Goal: Book appointment/travel/reservation

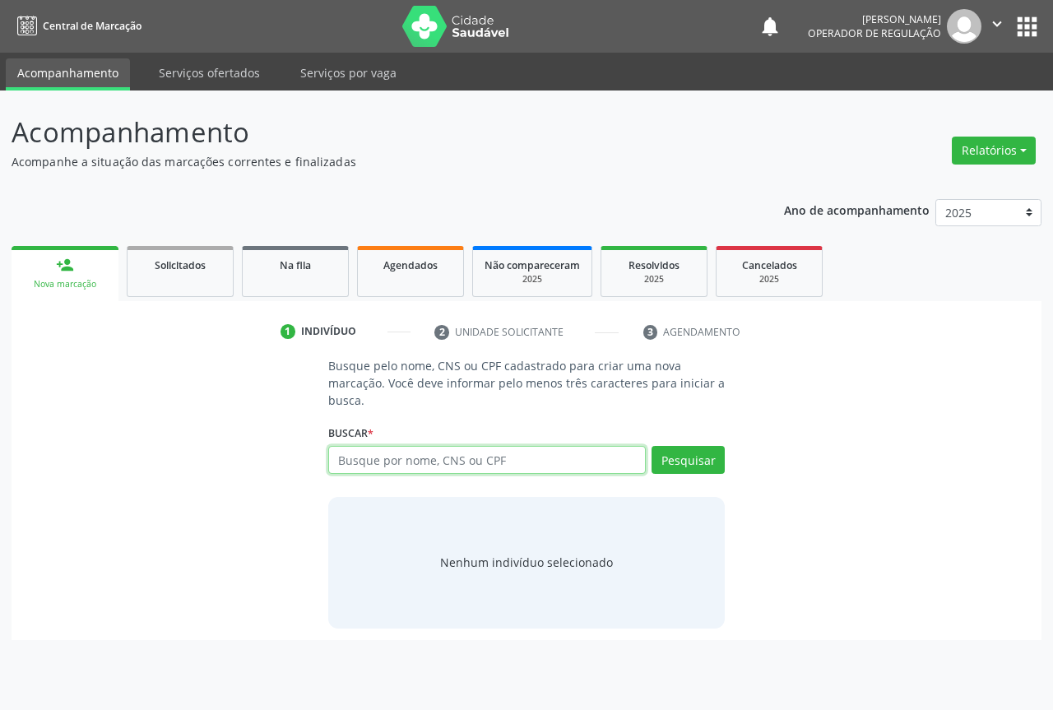
click at [365, 456] on input "text" at bounding box center [486, 460] width 317 height 28
type input "700507129214953"
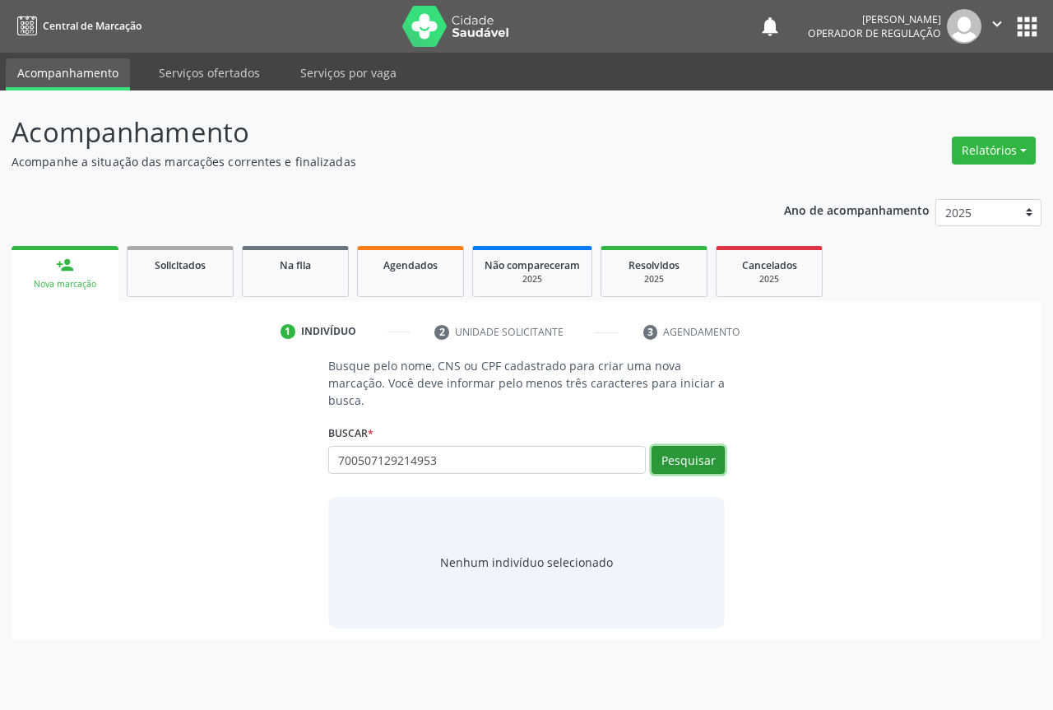
click at [716, 467] on button "Pesquisar" at bounding box center [687, 460] width 73 height 28
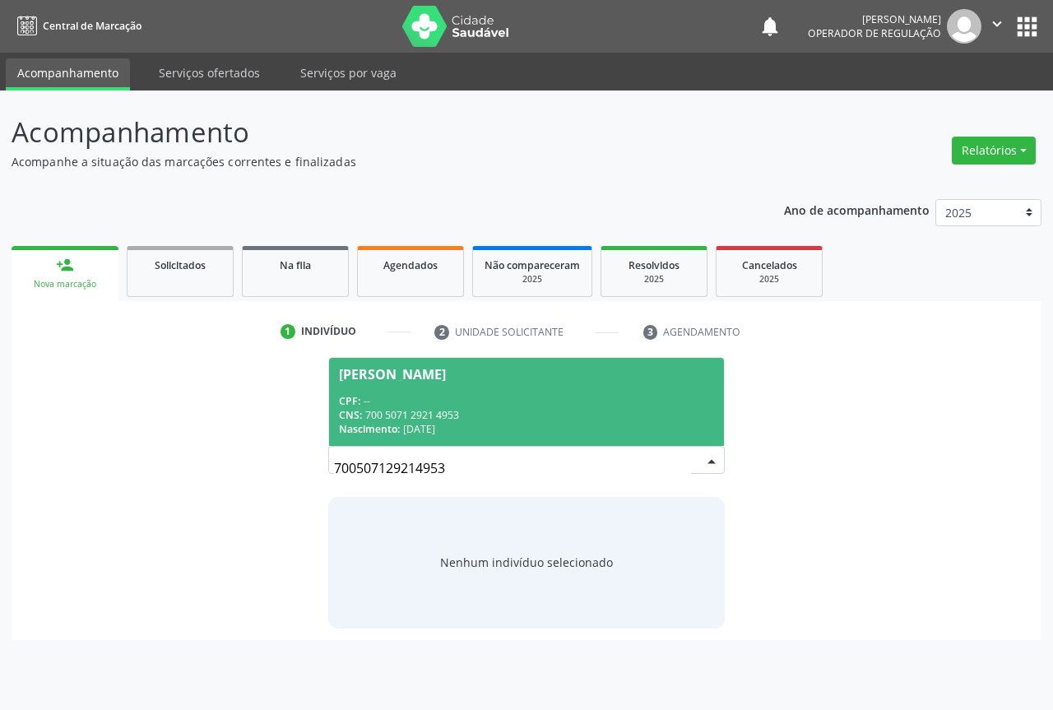
click at [558, 392] on span "Ana Julia Santos de Souza CPF: -- CNS: 700 5071 2921 4953 Nascimento: 13/04/2024" at bounding box center [526, 402] width 395 height 88
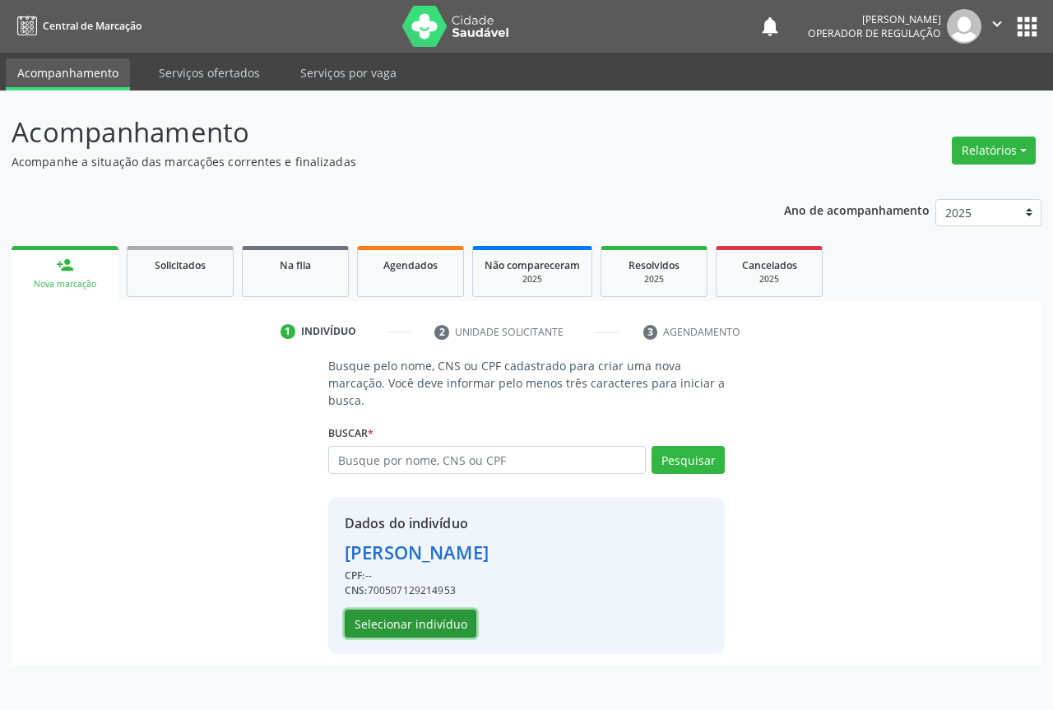
click at [445, 622] on button "Selecionar indivíduo" at bounding box center [411, 623] width 132 height 28
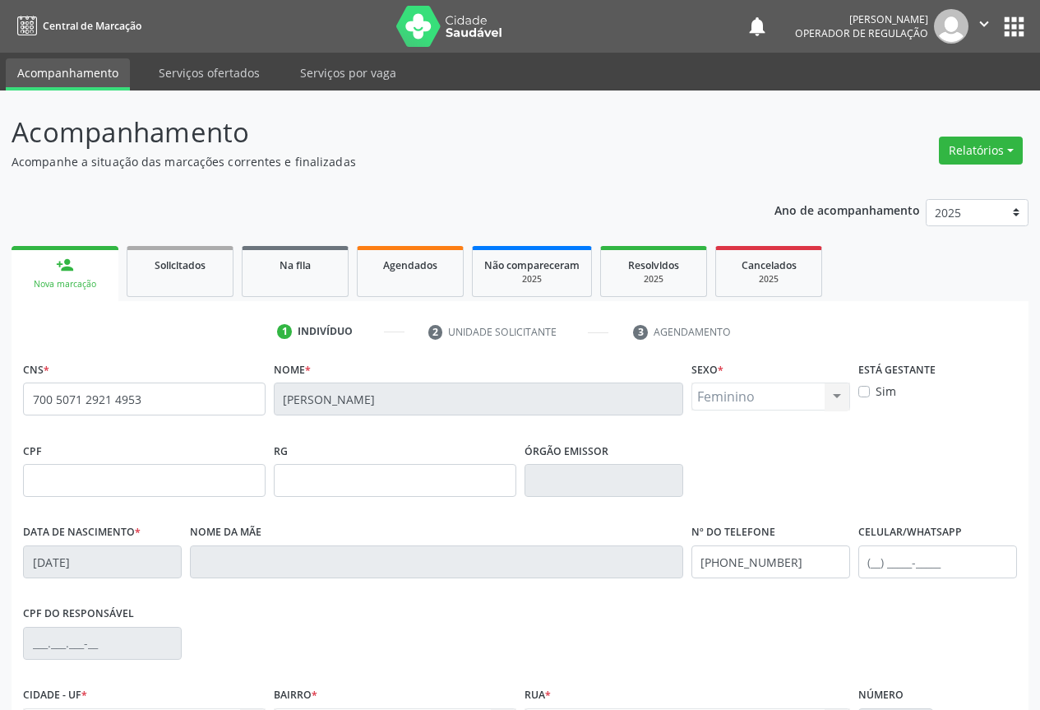
scroll to position [182, 0]
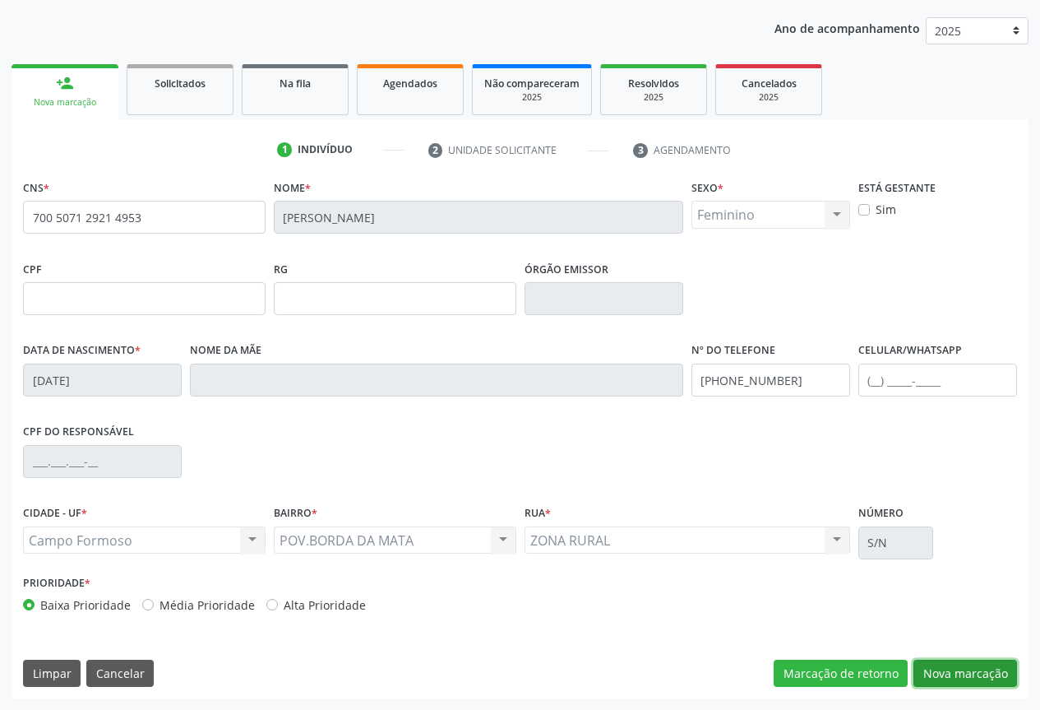
click at [942, 674] on button "Nova marcação" at bounding box center [966, 674] width 104 height 28
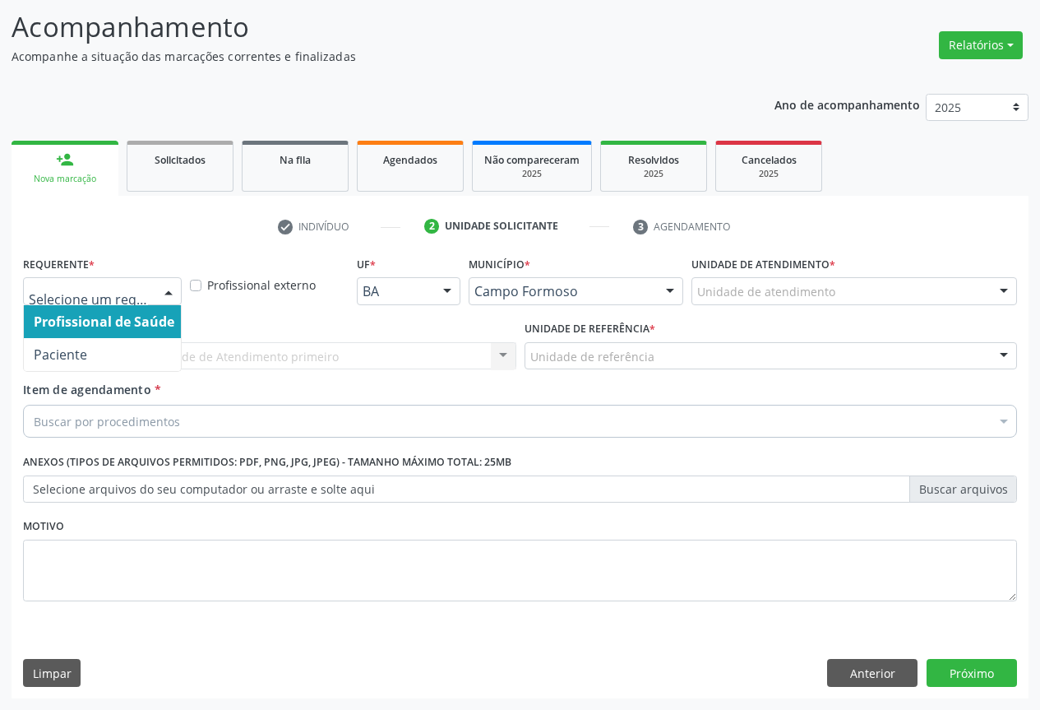
click at [161, 303] on div "Profissional de Saúde Paciente Nenhum resultado encontrado para: " " Não há nen…" at bounding box center [102, 291] width 159 height 28
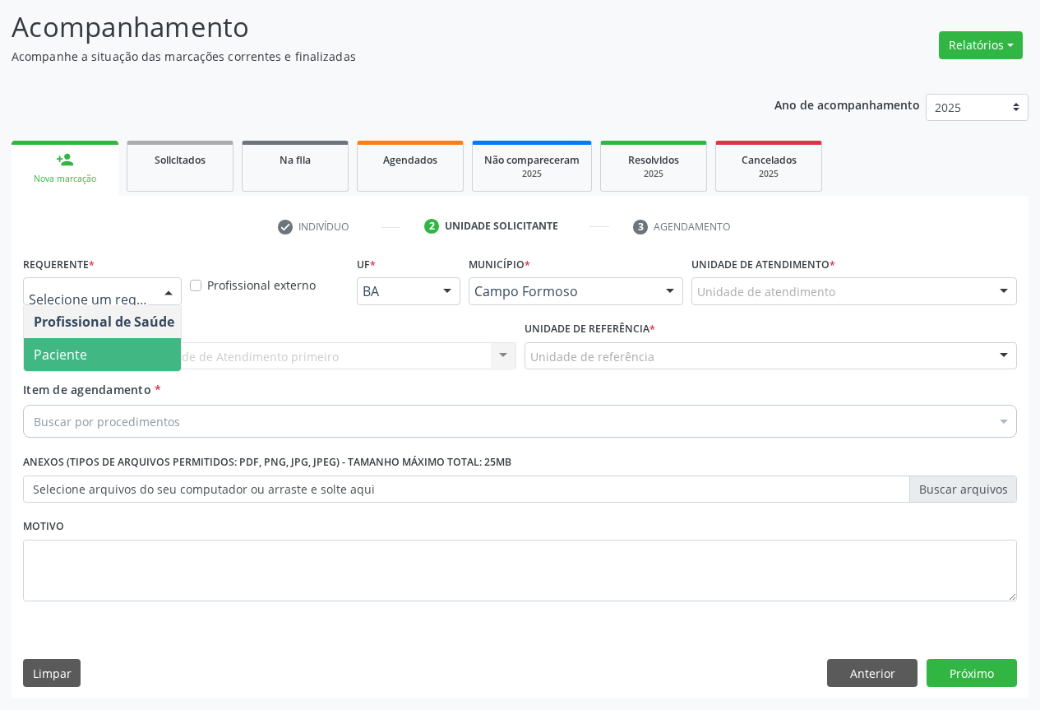
click at [123, 360] on span "Paciente" at bounding box center [104, 354] width 160 height 33
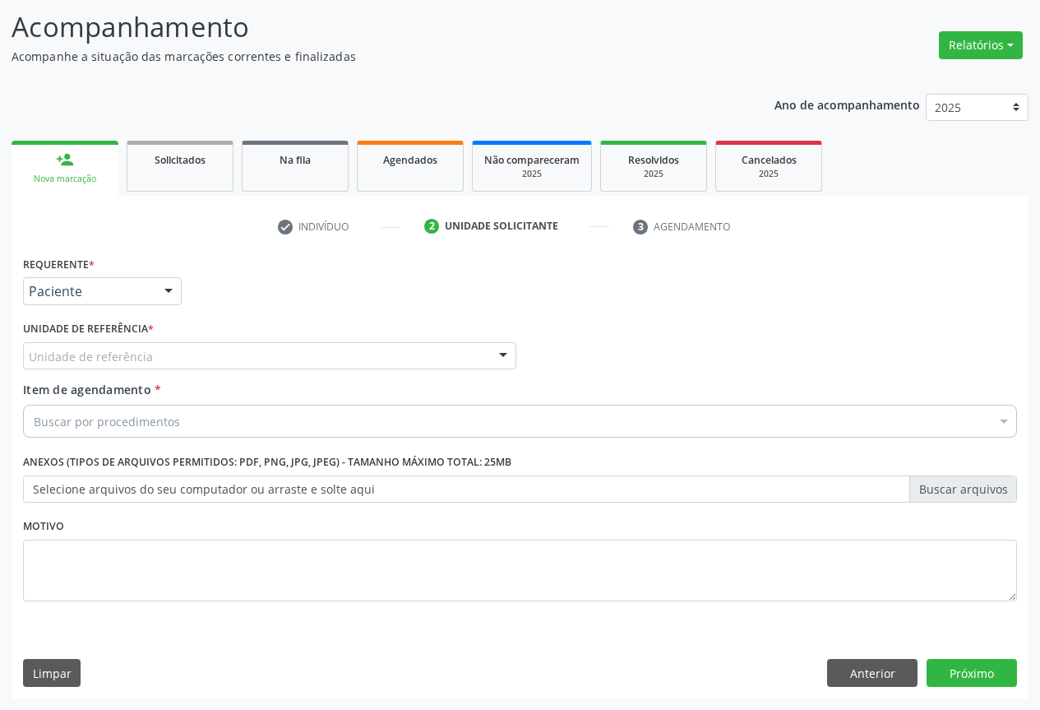
click at [192, 355] on div "Unidade de referência" at bounding box center [269, 356] width 493 height 28
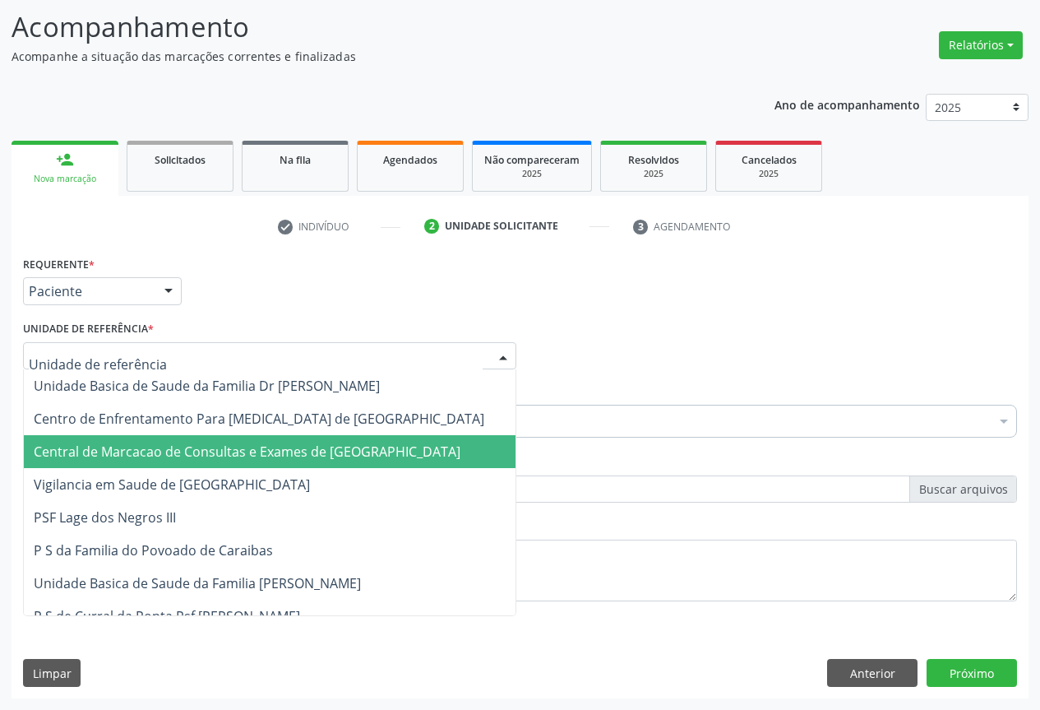
click at [192, 448] on span "Central de Marcacao de Consultas e Exames de [GEOGRAPHIC_DATA]" at bounding box center [247, 451] width 427 height 18
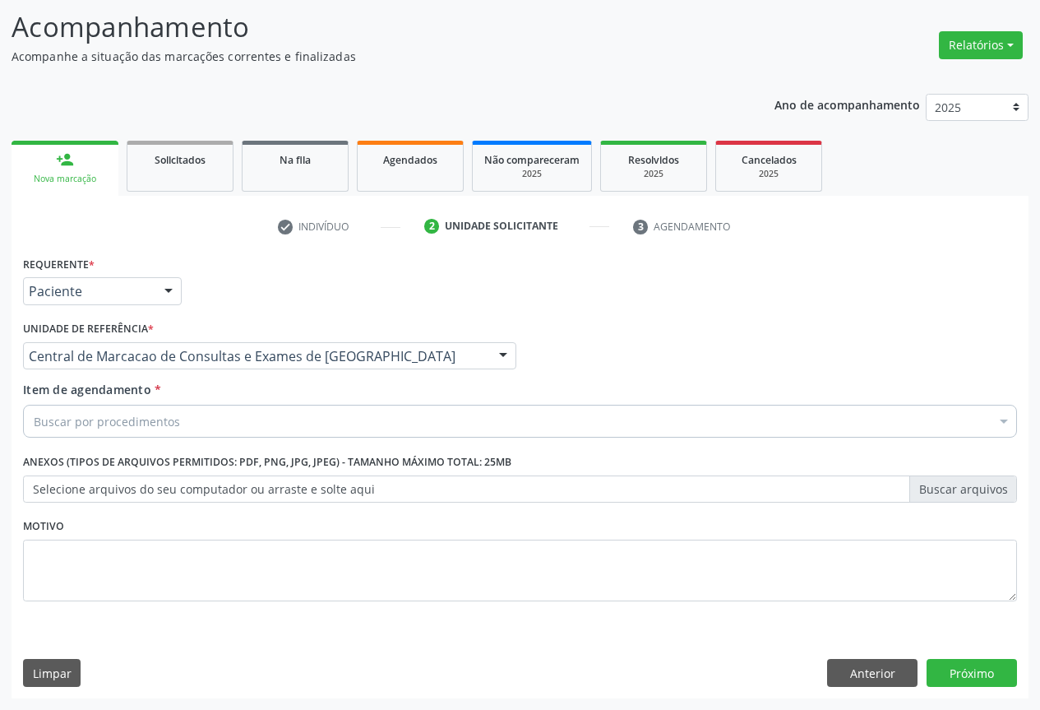
click at [197, 424] on div "Buscar por procedimentos" at bounding box center [520, 421] width 994 height 33
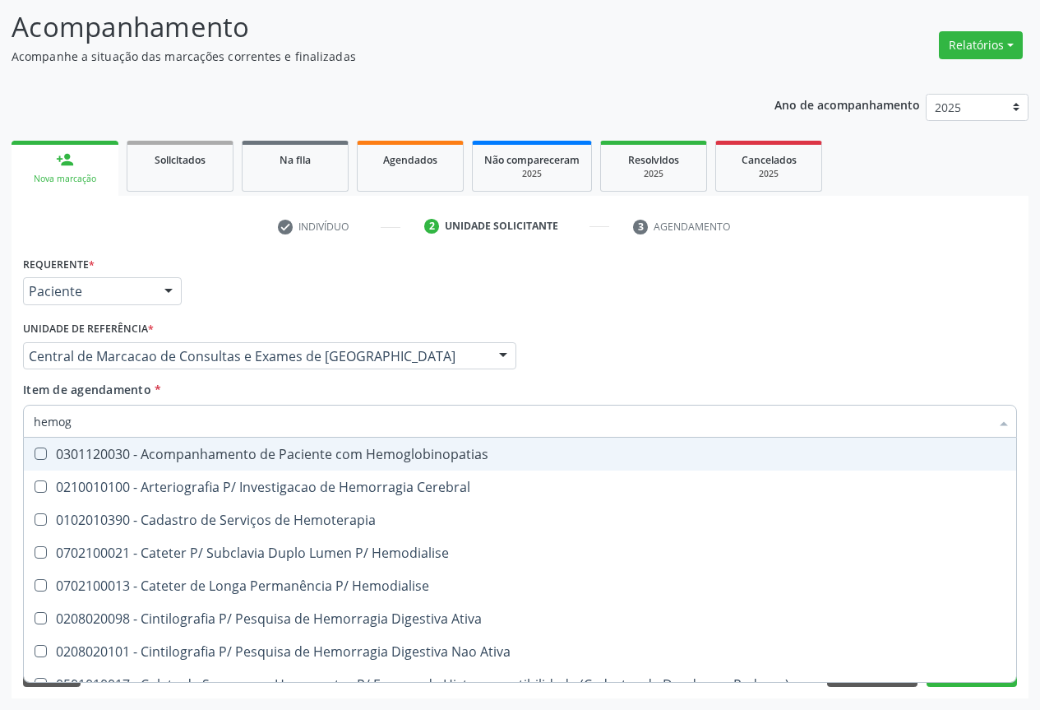
type input "hemogr"
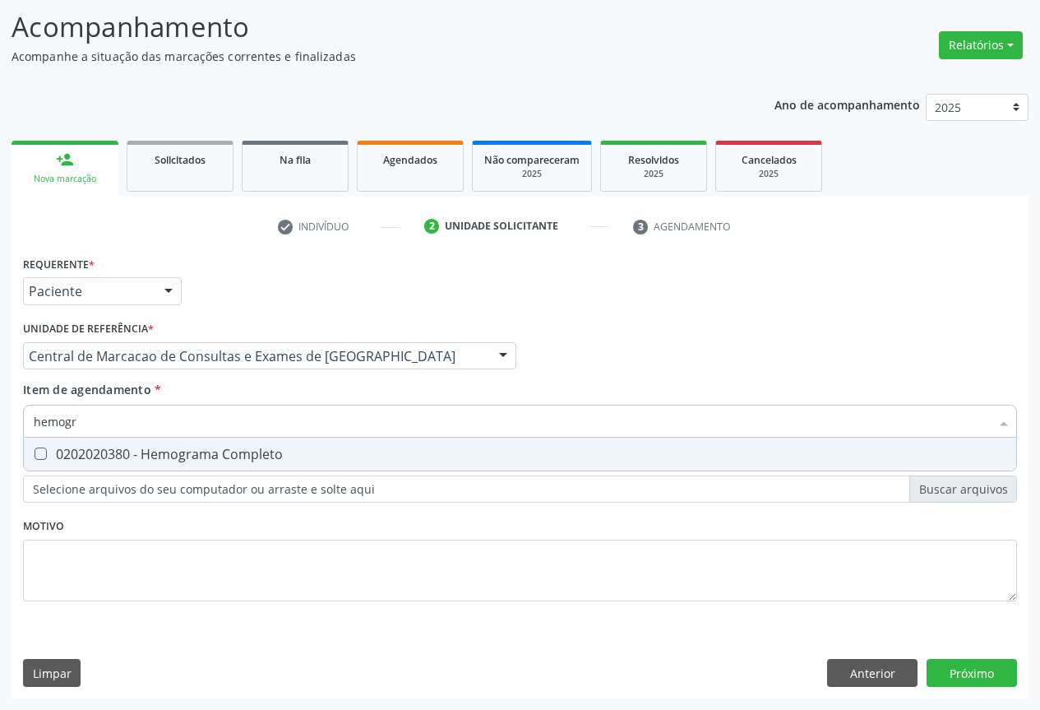
click at [671, 442] on span "0202020380 - Hemograma Completo" at bounding box center [520, 454] width 993 height 33
checkbox Completo "true"
click at [656, 416] on input "hemogr" at bounding box center [512, 421] width 956 height 33
type input "f"
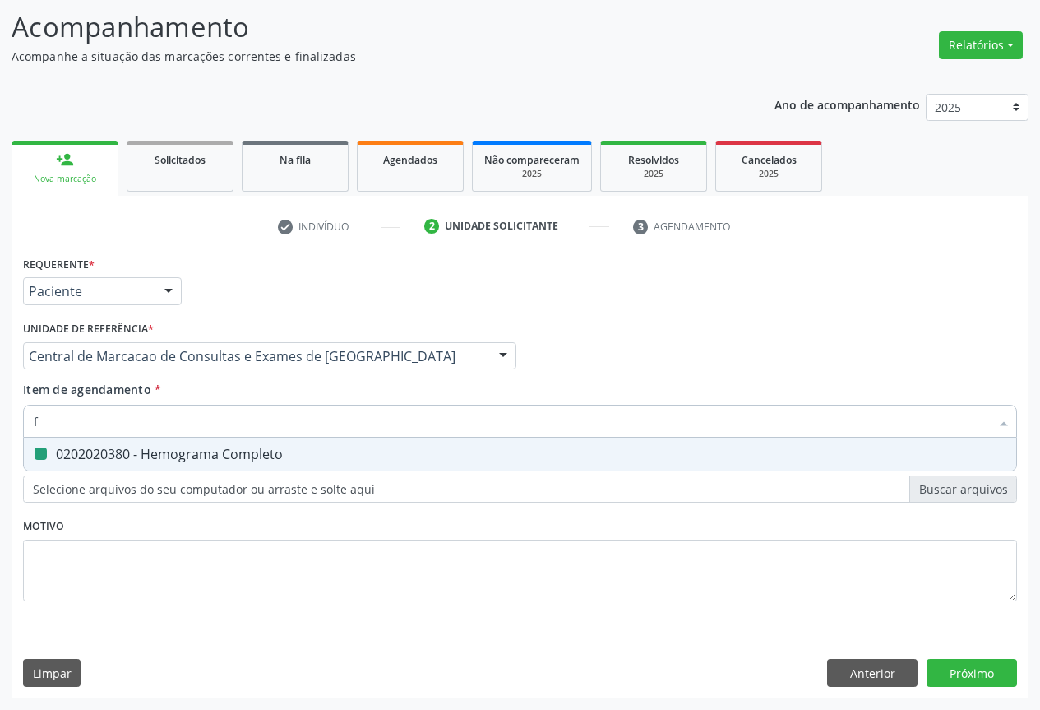
checkbox Completo "false"
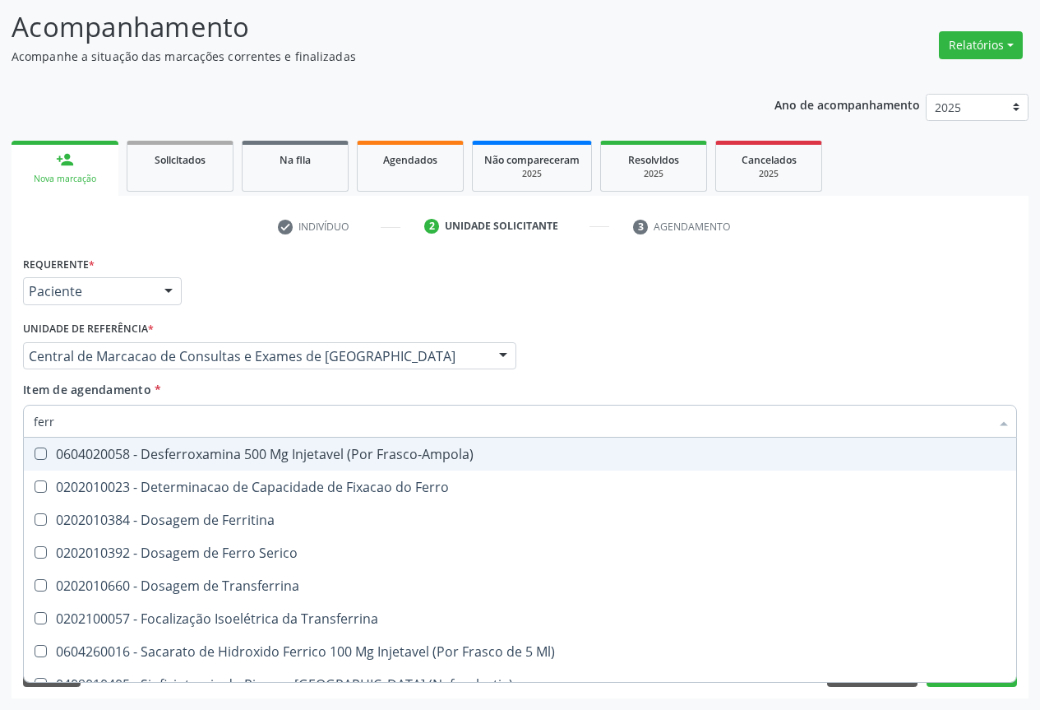
type input "ferro"
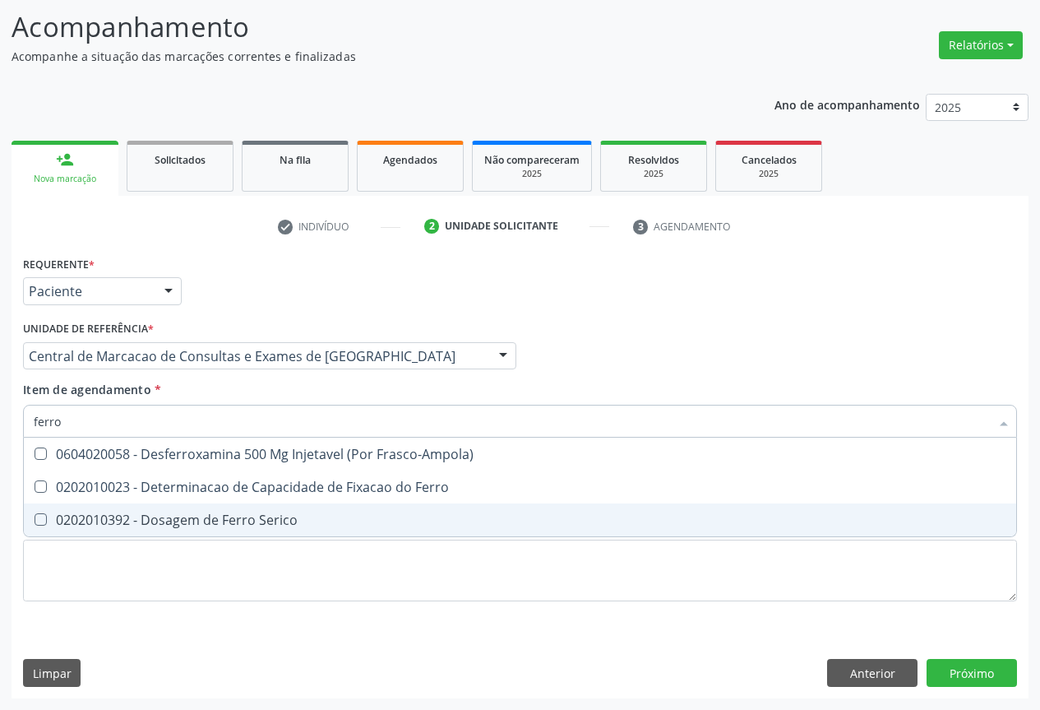
click at [450, 504] on span "0202010392 - Dosagem de Ferro Serico" at bounding box center [520, 519] width 993 height 33
checkbox Serico "true"
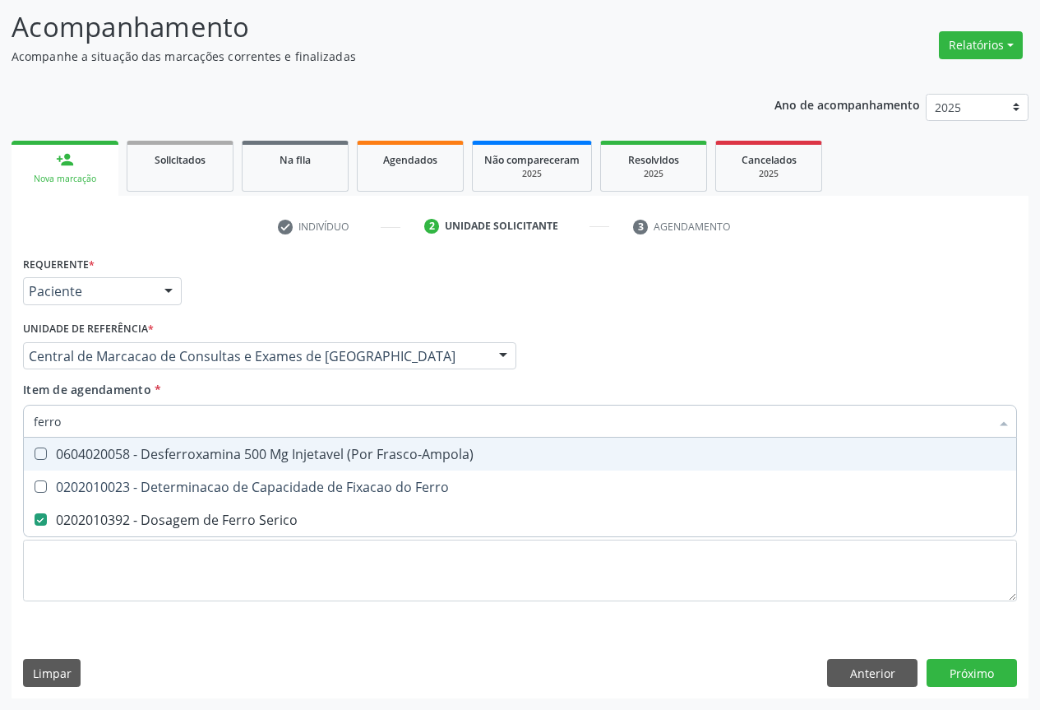
type input "ferro"
click at [387, 401] on div "Item de agendamento * ferro Desfazer seleção 0604020058 - Desferroxamina 500 Mg…" at bounding box center [520, 407] width 994 height 52
click at [387, 409] on div "ferro" at bounding box center [520, 421] width 994 height 33
checkbox Ferro "true"
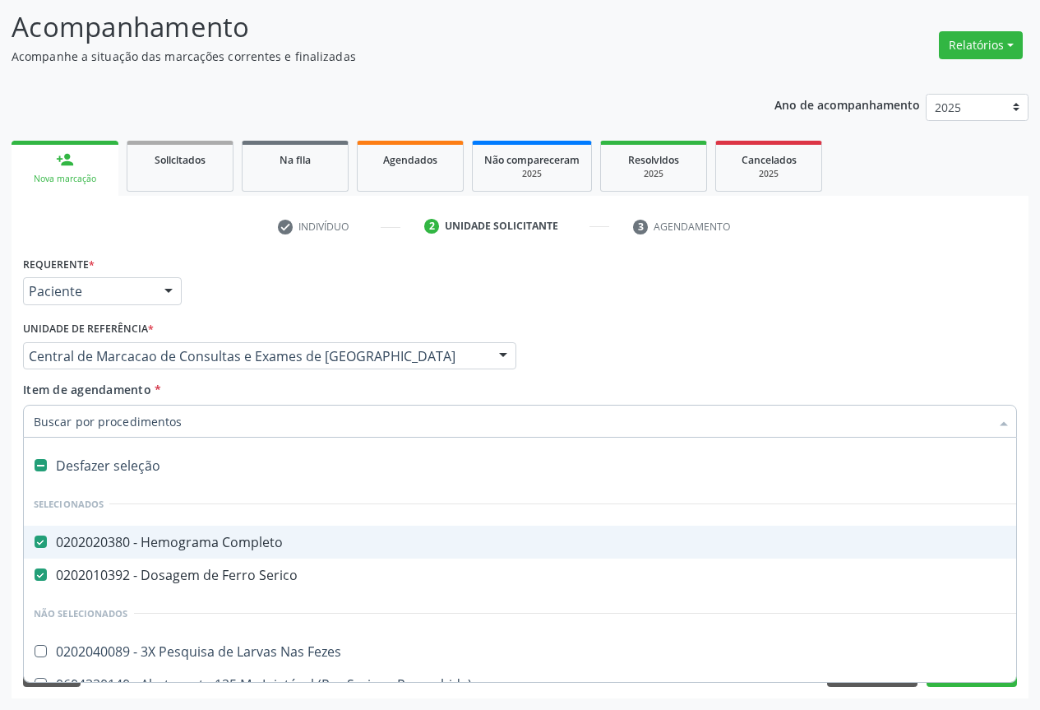
click at [387, 409] on input "Item de agendamento *" at bounding box center [512, 421] width 956 height 33
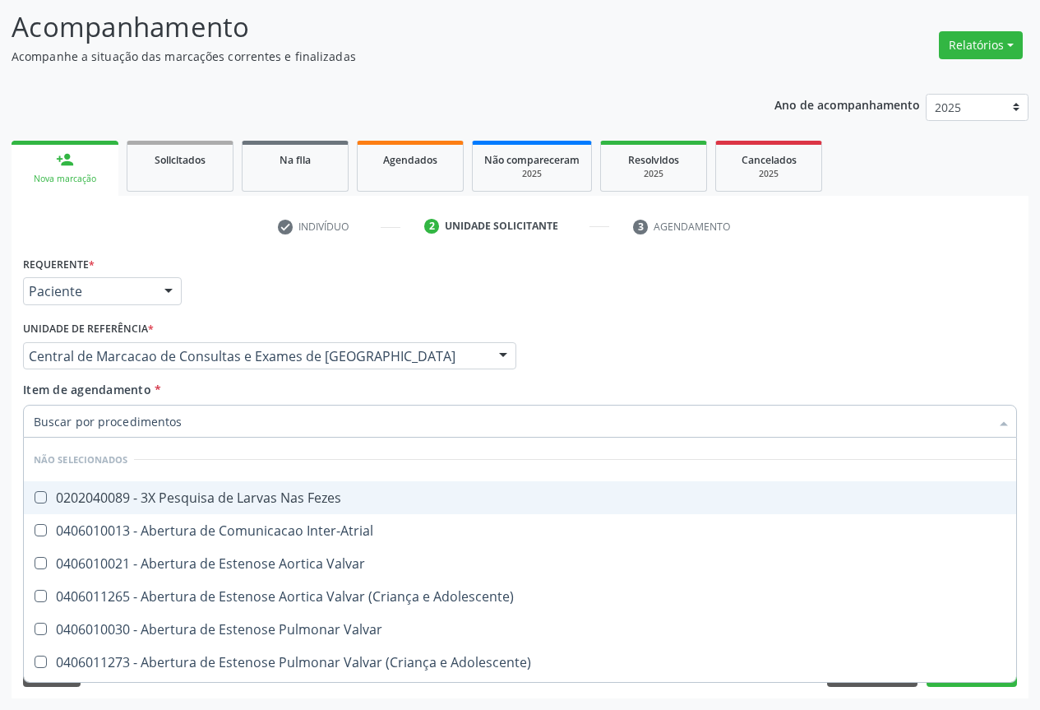
type input "u"
checkbox Fezes "false"
checkbox Inter-Atrial "false"
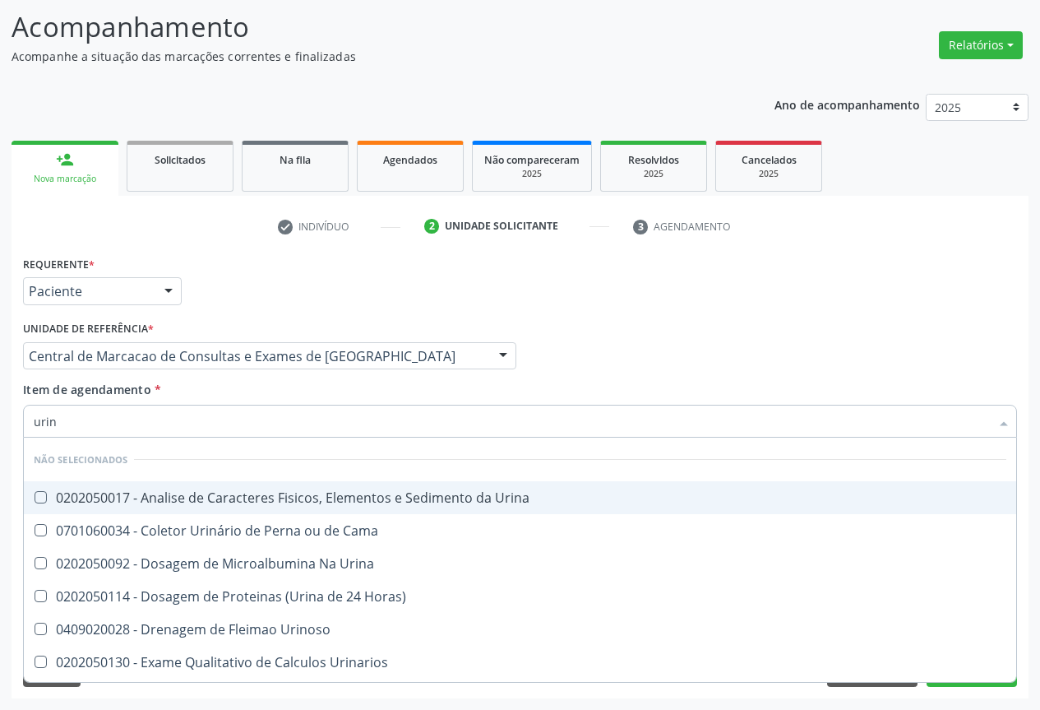
type input "urina"
click at [294, 496] on div "0202050017 - Analise de Caracteres Fisicos, Elementos e Sedimento da Urina" at bounding box center [520, 497] width 973 height 13
checkbox Urina "true"
click at [313, 423] on input "urina" at bounding box center [512, 421] width 956 height 33
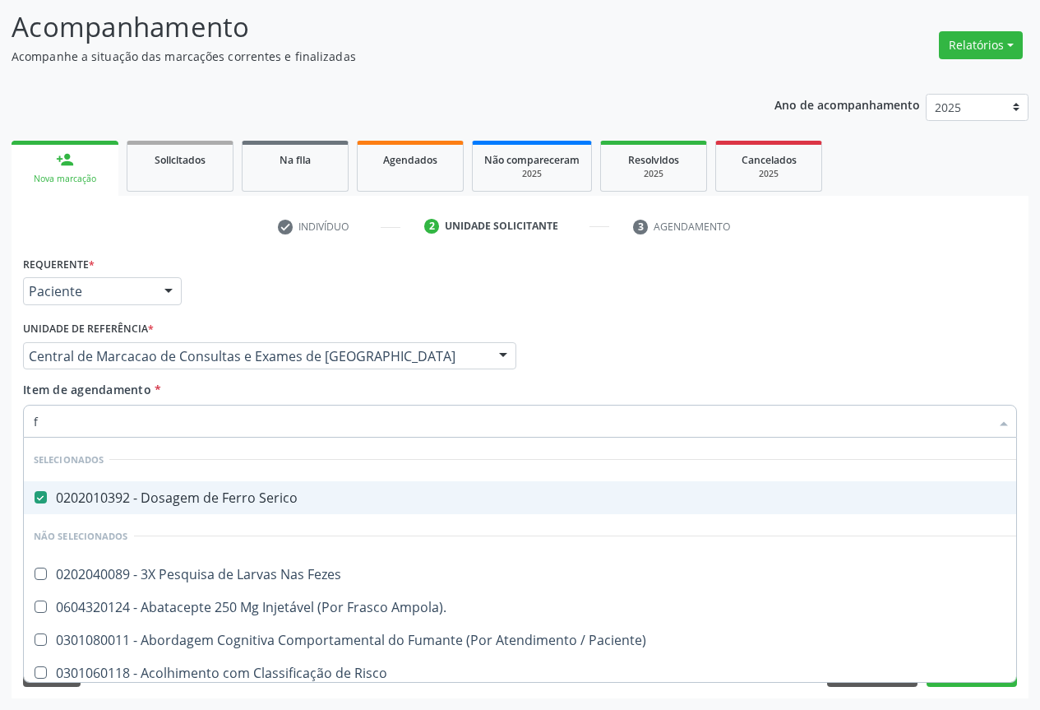
type input "fe"
checkbox Urina "false"
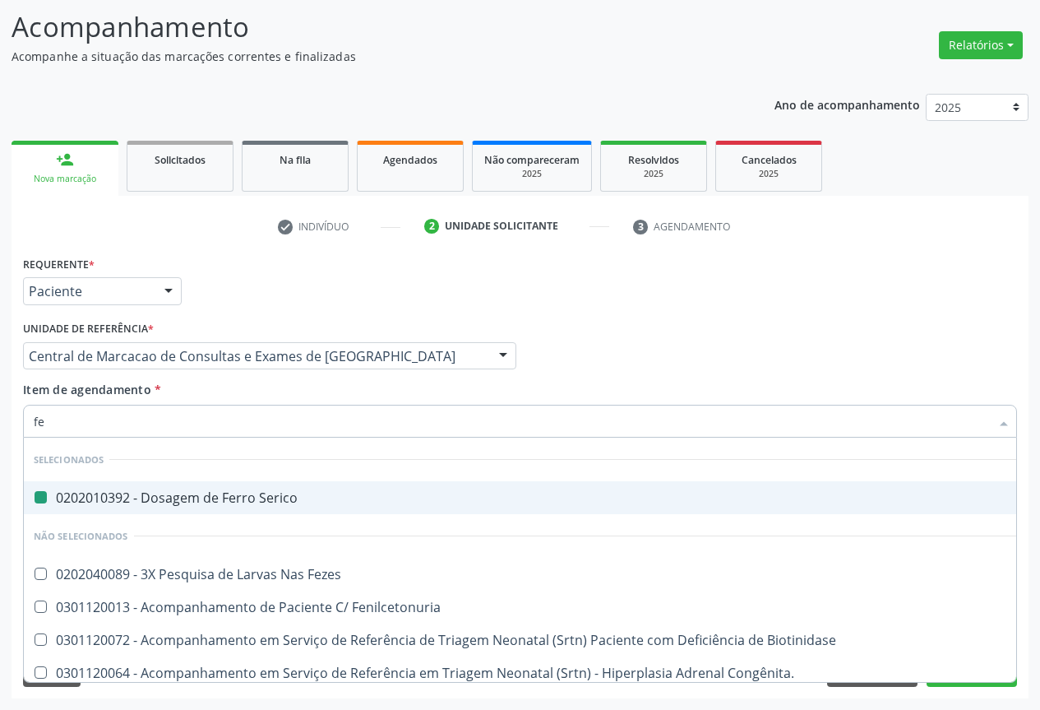
type input "fez"
checkbox Serico "false"
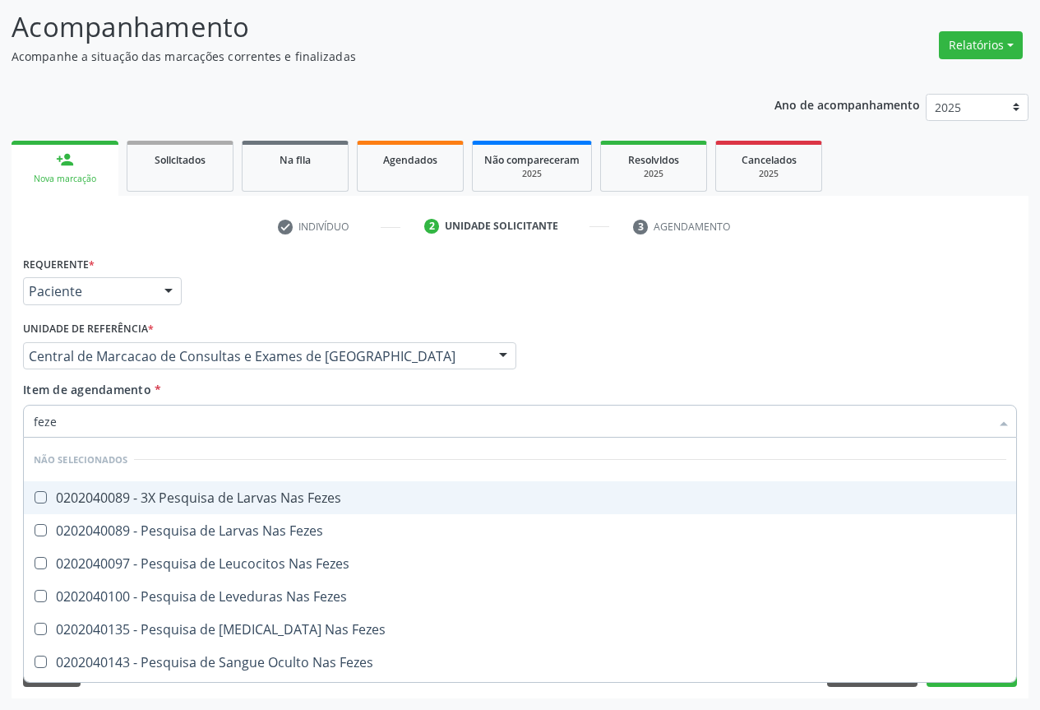
type input "fezes"
click at [285, 486] on span "0202040089 - 3X Pesquisa de Larvas Nas Fezes" at bounding box center [520, 497] width 993 height 33
checkbox Fezes "true"
click at [290, 425] on input "fezes" at bounding box center [512, 421] width 956 height 33
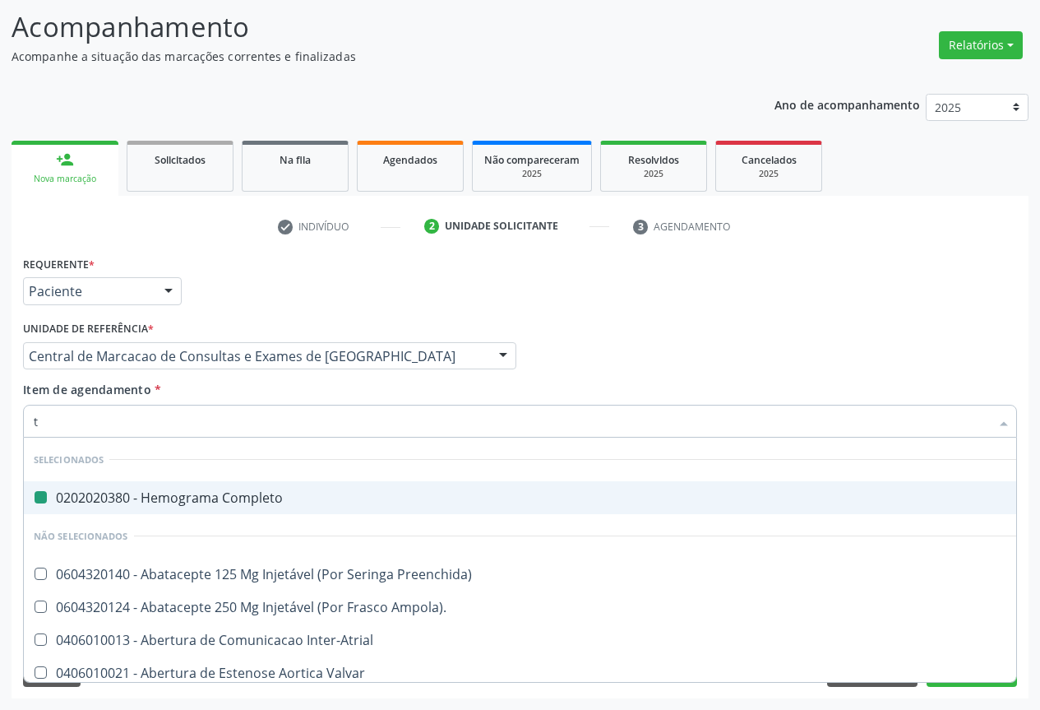
type input "tg"
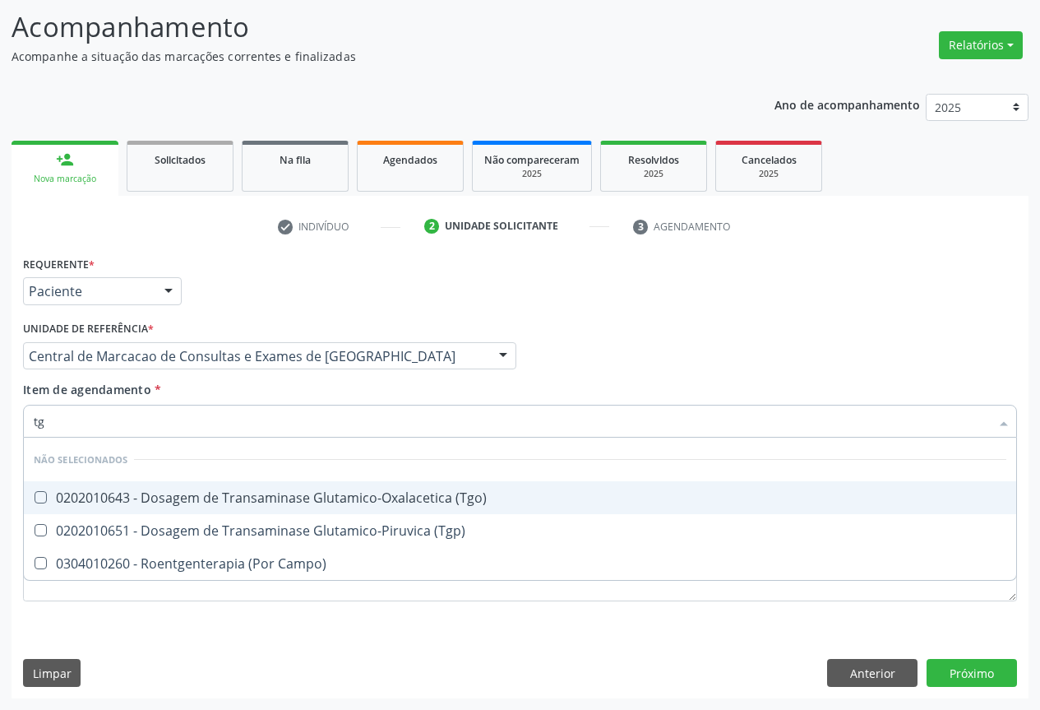
click at [286, 496] on div "0202010643 - Dosagem de Transaminase Glutamico-Oxalacetica (Tgo)" at bounding box center [520, 497] width 973 height 13
checkbox \(Tgo\) "true"
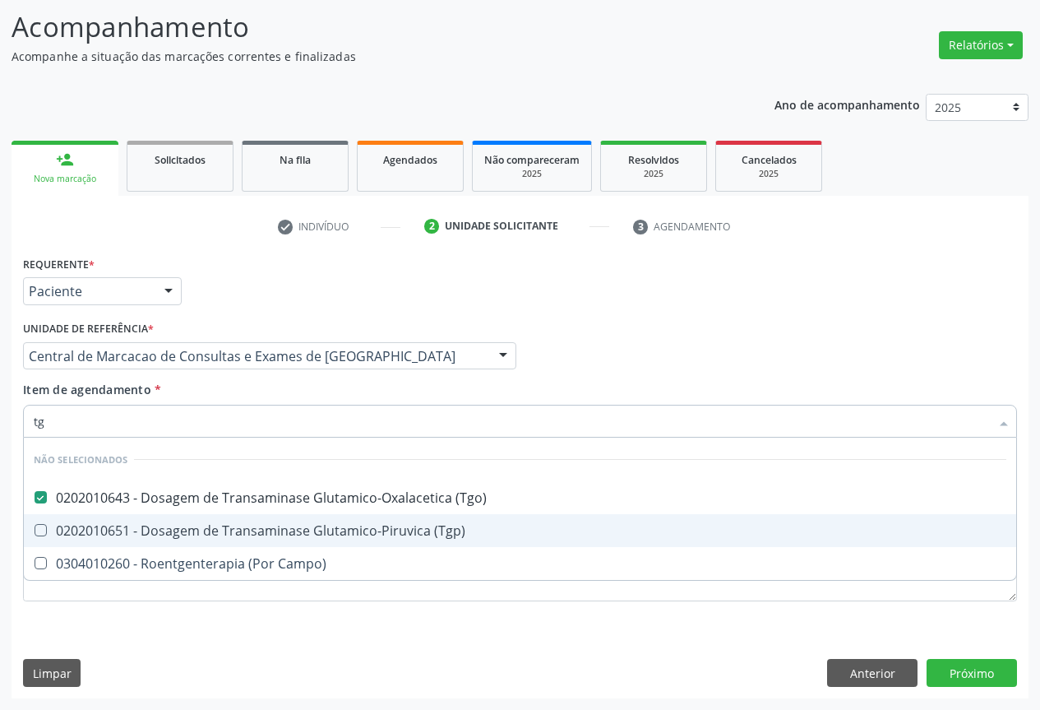
click at [276, 525] on div "0202010651 - Dosagem de Transaminase Glutamico-Piruvica (Tgp)" at bounding box center [520, 530] width 973 height 13
checkbox \(Tgp\) "true"
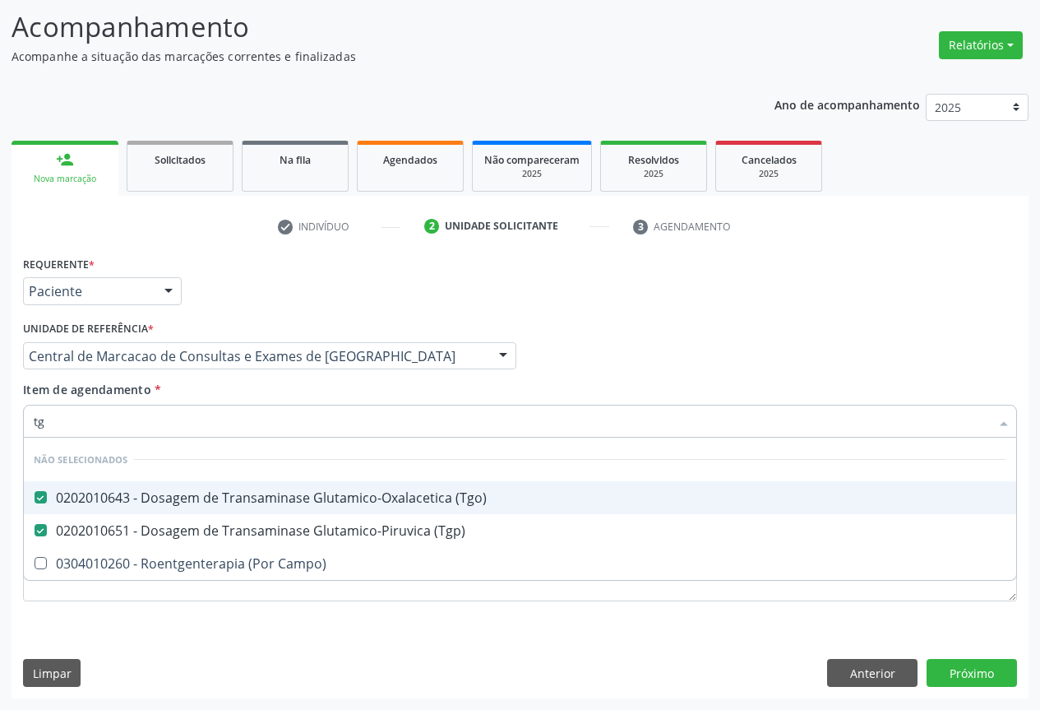
click at [290, 416] on input "tg" at bounding box center [512, 421] width 956 height 33
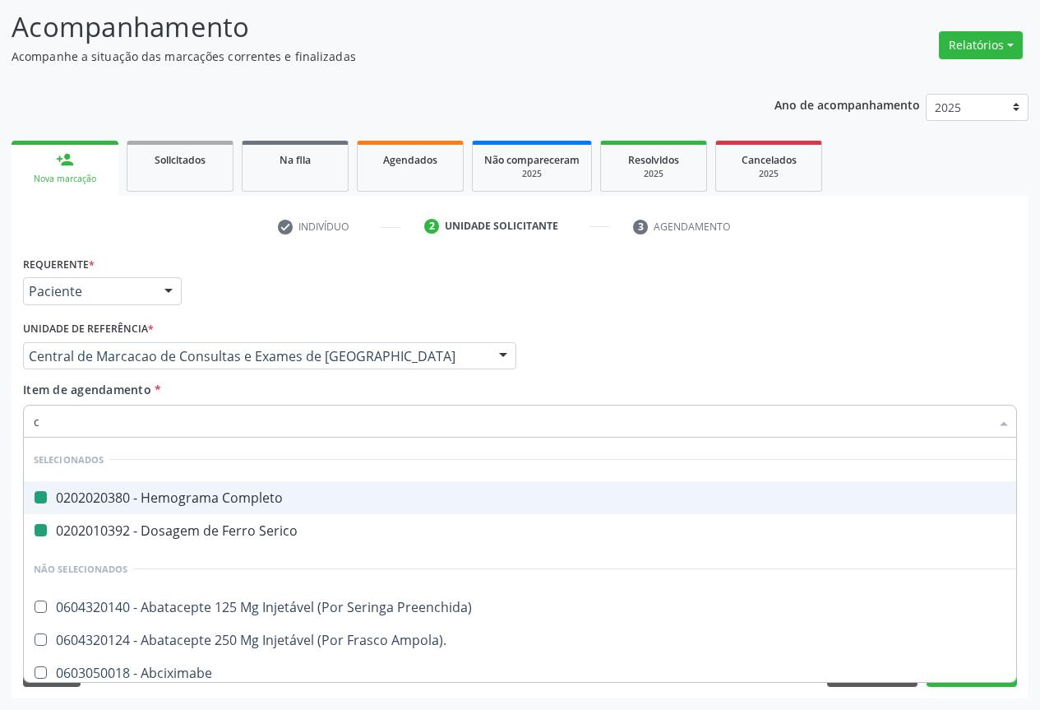
type input "cr"
checkbox Completo "false"
checkbox Serico "false"
checkbox Urina "false"
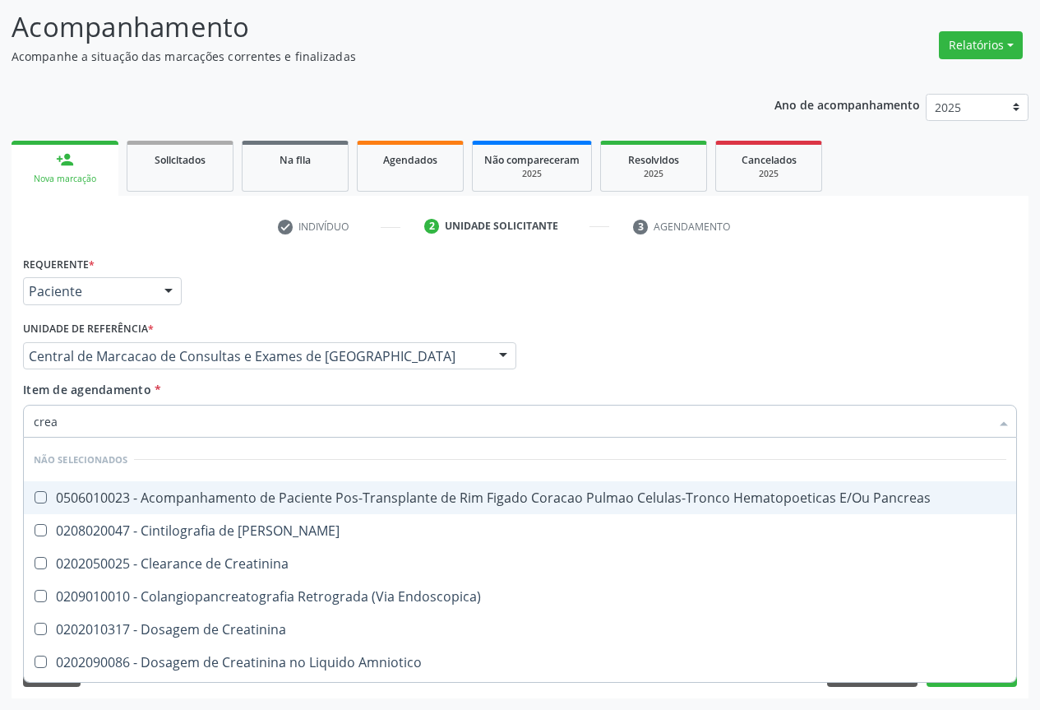
type input "creat"
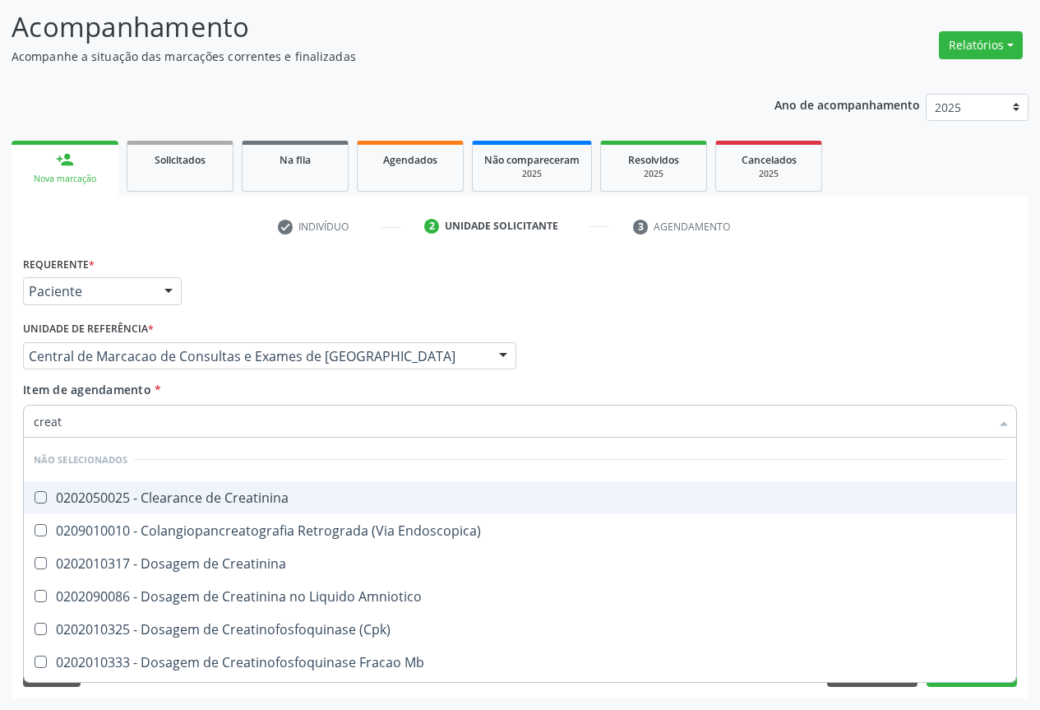
click at [262, 491] on div "0202050025 - Clearance de Creatinina" at bounding box center [520, 497] width 973 height 13
checkbox Creatinina "true"
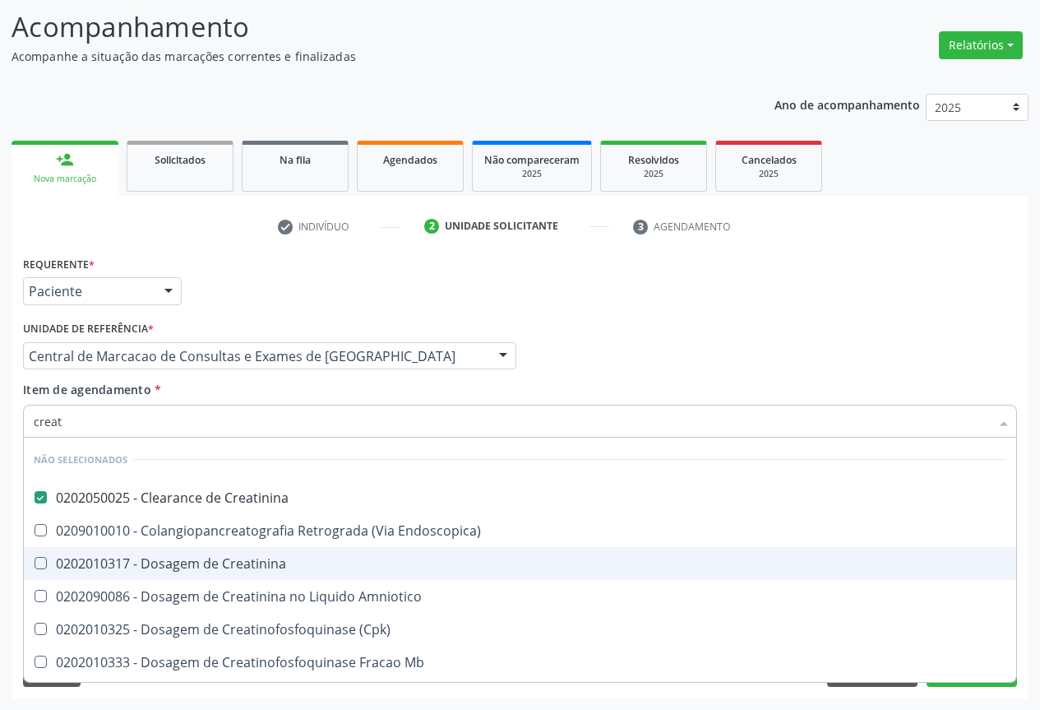
click at [229, 557] on div "0202010317 - Dosagem de Creatinina" at bounding box center [520, 563] width 973 height 13
checkbox Creatinina "true"
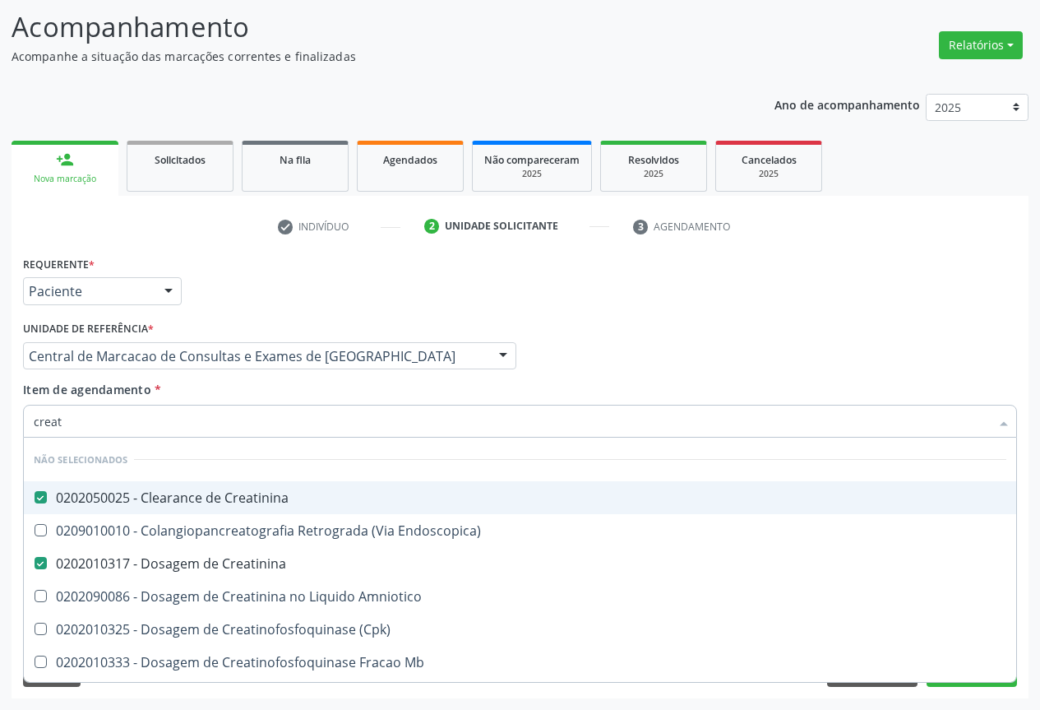
click at [256, 497] on div "0202050025 - Clearance de Creatinina" at bounding box center [520, 497] width 973 height 13
click at [255, 427] on input "creat" at bounding box center [512, 421] width 956 height 33
click at [484, 323] on div "Profissional Solicitante Por favor, selecione a Unidade de Atendimento primeiro…" at bounding box center [520, 349] width 1003 height 64
checkbox Creatinina "true"
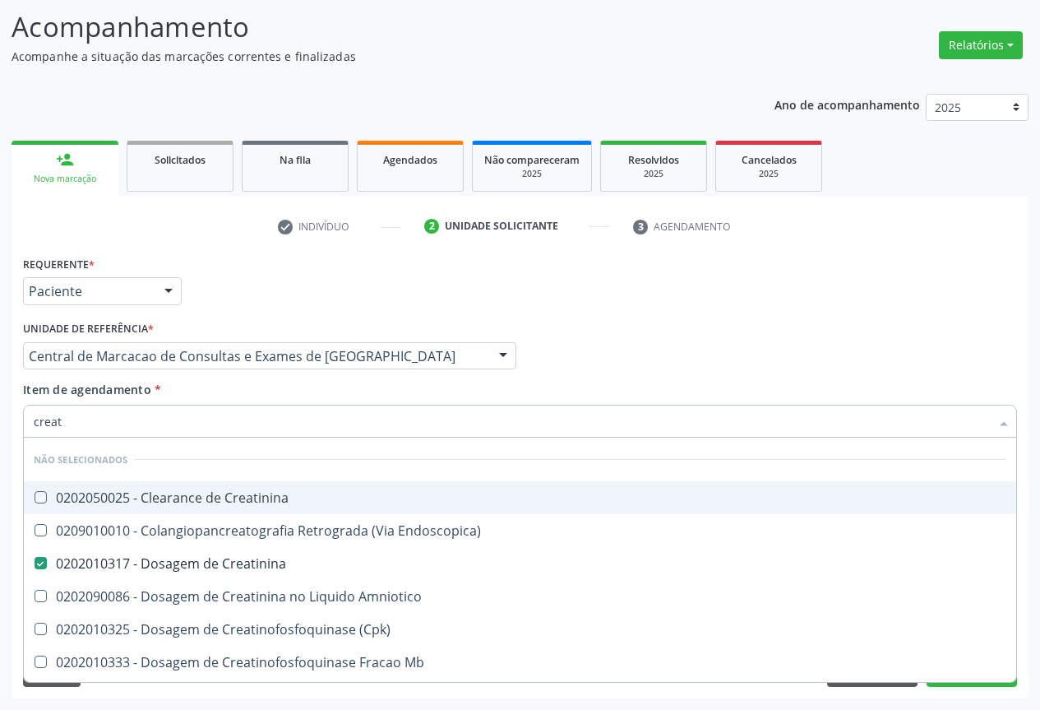
checkbox Endoscopica\) "true"
checkbox Amniotico "true"
checkbox \(Cpk\) "true"
checkbox Mb "true"
checkbox Oncologia "true"
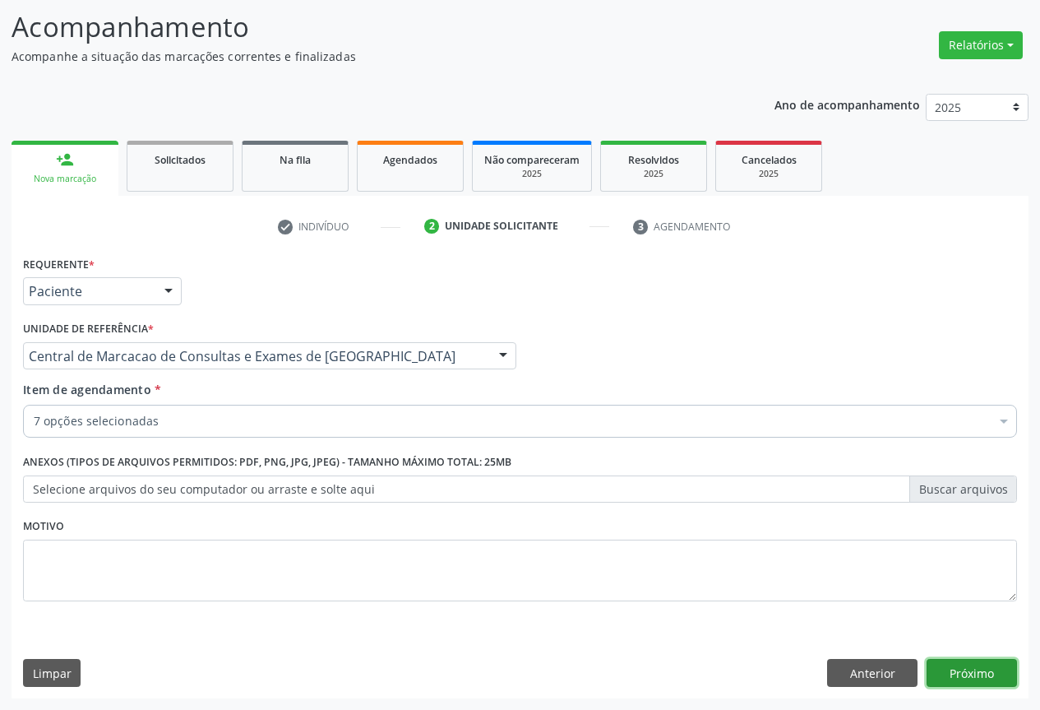
click at [980, 665] on button "Próximo" at bounding box center [972, 673] width 90 height 28
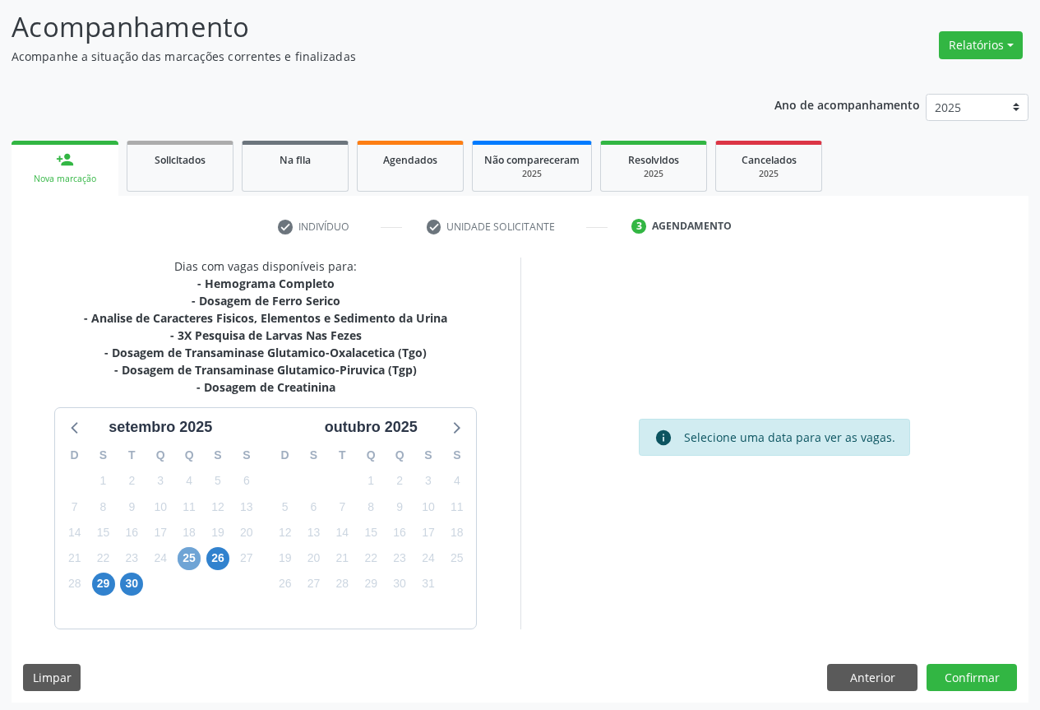
click at [188, 555] on span "25" at bounding box center [189, 558] width 23 height 23
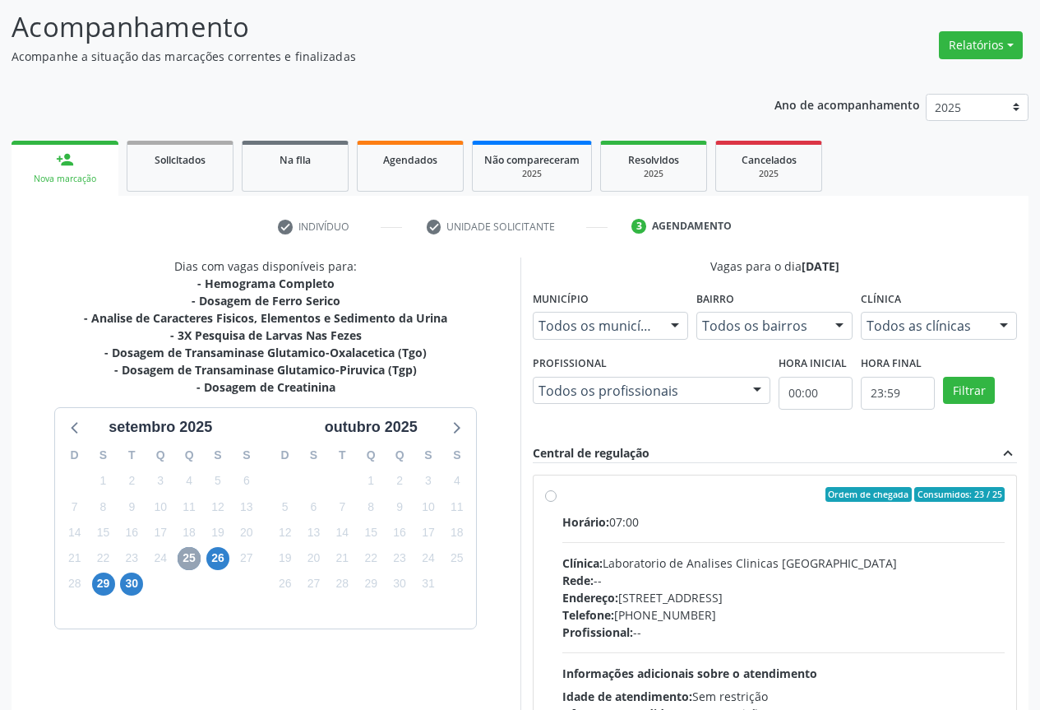
scroll to position [243, 0]
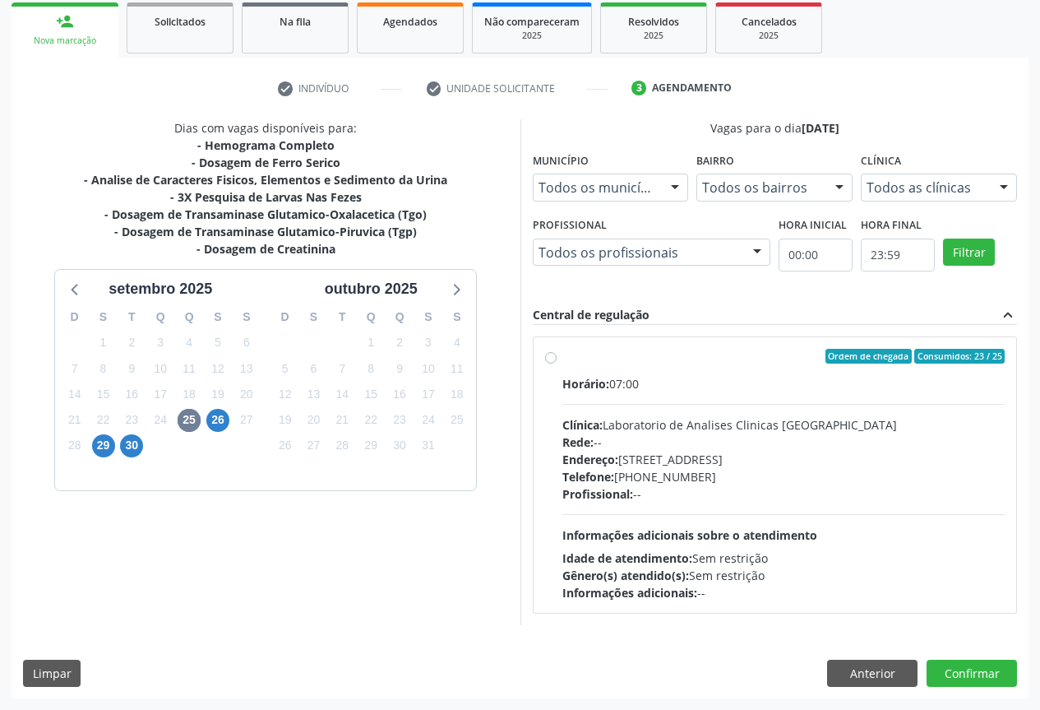
click at [629, 484] on div "Telefone: (74) 36453588" at bounding box center [784, 476] width 443 height 17
click at [557, 364] on input "Ordem de chegada Consumidos: 23 / 25 Horário: 07:00 Clínica: Laboratorio de Ana…" at bounding box center [551, 356] width 12 height 15
radio input "true"
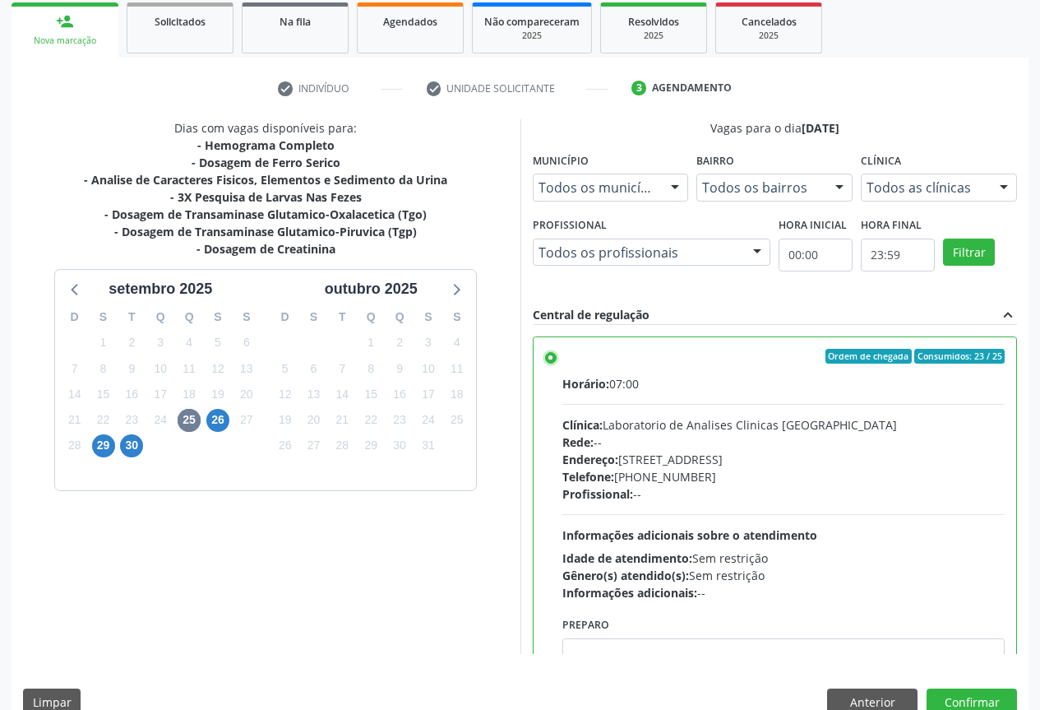
scroll to position [273, 0]
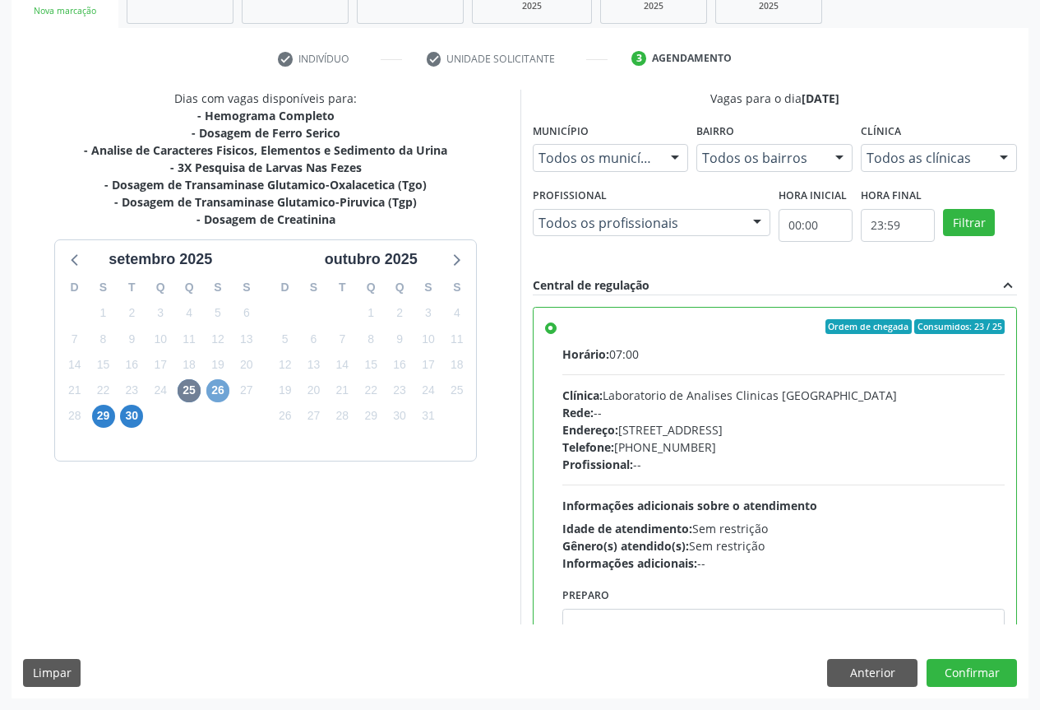
click at [221, 387] on span "26" at bounding box center [217, 390] width 23 height 23
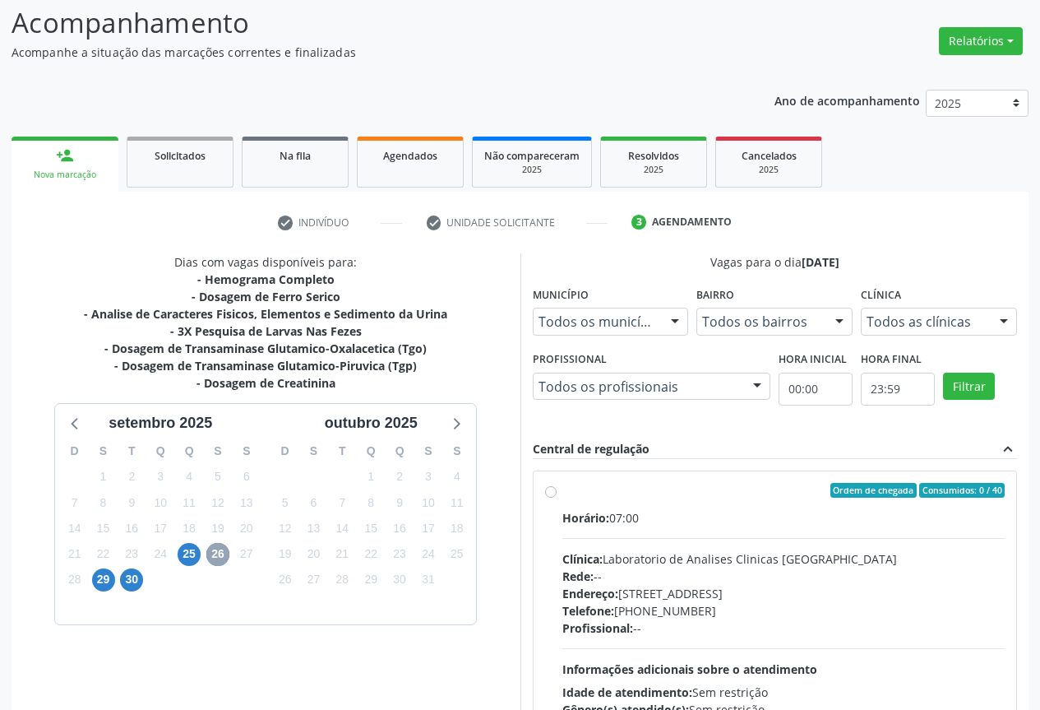
scroll to position [243, 0]
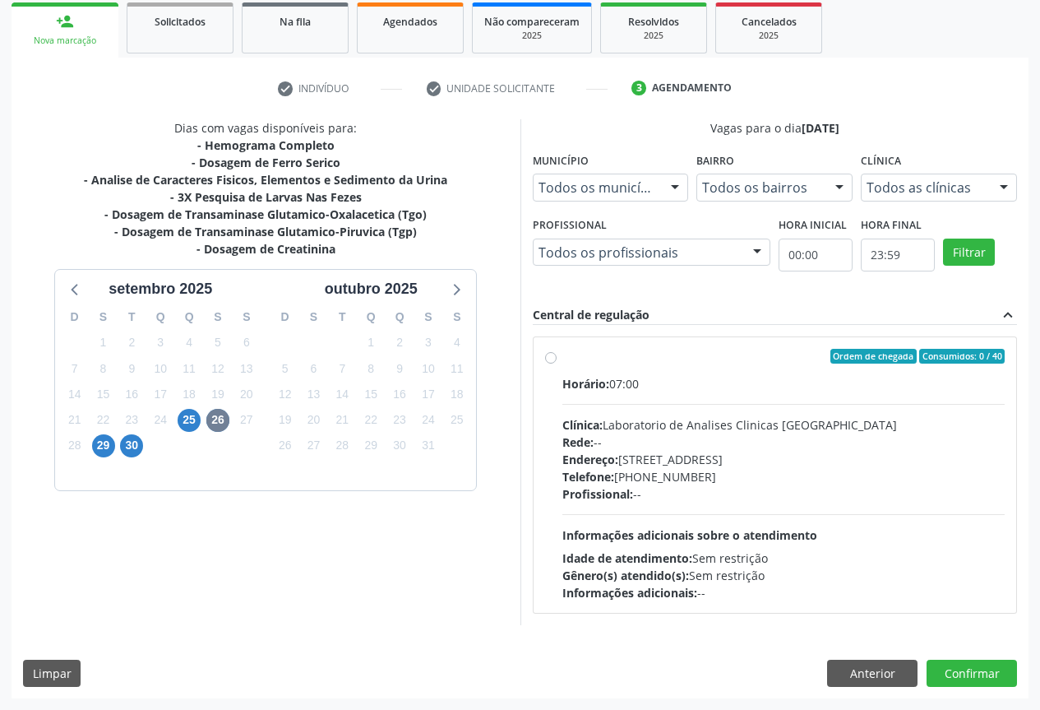
click at [676, 514] on hr at bounding box center [784, 514] width 443 height 1
click at [557, 364] on input "Ordem de chegada Consumidos: 0 / 40 Horário: 07:00 Clínica: Laboratorio de Anal…" at bounding box center [551, 356] width 12 height 15
radio input "true"
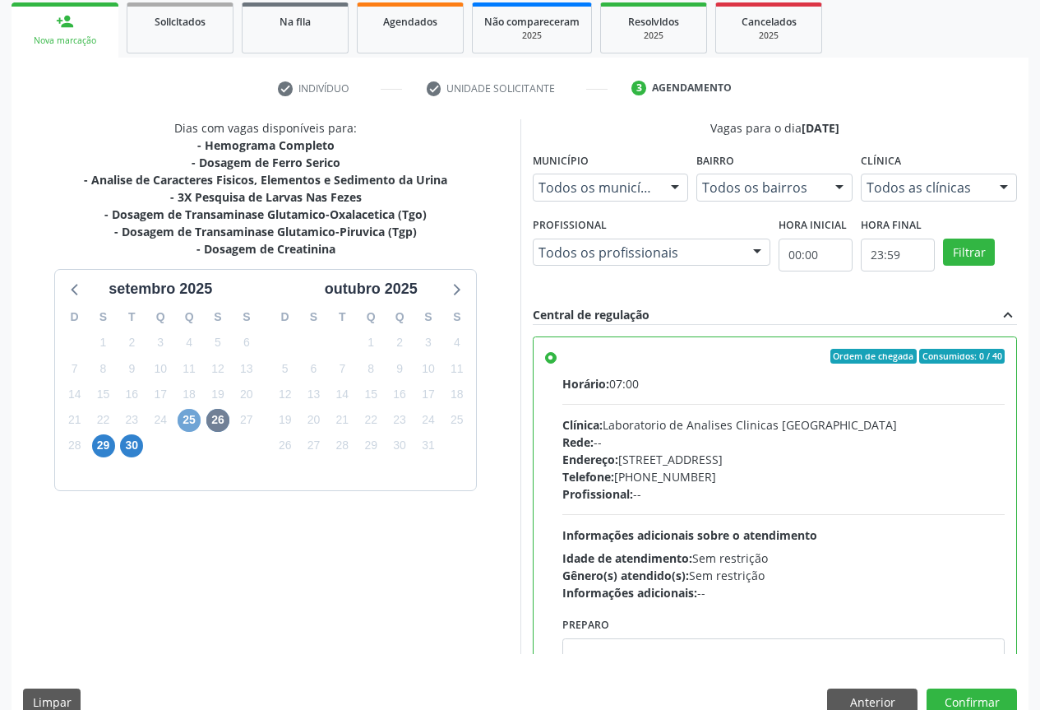
click at [184, 419] on span "25" at bounding box center [189, 420] width 23 height 23
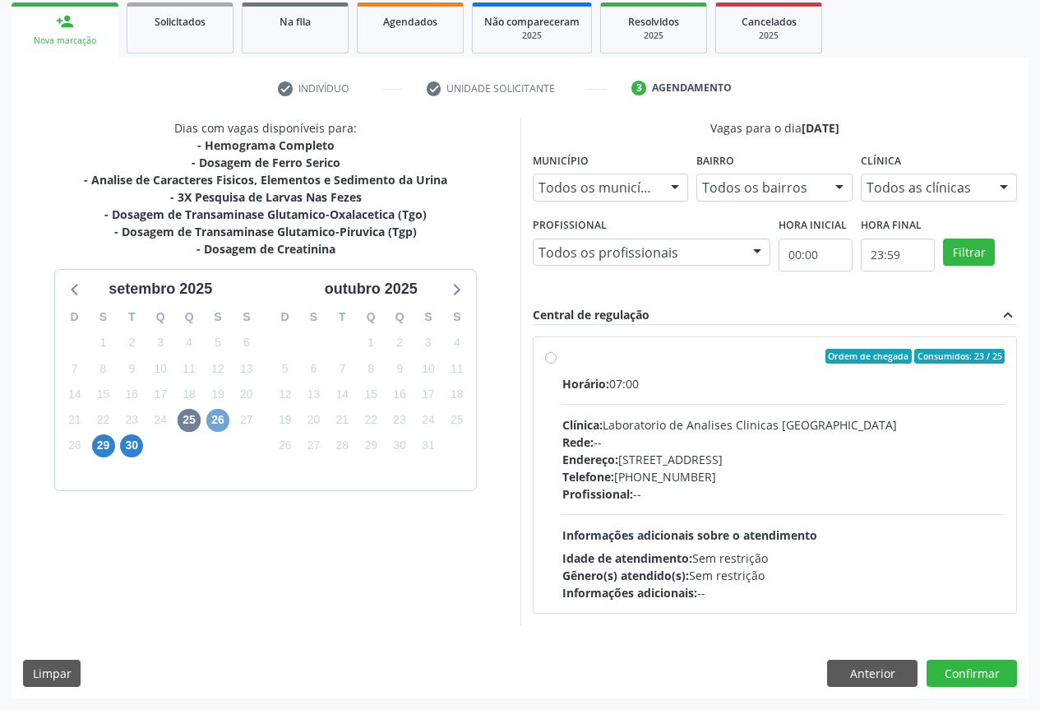
click at [226, 419] on span "26" at bounding box center [217, 420] width 23 height 23
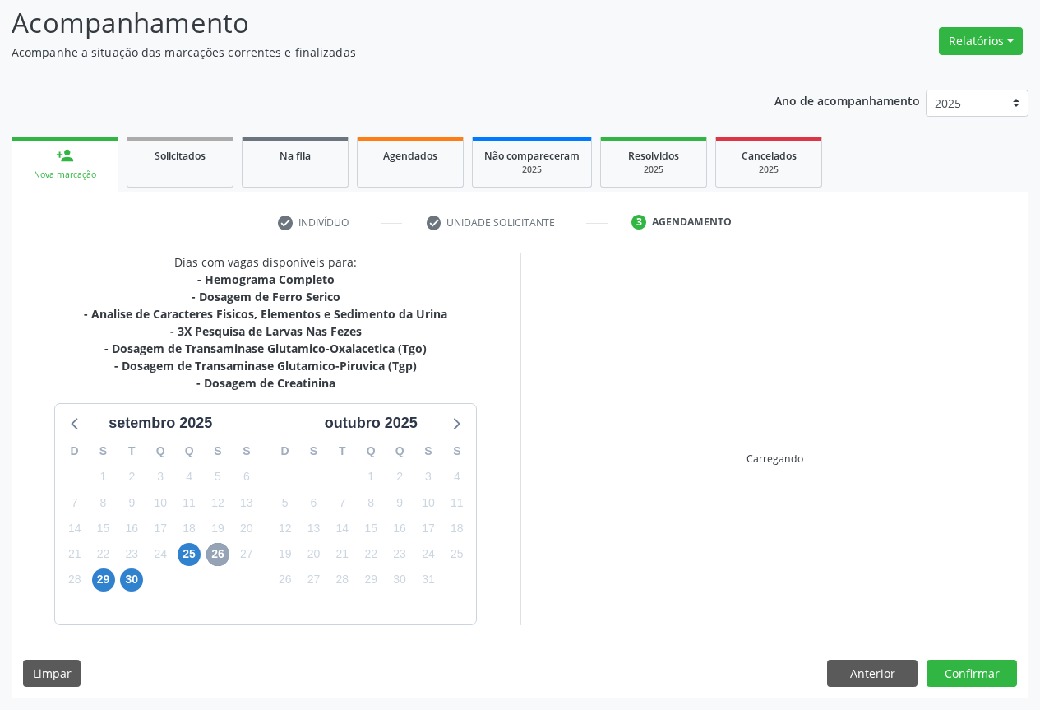
scroll to position [273, 0]
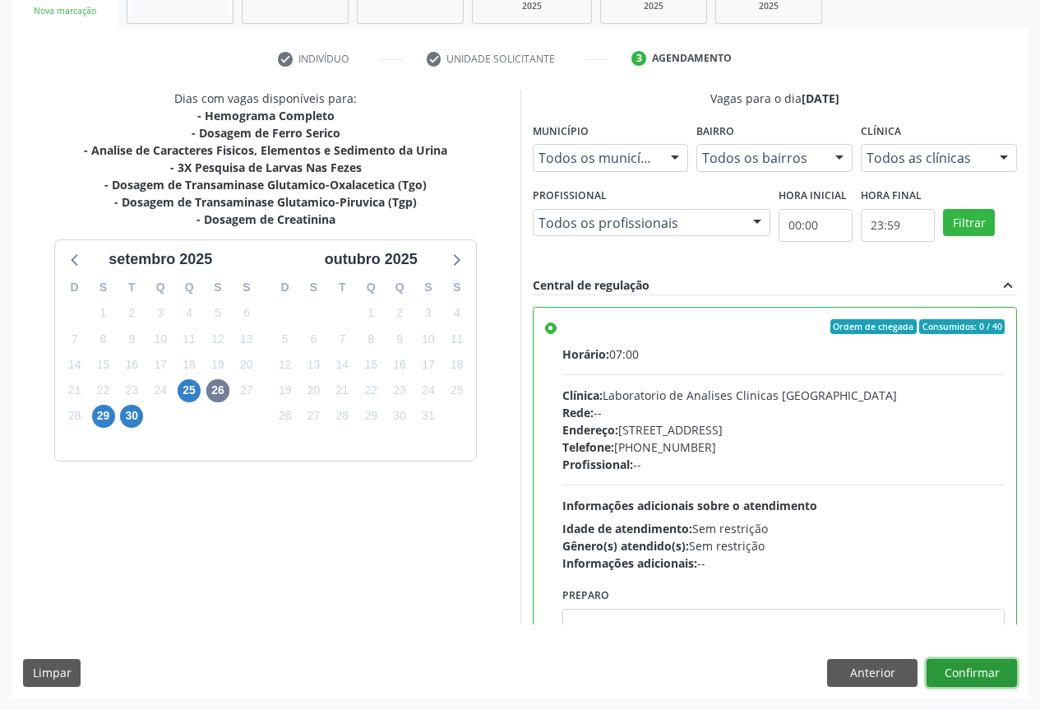
click at [935, 665] on button "Confirmar" at bounding box center [972, 673] width 90 height 28
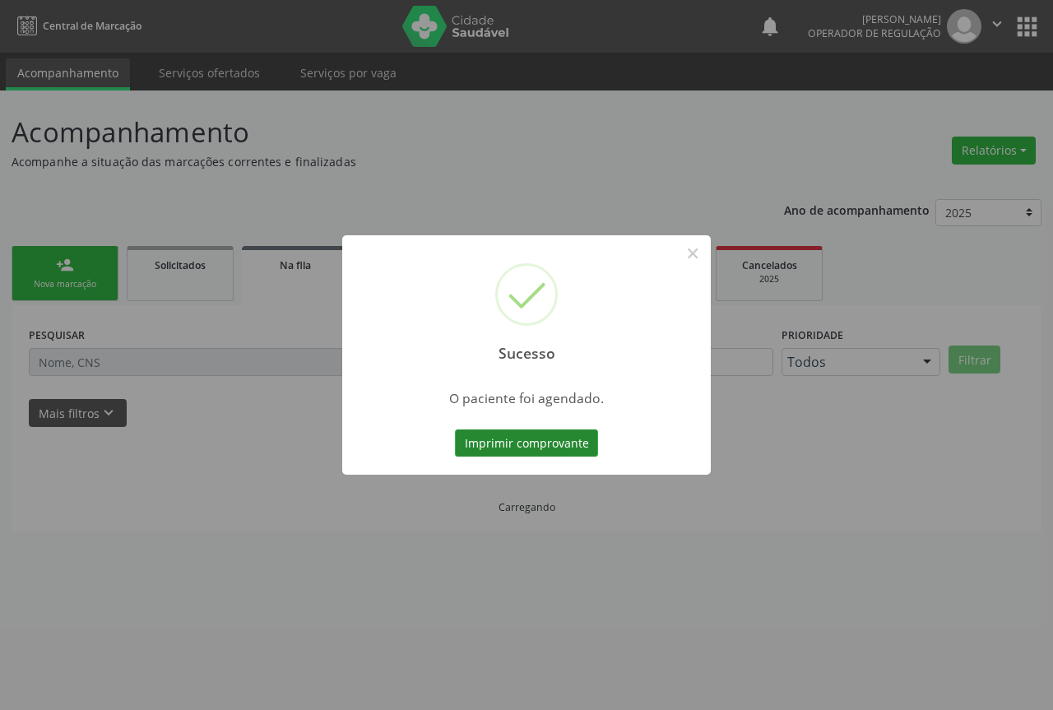
click at [553, 445] on button "Imprimir comprovante" at bounding box center [526, 443] width 143 height 28
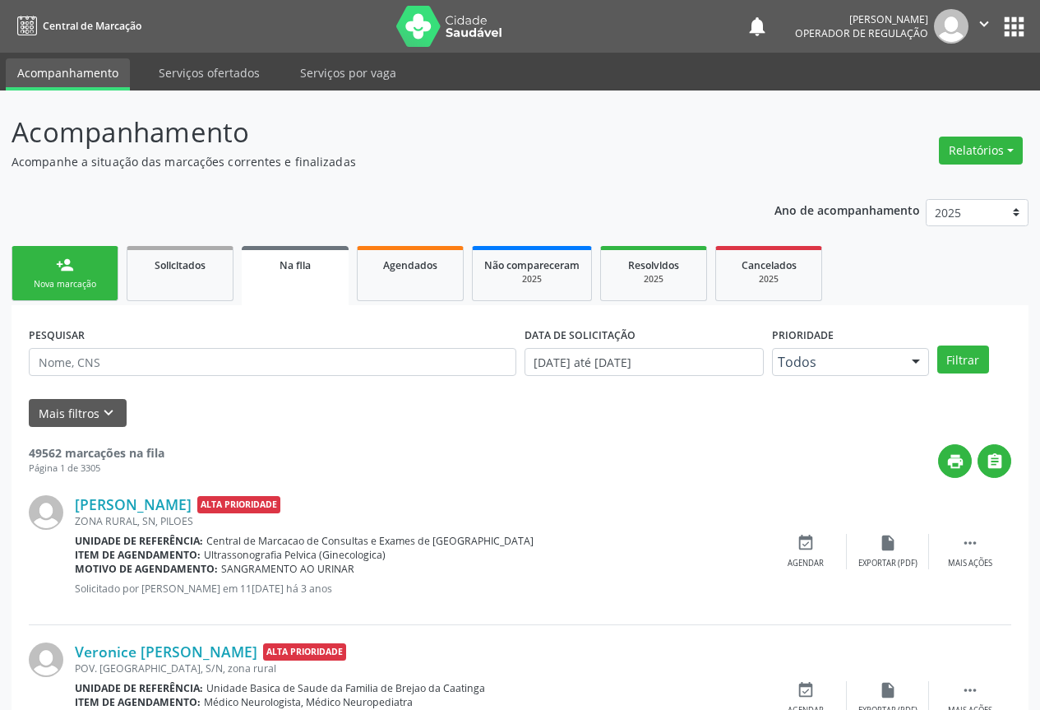
click at [44, 279] on div "Nova marcação" at bounding box center [65, 284] width 82 height 12
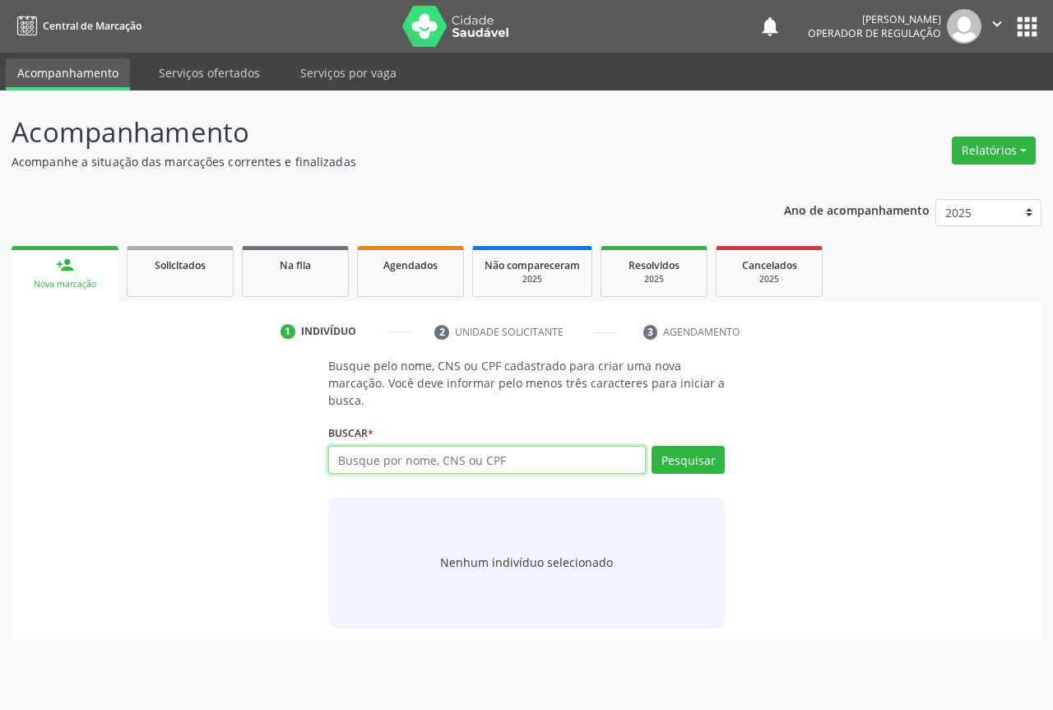
click at [336, 468] on input "text" at bounding box center [486, 460] width 317 height 28
type input "704302591519697"
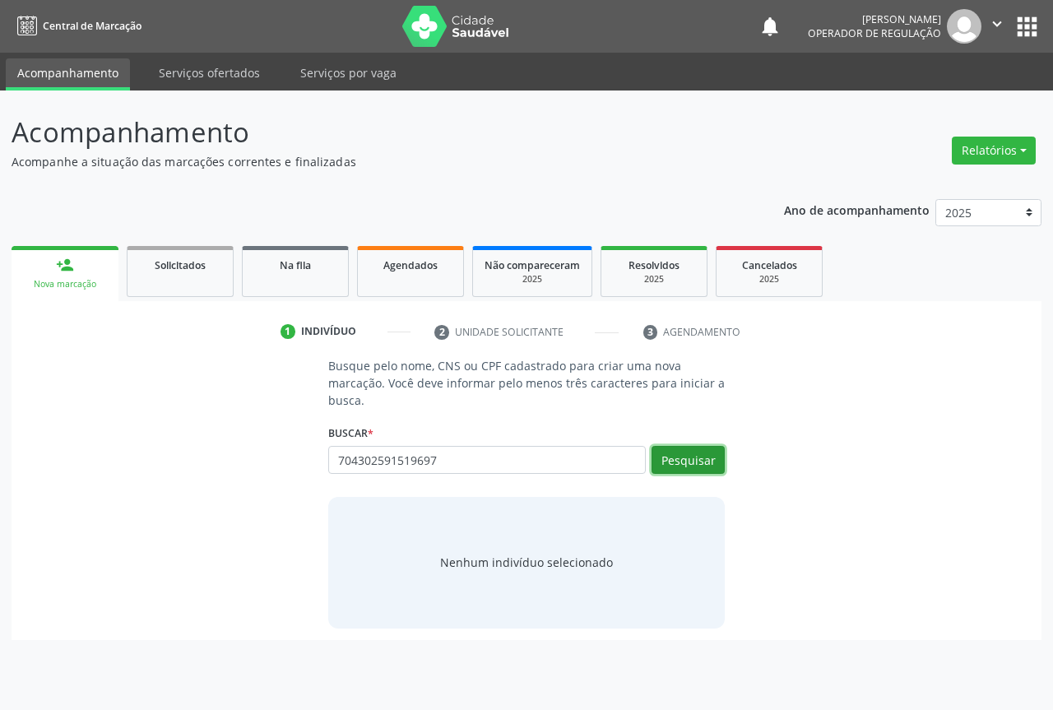
click at [683, 451] on button "Pesquisar" at bounding box center [687, 460] width 73 height 28
type input "704302591519697"
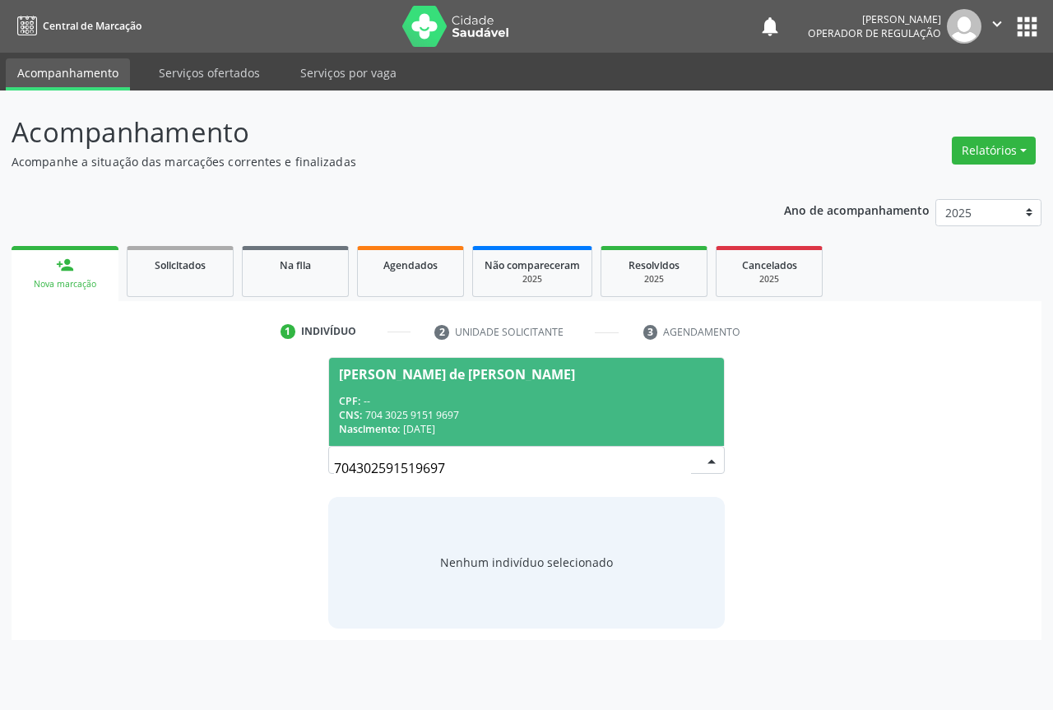
click at [442, 387] on span "Maria Madalena de Jesus Silva CPF: -- CNS: 704 3025 9151 9697 Nascimento: 22/07…" at bounding box center [526, 402] width 395 height 88
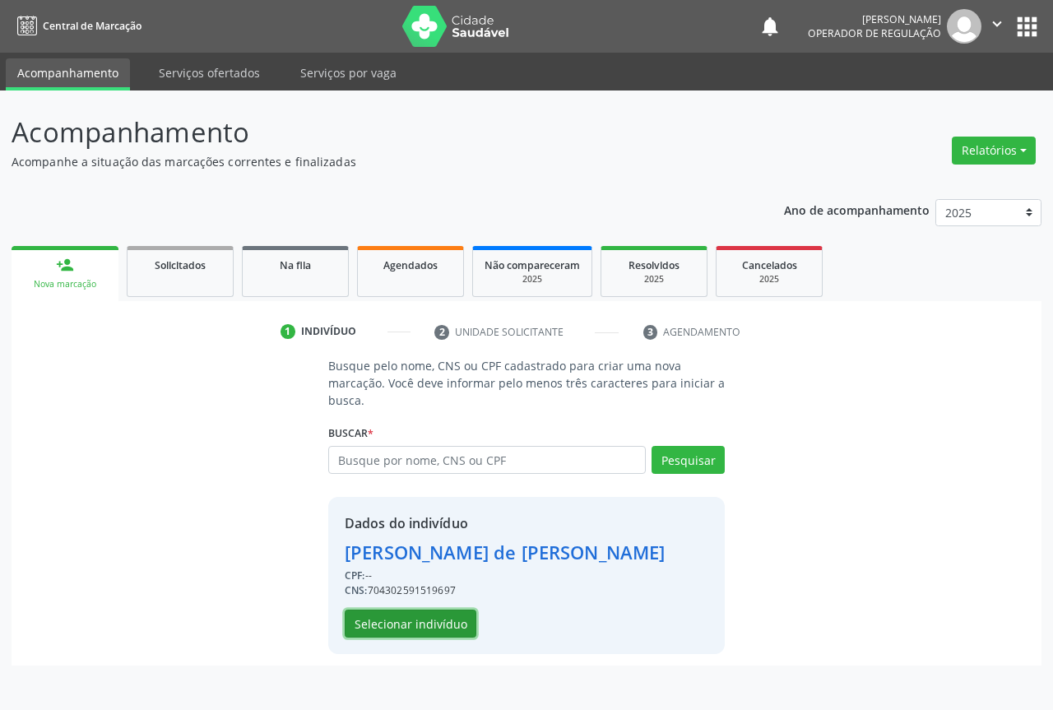
click at [396, 630] on button "Selecionar indivíduo" at bounding box center [411, 623] width 132 height 28
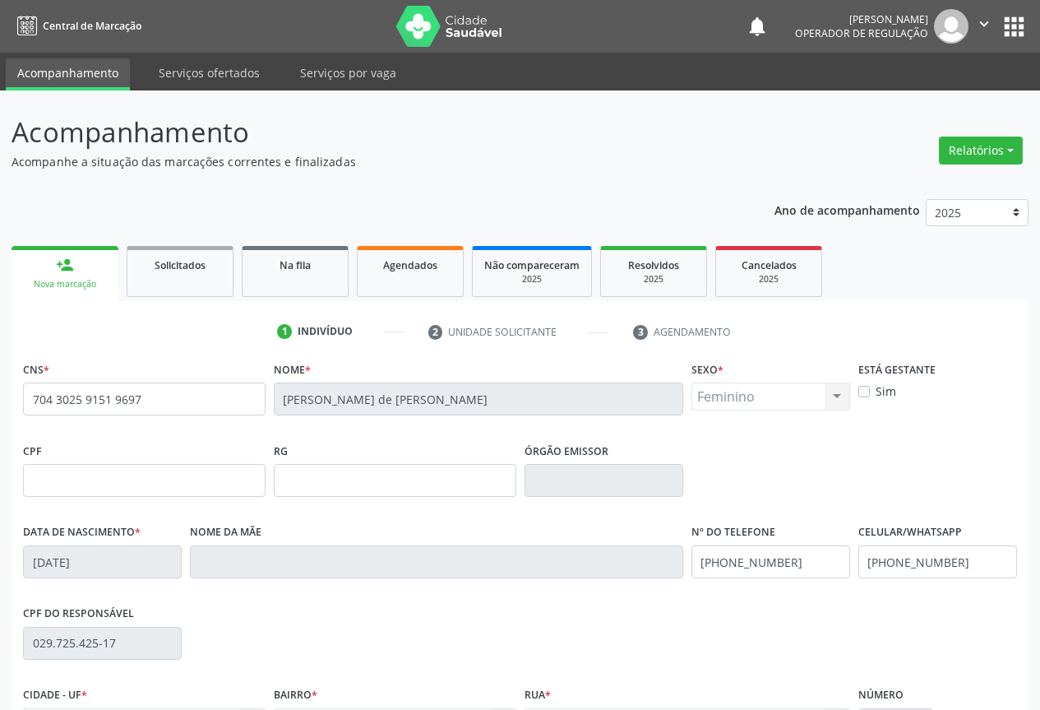
scroll to position [182, 0]
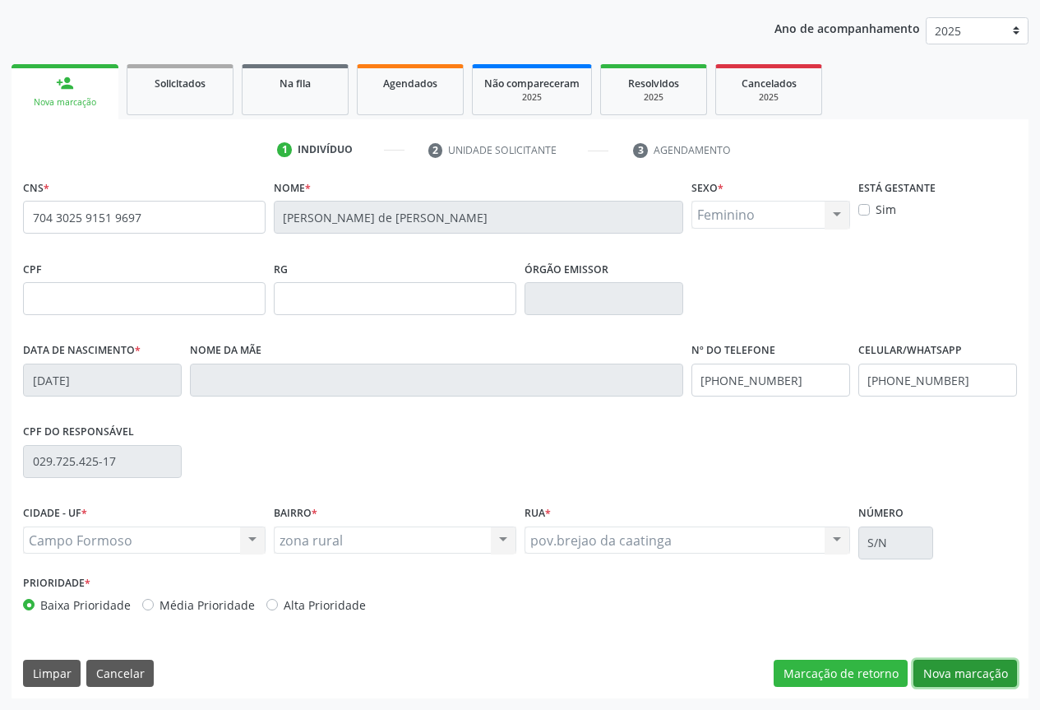
click at [970, 667] on button "Nova marcação" at bounding box center [966, 674] width 104 height 28
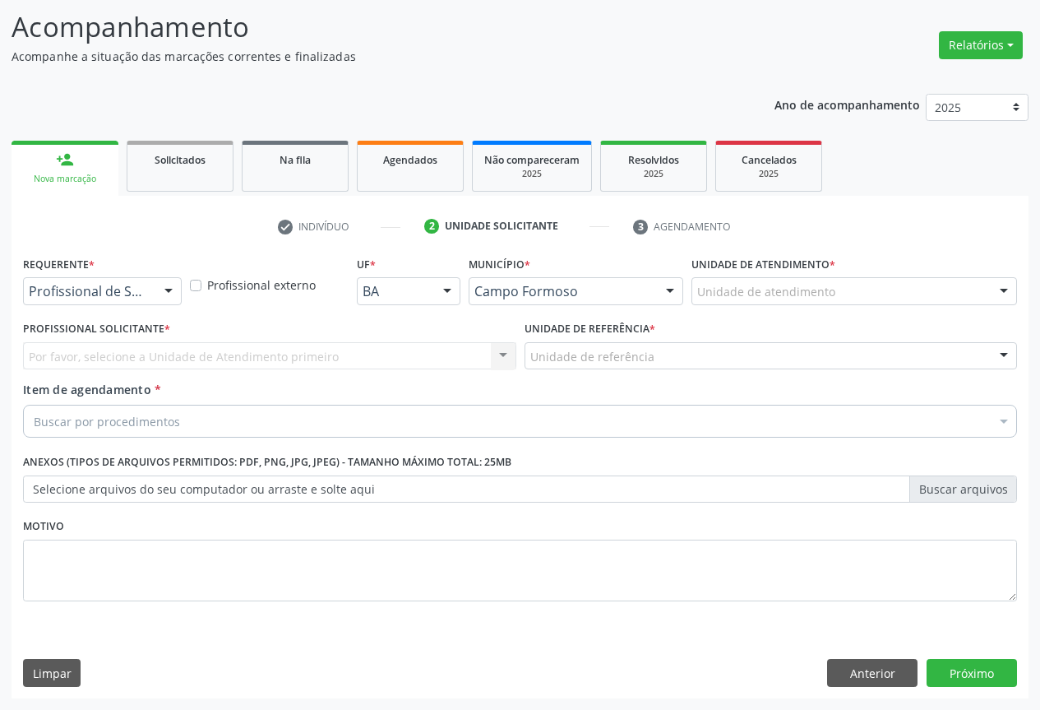
scroll to position [105, 0]
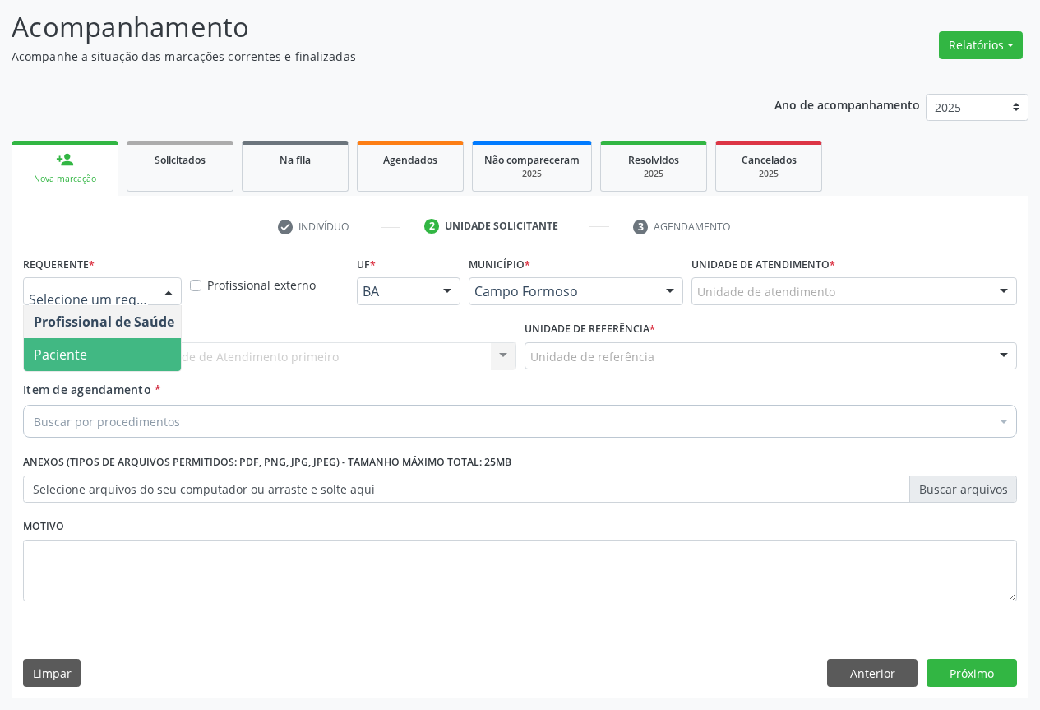
click at [106, 359] on span "Paciente" at bounding box center [104, 354] width 160 height 33
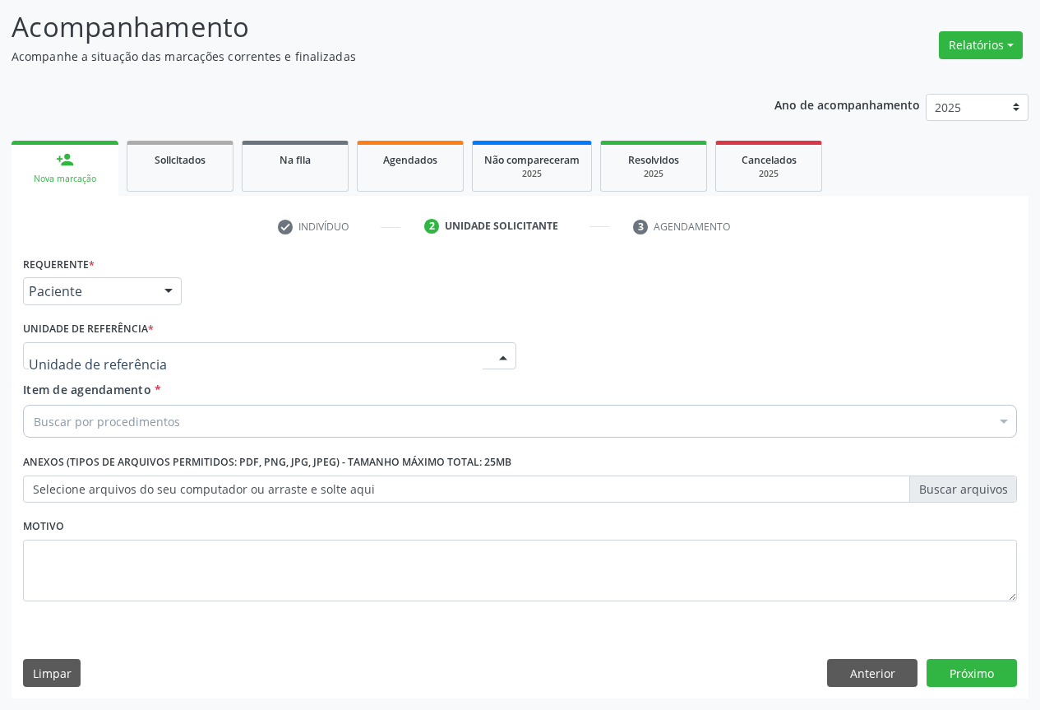
click at [223, 353] on div at bounding box center [269, 356] width 493 height 28
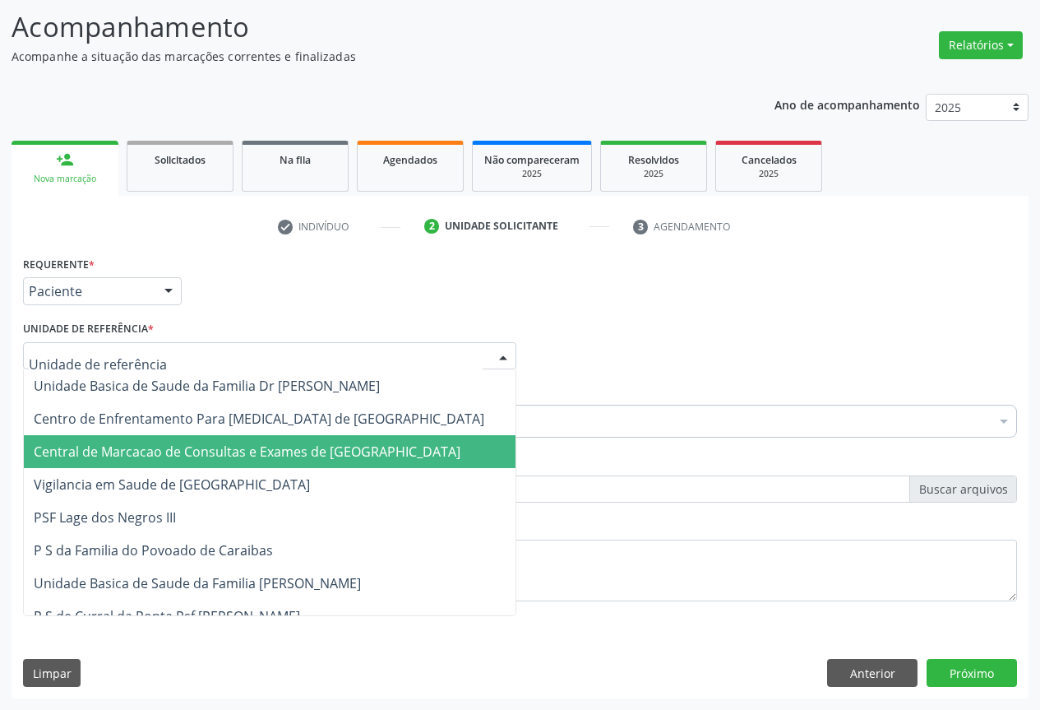
click at [259, 462] on span "Central de Marcacao de Consultas e Exames de [GEOGRAPHIC_DATA]" at bounding box center [270, 451] width 492 height 33
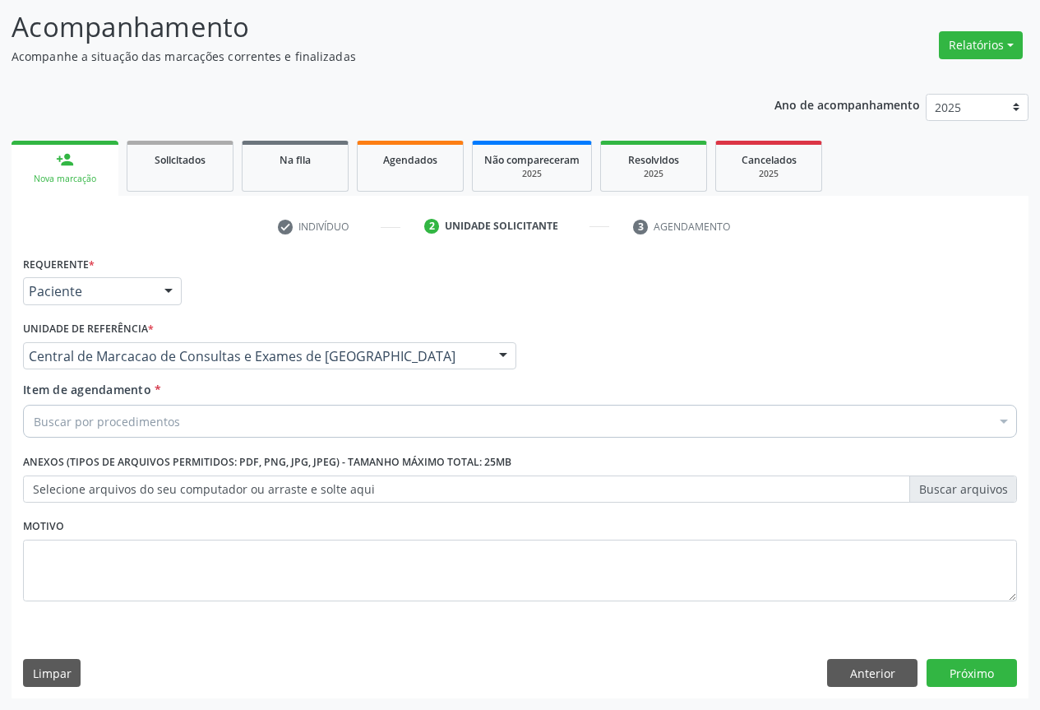
click at [276, 415] on div "Buscar por procedimentos" at bounding box center [520, 421] width 994 height 33
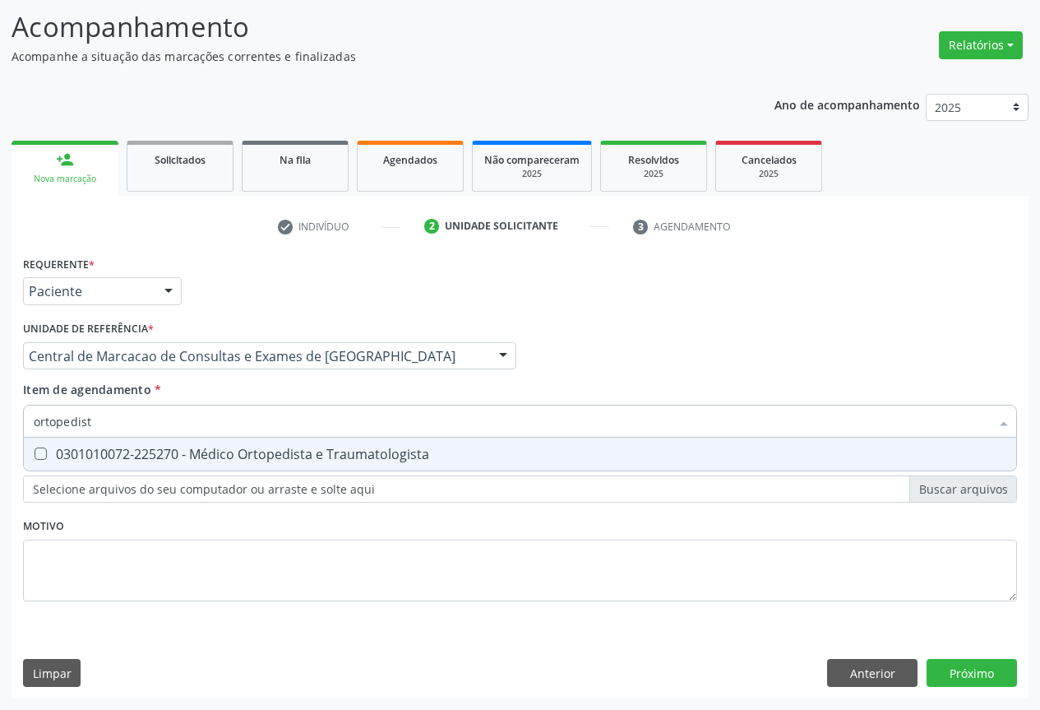
type input "ortopedista"
click at [274, 458] on div "0301010072-225270 - Médico Ortopedista e Traumatologista" at bounding box center [520, 453] width 973 height 13
checkbox Traumatologista "true"
click at [985, 680] on div "Requerente * Paciente Profissional de Saúde Paciente Nenhum resultado encontrad…" at bounding box center [520, 475] width 1017 height 447
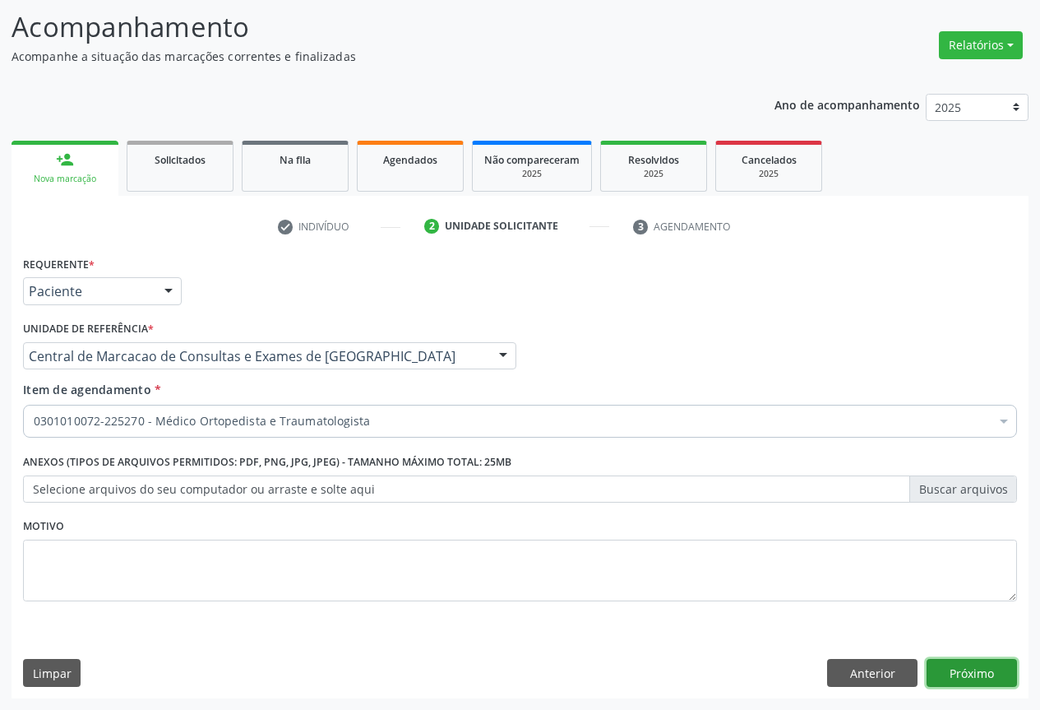
click at [984, 678] on button "Próximo" at bounding box center [972, 673] width 90 height 28
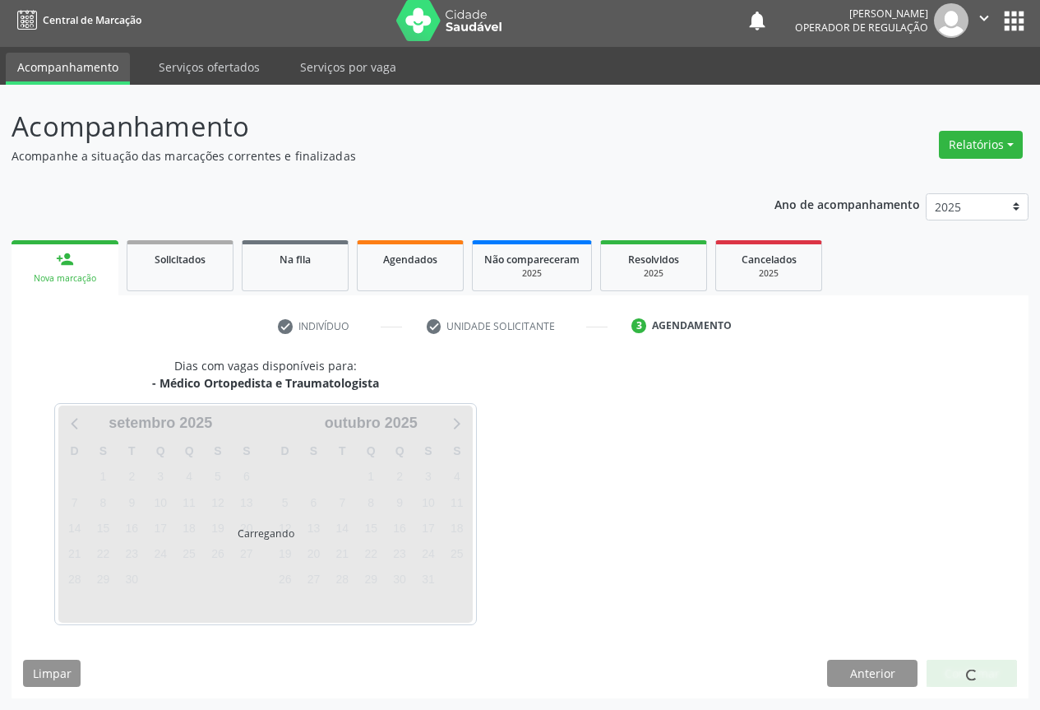
scroll to position [6, 0]
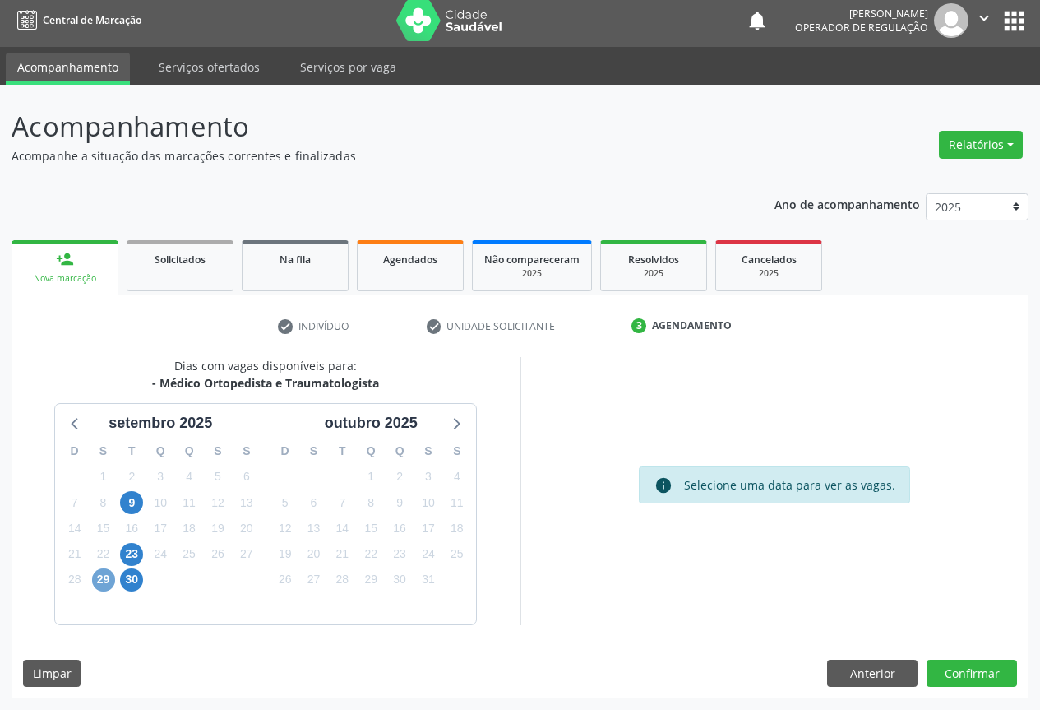
click at [100, 579] on span "29" at bounding box center [103, 579] width 23 height 23
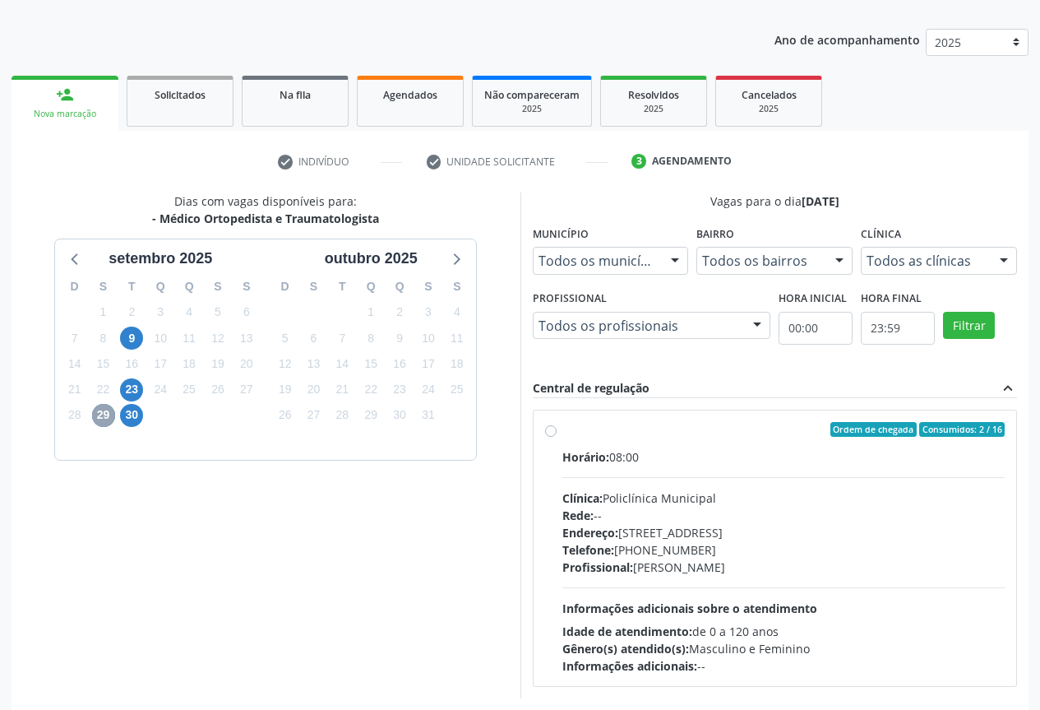
scroll to position [243, 0]
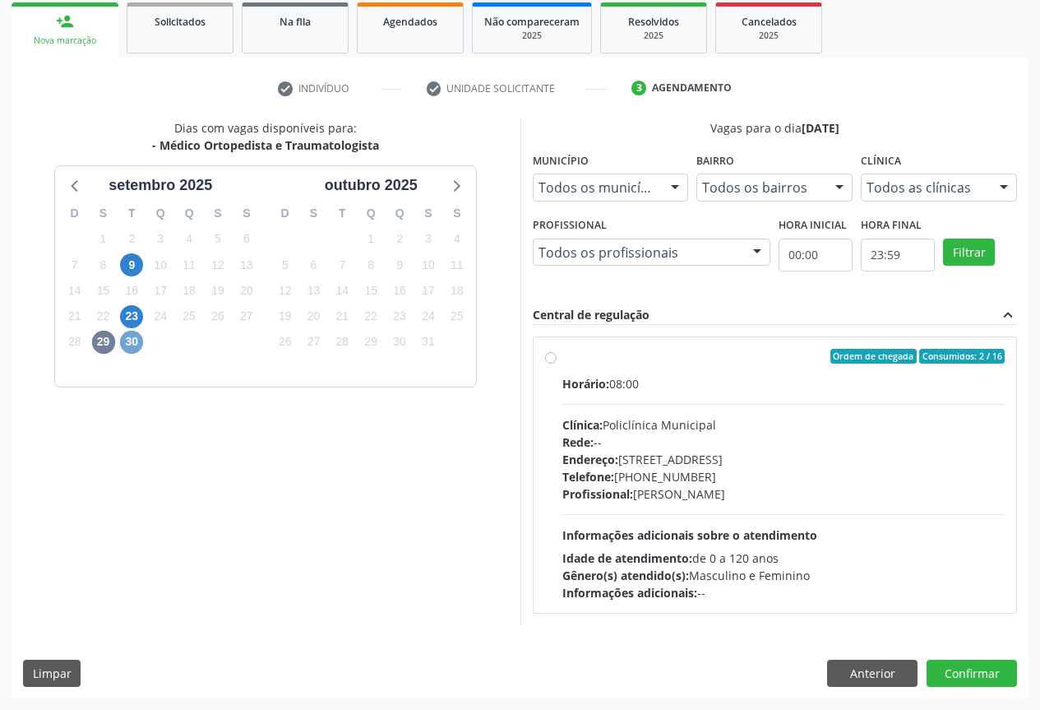
click at [132, 340] on span "30" at bounding box center [131, 342] width 23 height 23
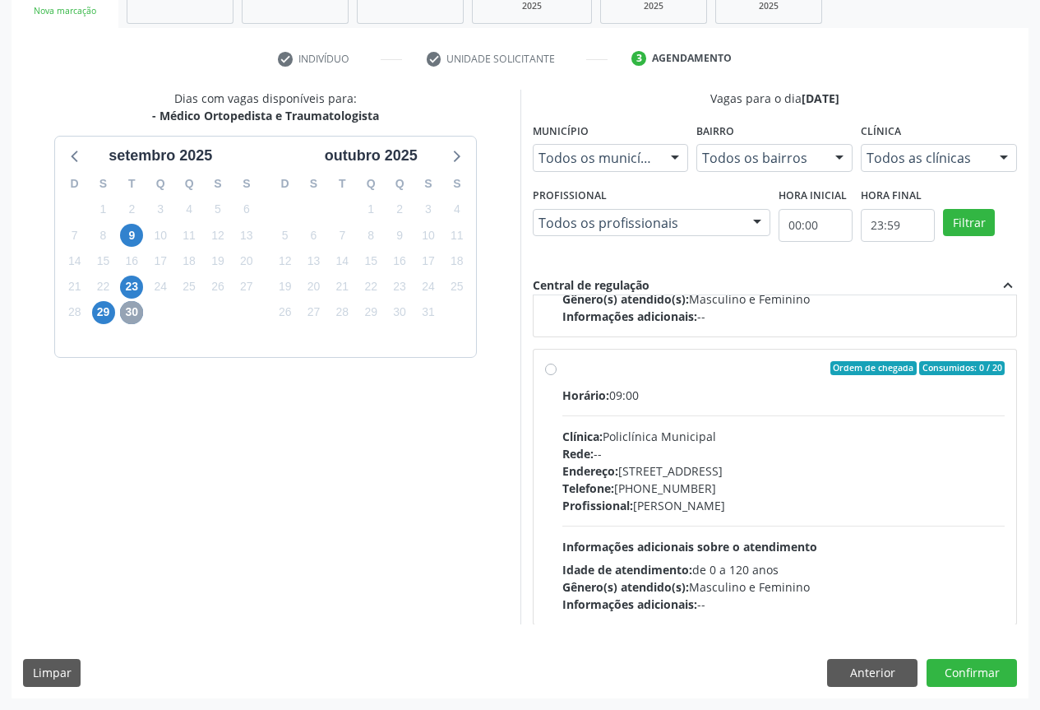
scroll to position [0, 0]
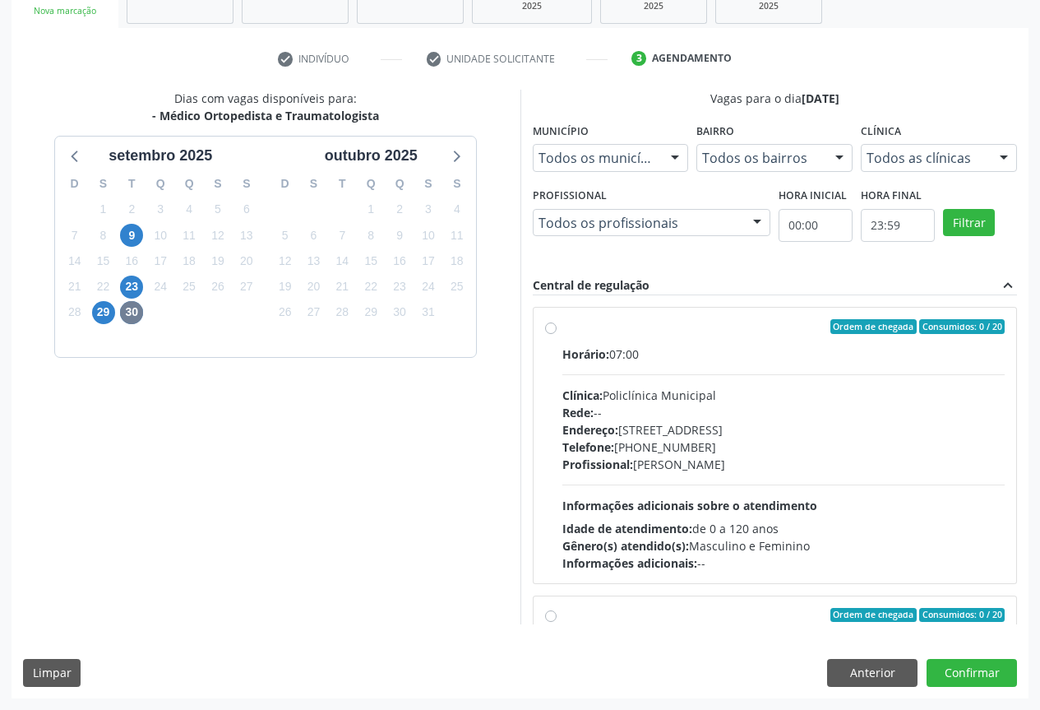
click at [672, 458] on div "Profissional: Ramon Oliveira Soares" at bounding box center [784, 464] width 443 height 17
click at [557, 334] on input "Ordem de chegada Consumidos: 0 / 20 Horário: 07:00 Clínica: Policlínica Municip…" at bounding box center [551, 326] width 12 height 15
radio input "true"
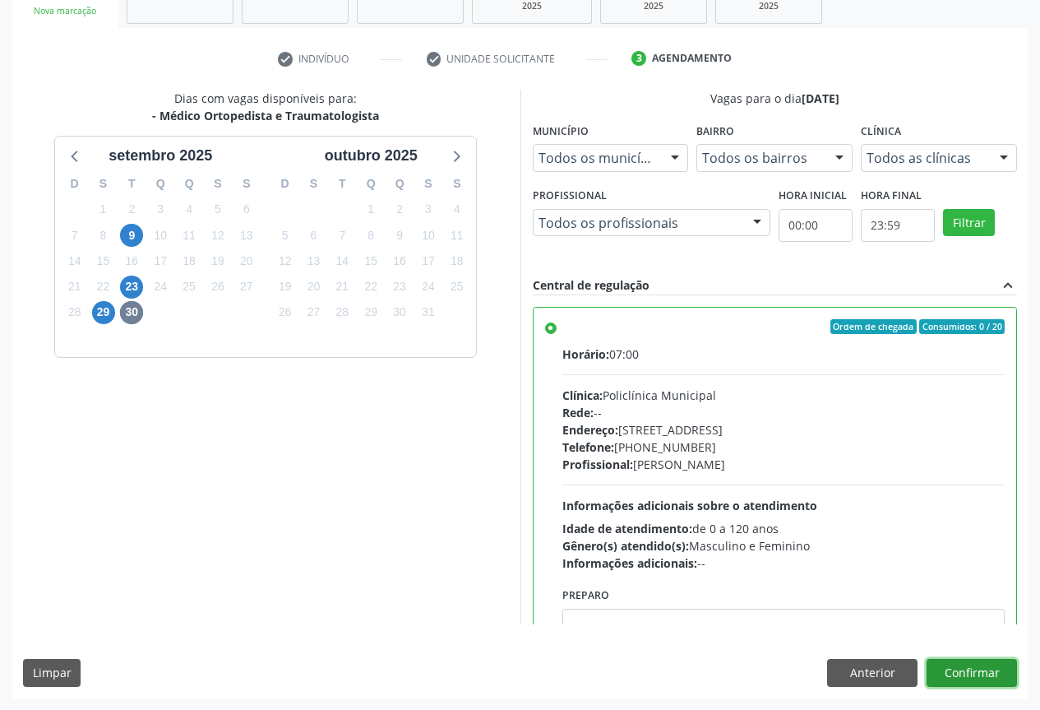
click at [966, 665] on button "Confirmar" at bounding box center [972, 673] width 90 height 28
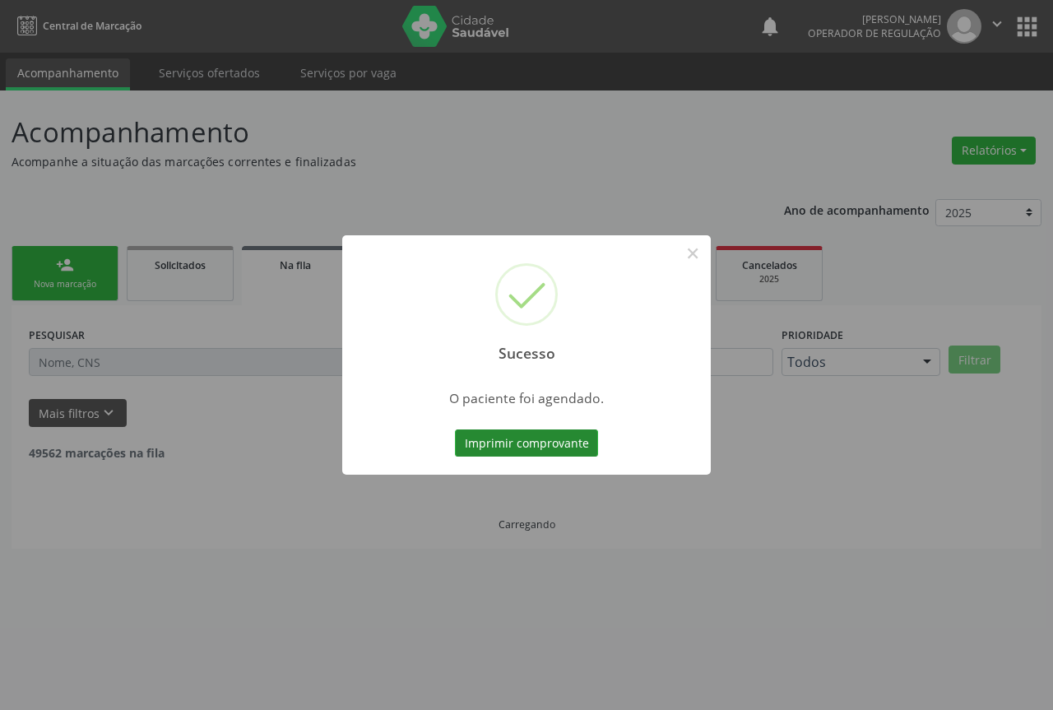
click at [537, 447] on button "Imprimir comprovante" at bounding box center [526, 443] width 143 height 28
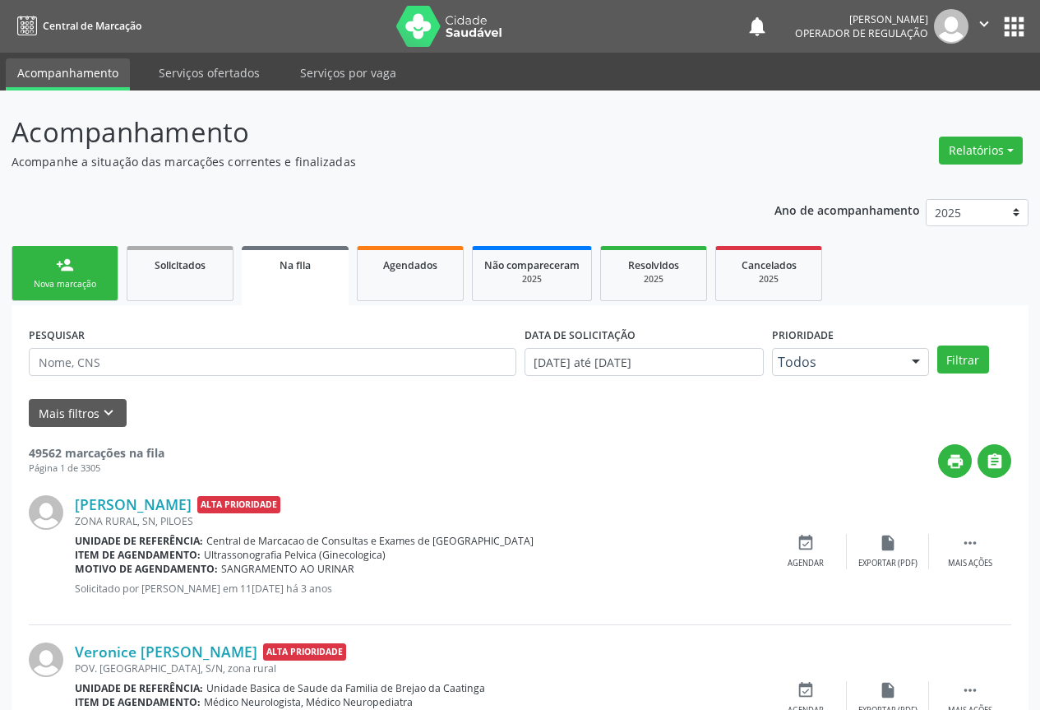
click at [33, 261] on link "person_add Nova marcação" at bounding box center [65, 273] width 107 height 55
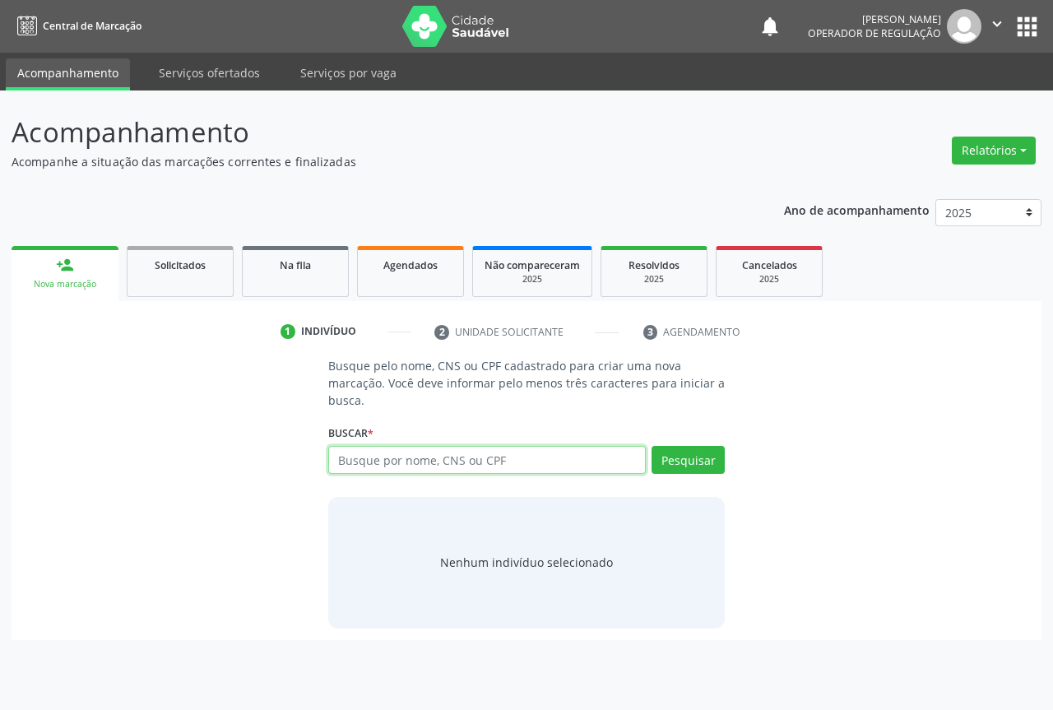
click at [408, 464] on input "text" at bounding box center [486, 460] width 317 height 28
type input "707101836292520"
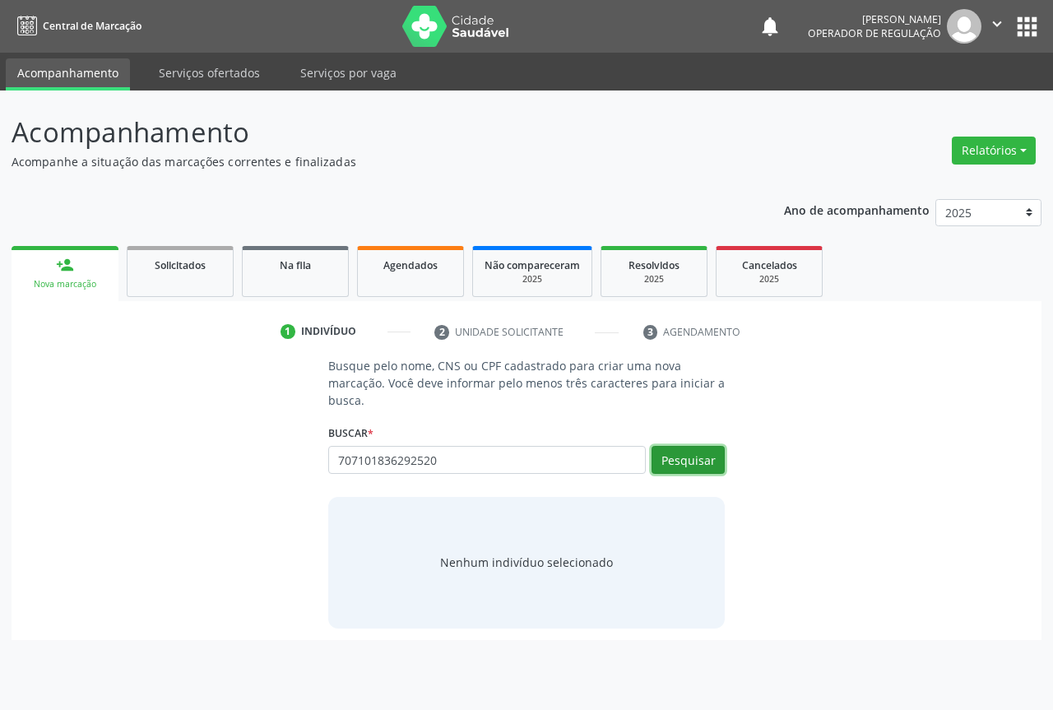
click at [692, 464] on button "Pesquisar" at bounding box center [687, 460] width 73 height 28
type input "707101836292520"
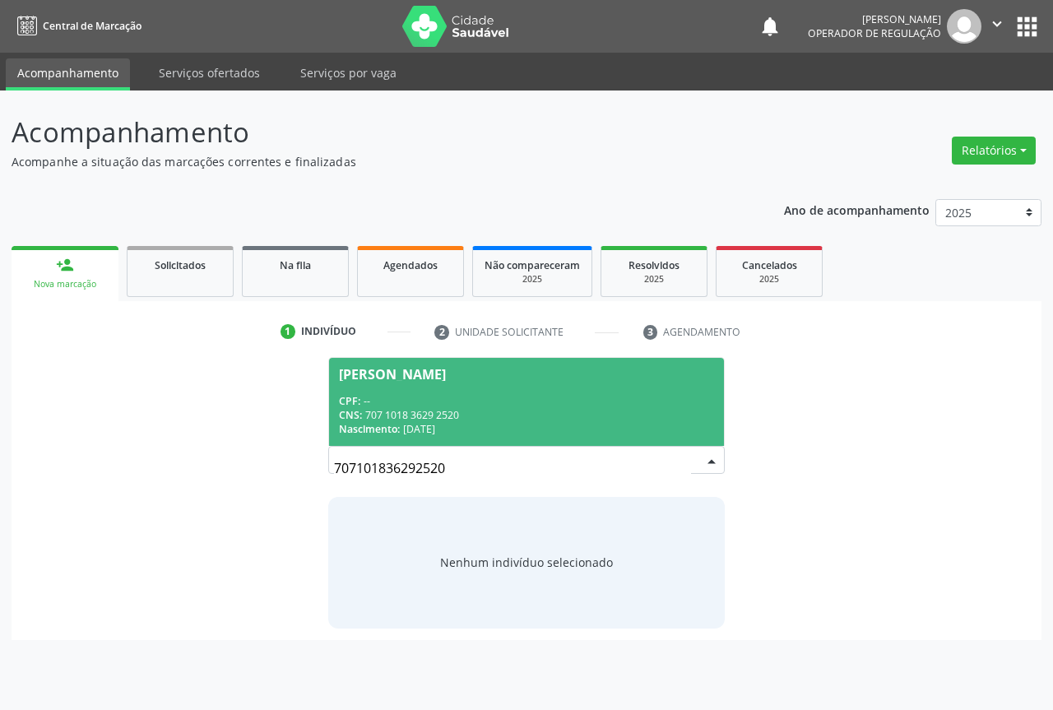
click at [458, 395] on div "CPF: --" at bounding box center [526, 401] width 375 height 14
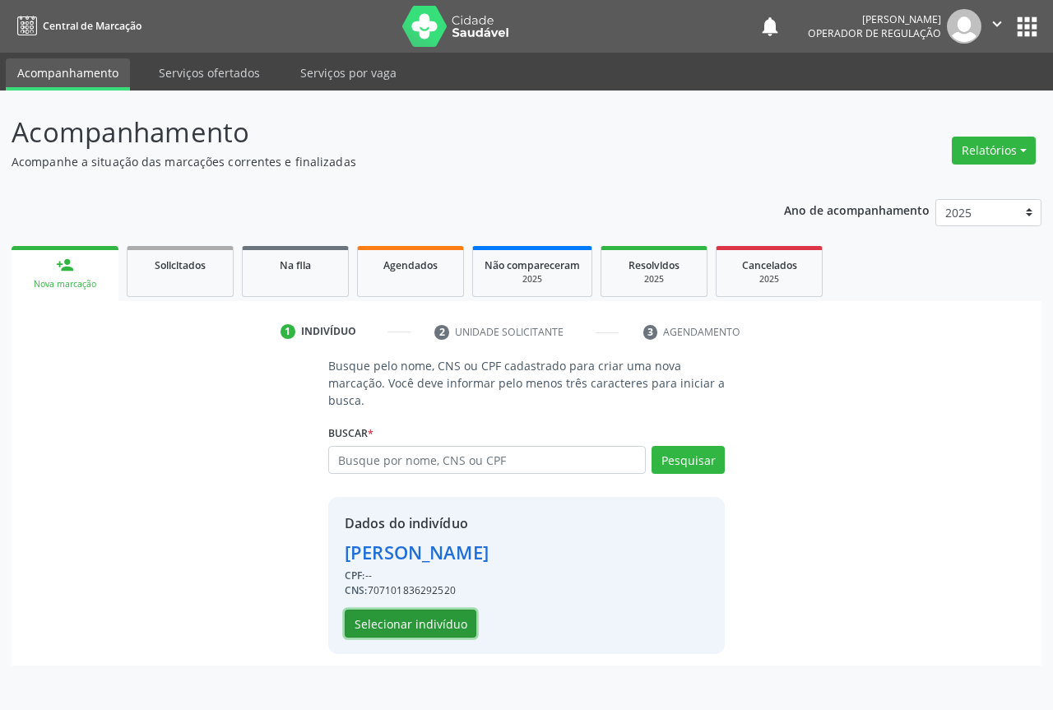
click at [445, 621] on button "Selecionar indivíduo" at bounding box center [411, 623] width 132 height 28
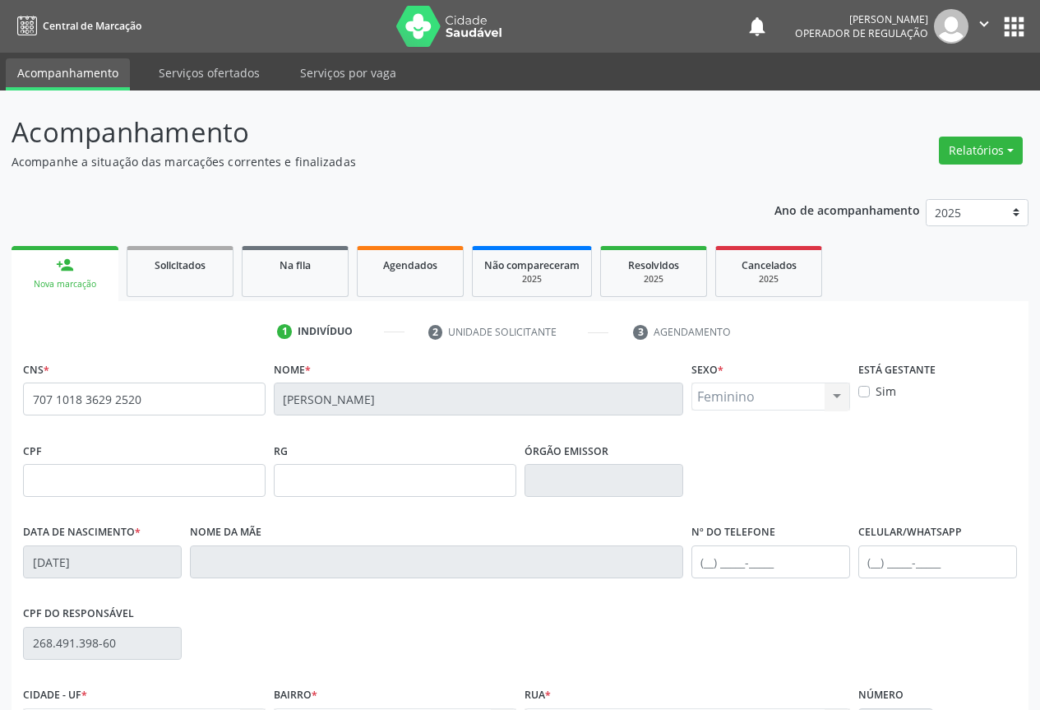
scroll to position [182, 0]
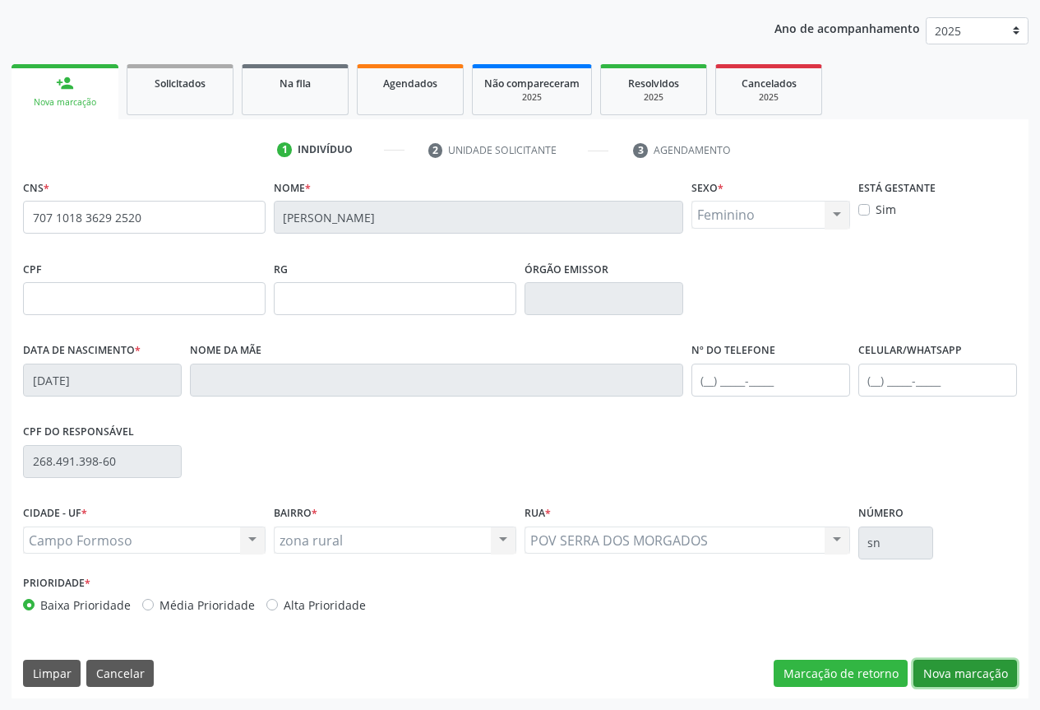
click at [927, 671] on button "Nova marcação" at bounding box center [966, 674] width 104 height 28
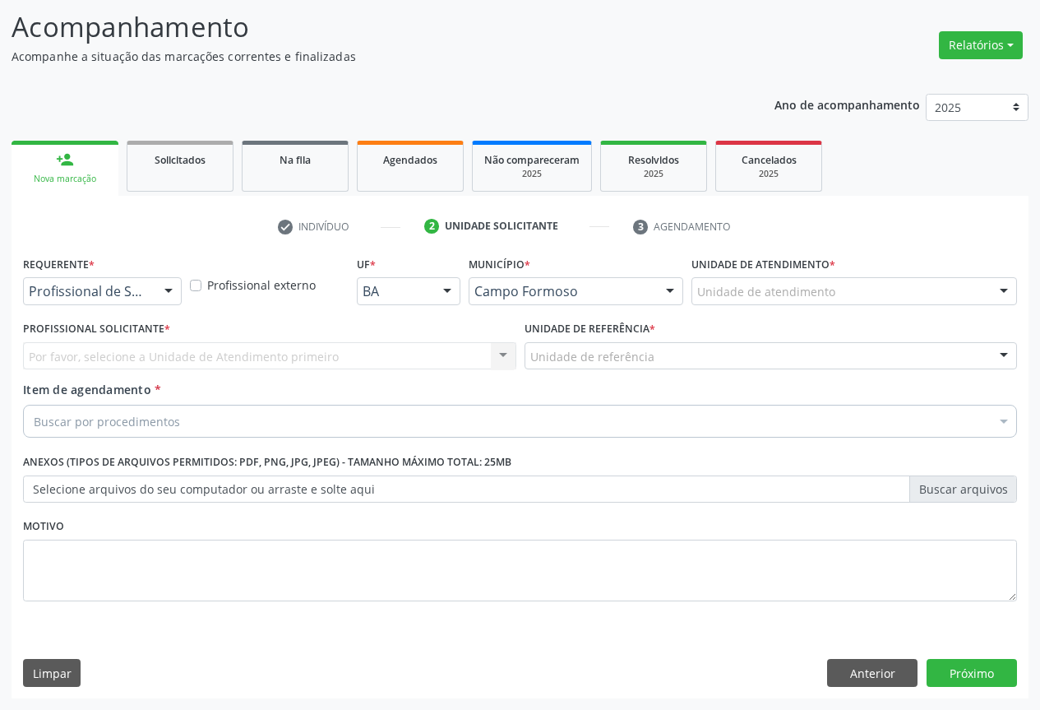
scroll to position [105, 0]
click at [155, 292] on div "Profissional de Saúde Paciente Nenhum resultado encontrado para: " " Não há nen…" at bounding box center [102, 291] width 159 height 28
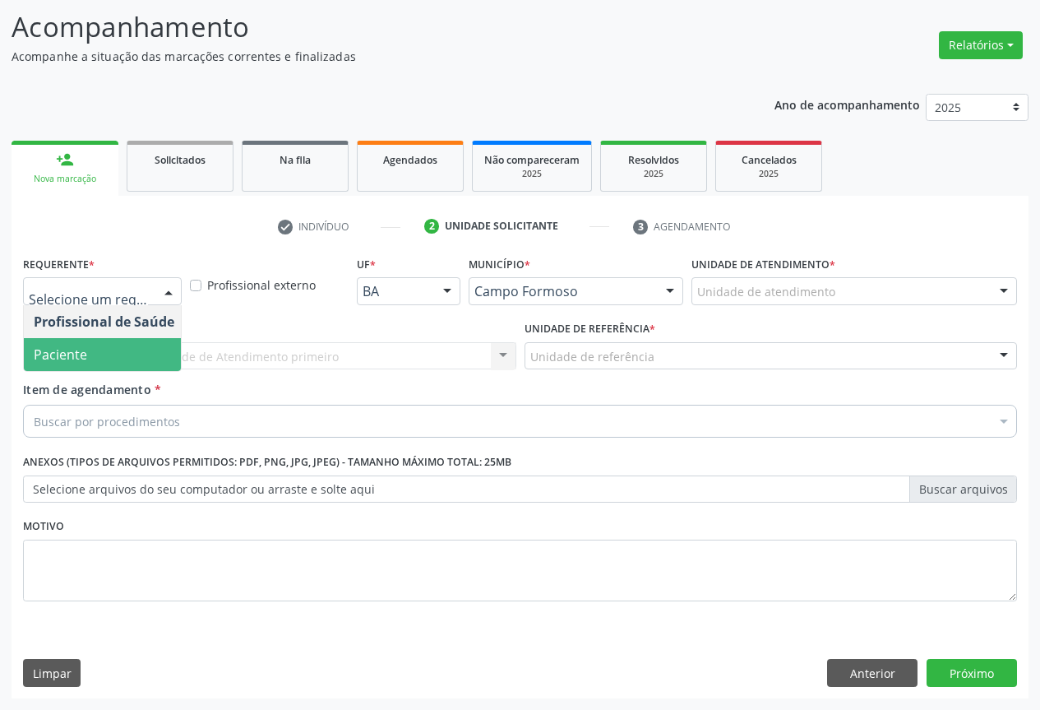
click at [125, 367] on span "Paciente" at bounding box center [104, 354] width 160 height 33
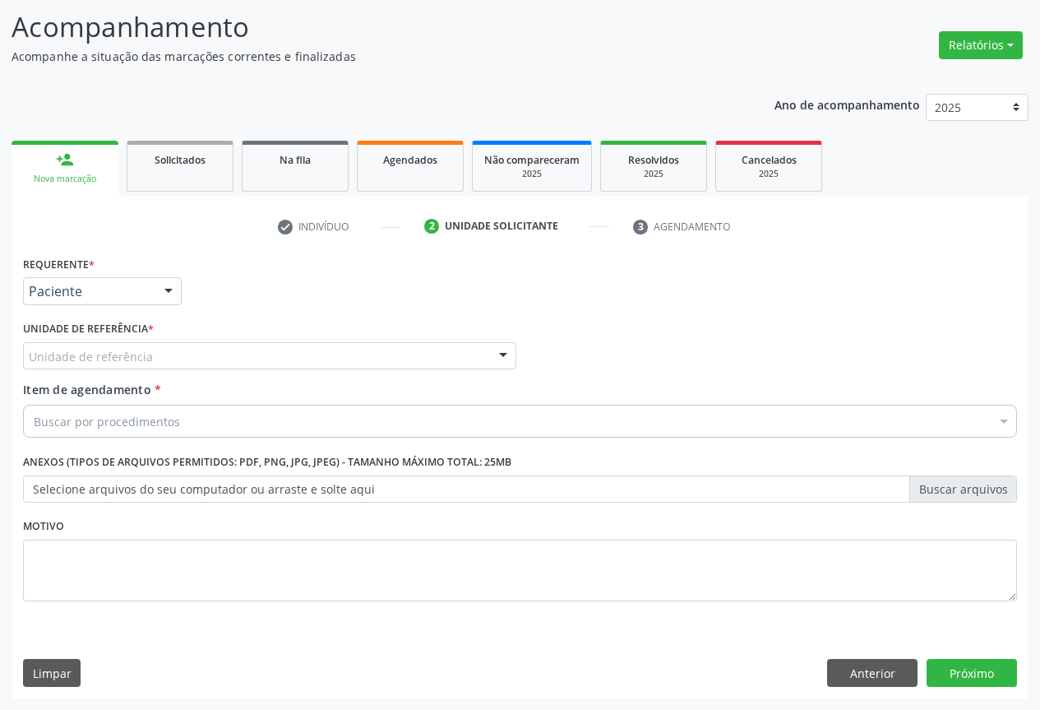
click at [235, 354] on div "Unidade de referência" at bounding box center [269, 356] width 493 height 28
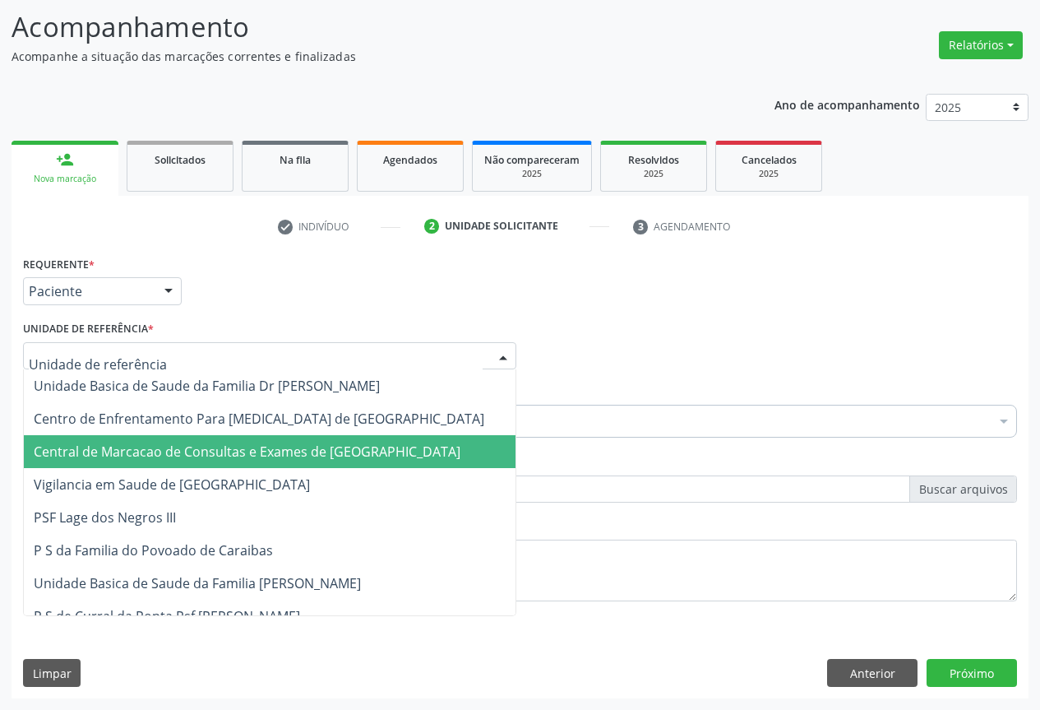
click at [242, 439] on span "Central de Marcacao de Consultas e Exames de [GEOGRAPHIC_DATA]" at bounding box center [270, 451] width 492 height 33
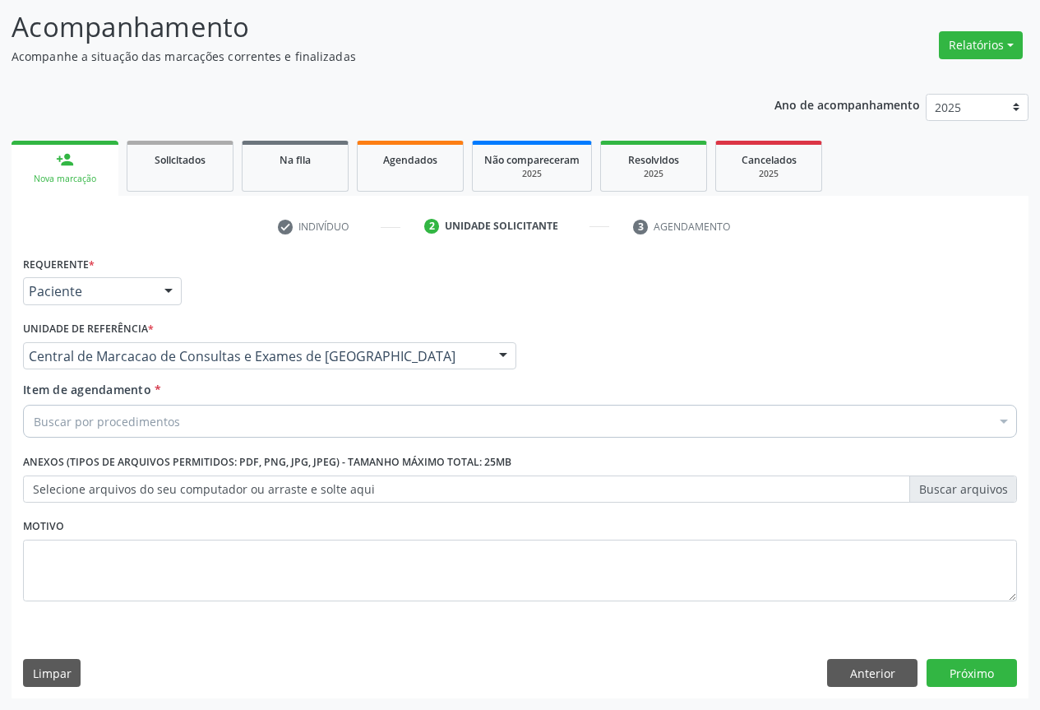
click at [266, 422] on div "Buscar por procedimentos" at bounding box center [520, 421] width 994 height 33
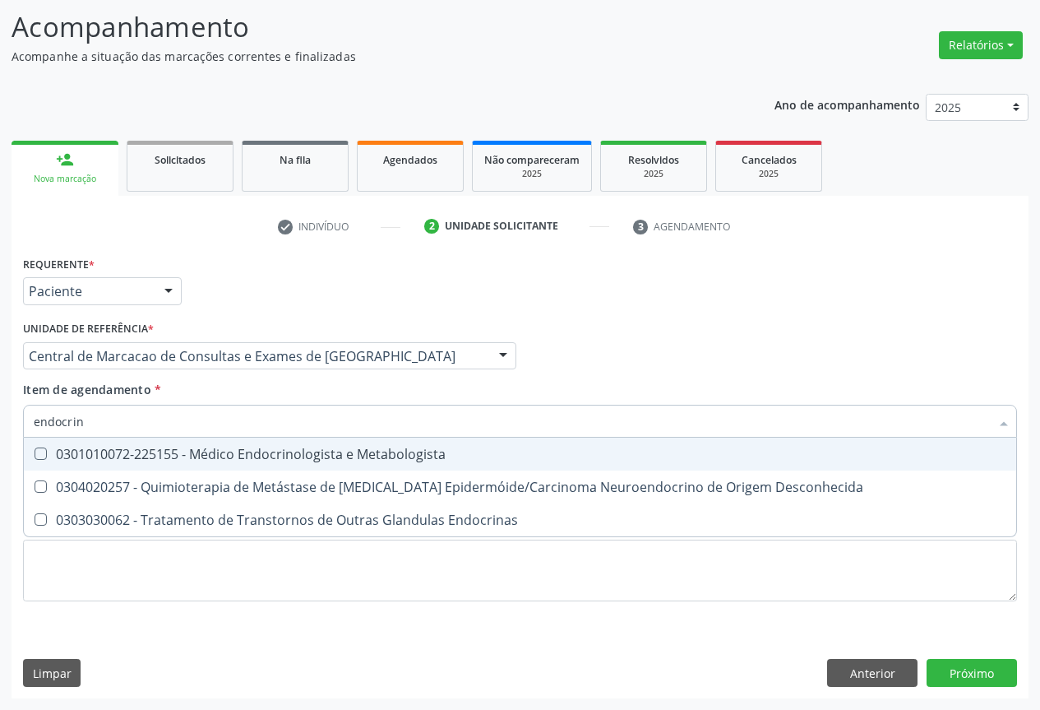
type input "endocrino"
click at [231, 452] on div "0301010072-225155 - Médico Endocrinologista e Metabologista" at bounding box center [520, 453] width 973 height 13
checkbox Metabologista "true"
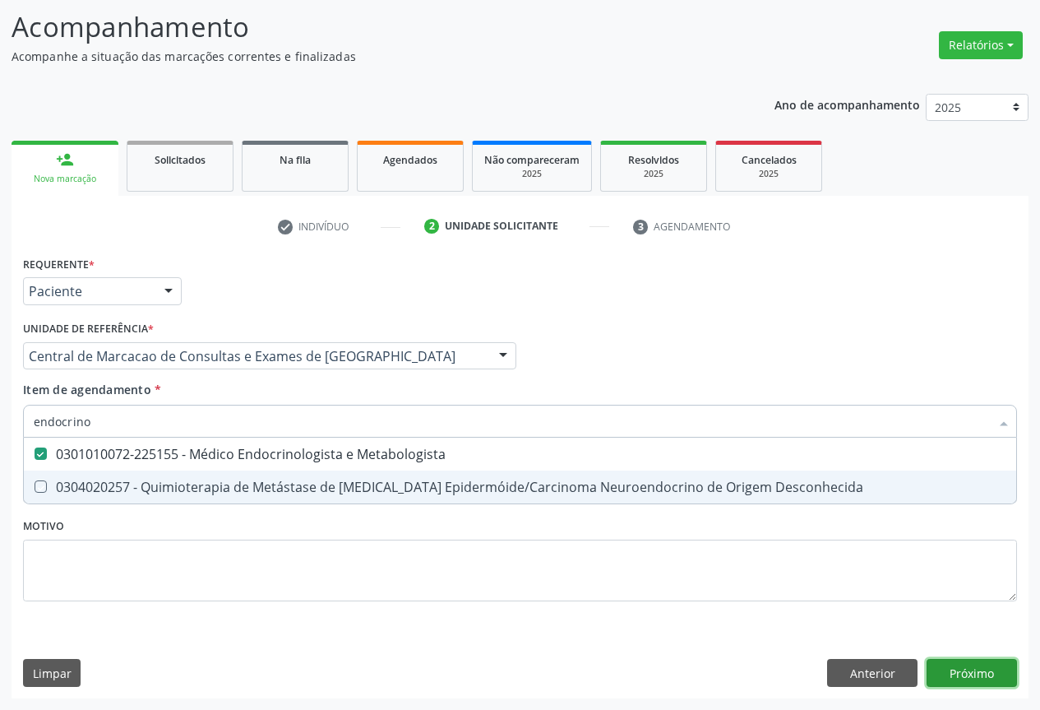
click at [963, 674] on div "Requerente * Paciente Profissional de Saúde Paciente Nenhum resultado encontrad…" at bounding box center [520, 475] width 1017 height 447
checkbox Desconhecida "true"
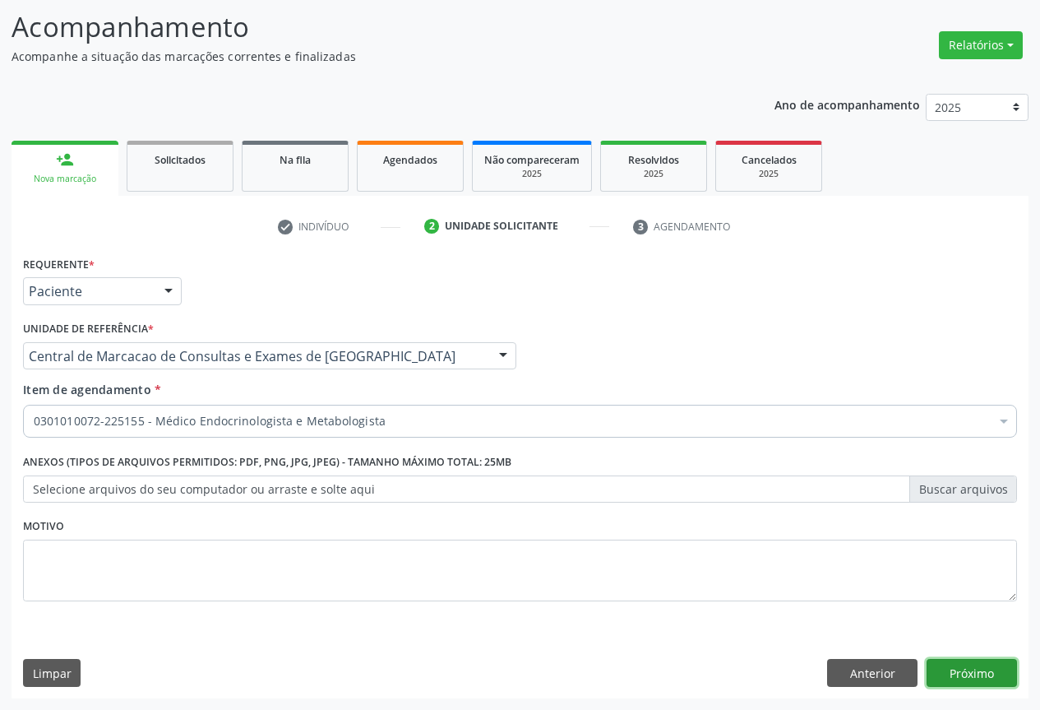
click at [963, 674] on button "Próximo" at bounding box center [972, 673] width 90 height 28
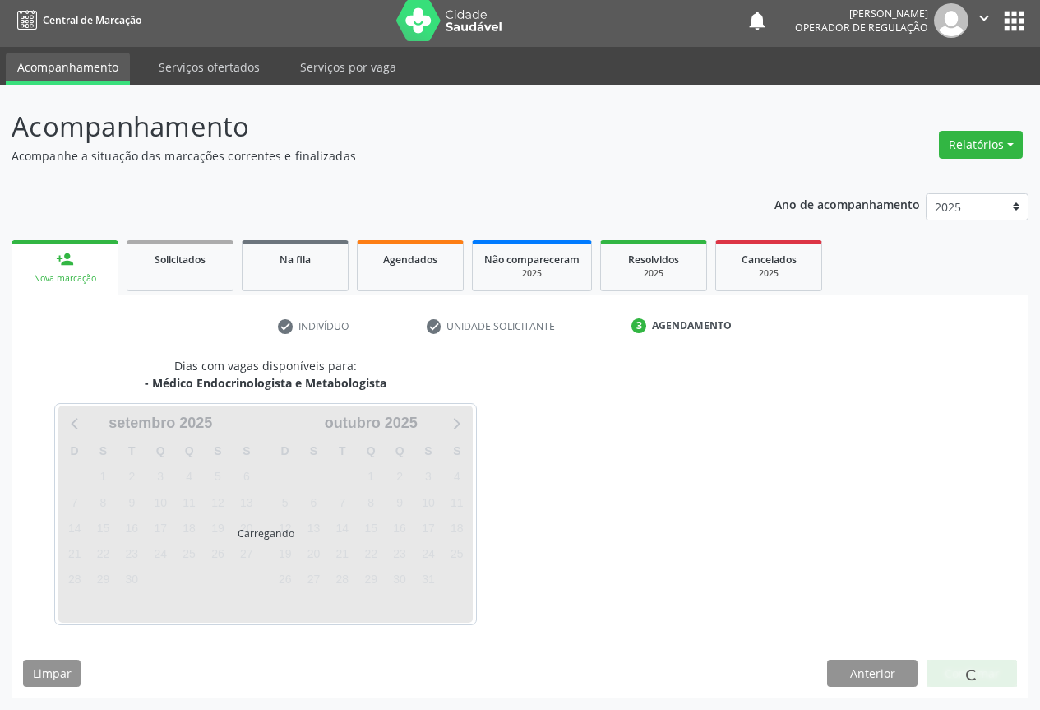
scroll to position [6, 0]
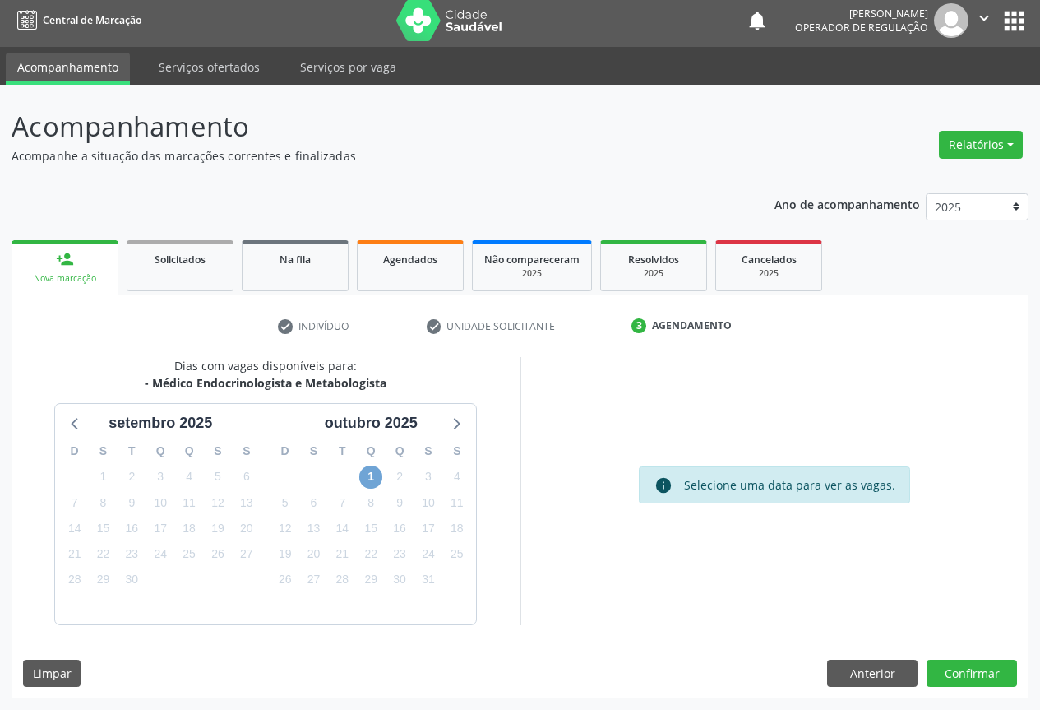
click at [381, 479] on span "1" at bounding box center [370, 476] width 23 height 23
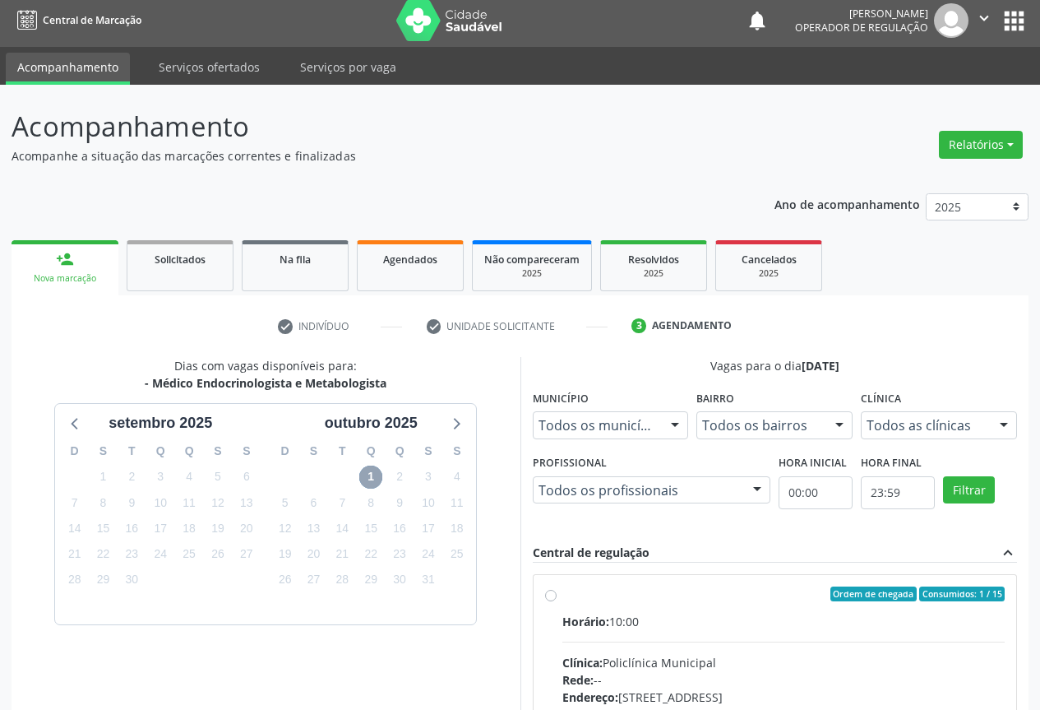
scroll to position [243, 0]
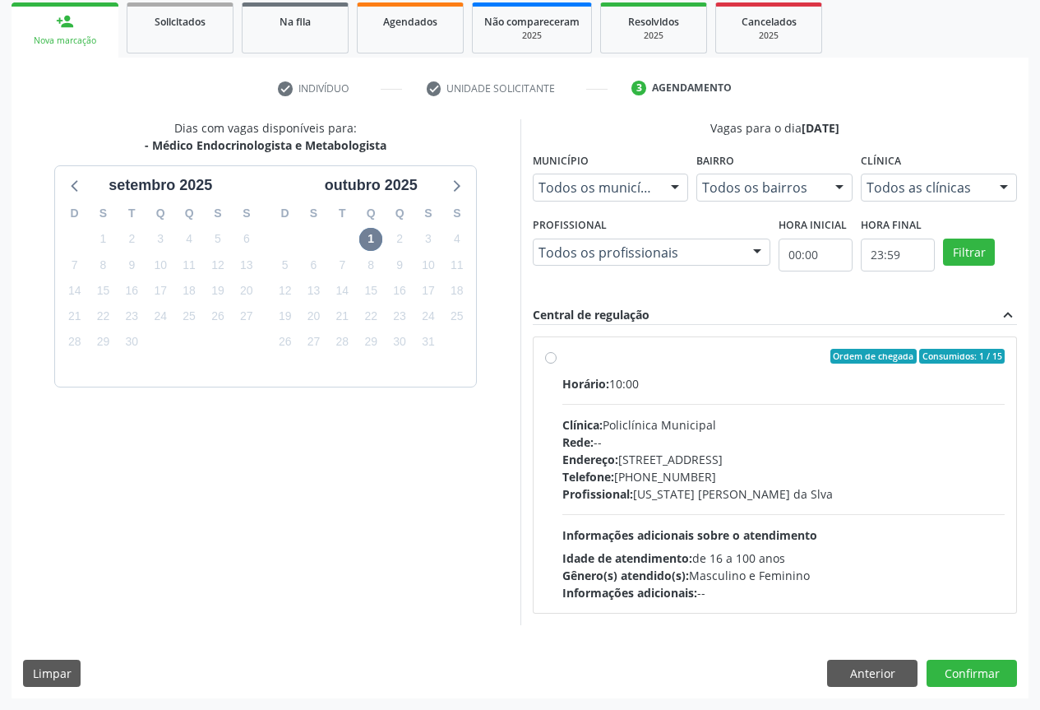
click at [807, 424] on div "Clínica: Policlínica Municipal" at bounding box center [784, 424] width 443 height 17
click at [557, 364] on input "Ordem de chegada Consumidos: 1 / 15 Horário: 10:00 Clínica: Policlínica Municip…" at bounding box center [551, 356] width 12 height 15
radio input "true"
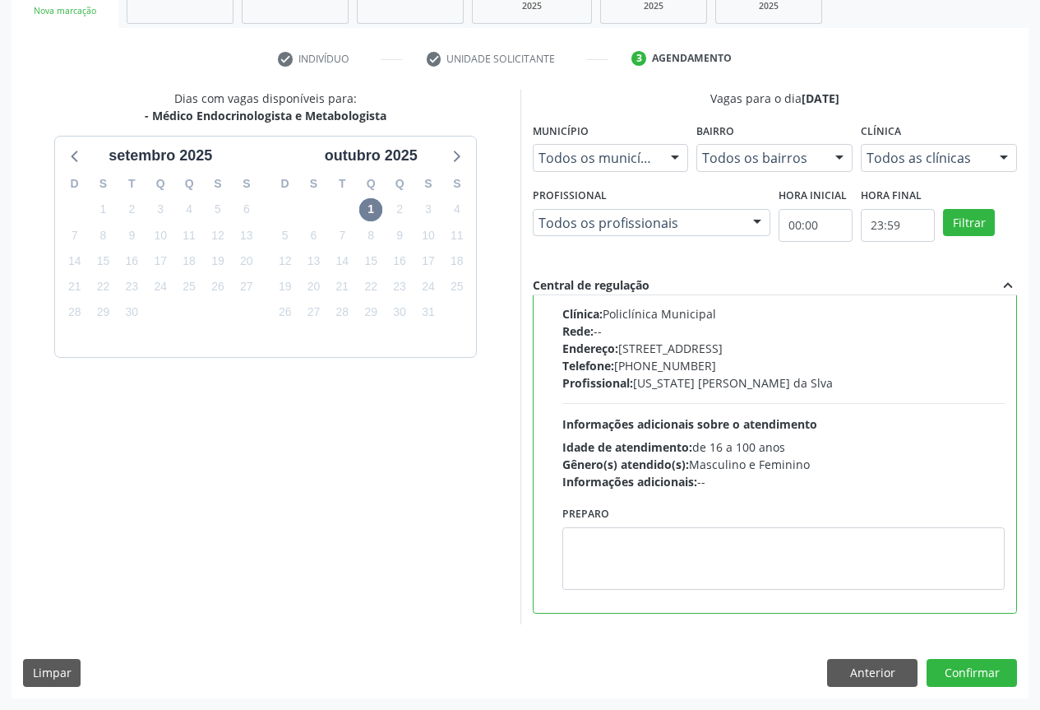
scroll to position [0, 0]
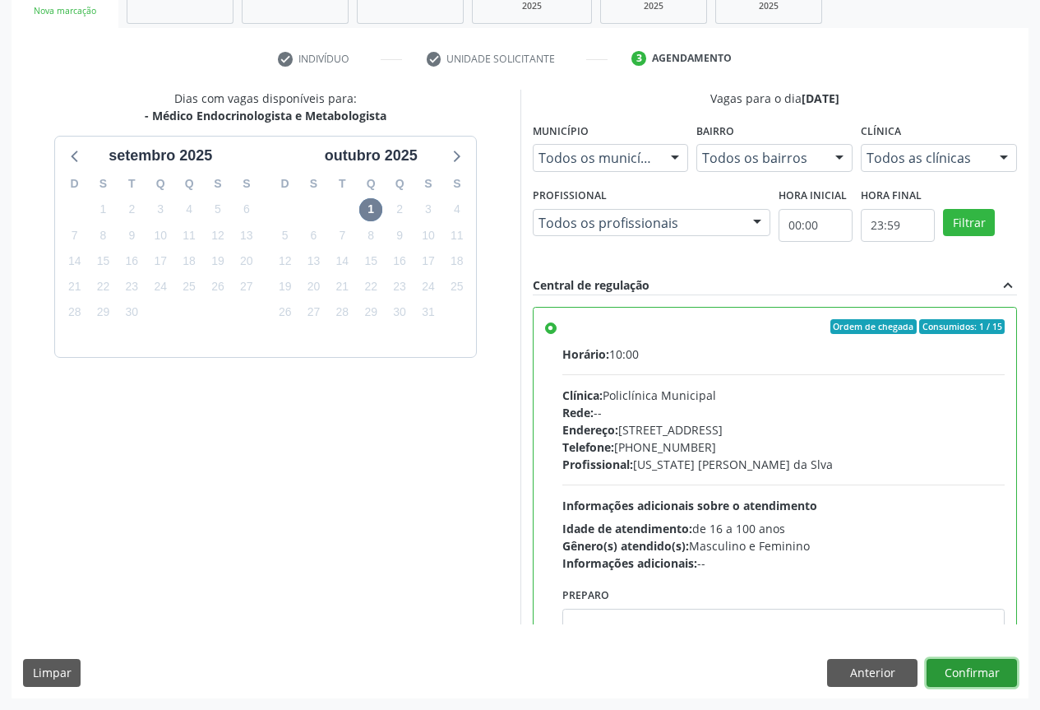
click at [944, 680] on button "Confirmar" at bounding box center [972, 673] width 90 height 28
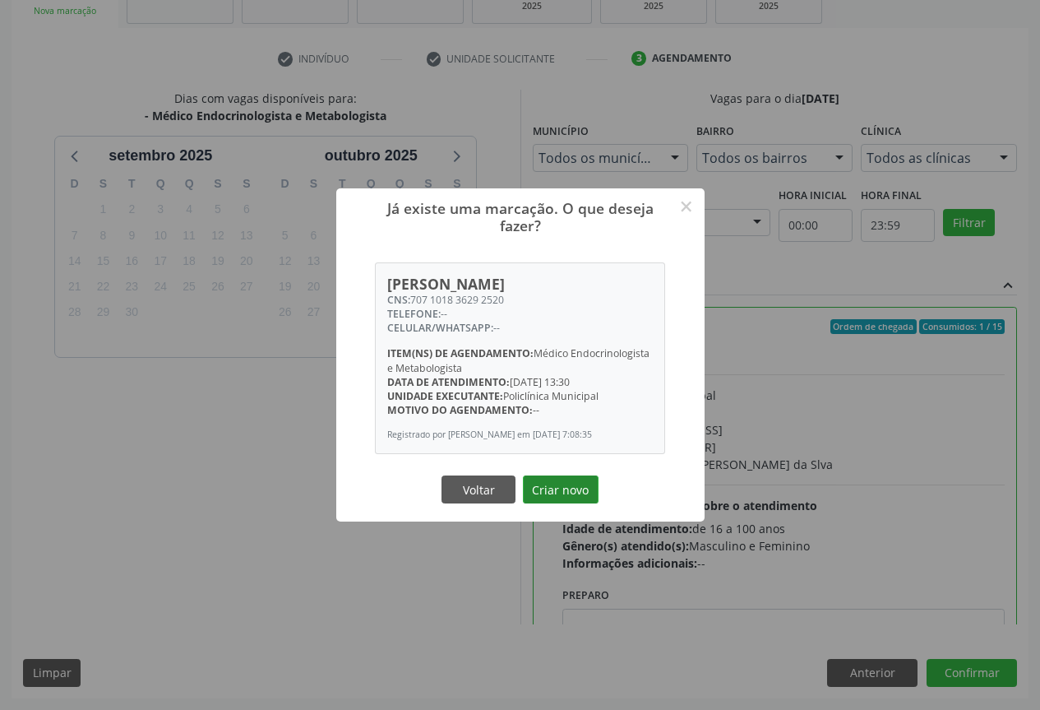
click at [563, 485] on button "Criar novo" at bounding box center [561, 489] width 76 height 28
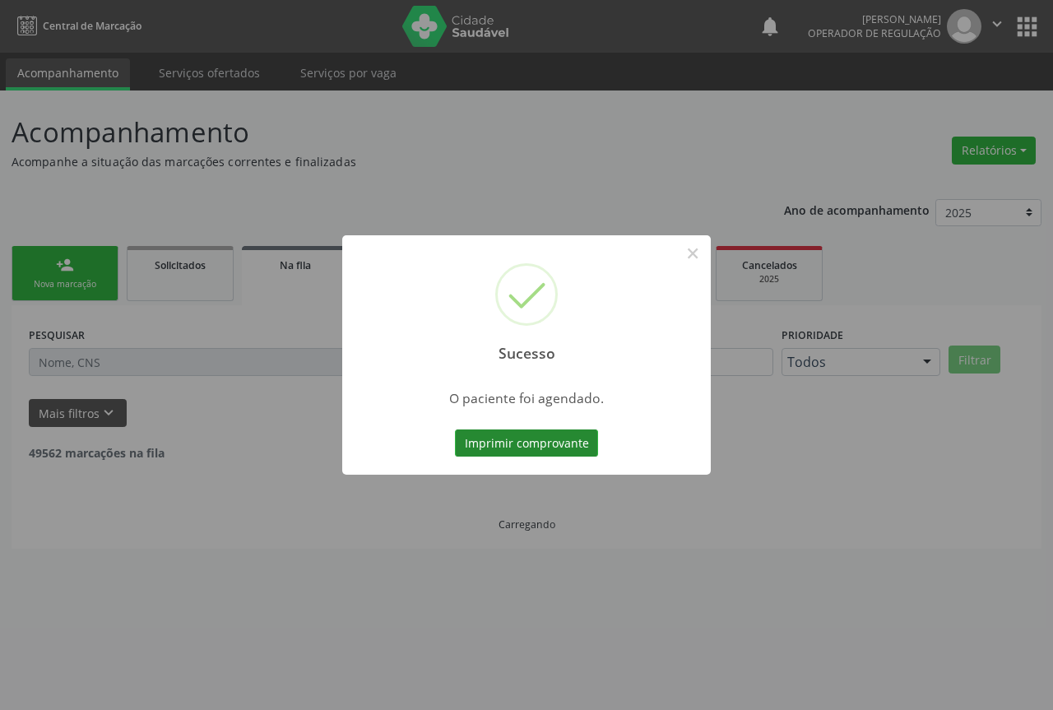
click at [558, 439] on button "Imprimir comprovante" at bounding box center [526, 443] width 143 height 28
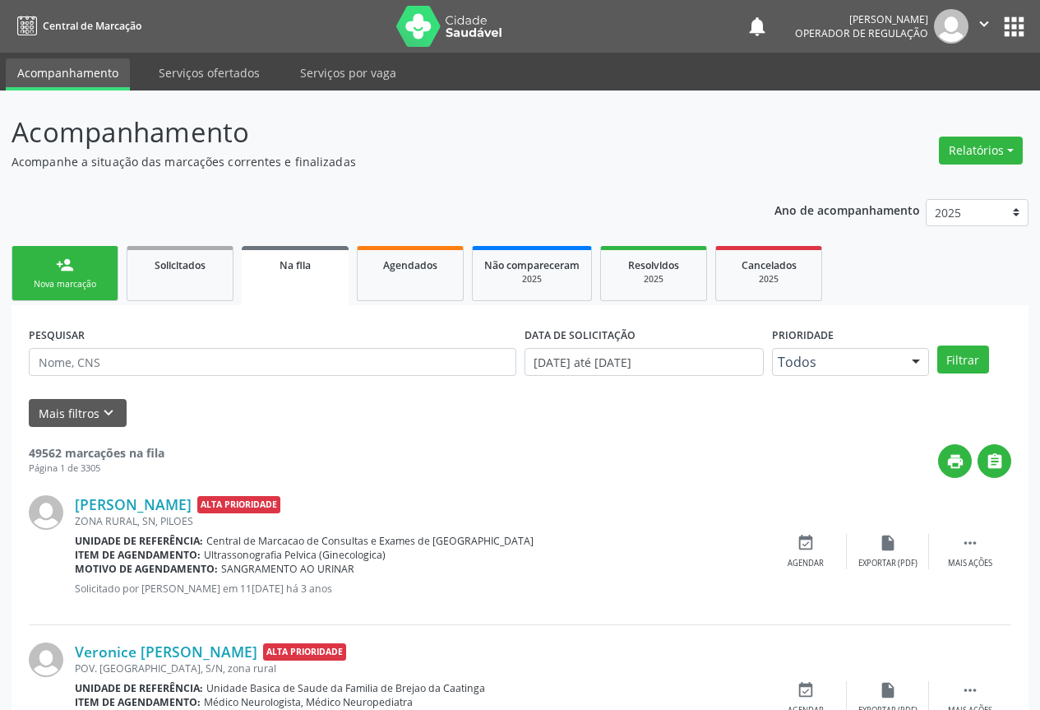
click at [35, 268] on link "person_add Nova marcação" at bounding box center [65, 273] width 107 height 55
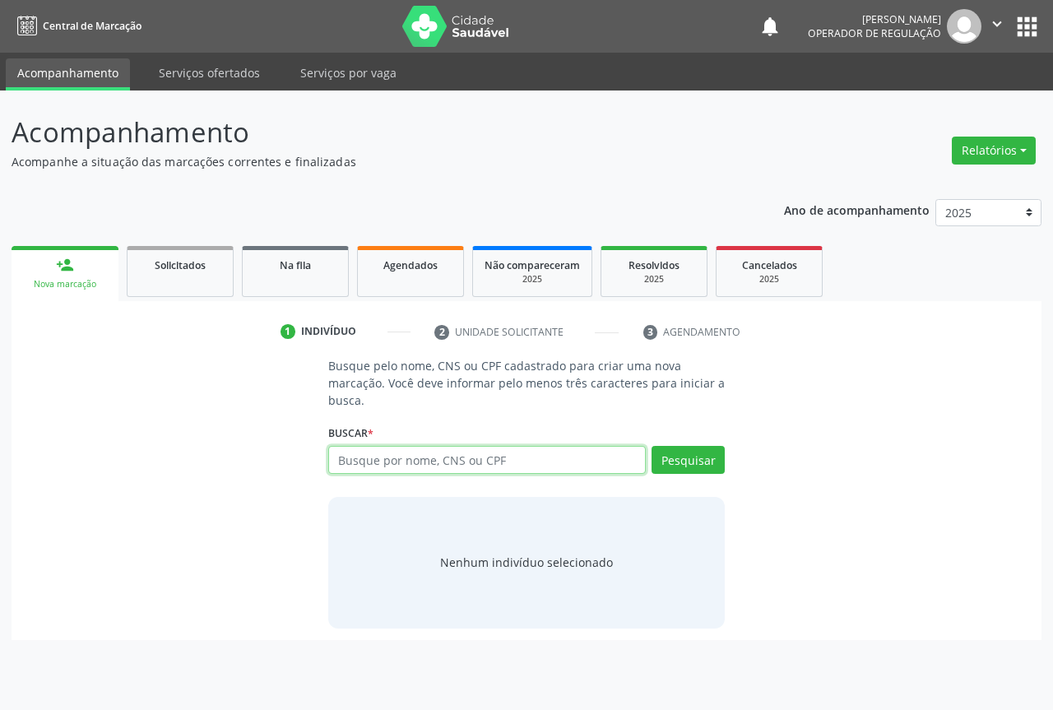
click at [345, 454] on input "text" at bounding box center [486, 460] width 317 height 28
type input "jaqueline vieira"
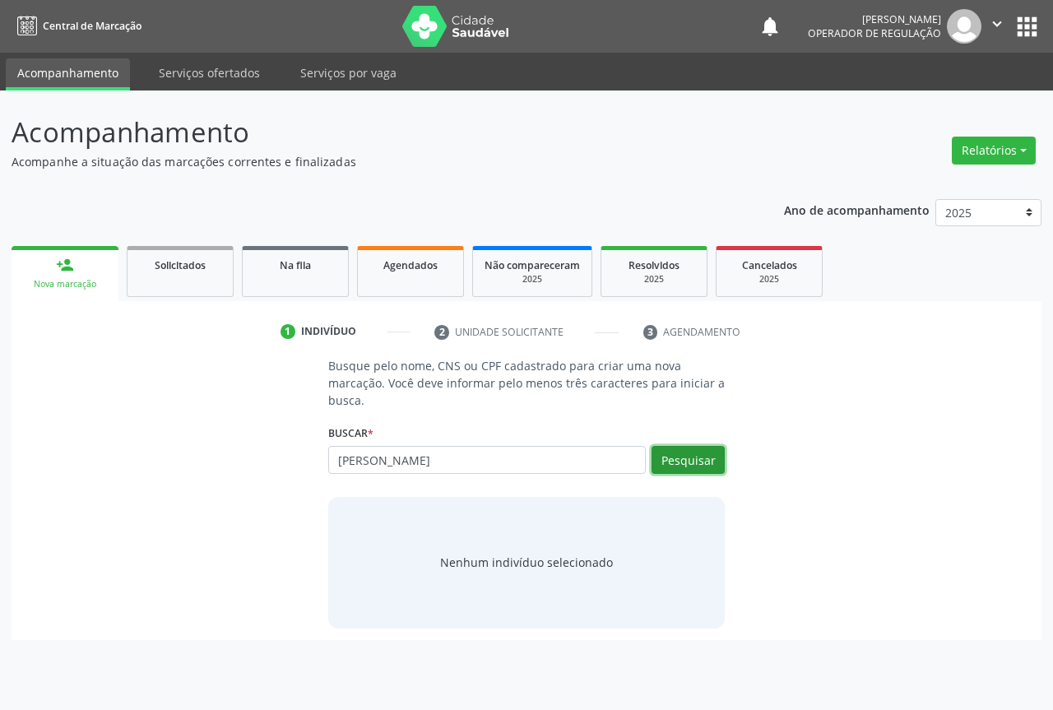
click at [675, 463] on button "Pesquisar" at bounding box center [687, 460] width 73 height 28
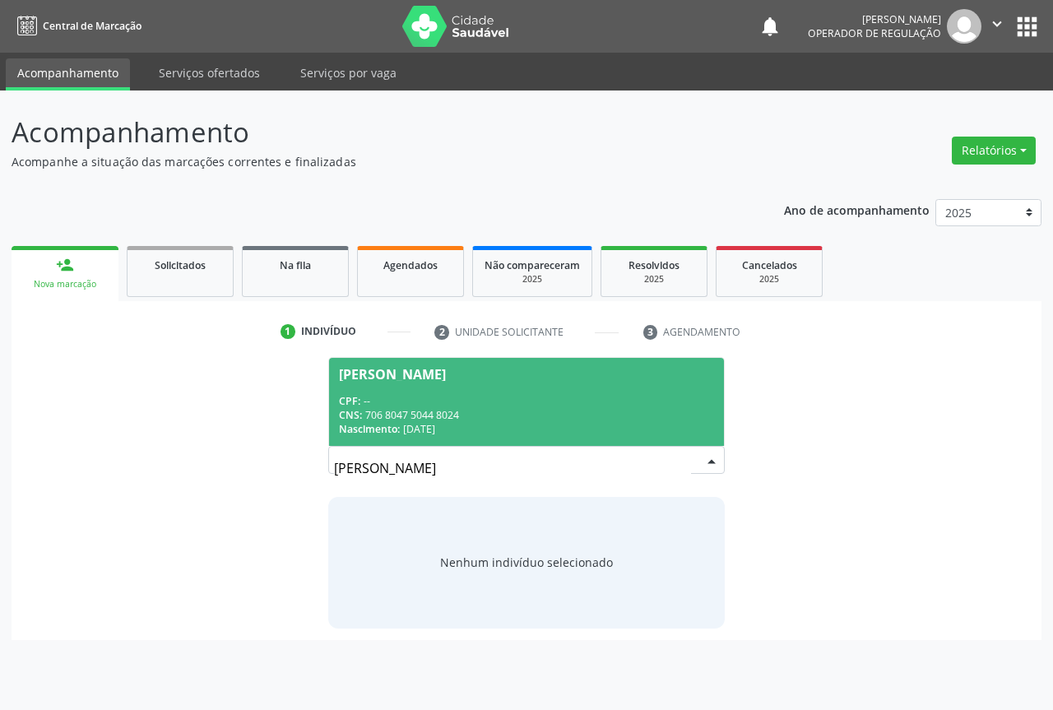
click at [458, 410] on div "CNS: 706 8047 5044 8024" at bounding box center [526, 415] width 375 height 14
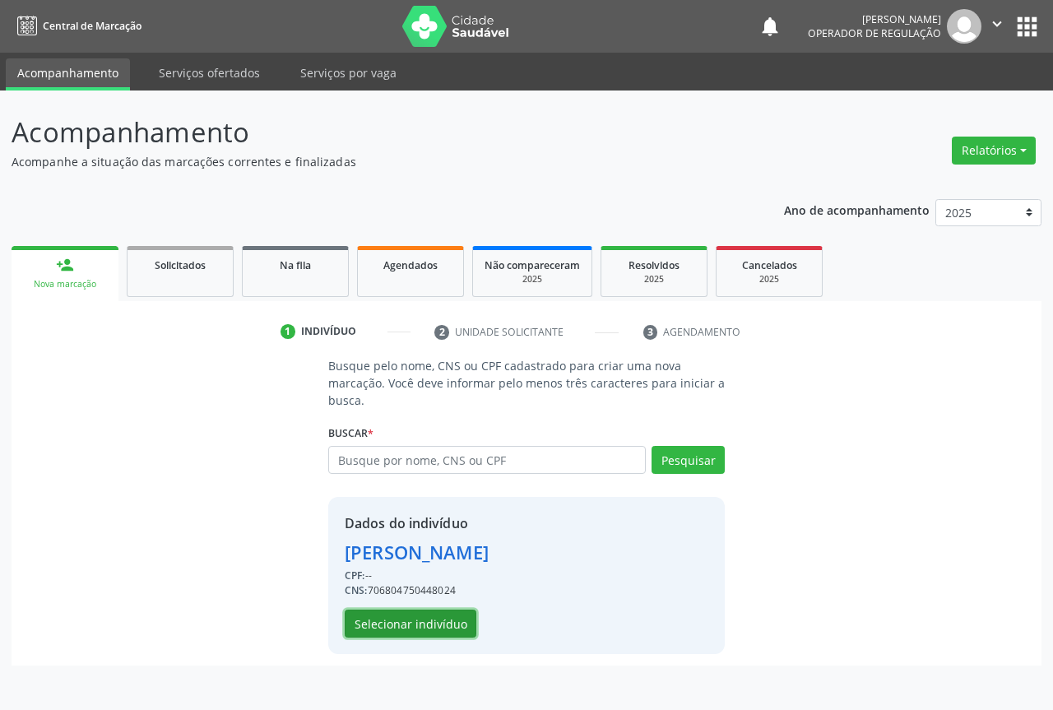
click at [407, 628] on button "Selecionar indivíduo" at bounding box center [411, 623] width 132 height 28
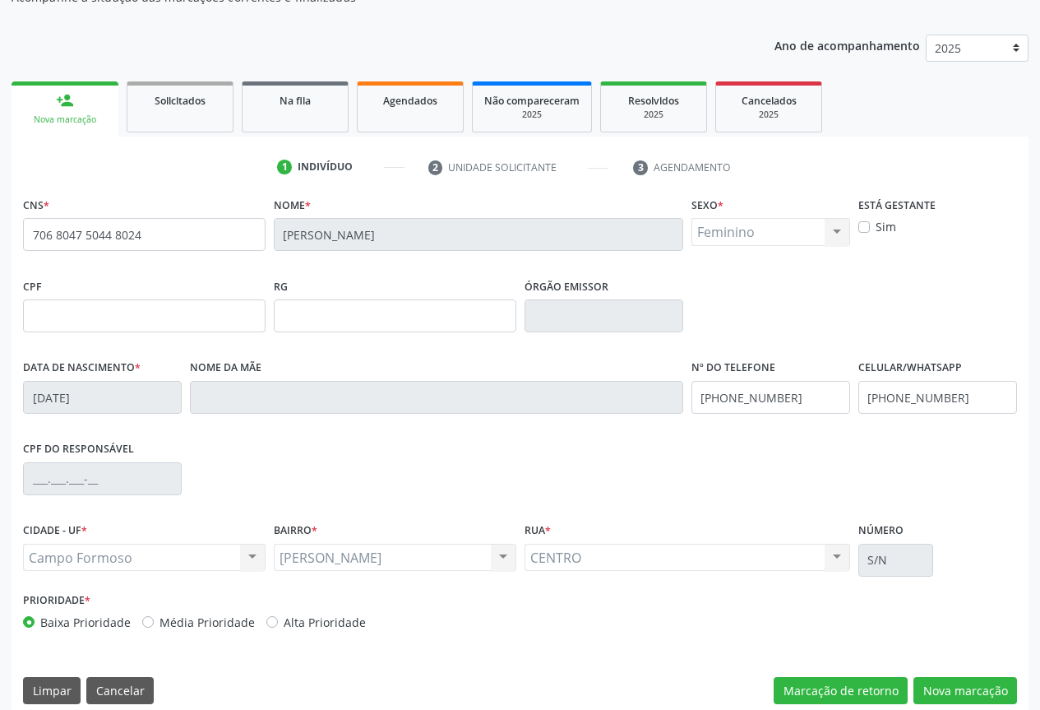
scroll to position [182, 0]
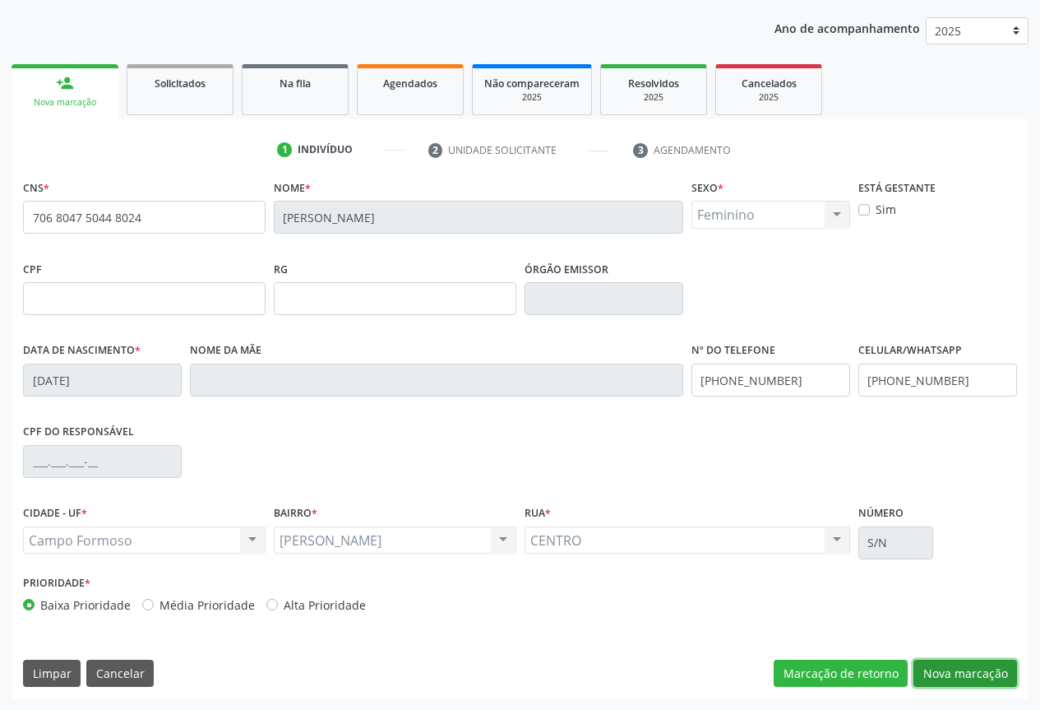
click at [948, 660] on button "Nova marcação" at bounding box center [966, 674] width 104 height 28
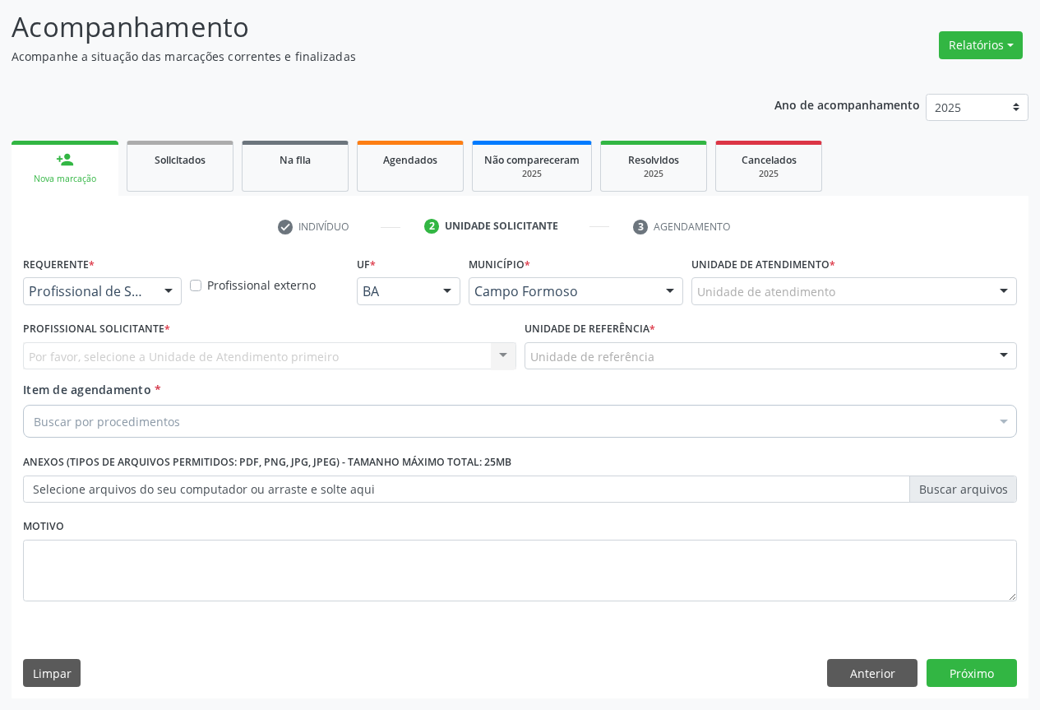
scroll to position [105, 0]
click at [169, 298] on div at bounding box center [168, 292] width 25 height 28
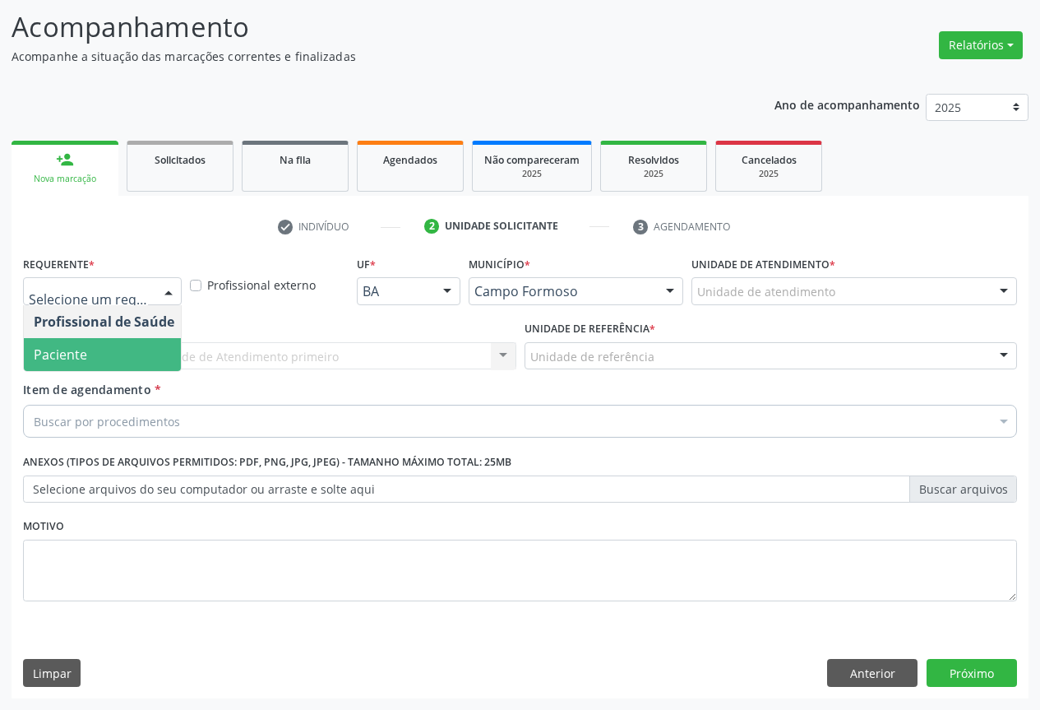
click at [138, 352] on span "Paciente" at bounding box center [104, 354] width 160 height 33
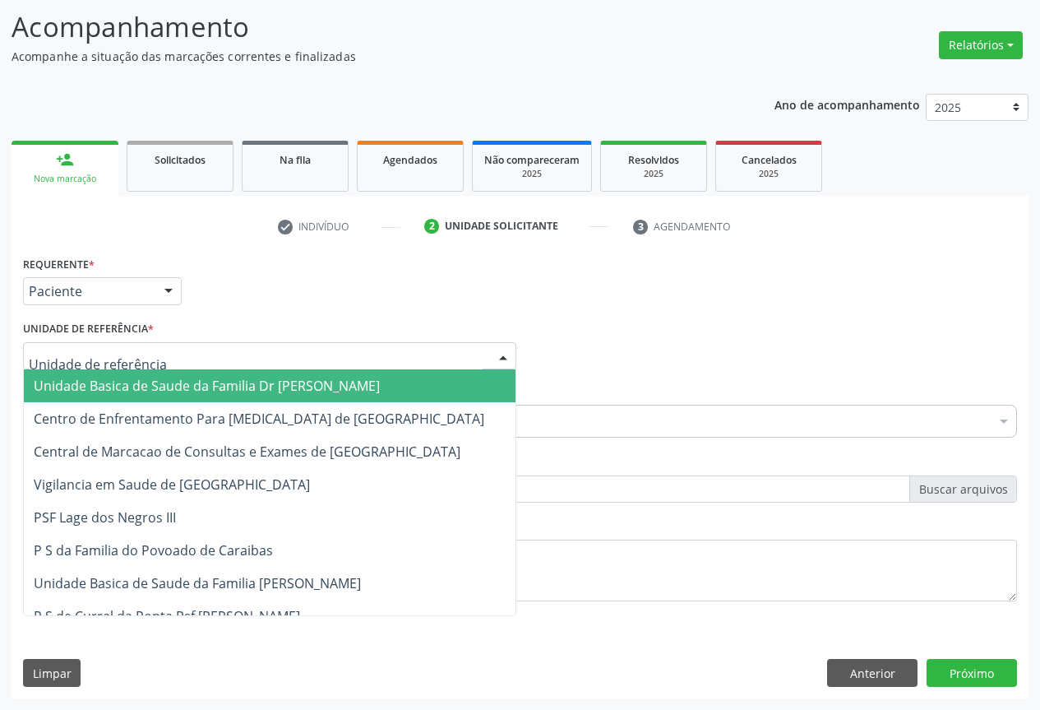
click at [244, 362] on div at bounding box center [269, 356] width 493 height 28
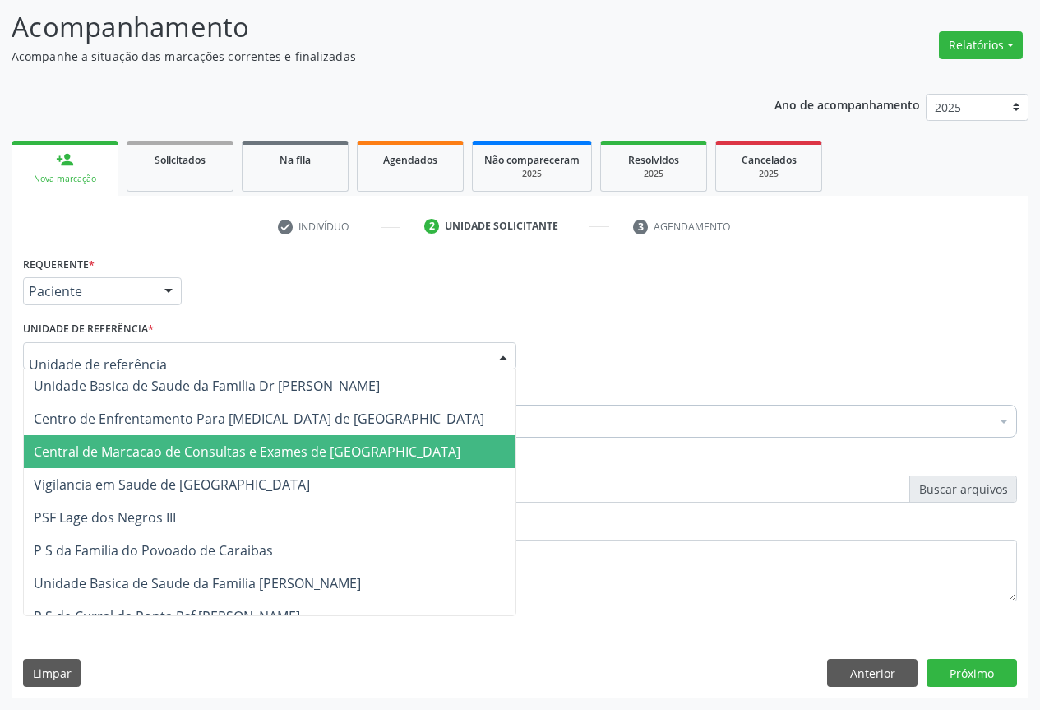
click at [259, 451] on span "Central de Marcacao de Consultas e Exames de [GEOGRAPHIC_DATA]" at bounding box center [247, 451] width 427 height 18
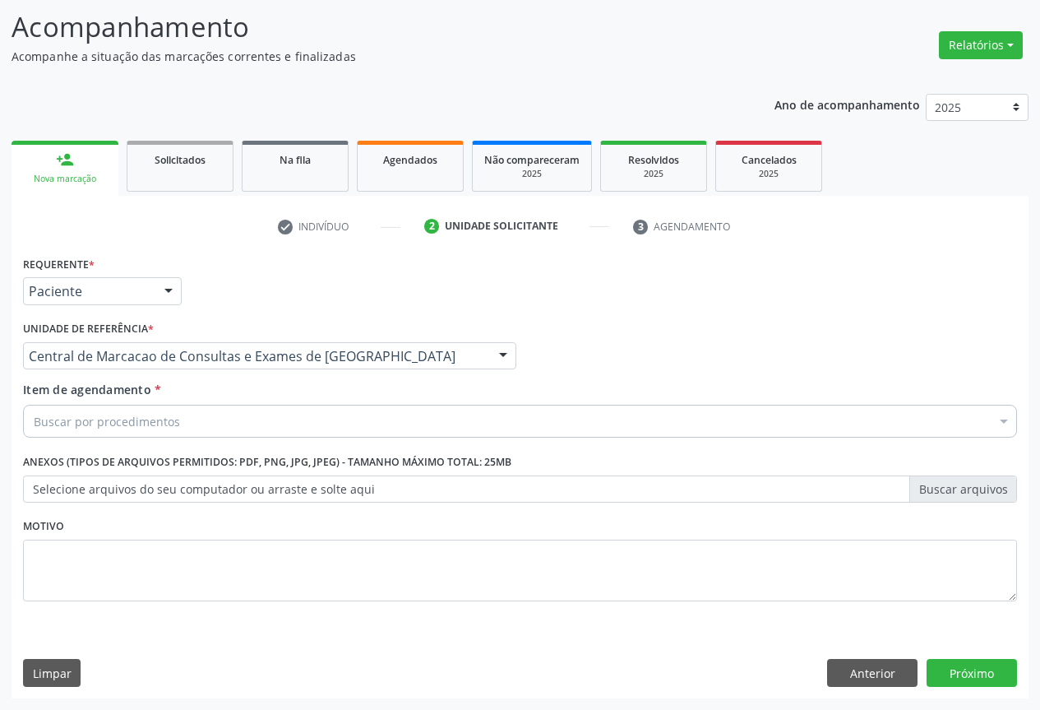
click at [303, 421] on div "Buscar por procedimentos" at bounding box center [520, 421] width 994 height 33
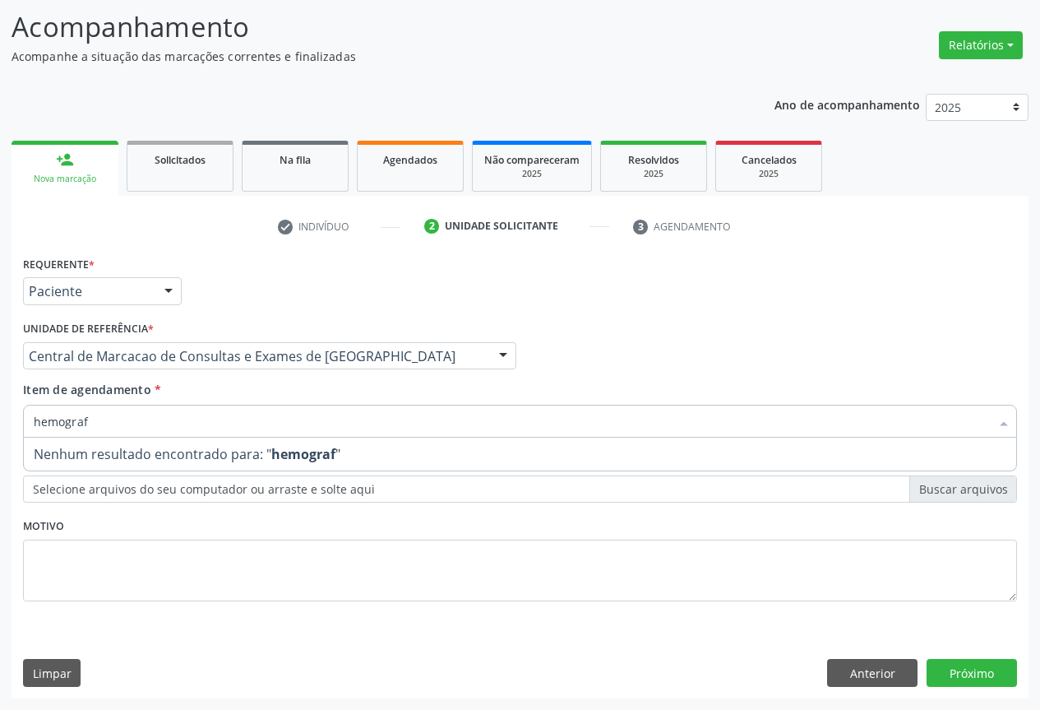
type input "hemogra"
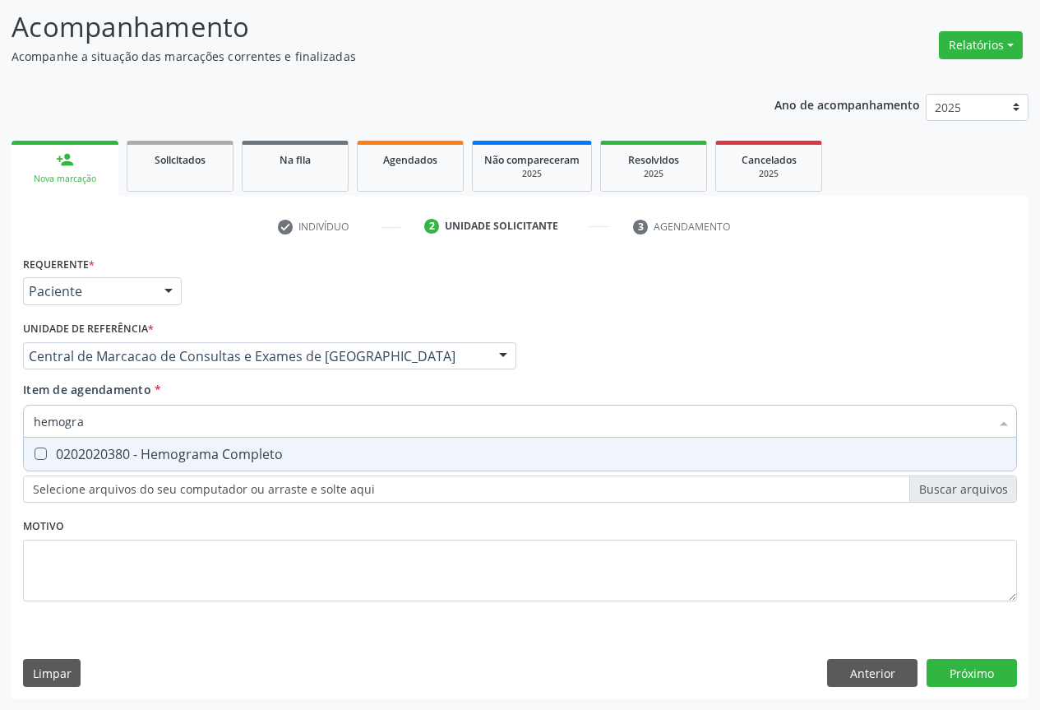
click at [289, 456] on div "0202020380 - Hemograma Completo" at bounding box center [520, 453] width 973 height 13
checkbox Completo "true"
click at [329, 415] on input "hemogra" at bounding box center [512, 421] width 956 height 33
type input "c"
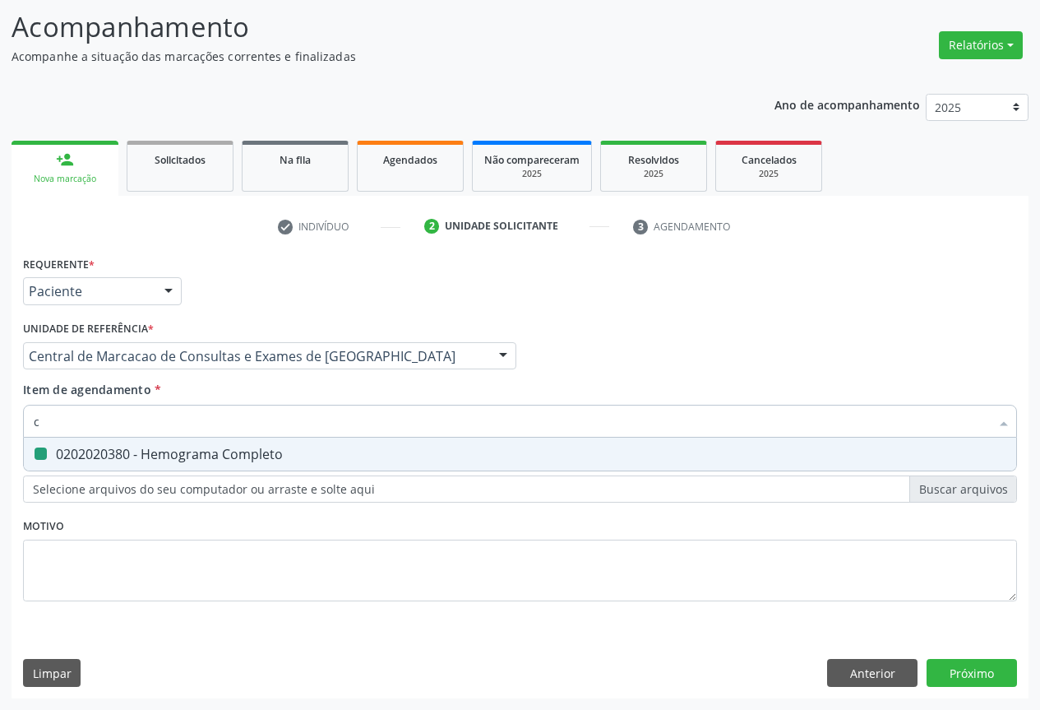
checkbox Completo "false"
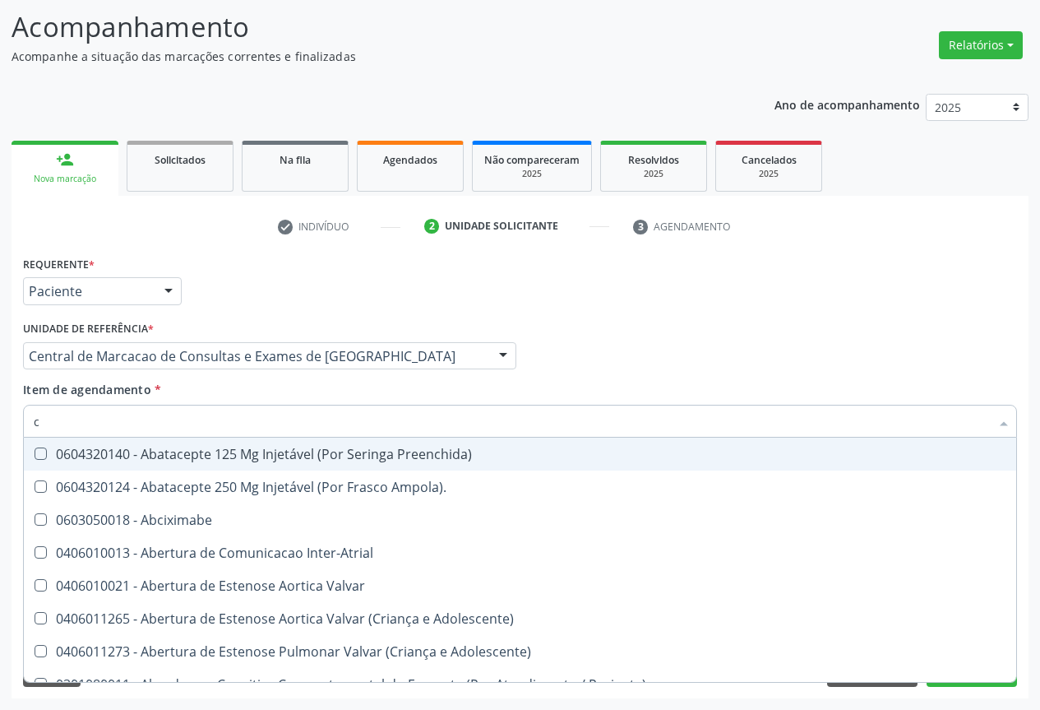
type input "co"
checkbox Osseo "true"
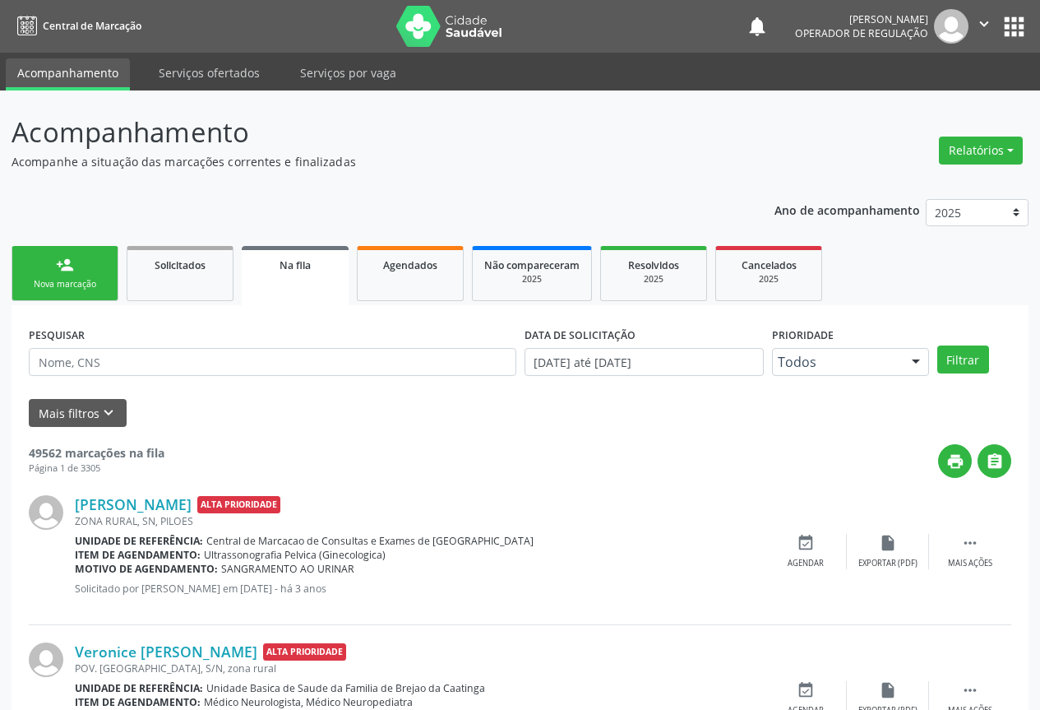
click at [51, 280] on div "Nova marcação" at bounding box center [65, 284] width 82 height 12
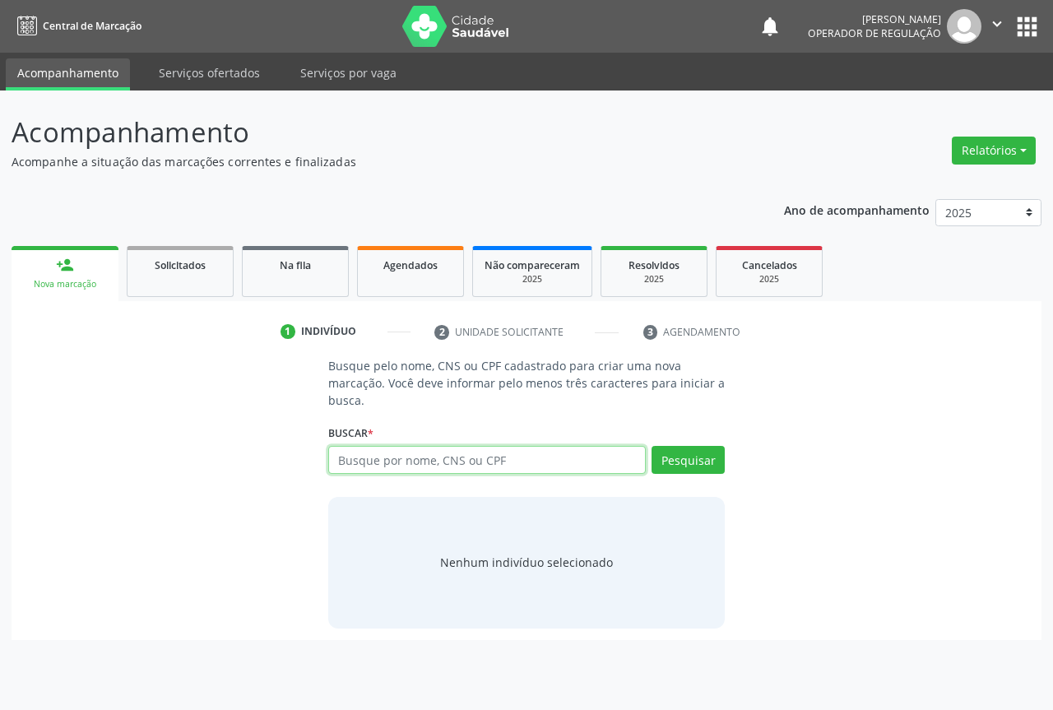
click at [340, 468] on input "text" at bounding box center [486, 460] width 317 height 28
click at [405, 454] on input "text" at bounding box center [486, 460] width 317 height 28
type input "703109800231860"
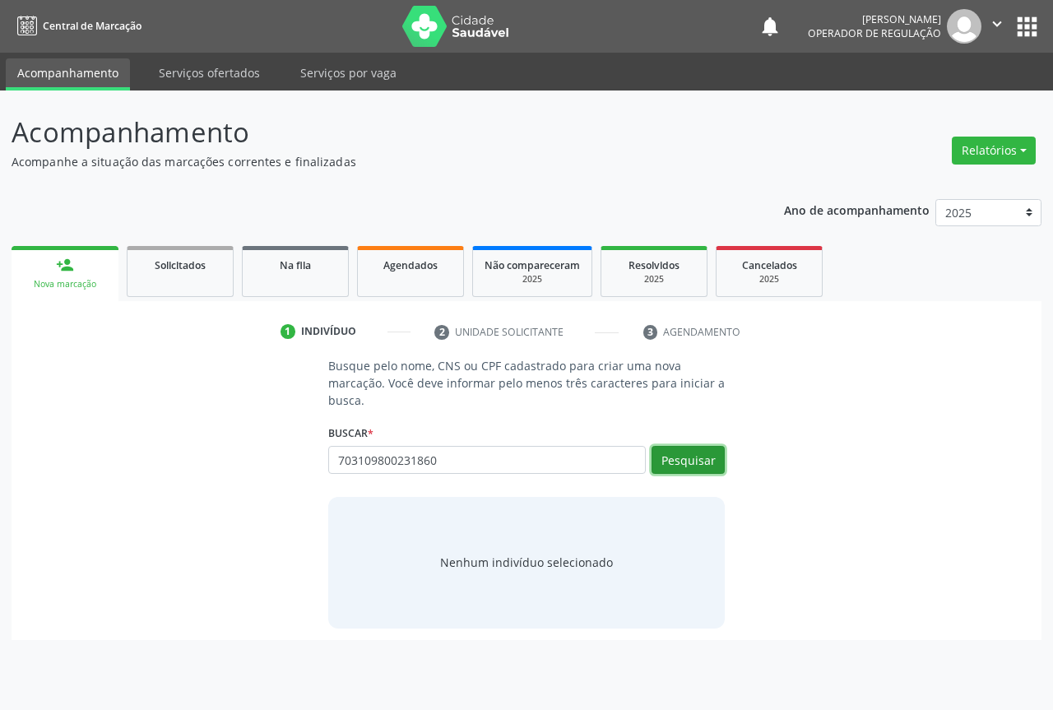
click at [688, 447] on button "Pesquisar" at bounding box center [687, 460] width 73 height 28
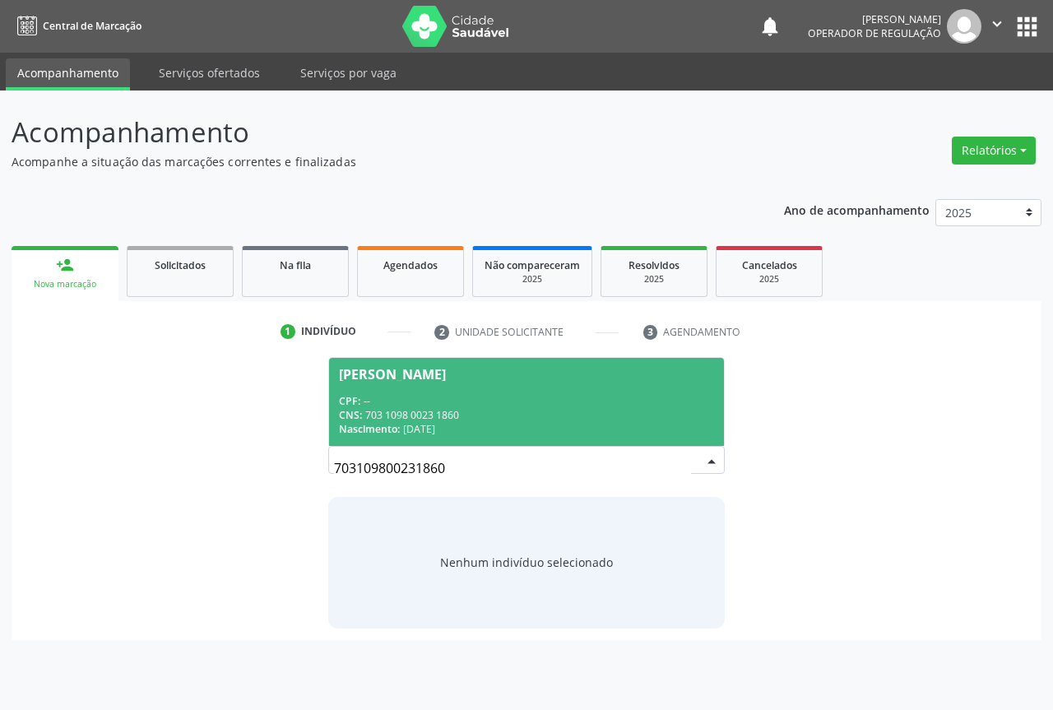
click at [592, 377] on div "Nicolas Antunes de Carvalho Ferreira" at bounding box center [526, 374] width 375 height 13
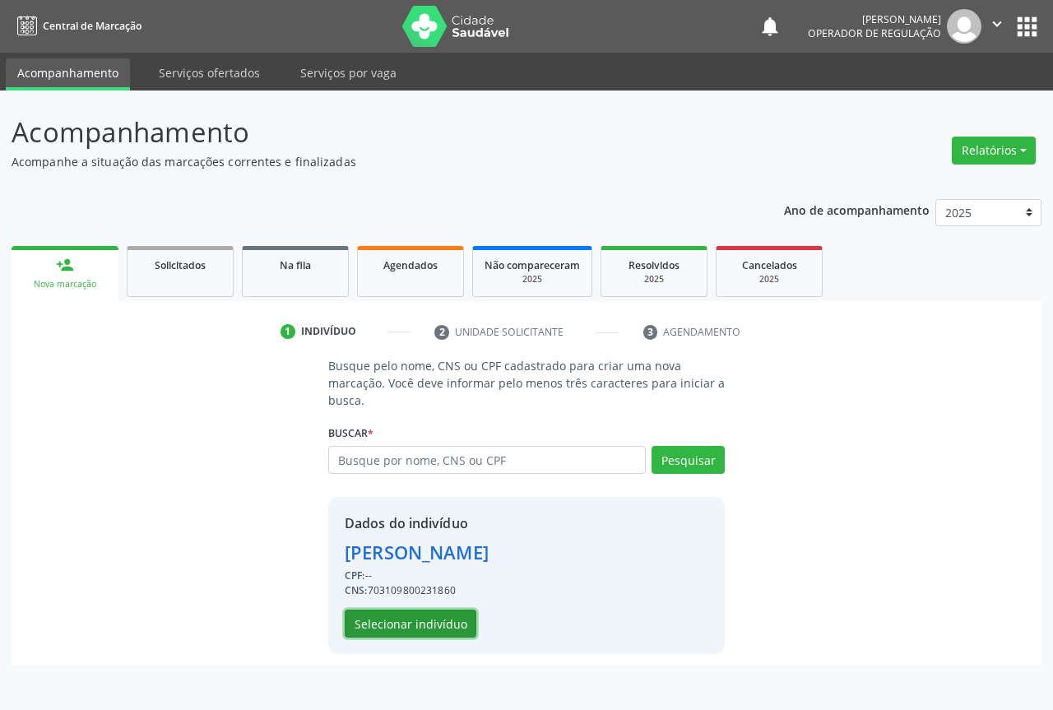
click at [432, 620] on button "Selecionar indivíduo" at bounding box center [411, 623] width 132 height 28
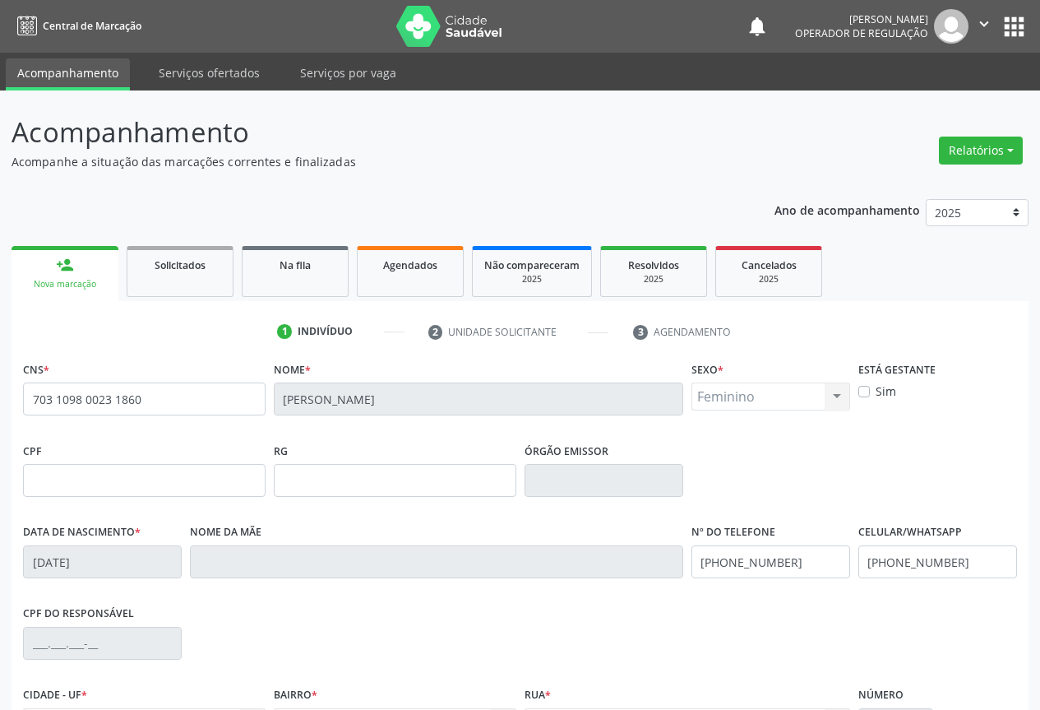
scroll to position [182, 0]
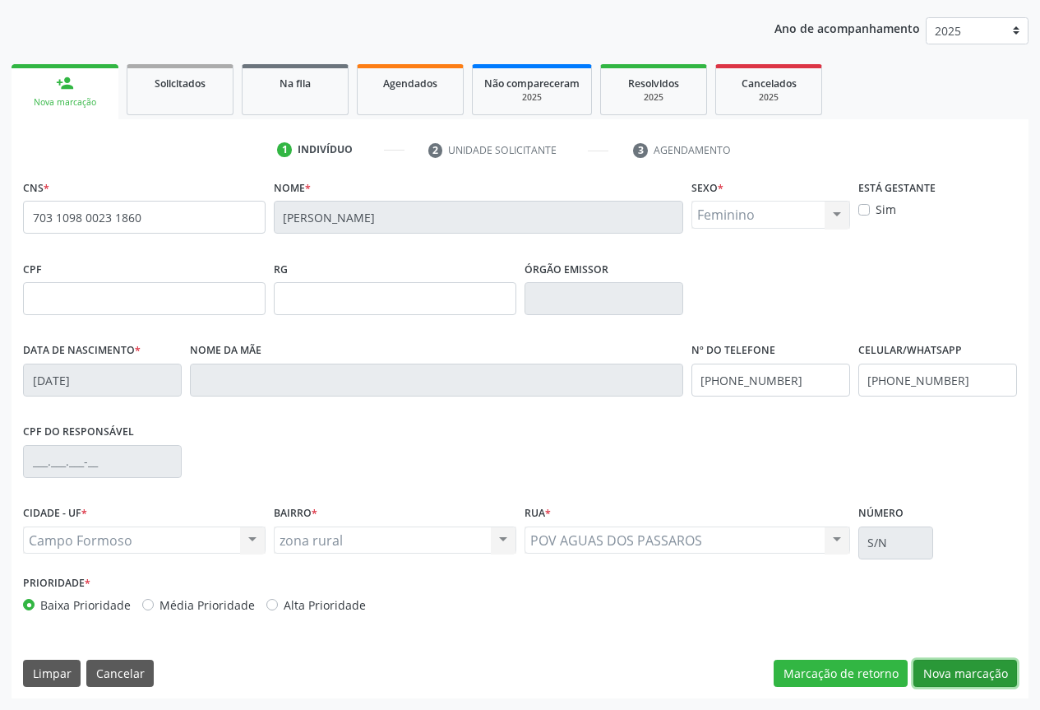
click at [928, 674] on button "Nova marcação" at bounding box center [966, 674] width 104 height 28
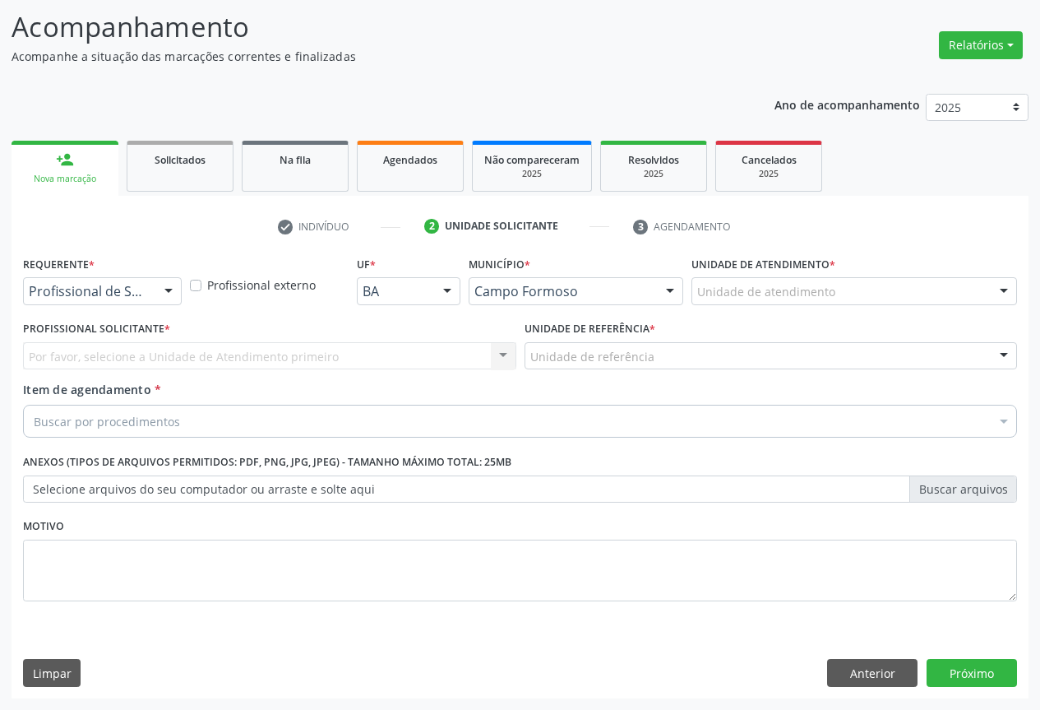
scroll to position [105, 0]
click at [170, 283] on div at bounding box center [168, 292] width 25 height 28
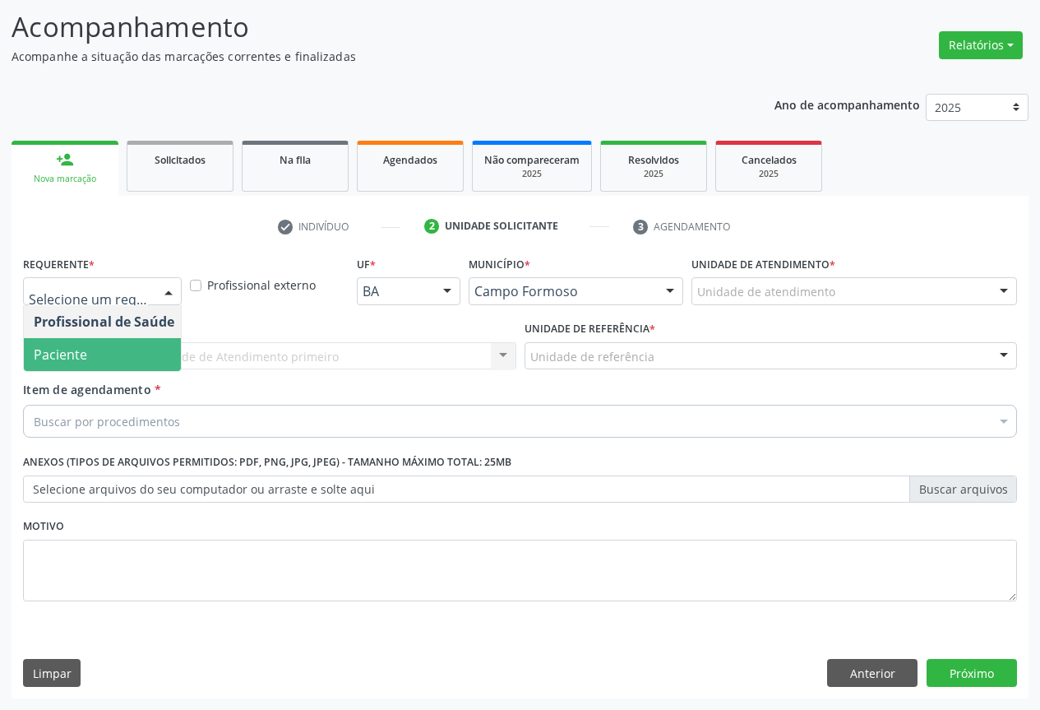
click at [123, 340] on span "Paciente" at bounding box center [104, 354] width 160 height 33
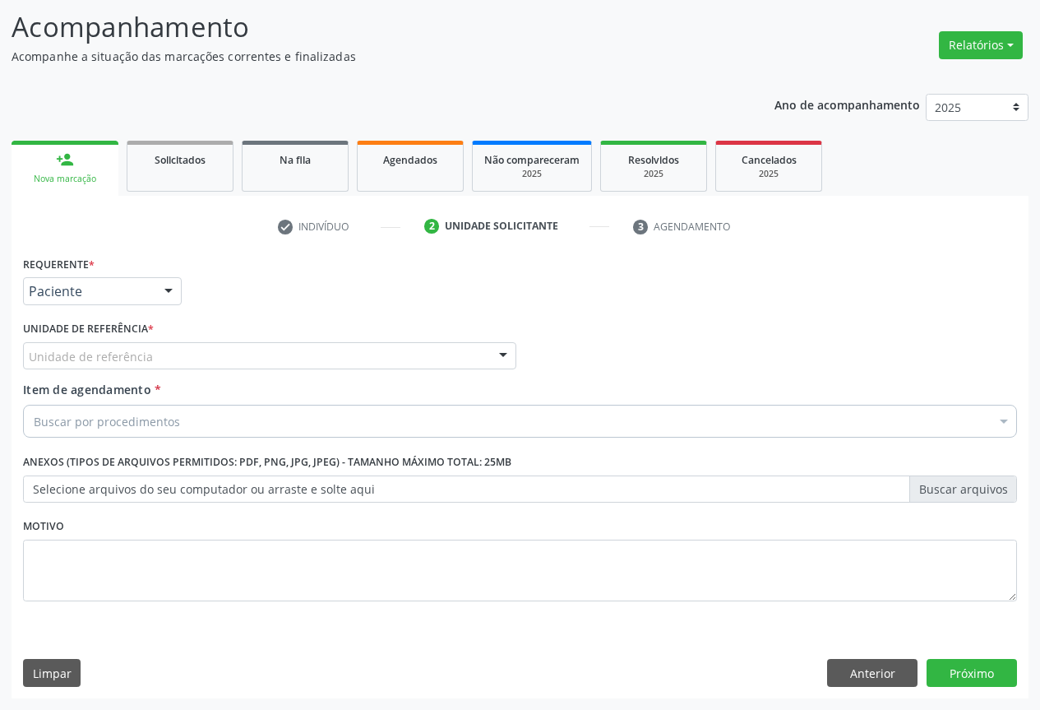
click at [207, 342] on div "Unidade de referência" at bounding box center [269, 356] width 493 height 28
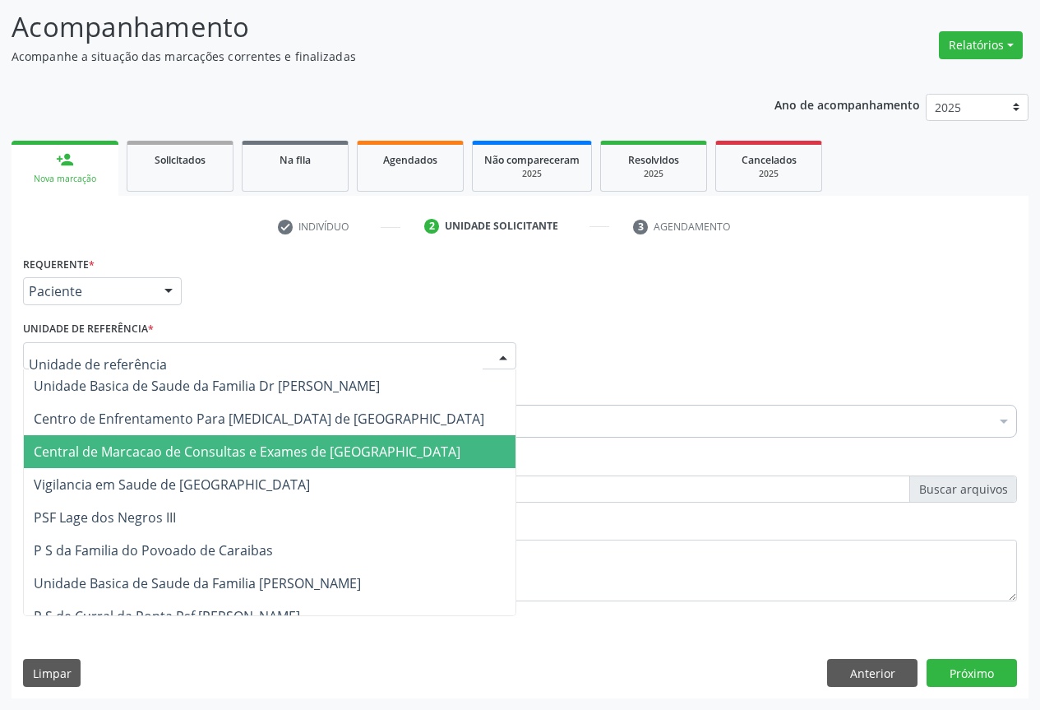
click at [211, 459] on span "Central de Marcacao de Consultas e Exames de [GEOGRAPHIC_DATA]" at bounding box center [247, 451] width 427 height 18
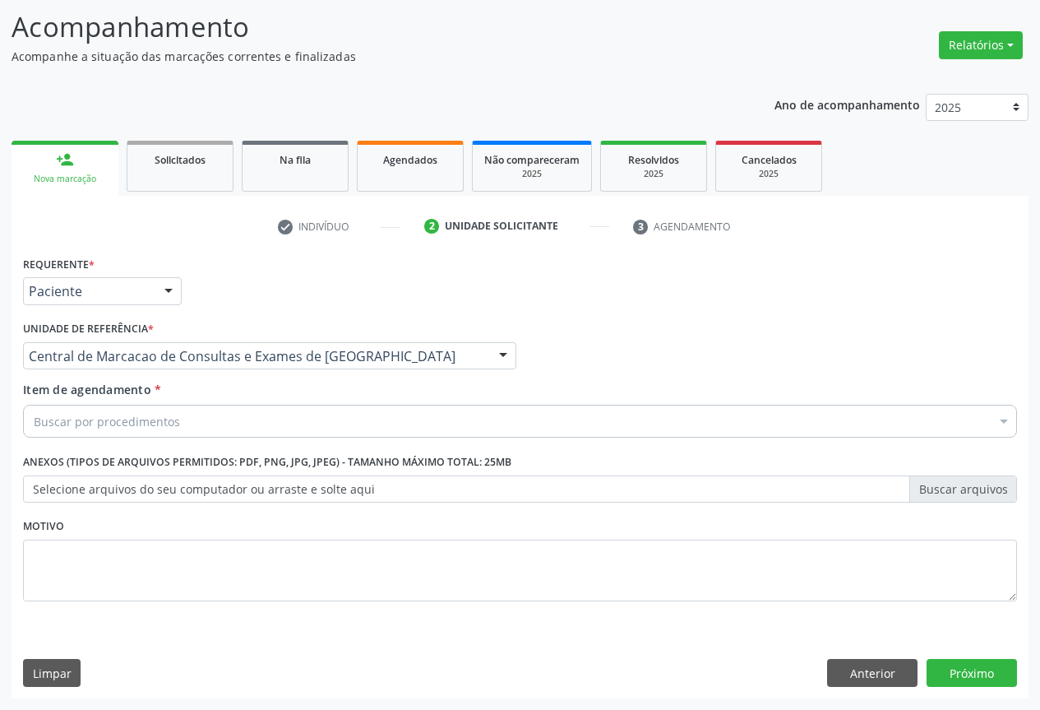
click at [224, 427] on div "Buscar por procedimentos" at bounding box center [520, 421] width 994 height 33
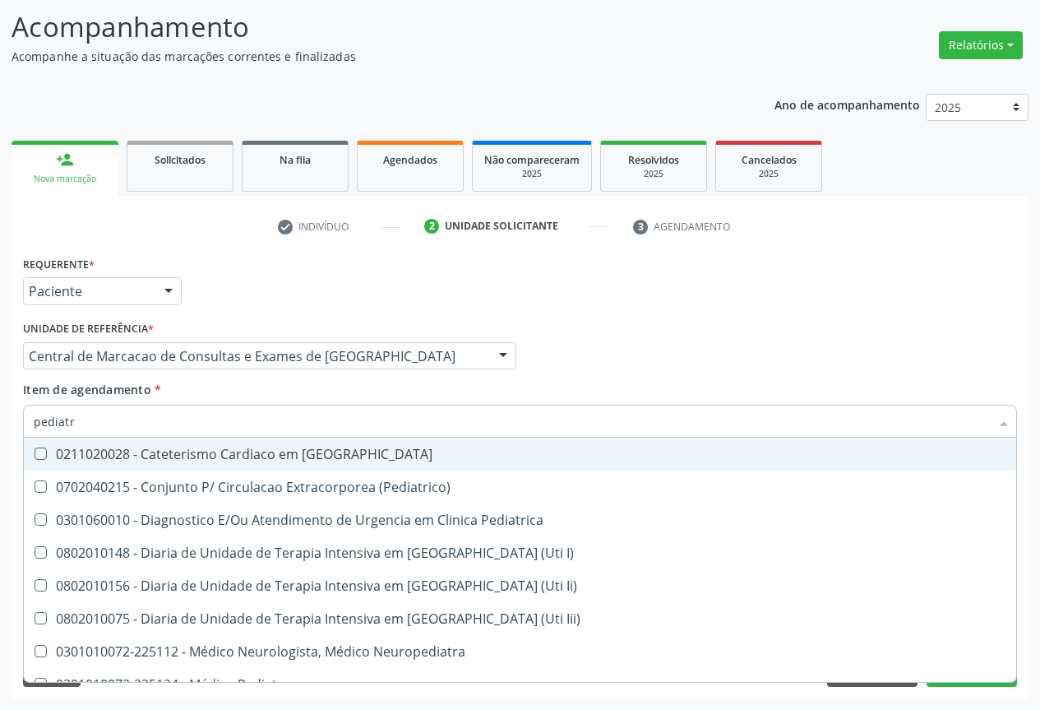
type input "pediatra"
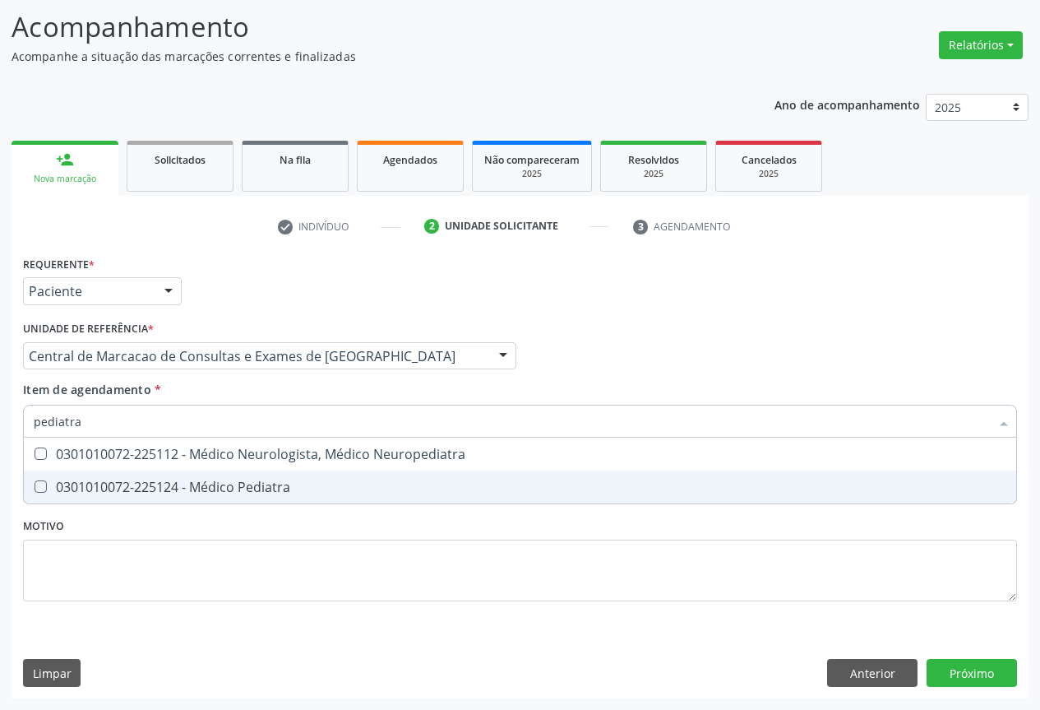
click at [201, 480] on div "0301010072-225124 - Médico Pediatra" at bounding box center [520, 486] width 973 height 13
checkbox Pediatra "true"
click at [988, 661] on div "Requerente * Paciente Profissional de Saúde Paciente Nenhum resultado encontrad…" at bounding box center [520, 475] width 1017 height 447
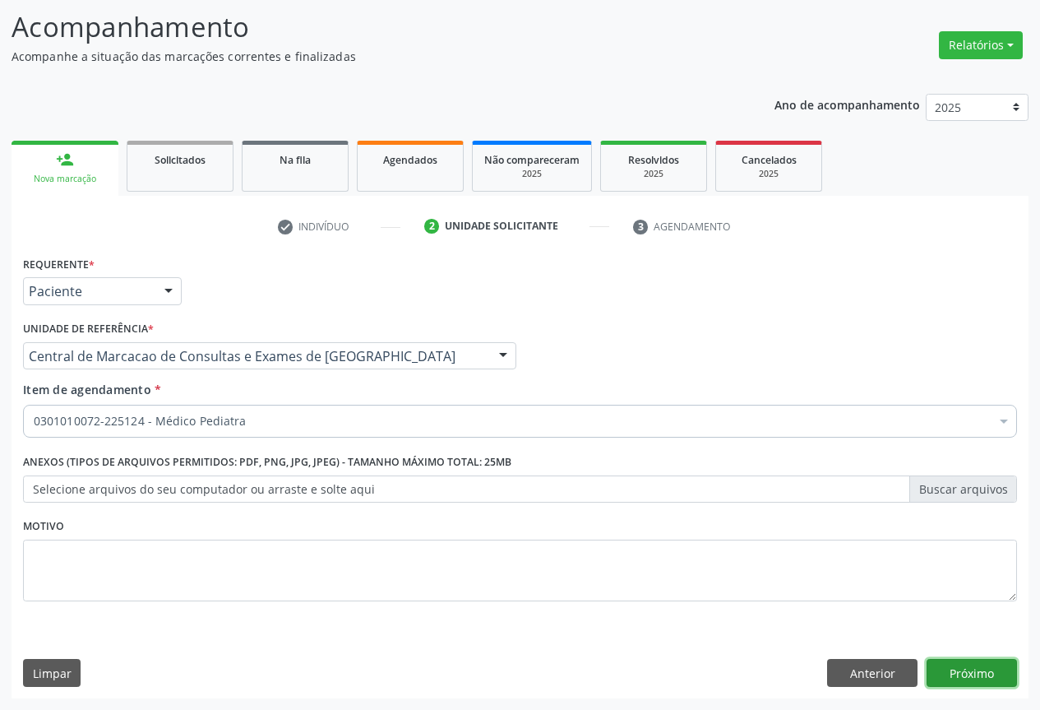
click at [960, 665] on button "Próximo" at bounding box center [972, 673] width 90 height 28
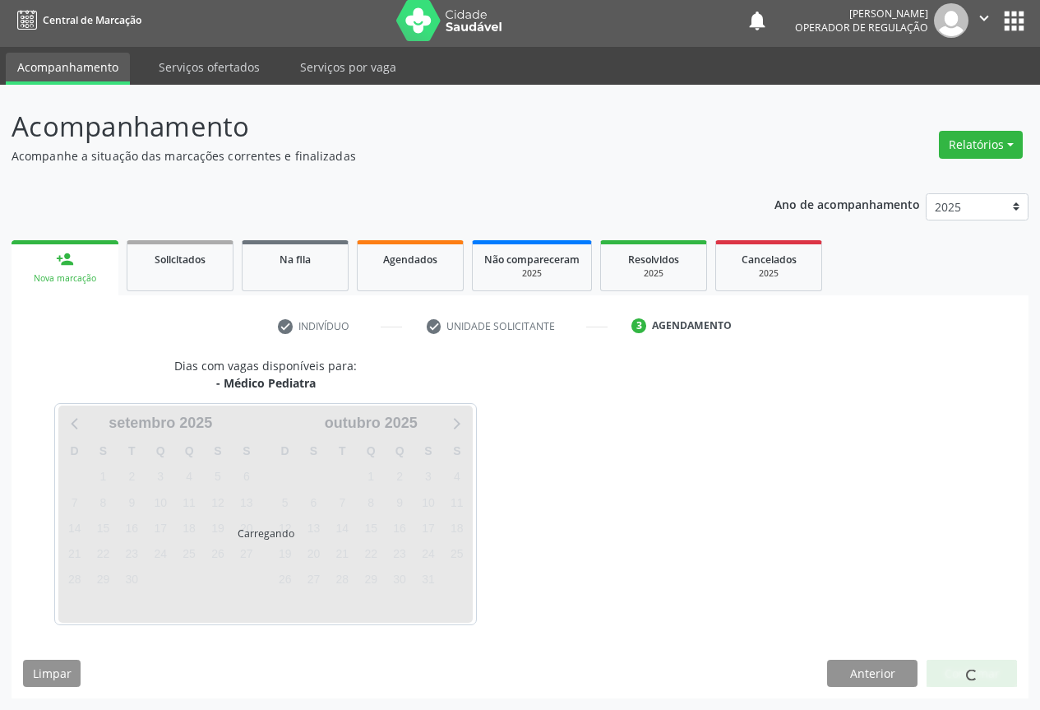
scroll to position [6, 0]
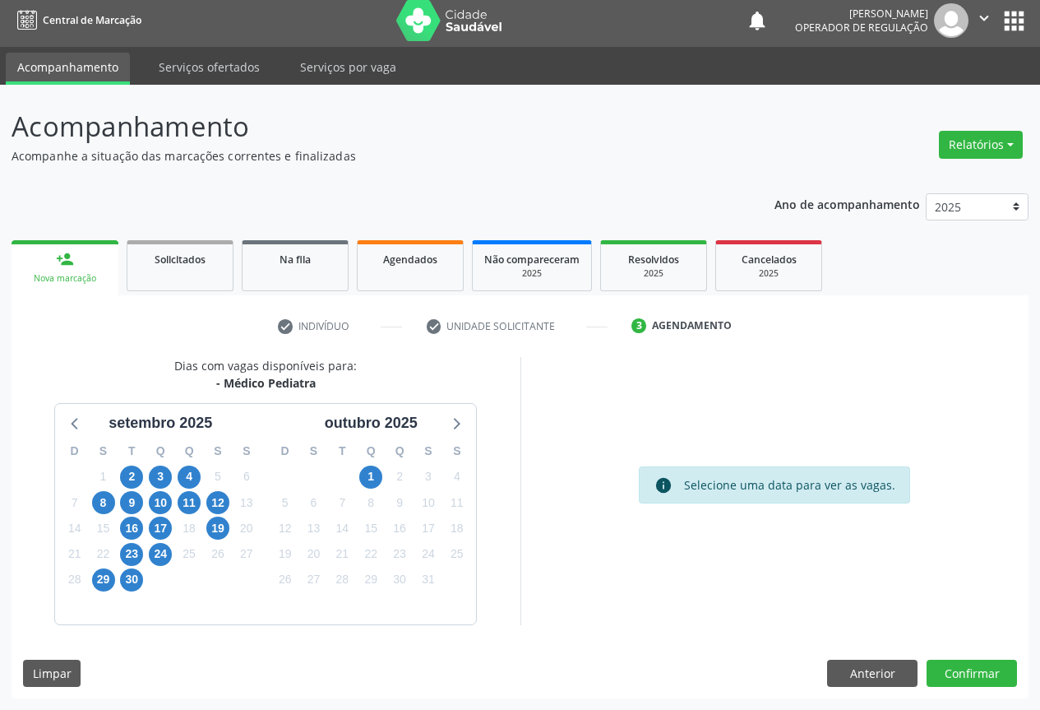
click at [90, 579] on div "29" at bounding box center [103, 579] width 29 height 25
click at [95, 578] on span "29" at bounding box center [103, 579] width 23 height 23
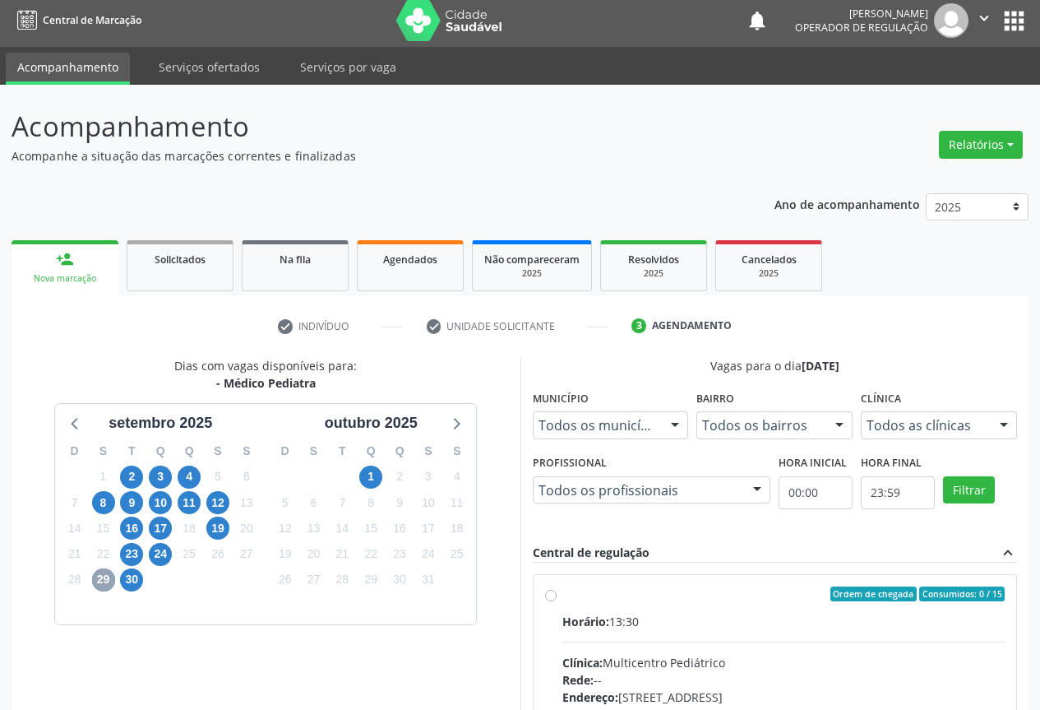
scroll to position [243, 0]
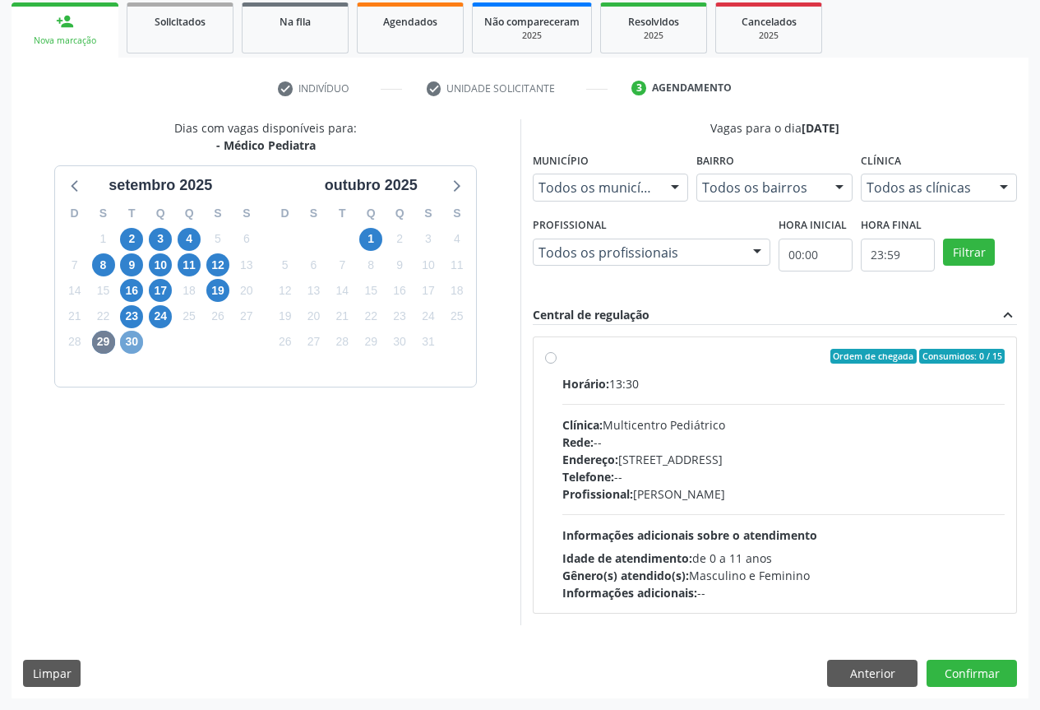
click at [132, 350] on span "30" at bounding box center [131, 342] width 23 height 23
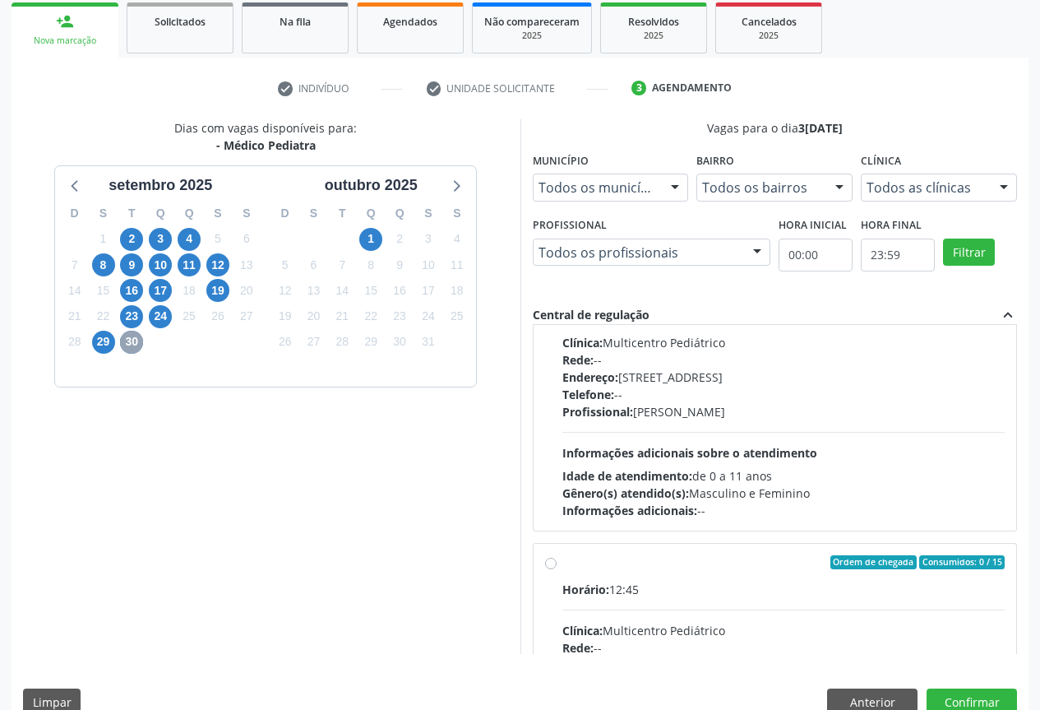
scroll to position [259, 0]
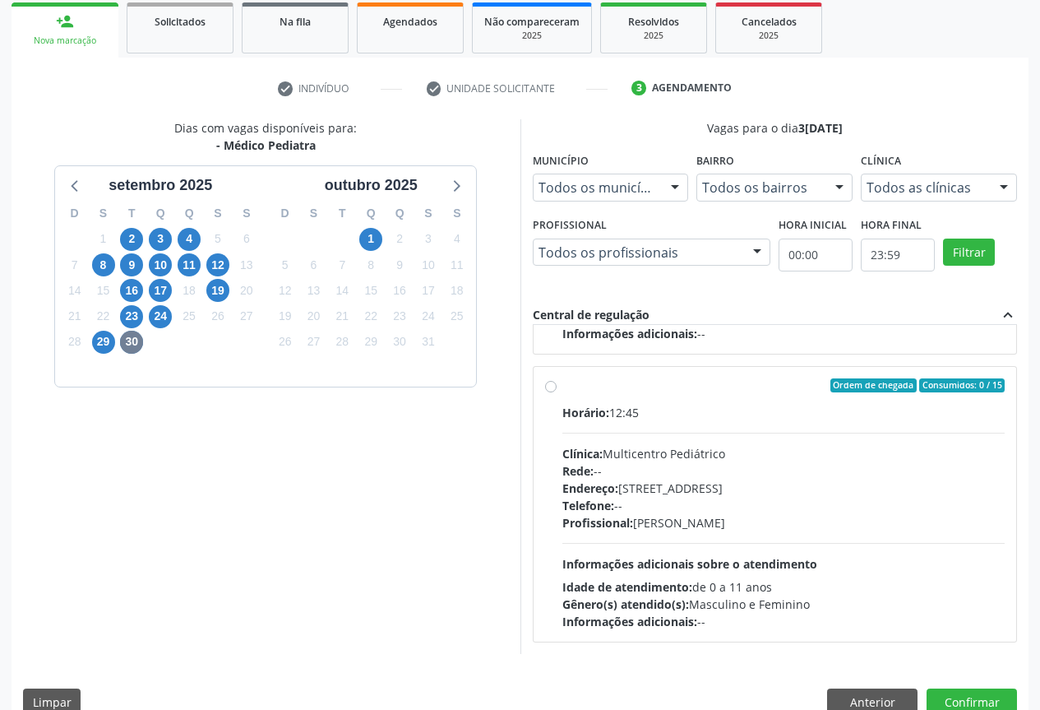
click at [684, 508] on div "Telefone: --" at bounding box center [784, 505] width 443 height 17
click at [557, 393] on input "Ordem de chegada Consumidos: 0 / 15 Horário: 12:45 Clínica: Multicentro Pediátr…" at bounding box center [551, 385] width 12 height 15
radio input "true"
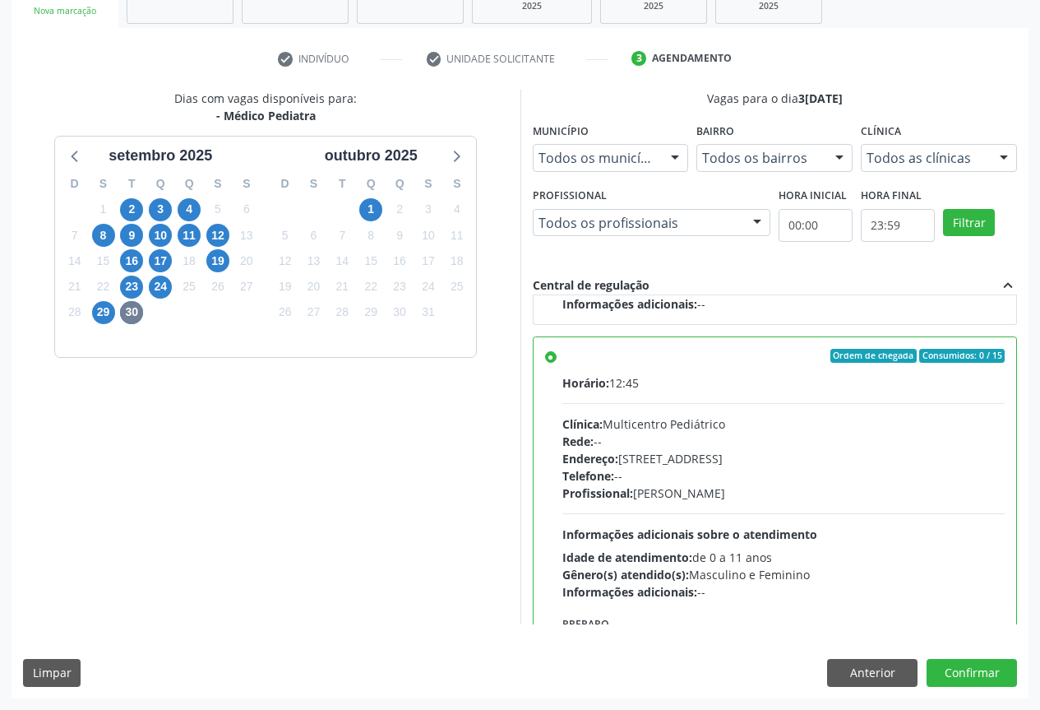
click at [369, 223] on div "8" at bounding box center [370, 235] width 23 height 25
click at [370, 206] on span "1" at bounding box center [370, 209] width 23 height 23
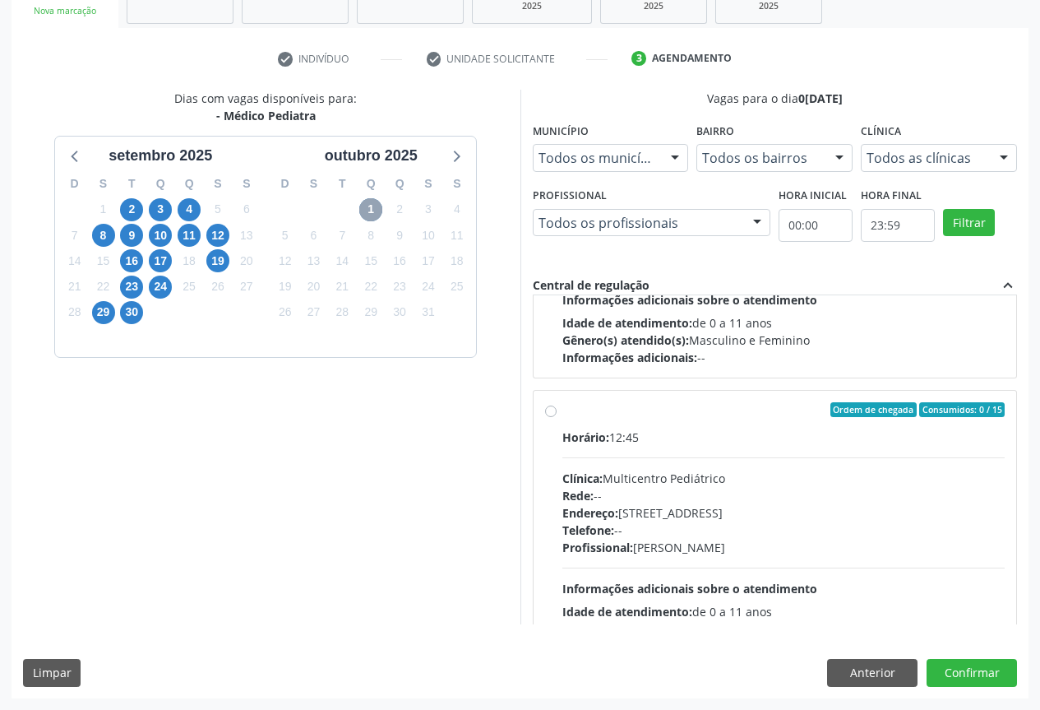
scroll to position [548, 0]
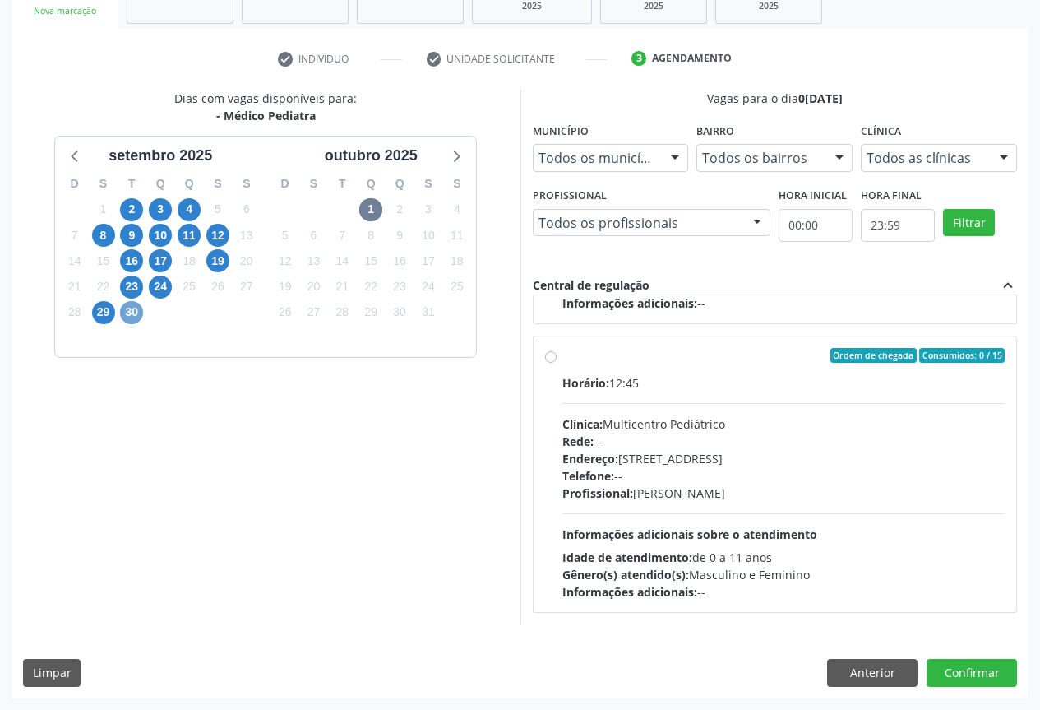
click at [127, 316] on span "30" at bounding box center [131, 312] width 23 height 23
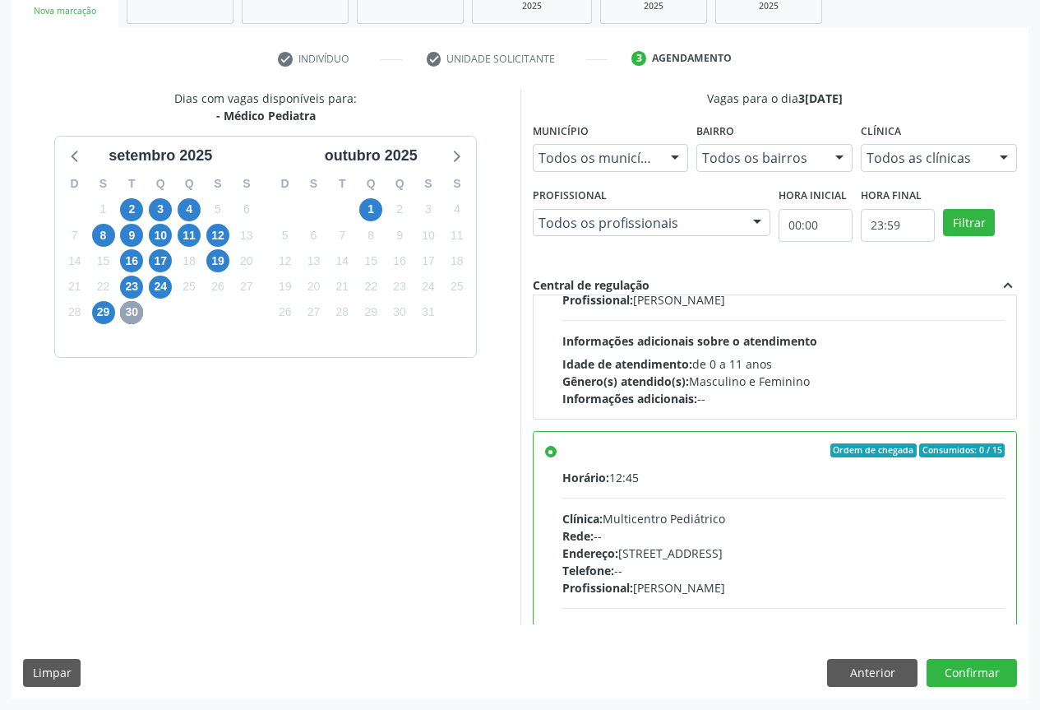
scroll to position [329, 0]
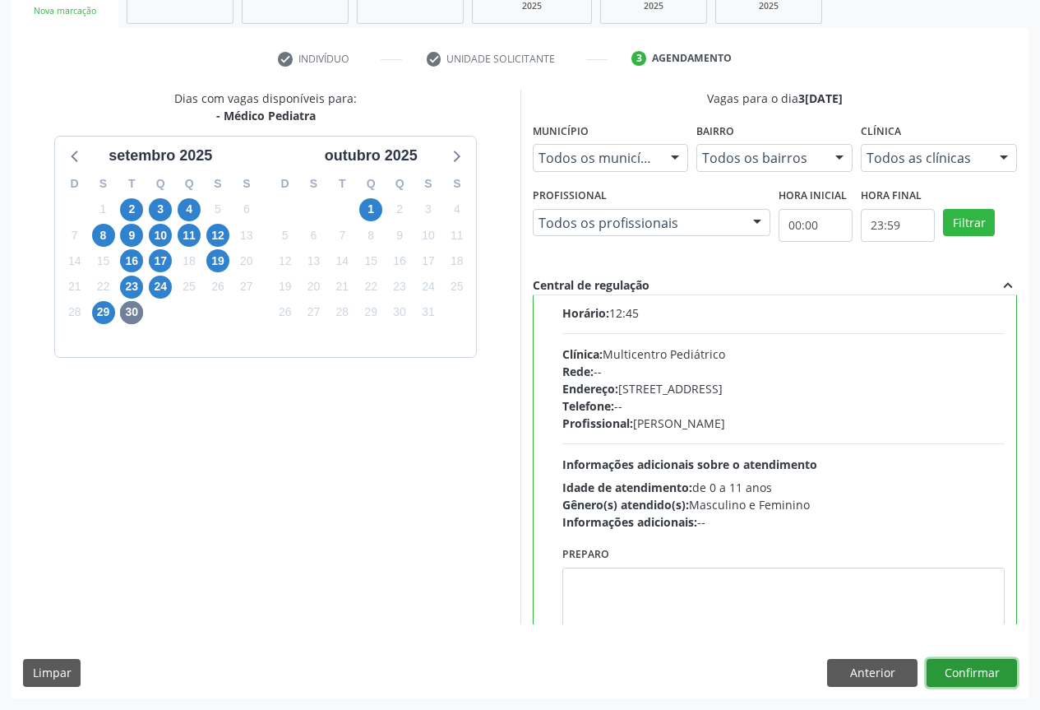
click at [958, 664] on button "Confirmar" at bounding box center [972, 673] width 90 height 28
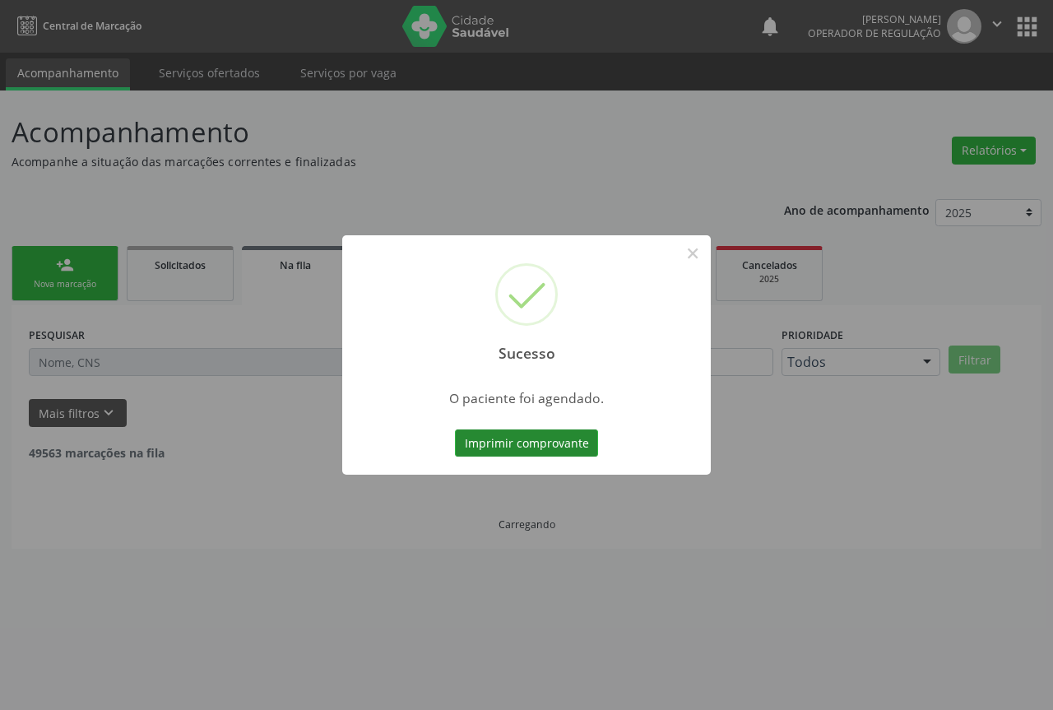
click at [501, 441] on button "Imprimir comprovante" at bounding box center [526, 443] width 143 height 28
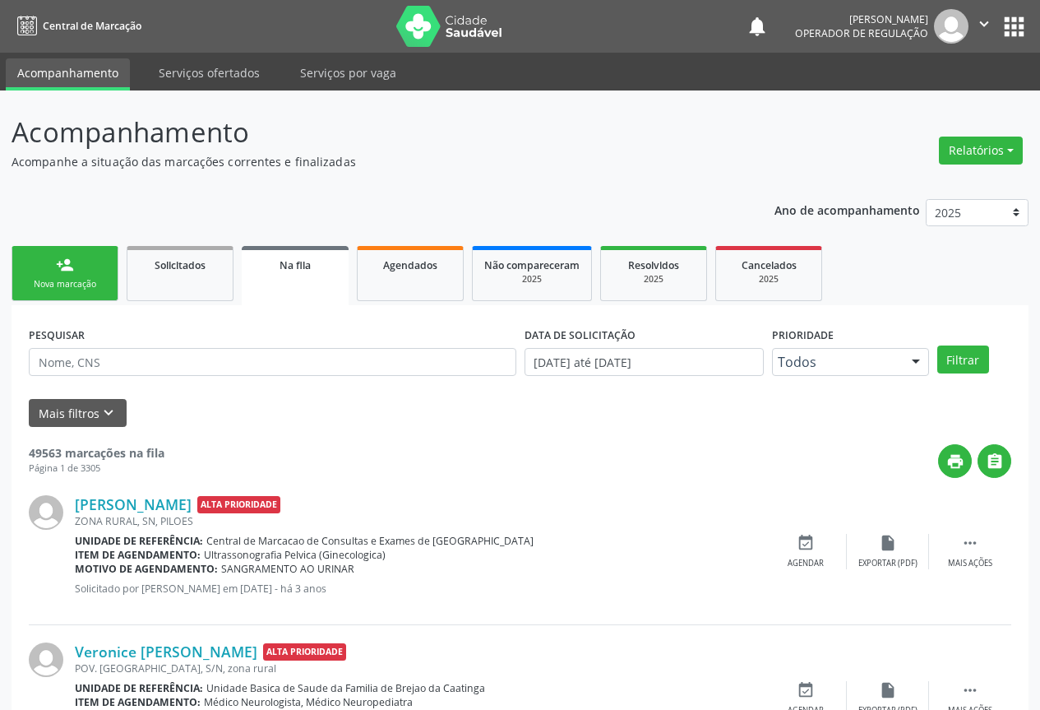
click at [38, 277] on link "person_add Nova marcação" at bounding box center [65, 273] width 107 height 55
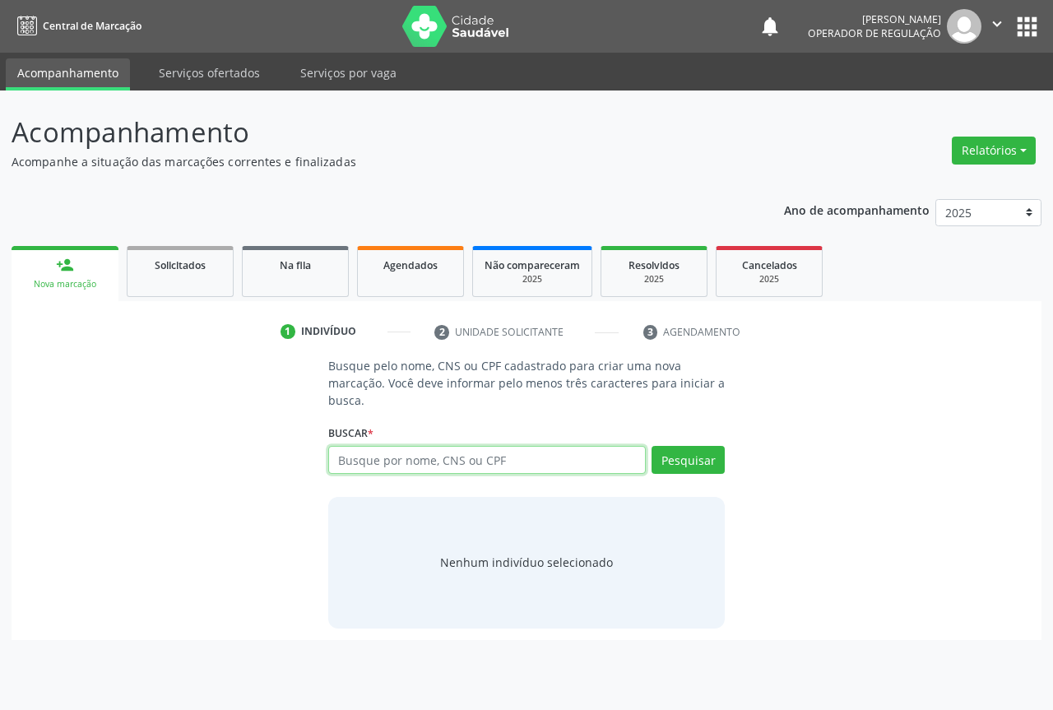
click at [377, 461] on input "text" at bounding box center [486, 460] width 317 height 28
type input "702302192083716"
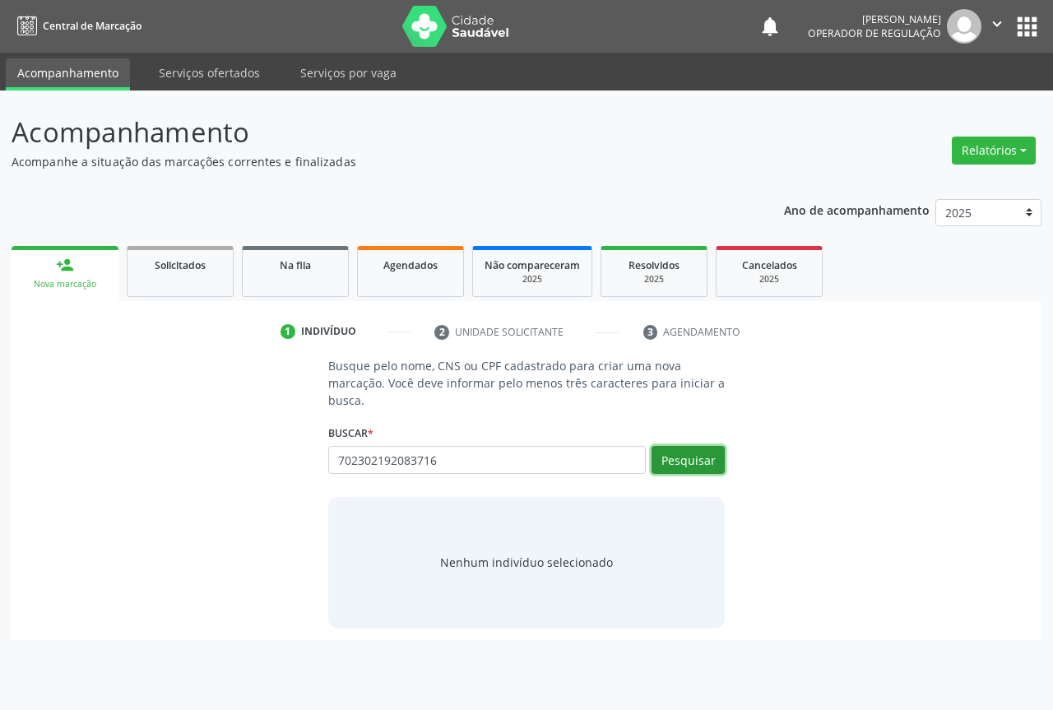
click at [698, 464] on button "Pesquisar" at bounding box center [687, 460] width 73 height 28
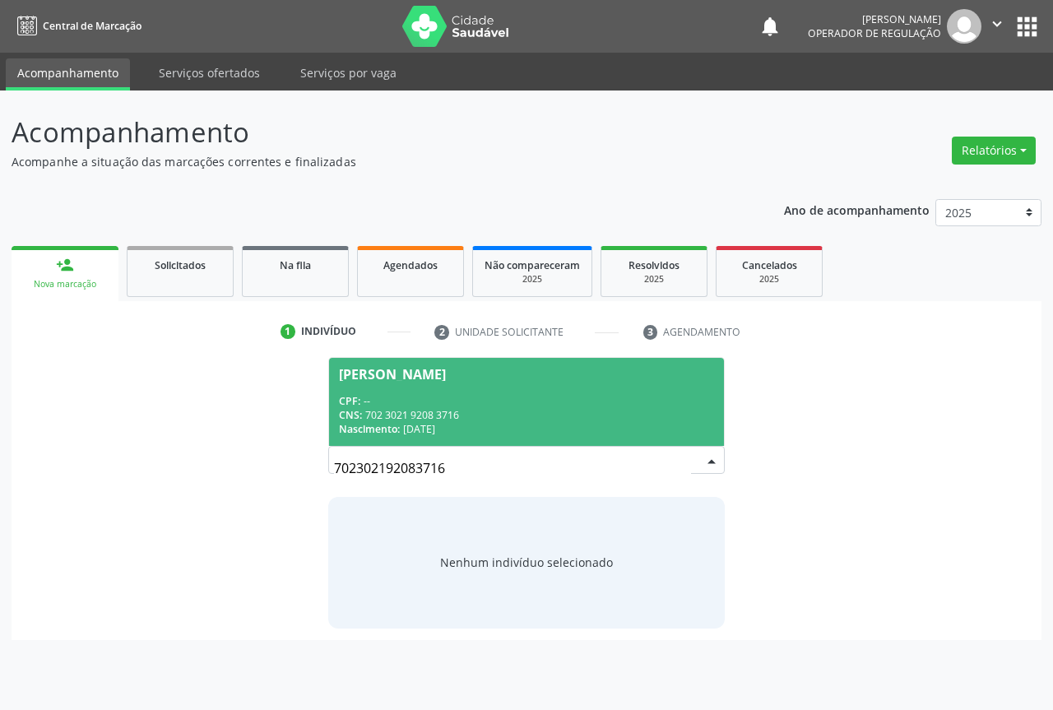
click at [381, 379] on div "Leonardo Bonfim da Silva" at bounding box center [392, 374] width 107 height 13
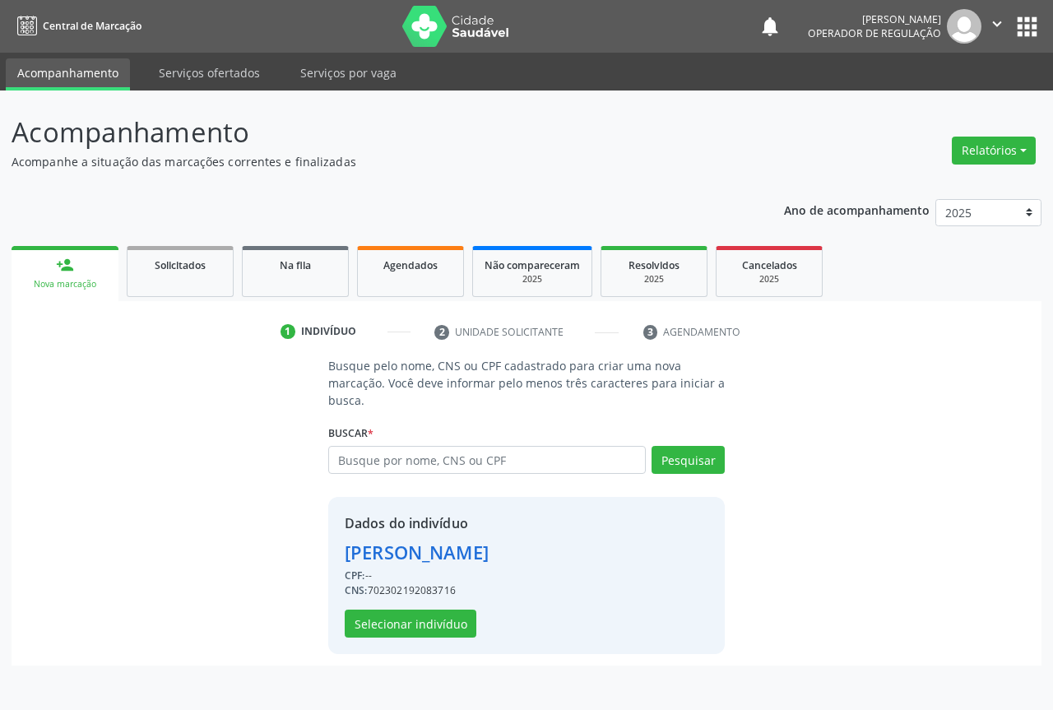
click at [441, 607] on div "Dados do indivíduo Leonardo Bonfim da Silva CPF: -- CNS: 702302192083716 Seleci…" at bounding box center [417, 575] width 144 height 124
click at [435, 627] on button "Selecionar indivíduo" at bounding box center [411, 623] width 132 height 28
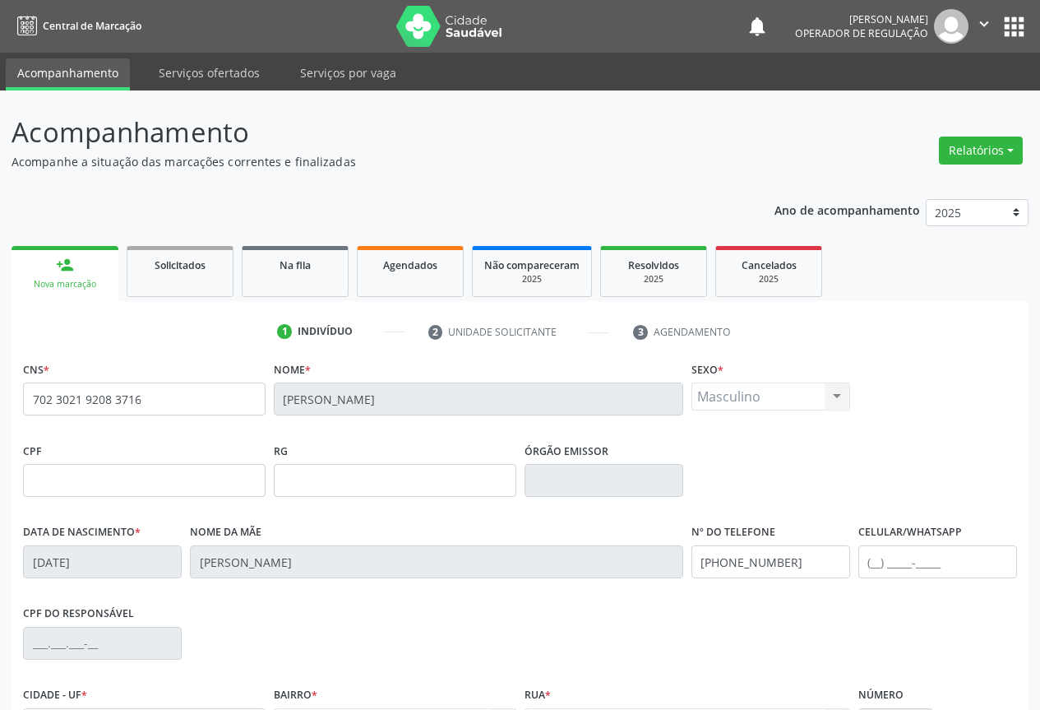
scroll to position [182, 0]
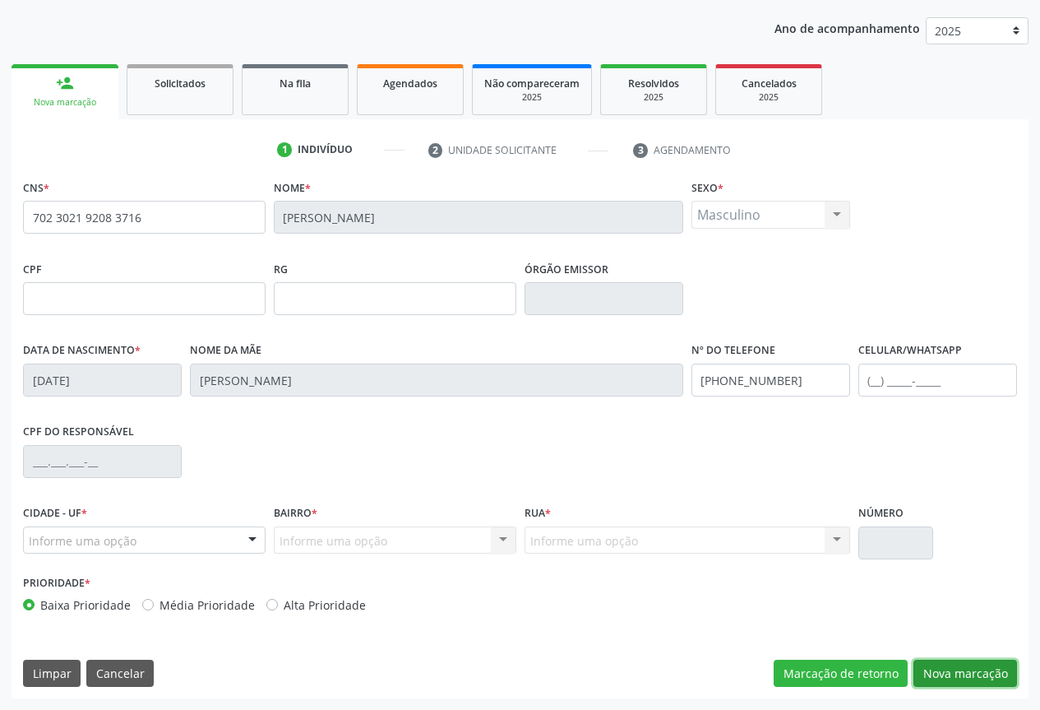
click at [962, 664] on button "Nova marcação" at bounding box center [966, 674] width 104 height 28
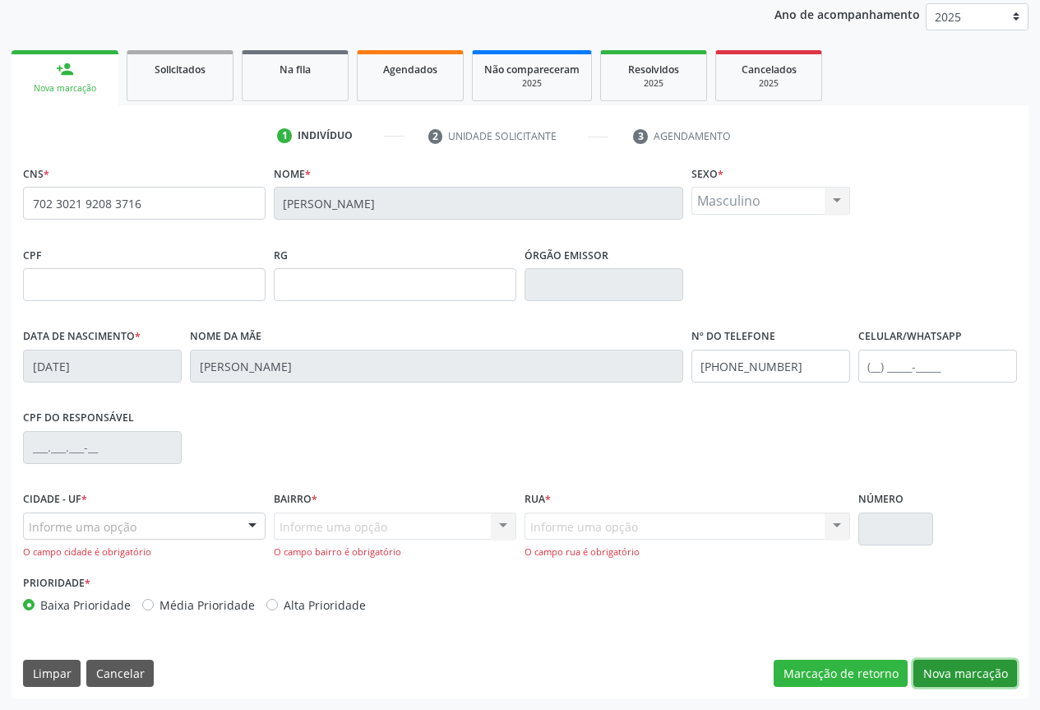
scroll to position [113, 0]
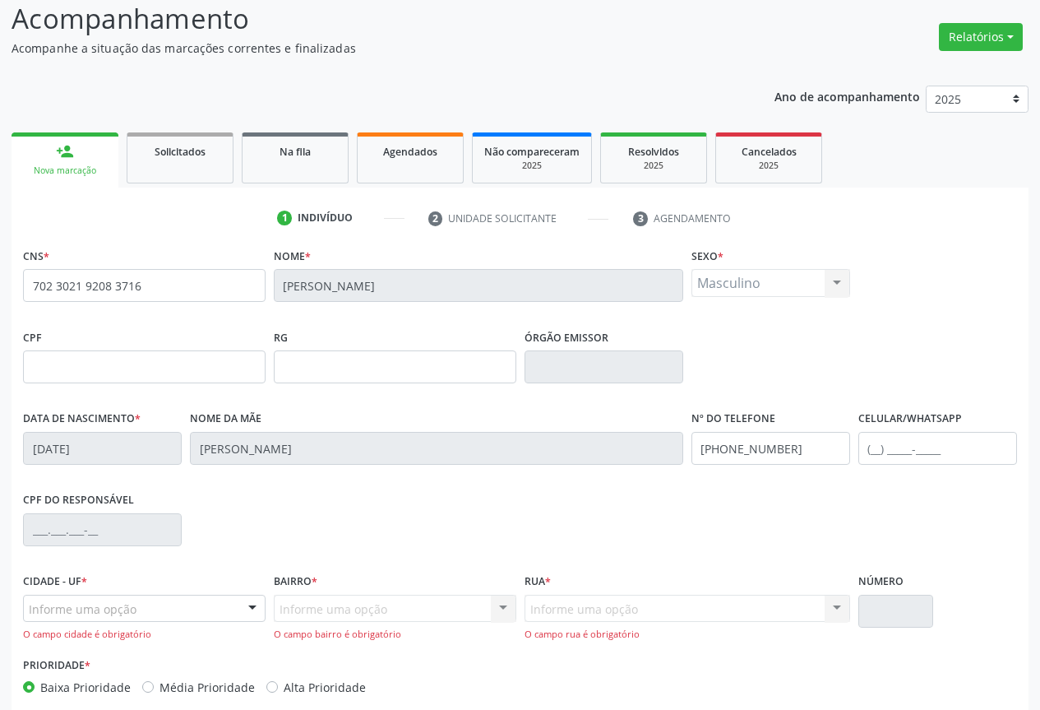
click at [229, 611] on div "Informe uma opção" at bounding box center [144, 609] width 243 height 28
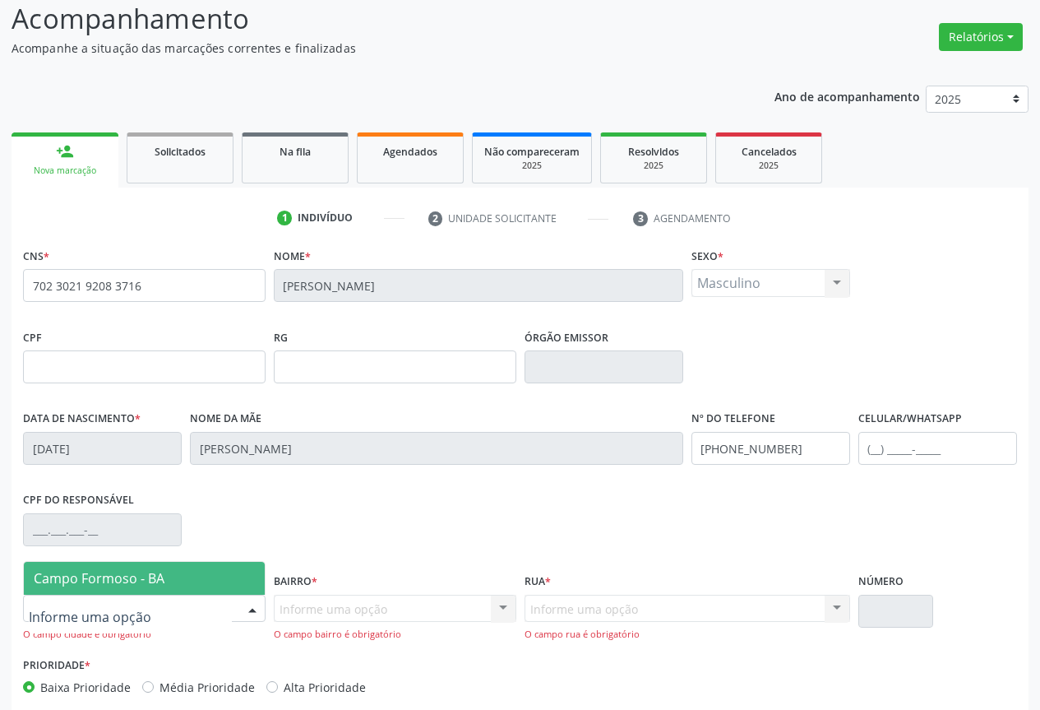
click at [228, 580] on span "Campo Formoso - BA" at bounding box center [144, 578] width 241 height 33
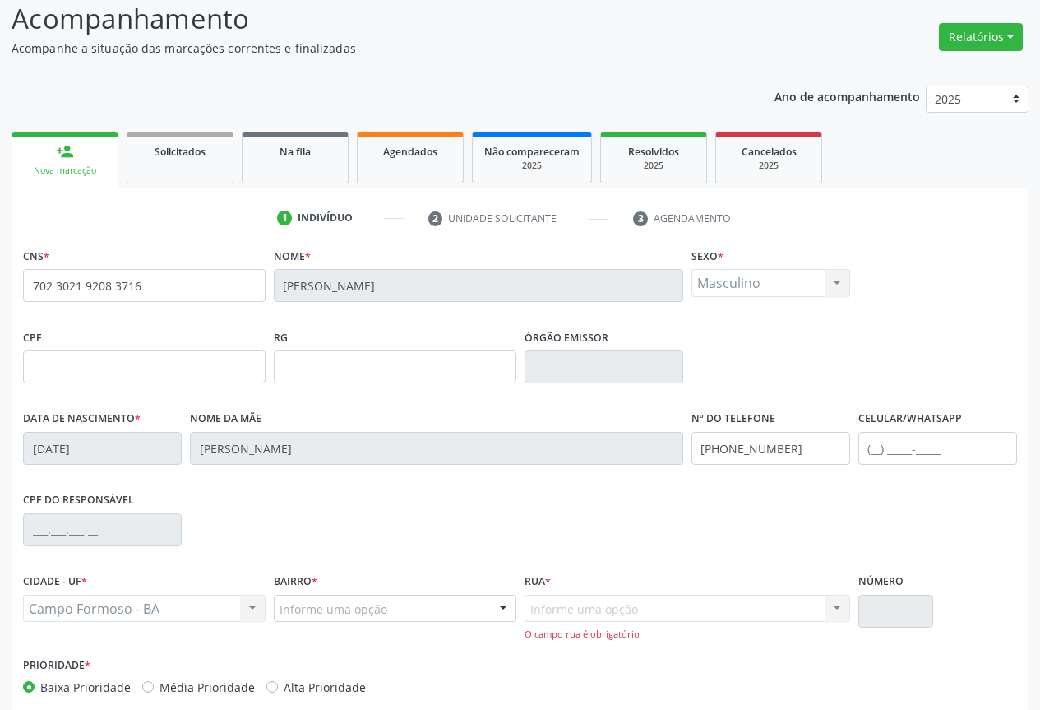
click at [493, 615] on div at bounding box center [503, 609] width 25 height 28
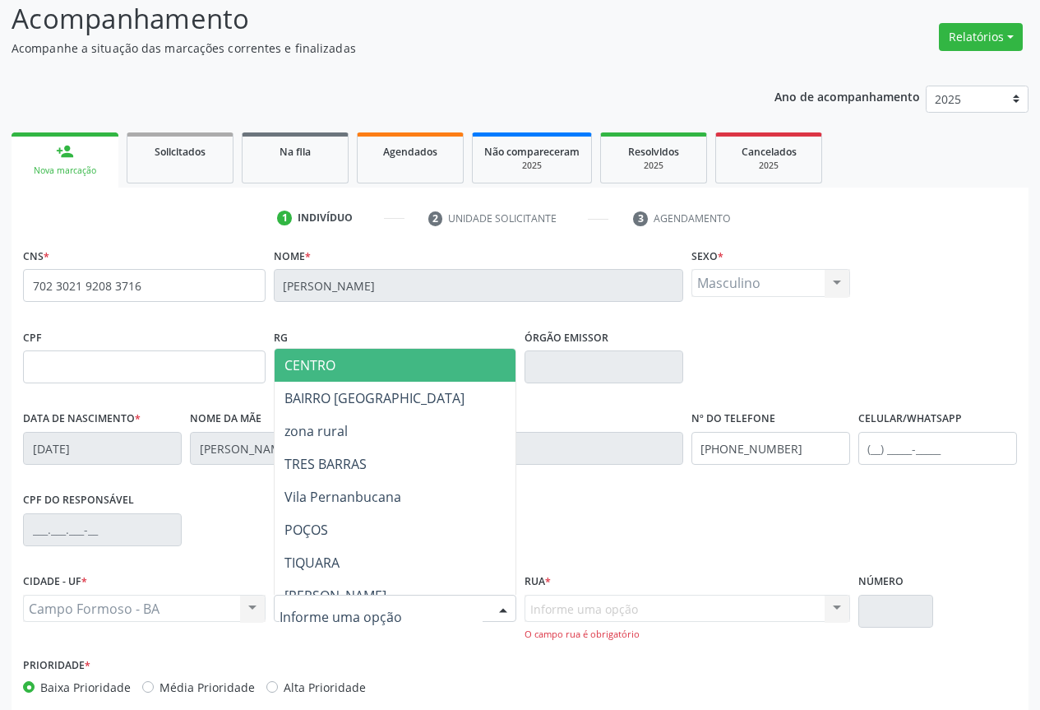
click at [405, 368] on span "CENTRO" at bounding box center [452, 365] width 355 height 33
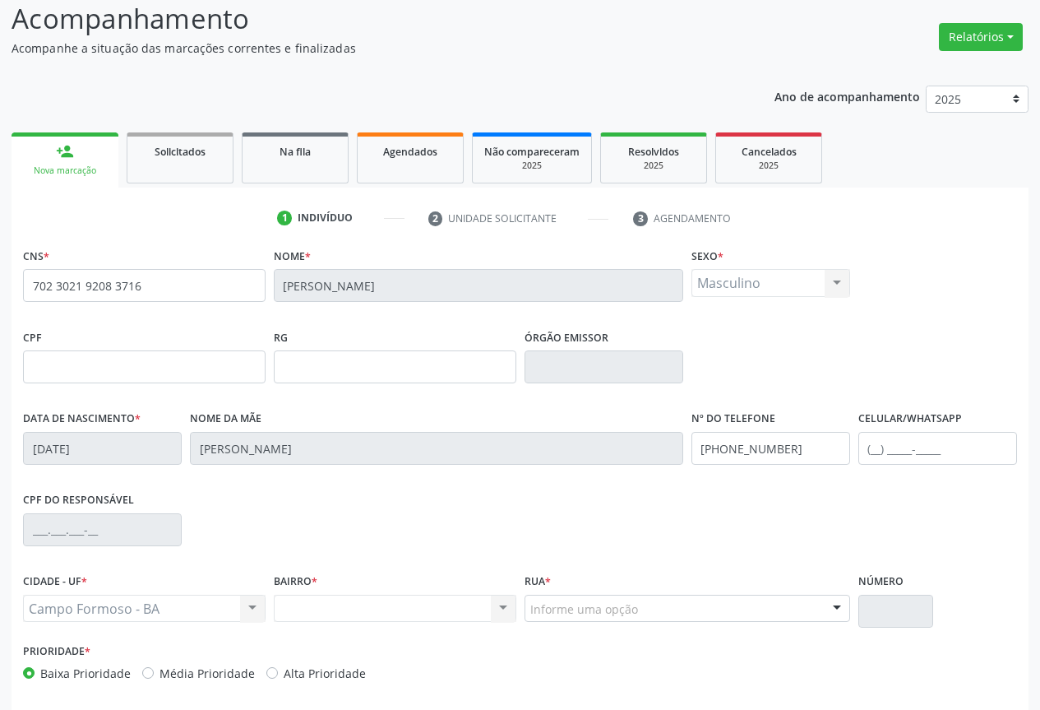
click at [799, 613] on div "Informe uma opção" at bounding box center [688, 609] width 326 height 28
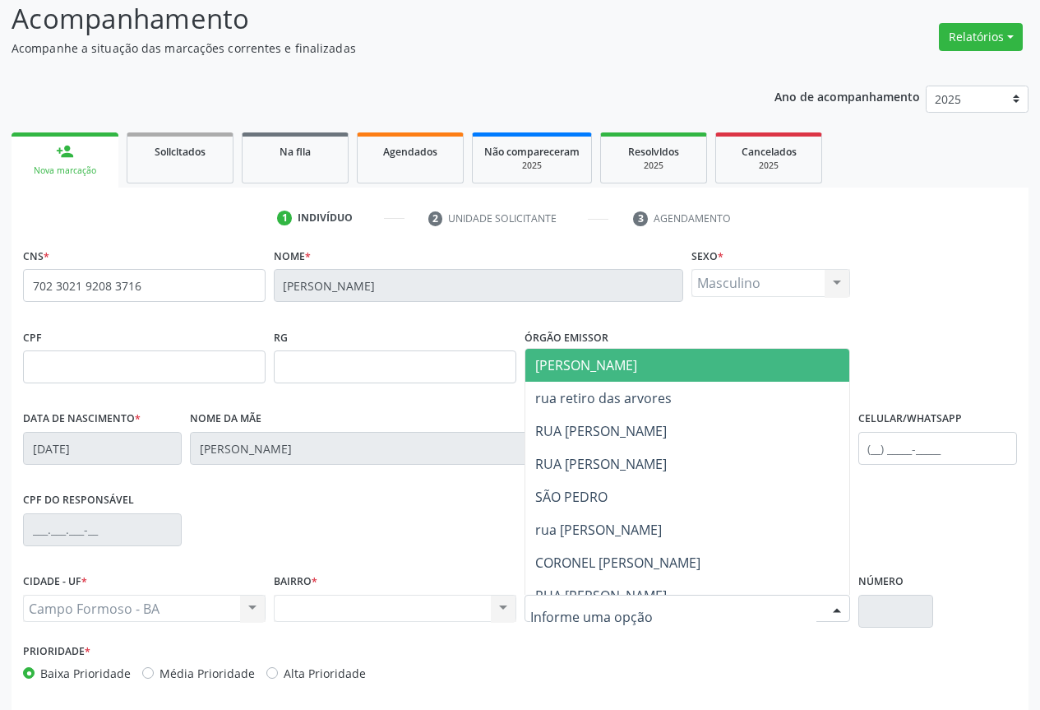
click at [628, 377] on span "JUCA MARQUES" at bounding box center [724, 365] width 396 height 33
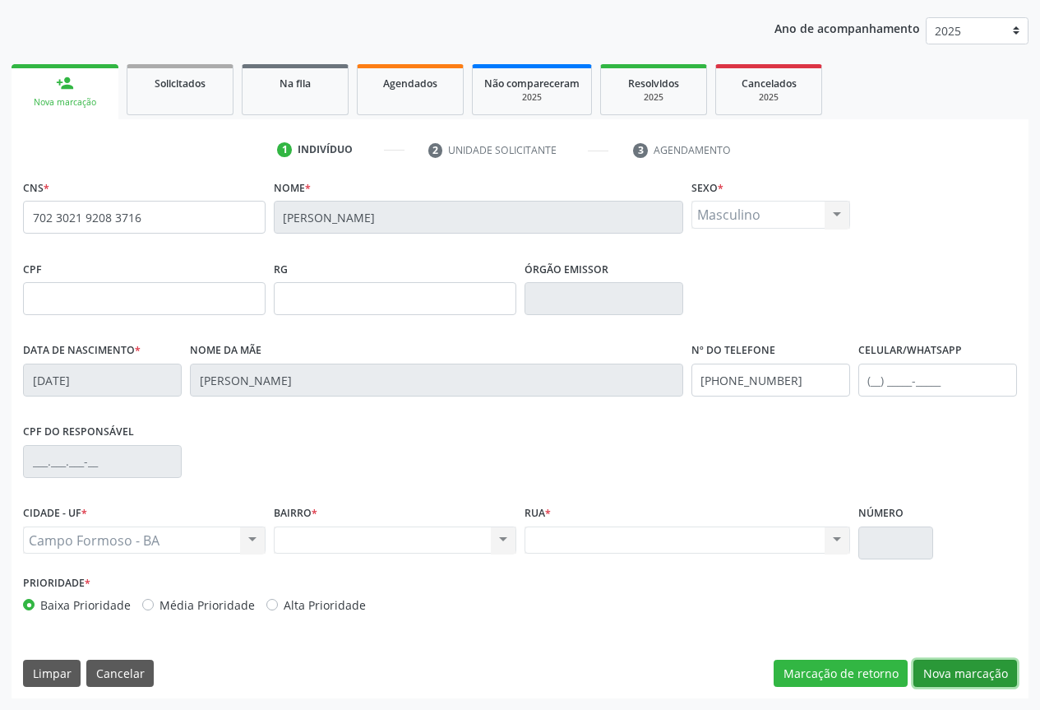
click at [956, 663] on button "Nova marcação" at bounding box center [966, 674] width 104 height 28
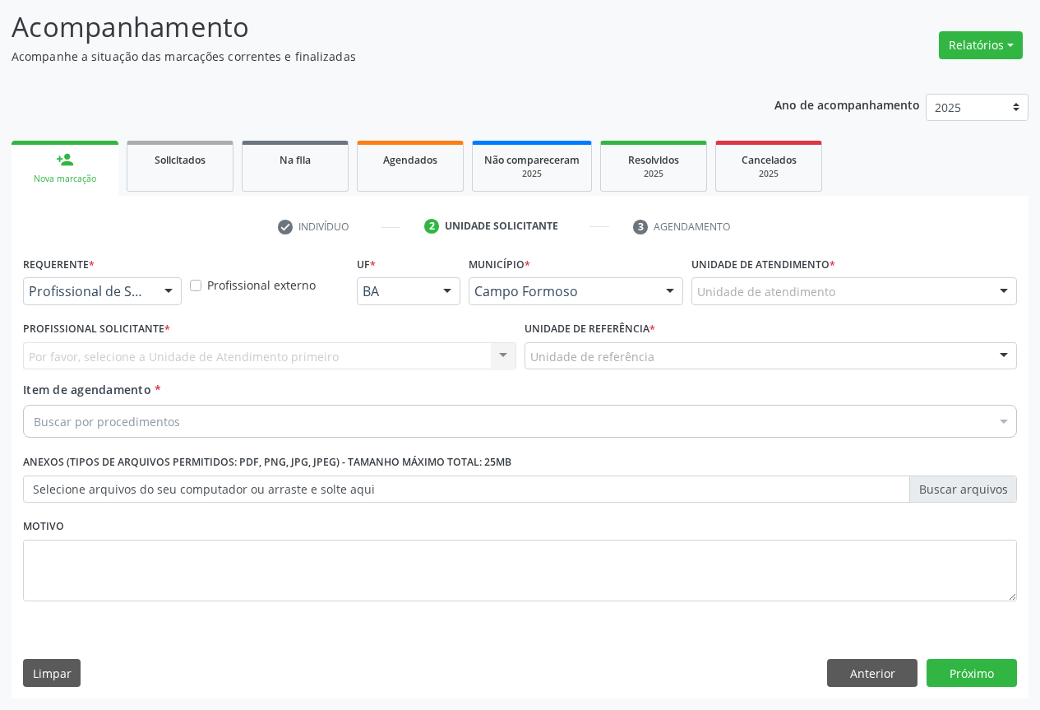
scroll to position [105, 0]
click at [159, 289] on div at bounding box center [168, 292] width 25 height 28
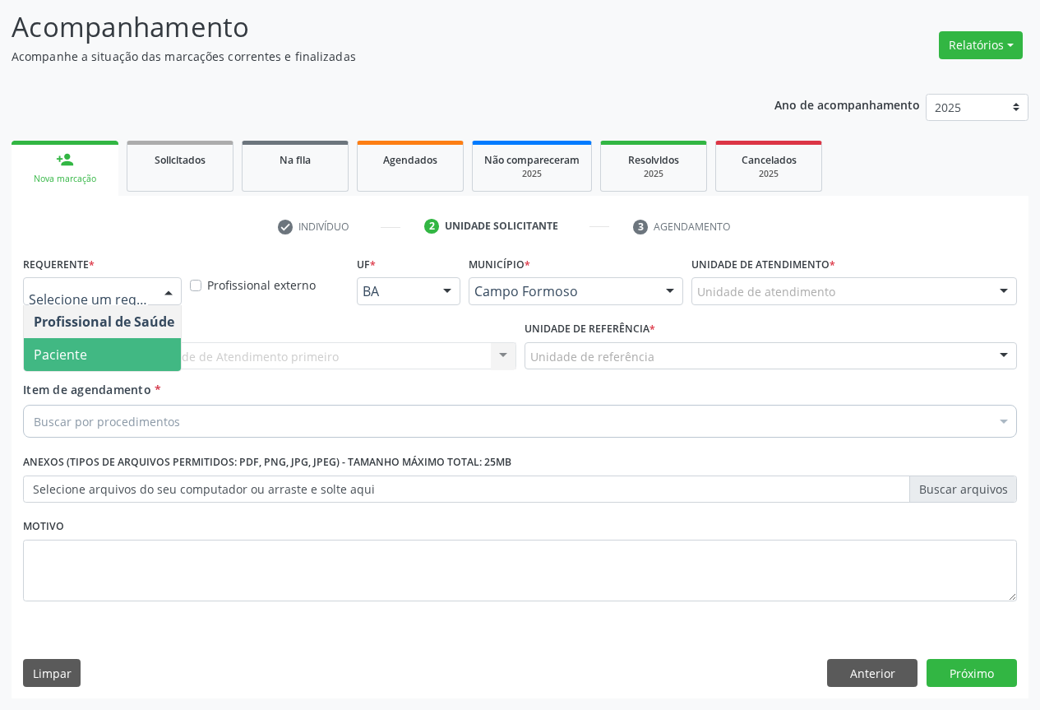
click at [113, 365] on span "Paciente" at bounding box center [104, 354] width 160 height 33
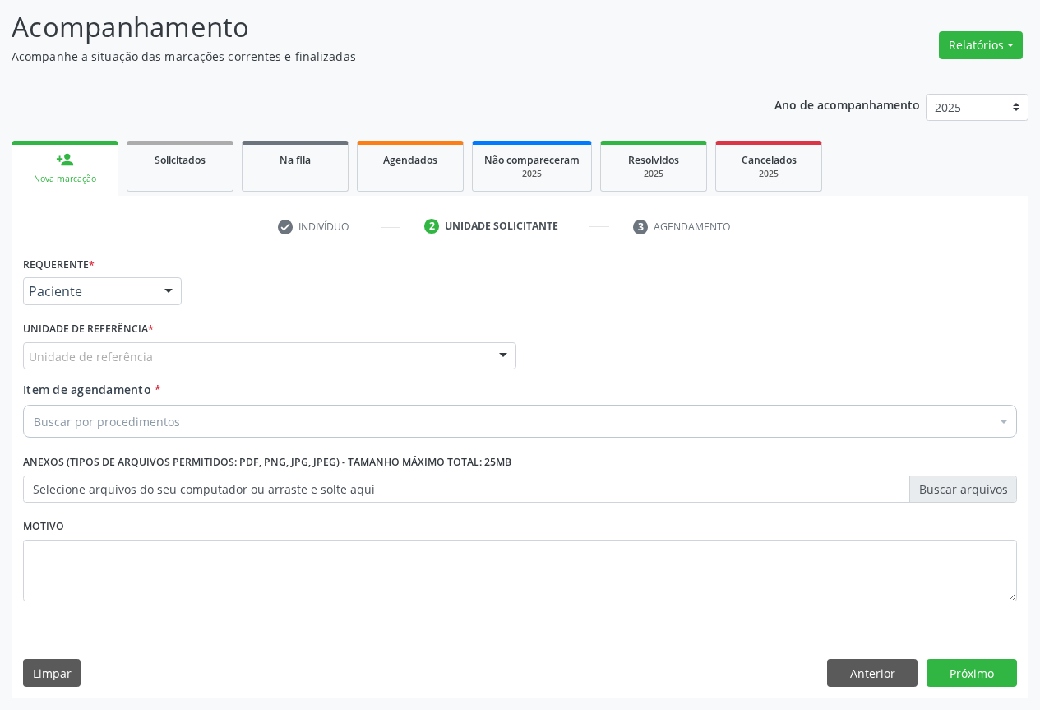
click at [222, 360] on div "Unidade de referência" at bounding box center [269, 356] width 493 height 28
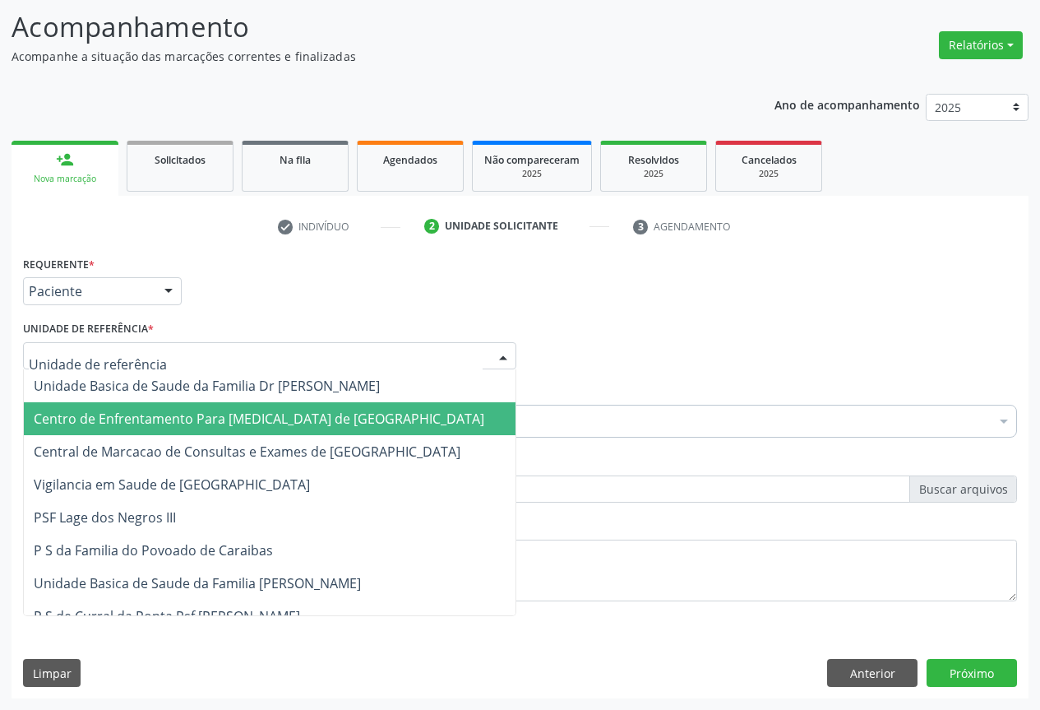
click at [222, 432] on span "Centro de Enfrentamento Para [MEDICAL_DATA] de [GEOGRAPHIC_DATA]" at bounding box center [270, 418] width 492 height 33
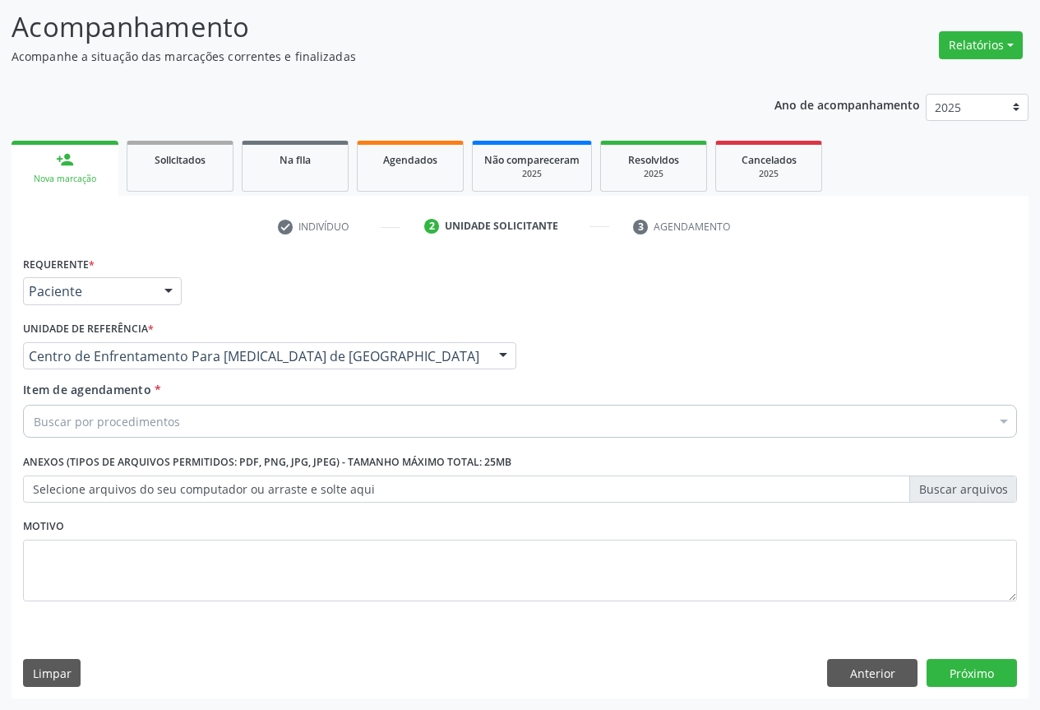
click at [294, 367] on div "Centro de Enfrentamento Para [MEDICAL_DATA] de [GEOGRAPHIC_DATA]" at bounding box center [269, 356] width 493 height 28
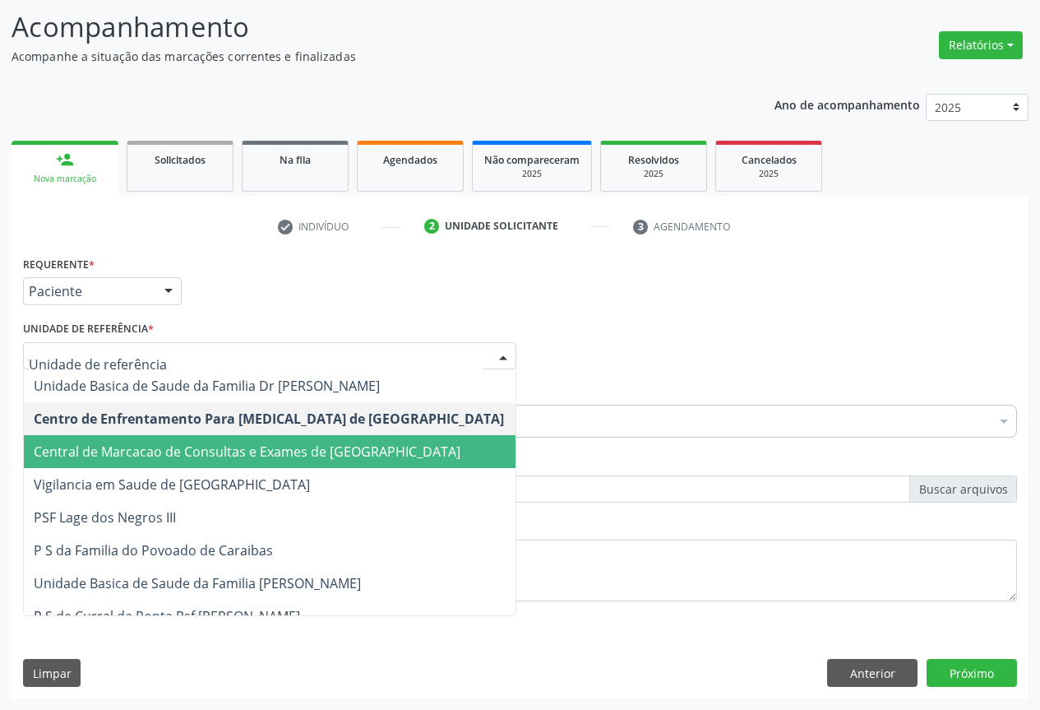
click at [278, 450] on span "Central de Marcacao de Consultas e Exames de [GEOGRAPHIC_DATA]" at bounding box center [247, 451] width 427 height 18
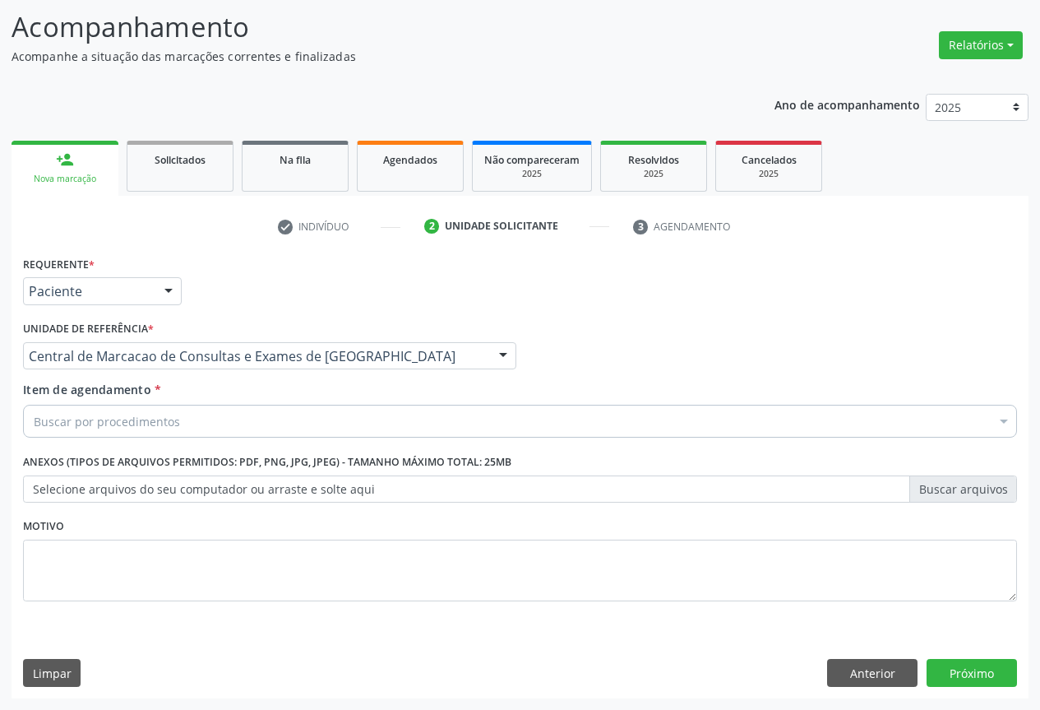
click at [278, 419] on div "Buscar por procedimentos" at bounding box center [520, 421] width 994 height 33
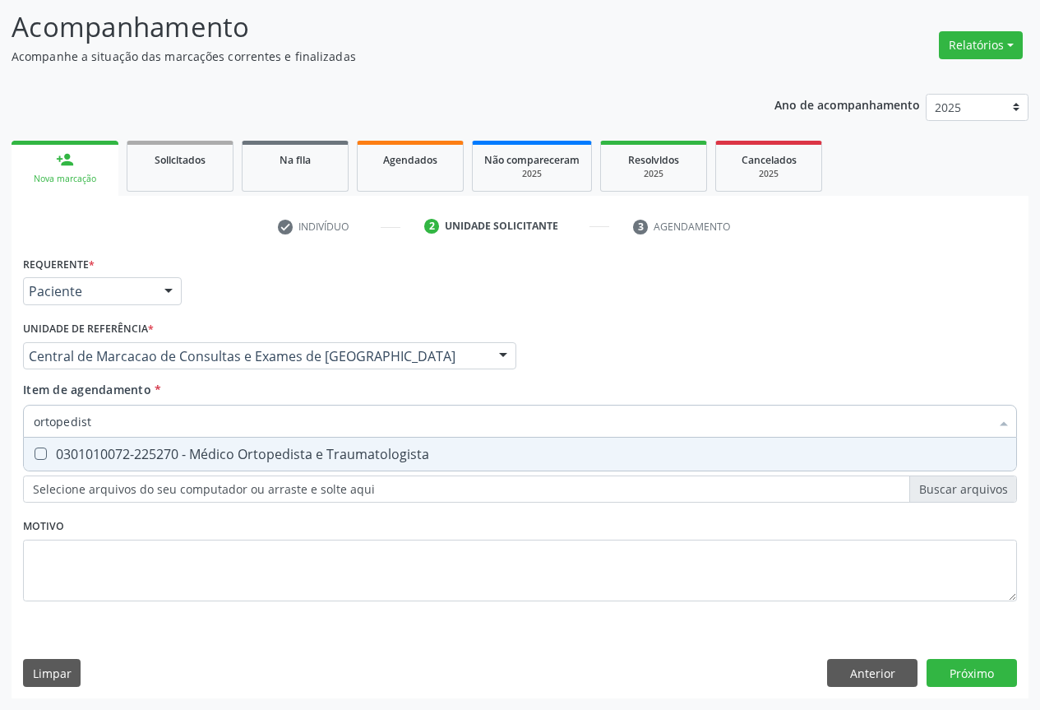
type input "ortopedista"
click at [280, 447] on div "0301010072-225270 - Médico Ortopedista e Traumatologista" at bounding box center [520, 453] width 973 height 13
checkbox Traumatologista "true"
click at [978, 668] on div "Requerente * Paciente Profissional de Saúde Paciente Nenhum resultado encontrad…" at bounding box center [520, 475] width 1017 height 447
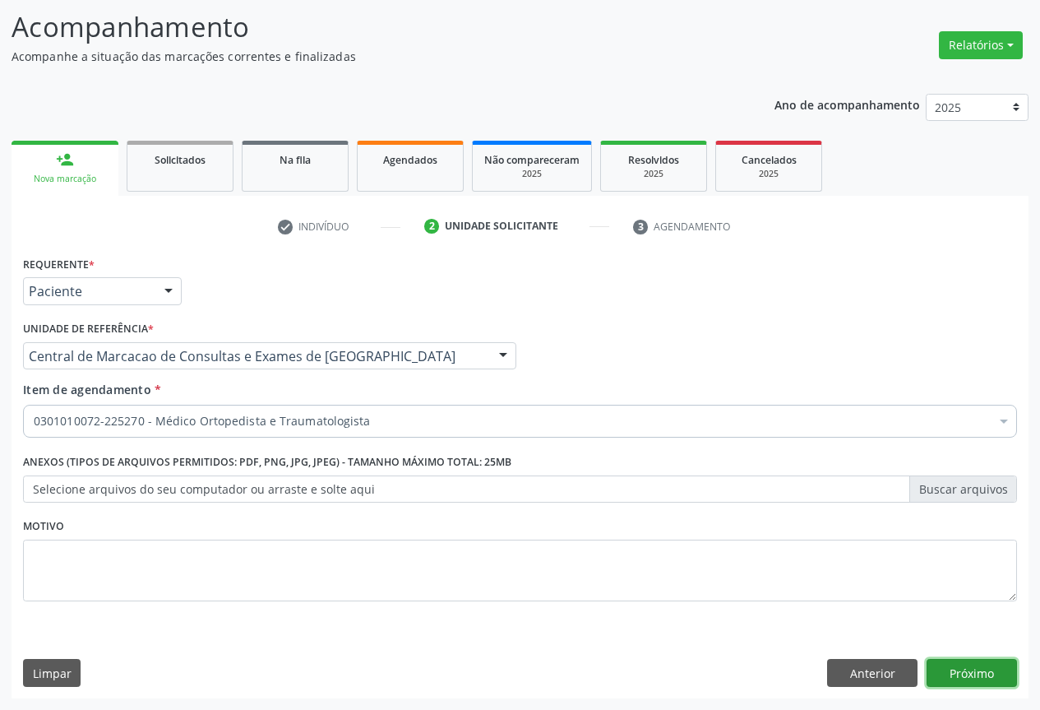
click at [974, 681] on button "Próximo" at bounding box center [972, 673] width 90 height 28
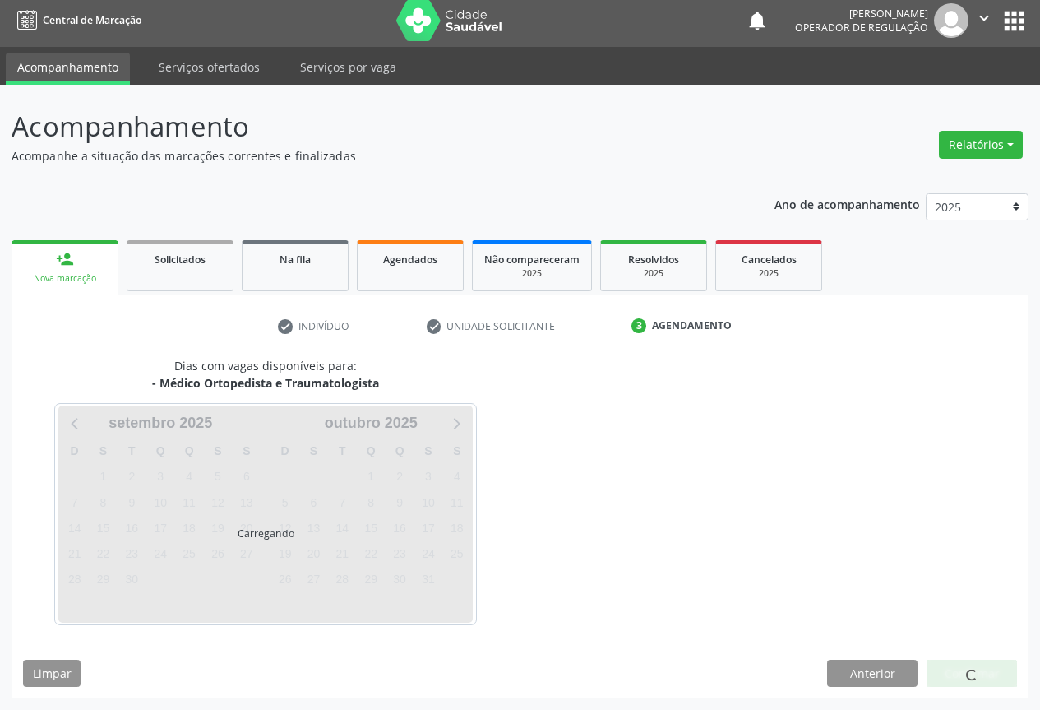
scroll to position [6, 0]
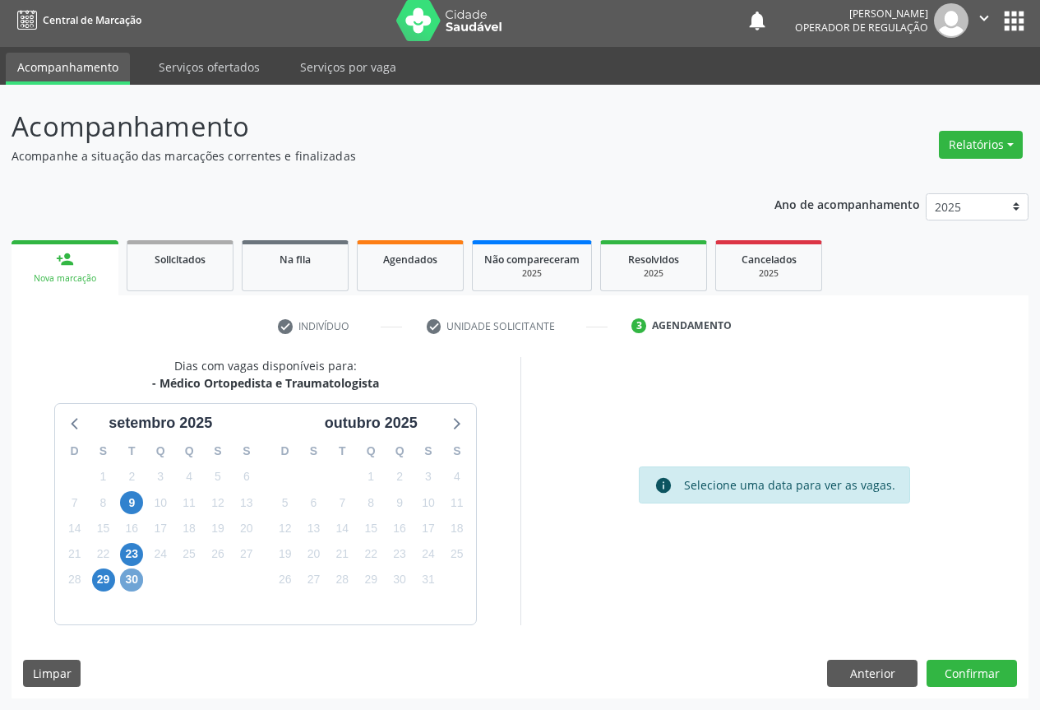
click at [127, 577] on span "30" at bounding box center [131, 579] width 23 height 23
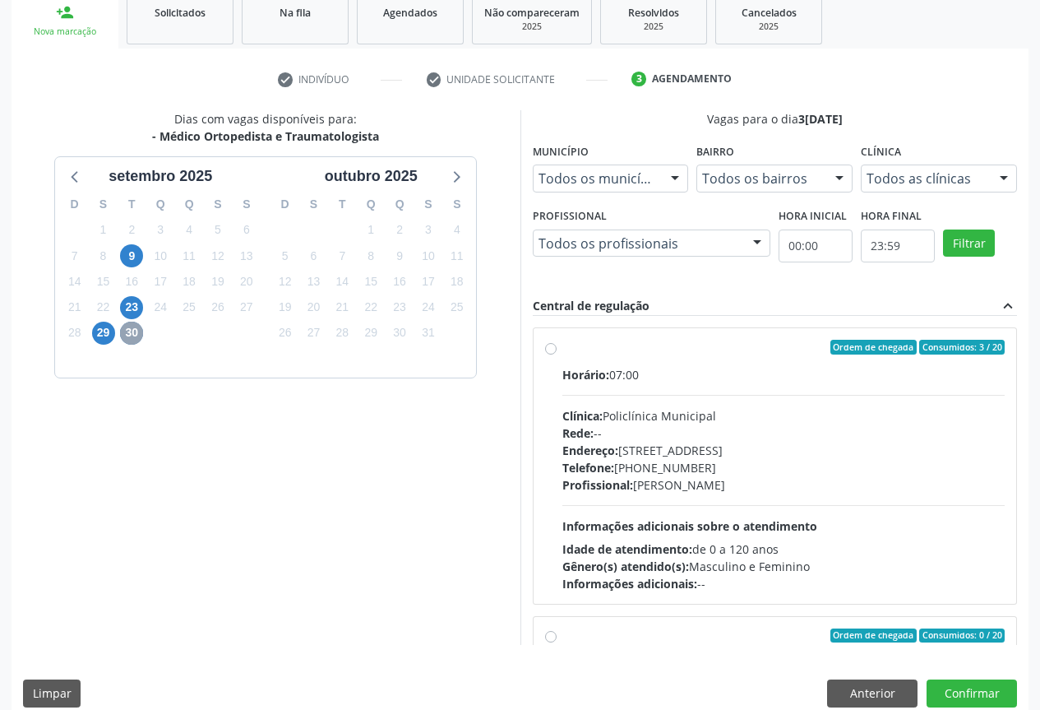
scroll to position [273, 0]
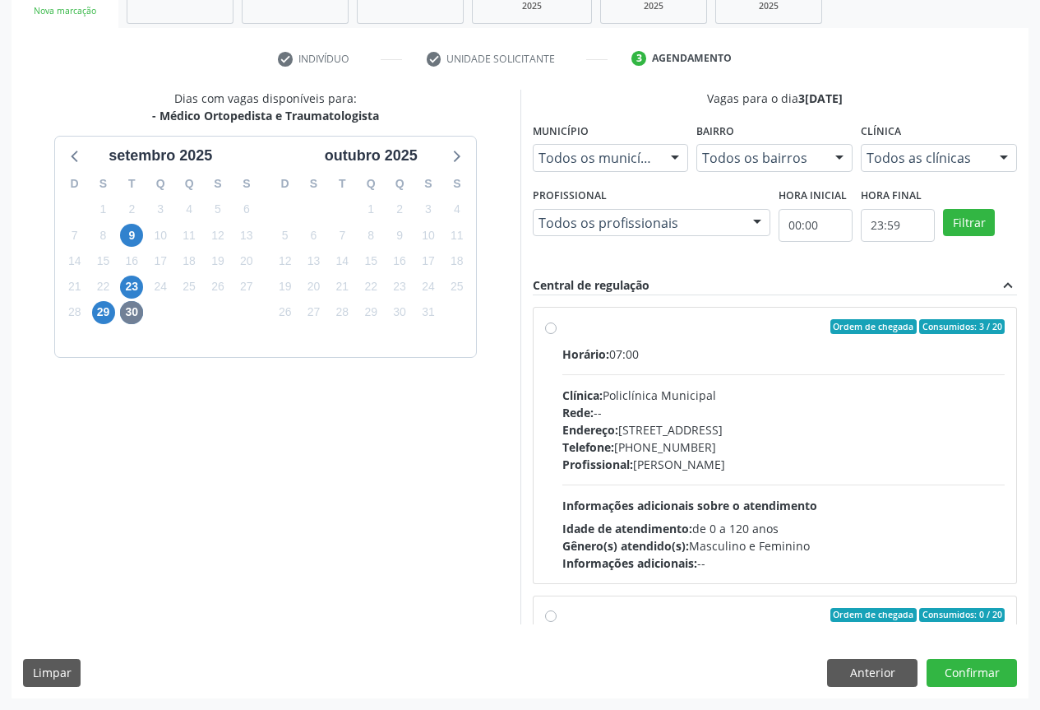
click at [674, 452] on div "Telefone: (74) 6451312" at bounding box center [784, 446] width 443 height 17
click at [557, 334] on input "Ordem de chegada Consumidos: 3 / 20 Horário: 07:00 Clínica: Policlínica Municip…" at bounding box center [551, 326] width 12 height 15
radio input "true"
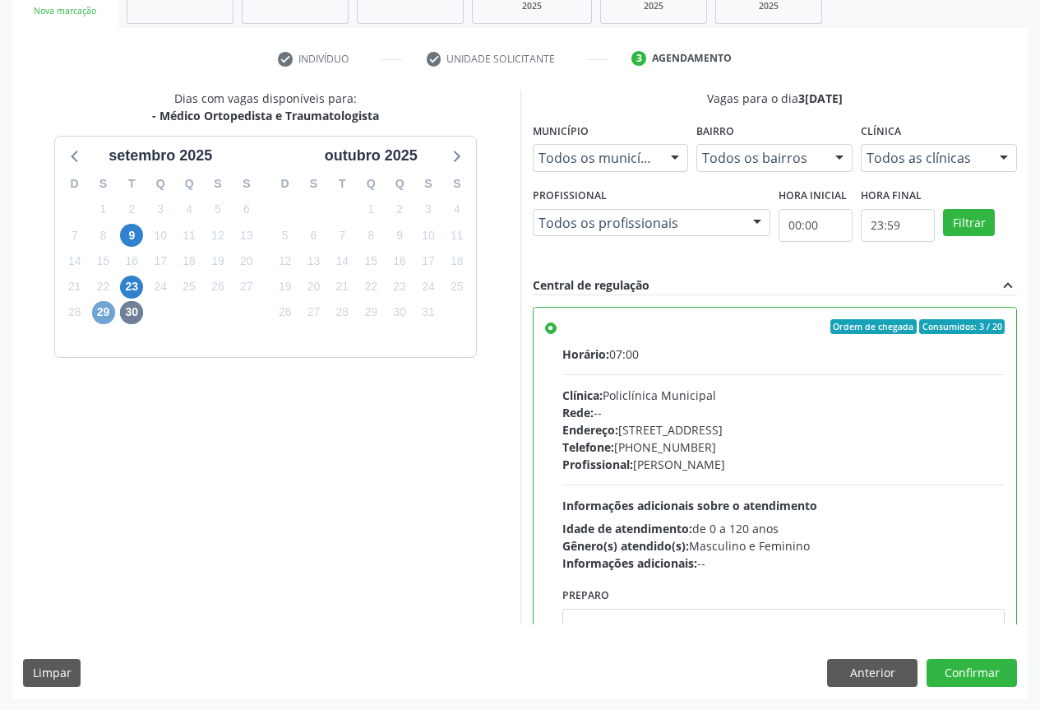
click at [109, 311] on span "29" at bounding box center [103, 312] width 23 height 23
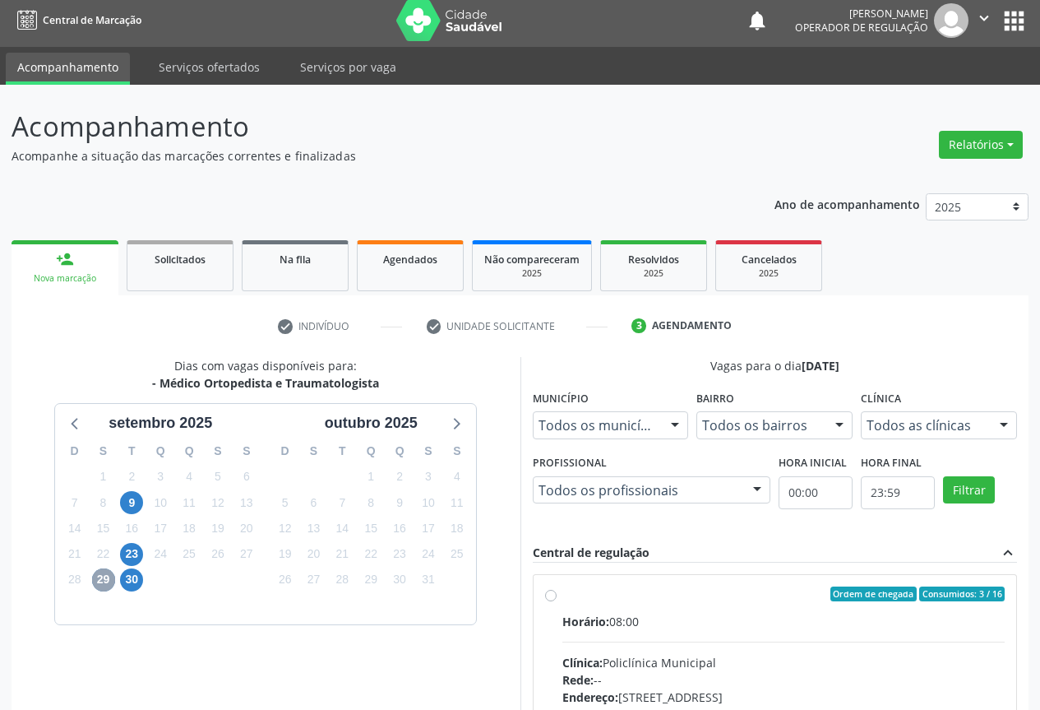
scroll to position [243, 0]
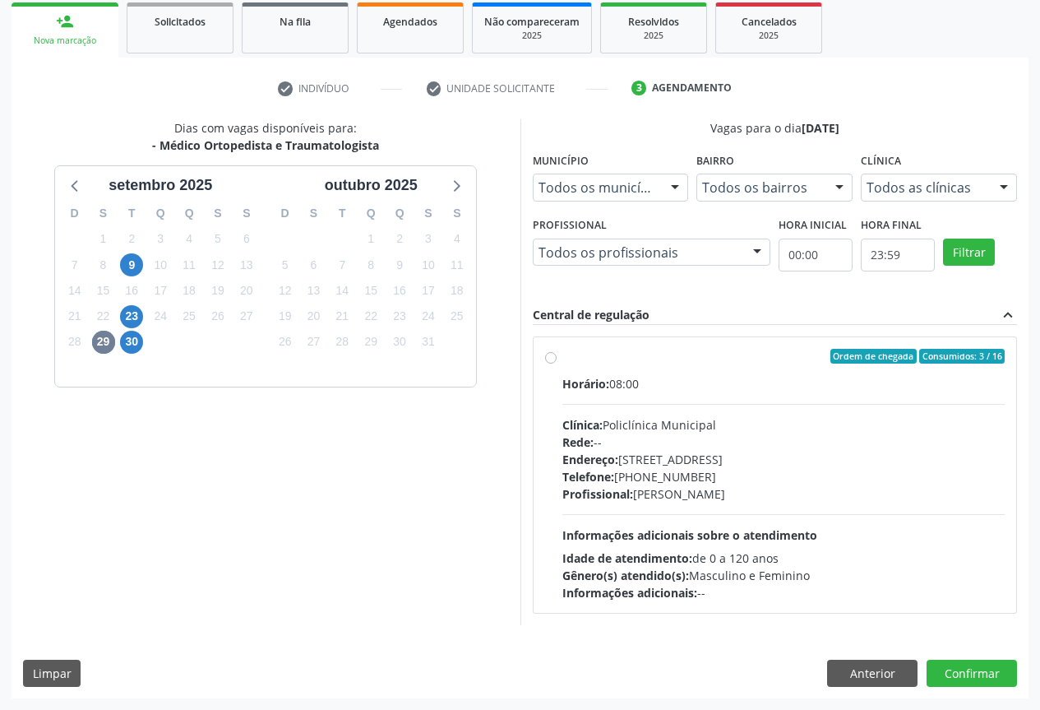
click at [762, 535] on span "Informações adicionais sobre o atendimento" at bounding box center [690, 535] width 255 height 16
click at [557, 364] on input "Ordem de chegada Consumidos: 3 / 16 Horário: 08:00 Clínica: Policlínica Municip…" at bounding box center [551, 356] width 12 height 15
radio input "true"
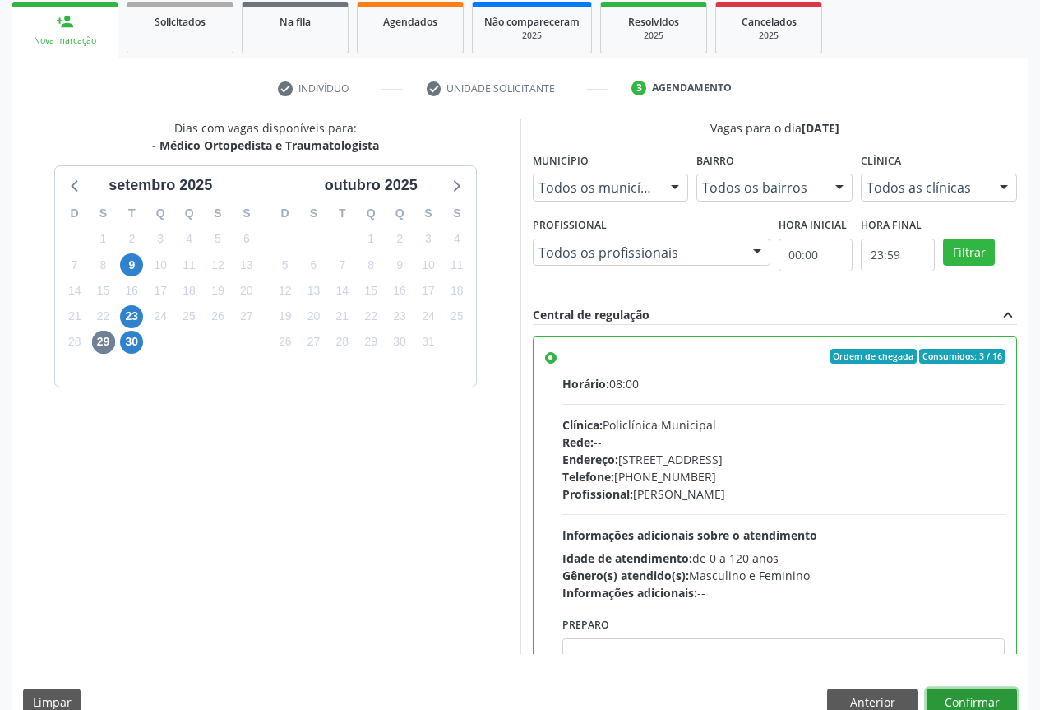
click at [947, 702] on button "Confirmar" at bounding box center [972, 702] width 90 height 28
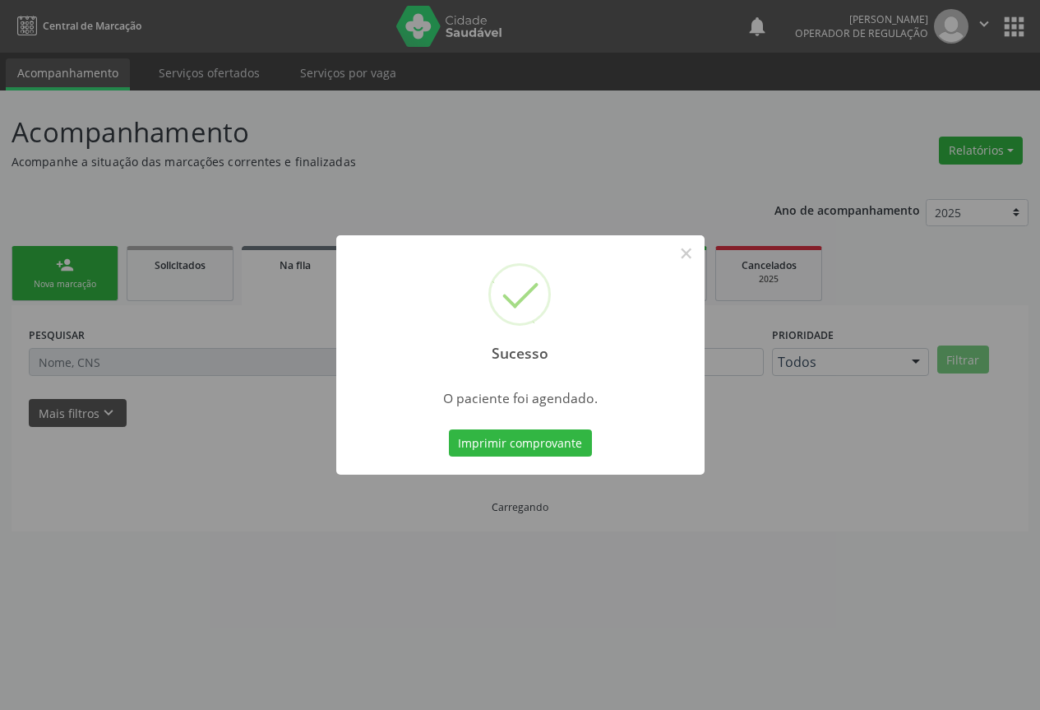
scroll to position [0, 0]
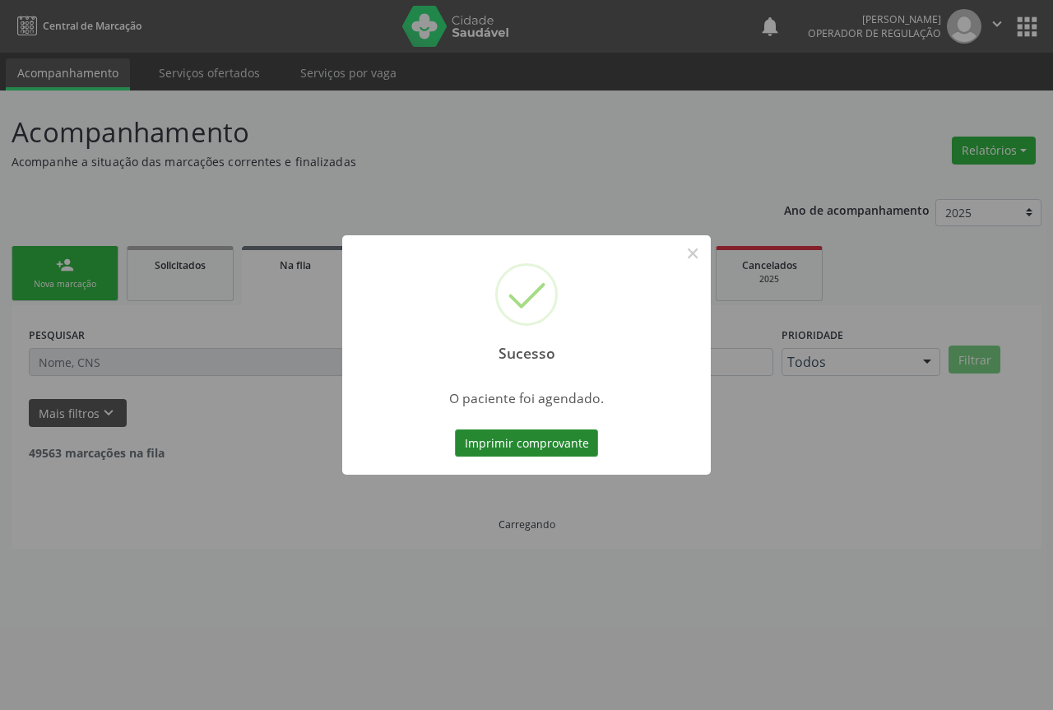
click at [573, 446] on button "Imprimir comprovante" at bounding box center [526, 443] width 143 height 28
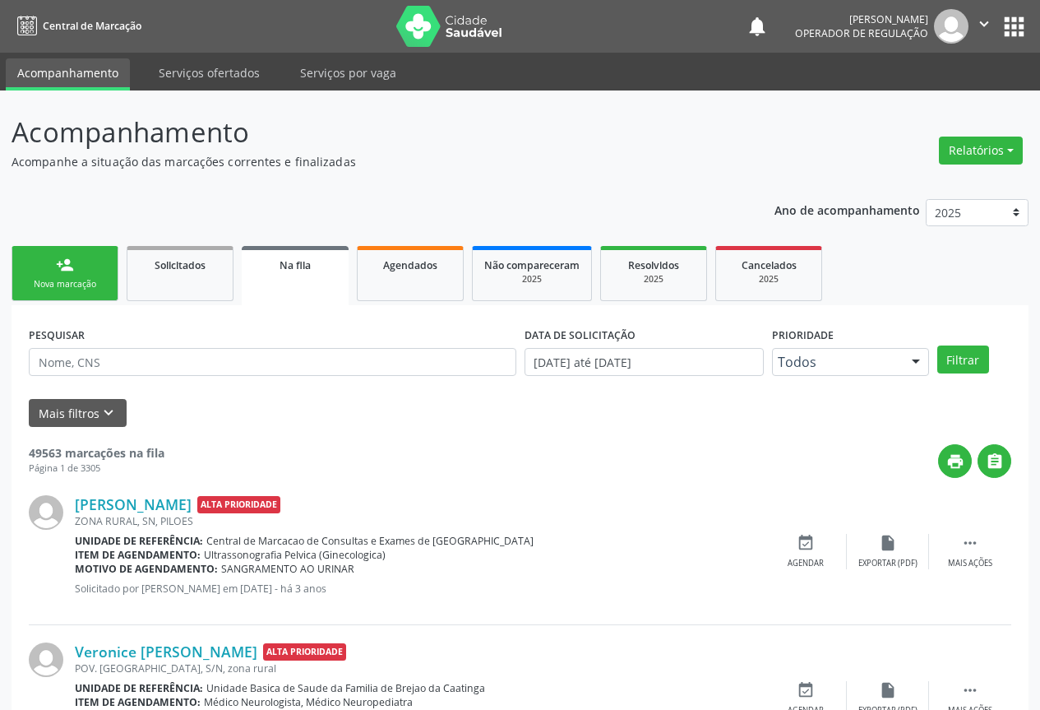
click at [61, 264] on div "person_add" at bounding box center [65, 265] width 18 height 18
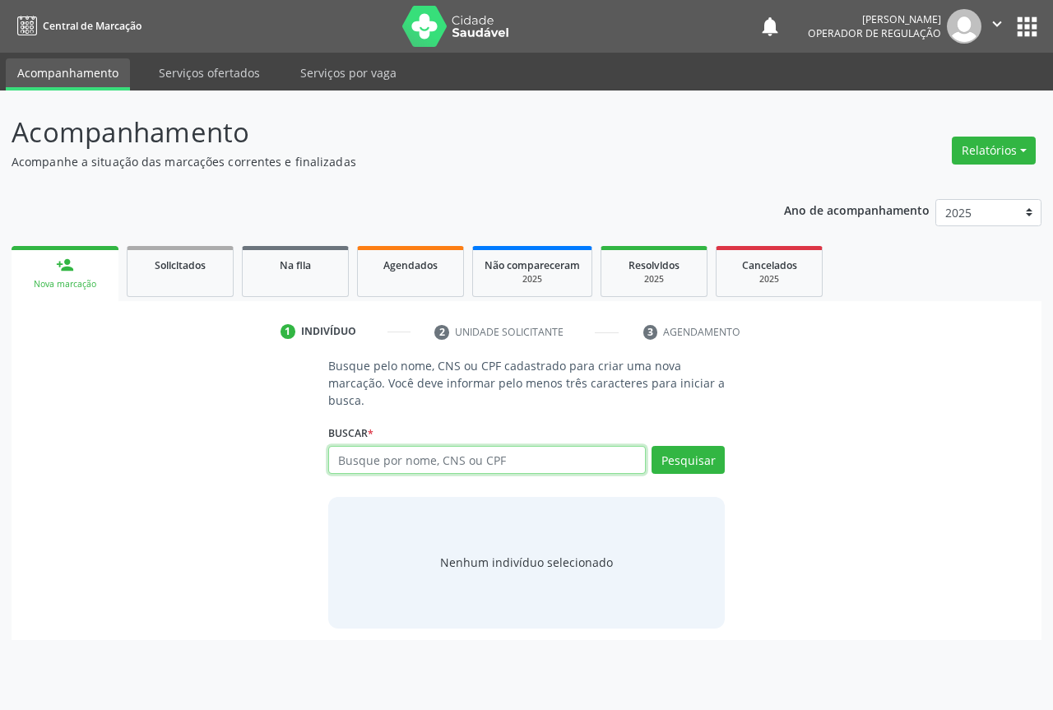
click at [457, 458] on input "text" at bounding box center [486, 460] width 317 height 28
paste input "702 3021 9208 3716"
type input "702 3021 9208 3716"
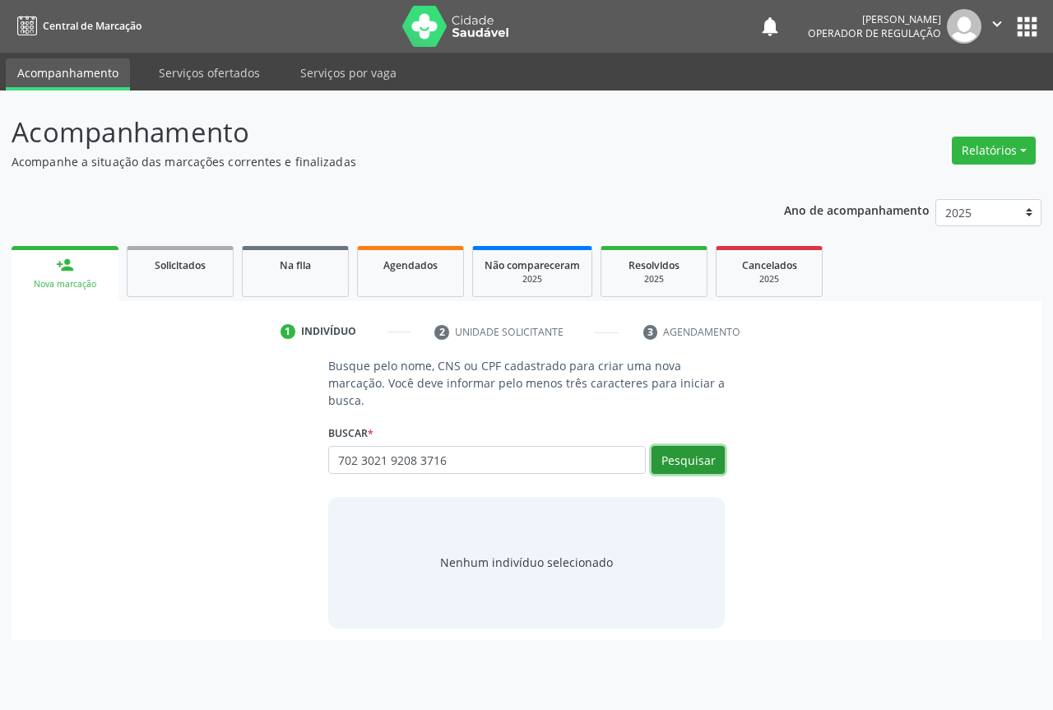
click at [664, 451] on button "Pesquisar" at bounding box center [687, 460] width 73 height 28
type input "702 3021 9208 3716"
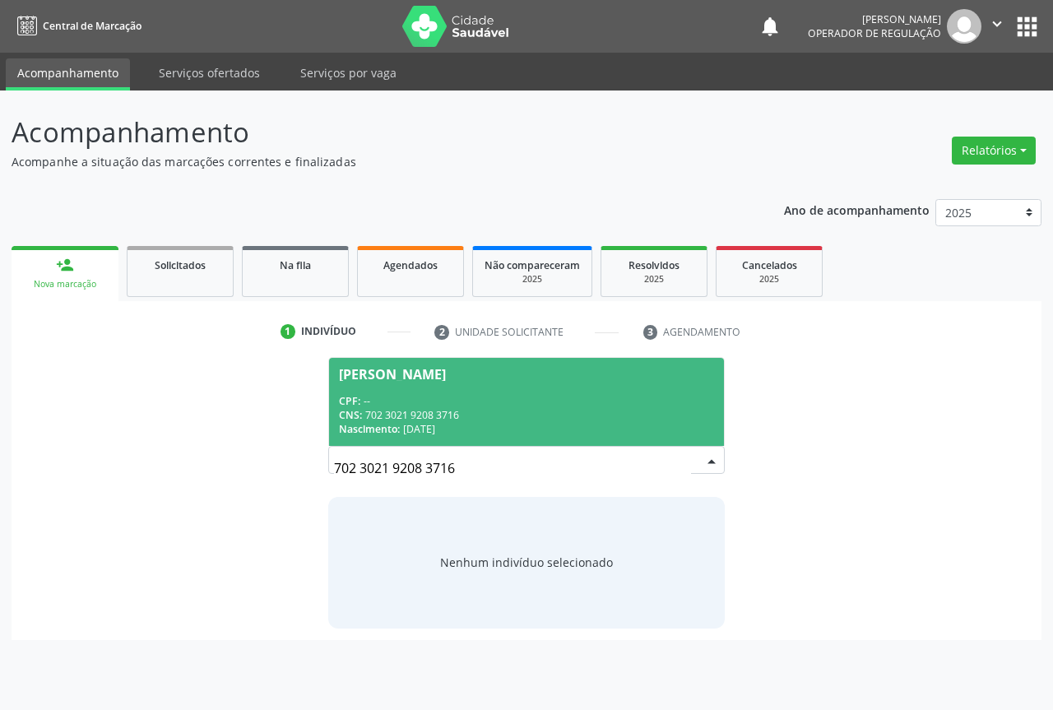
click at [384, 405] on div "CPF: --" at bounding box center [526, 401] width 375 height 14
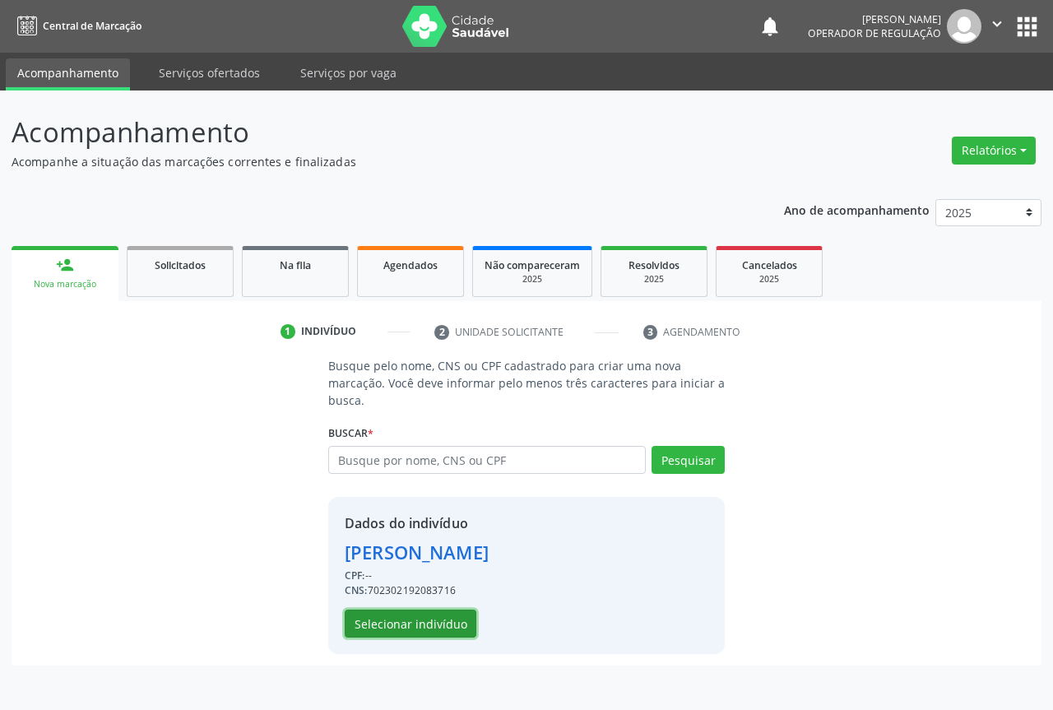
click at [397, 624] on button "Selecionar indivíduo" at bounding box center [411, 623] width 132 height 28
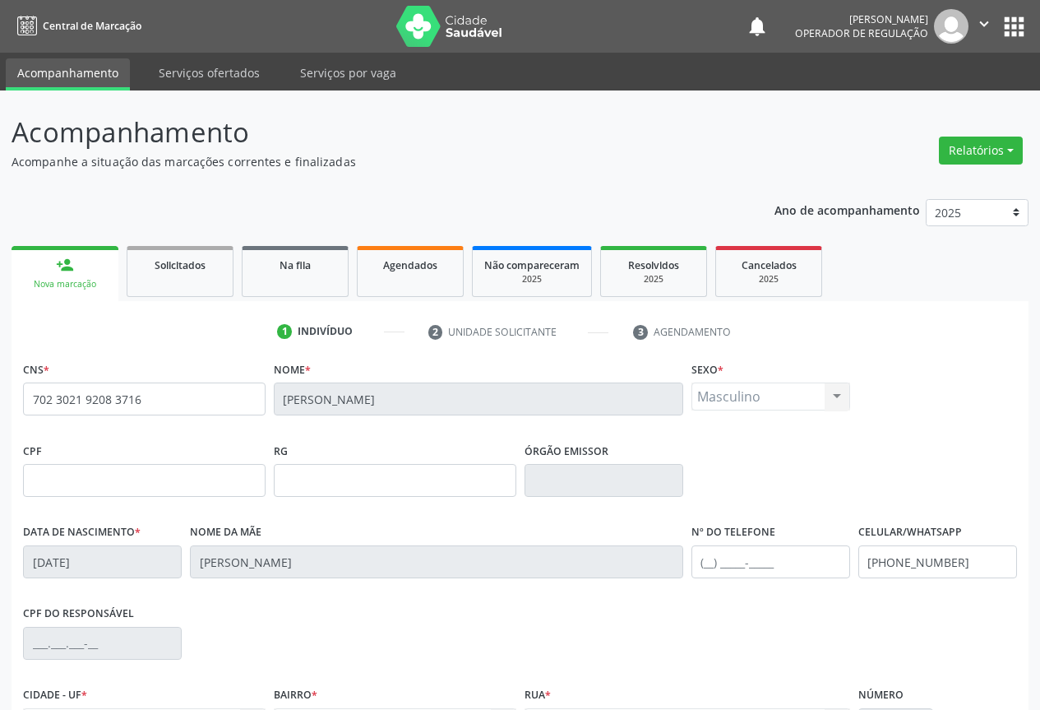
scroll to position [182, 0]
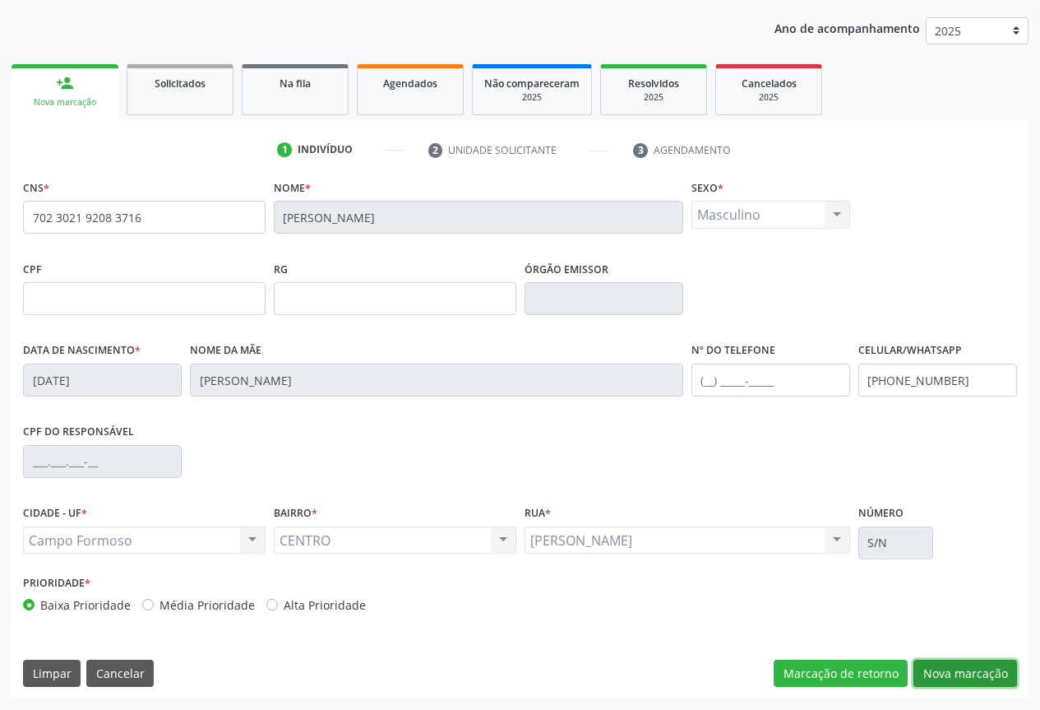
click at [979, 676] on button "Nova marcação" at bounding box center [966, 674] width 104 height 28
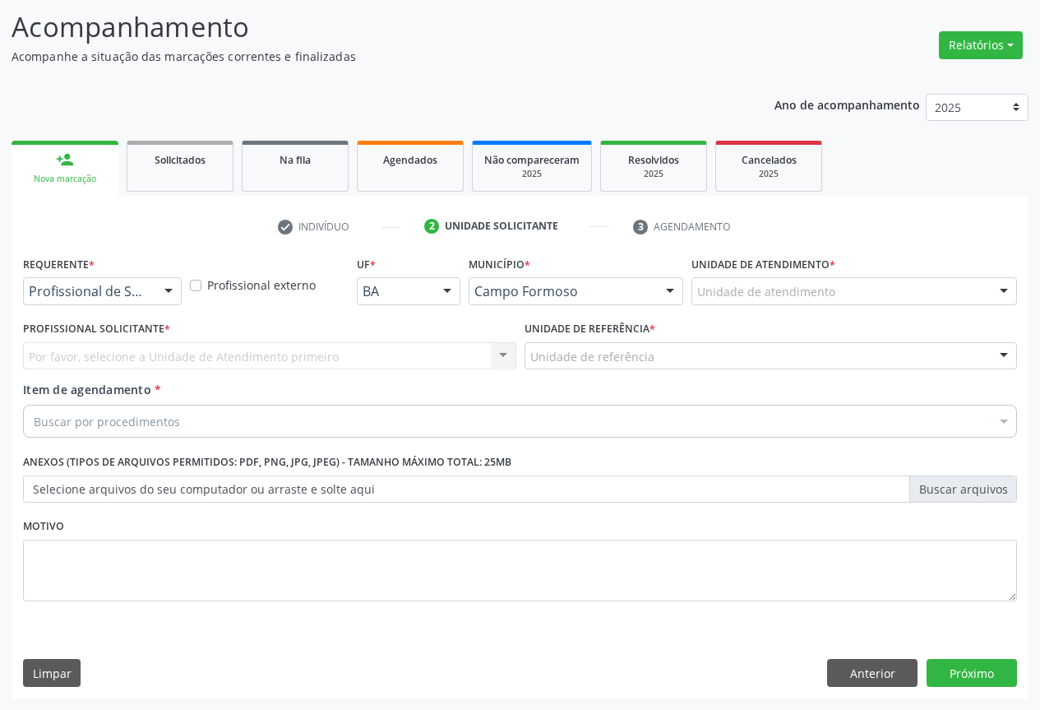
scroll to position [105, 0]
click at [151, 282] on div "Profissional de Saúde" at bounding box center [102, 291] width 159 height 28
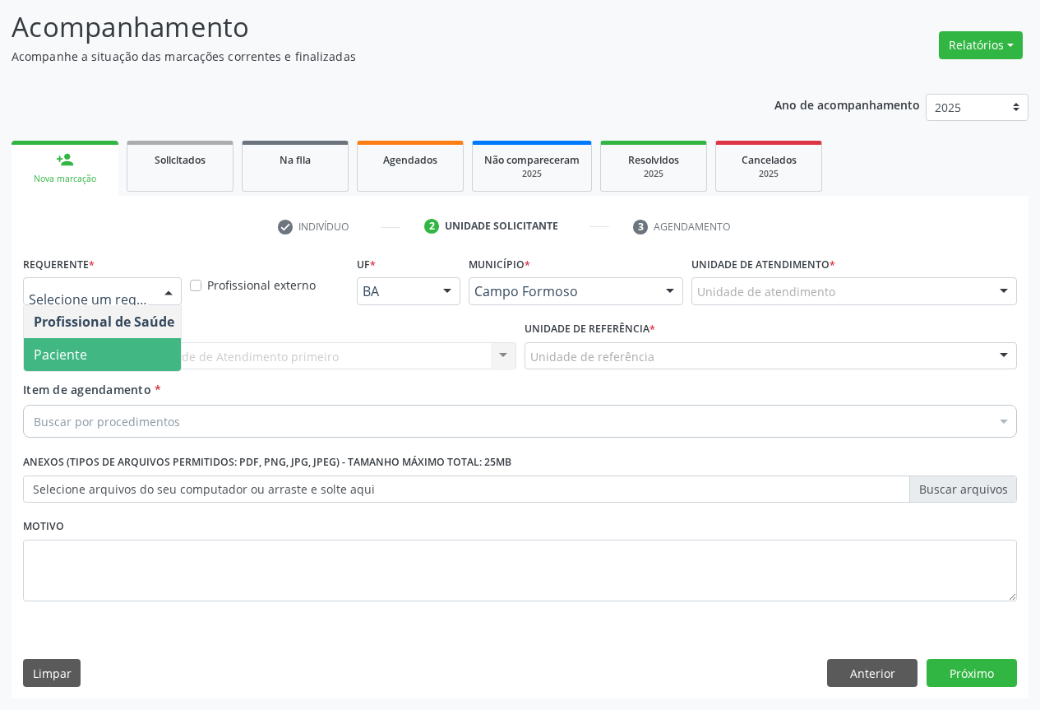
click at [90, 358] on span "Paciente" at bounding box center [104, 354] width 160 height 33
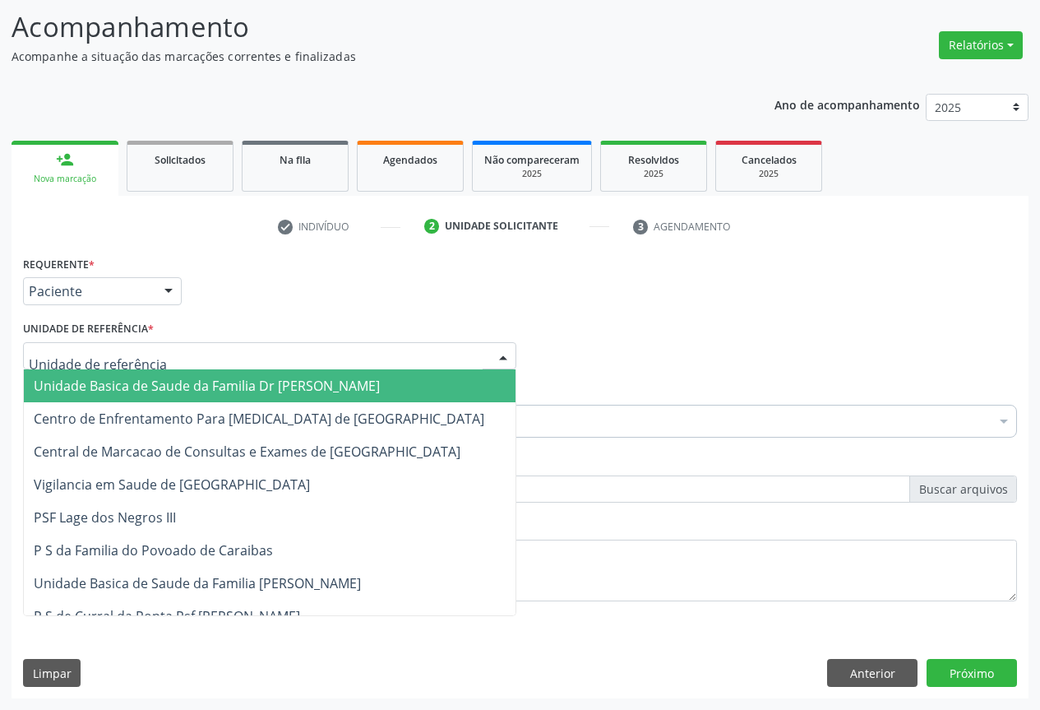
click at [211, 360] on div at bounding box center [269, 356] width 493 height 28
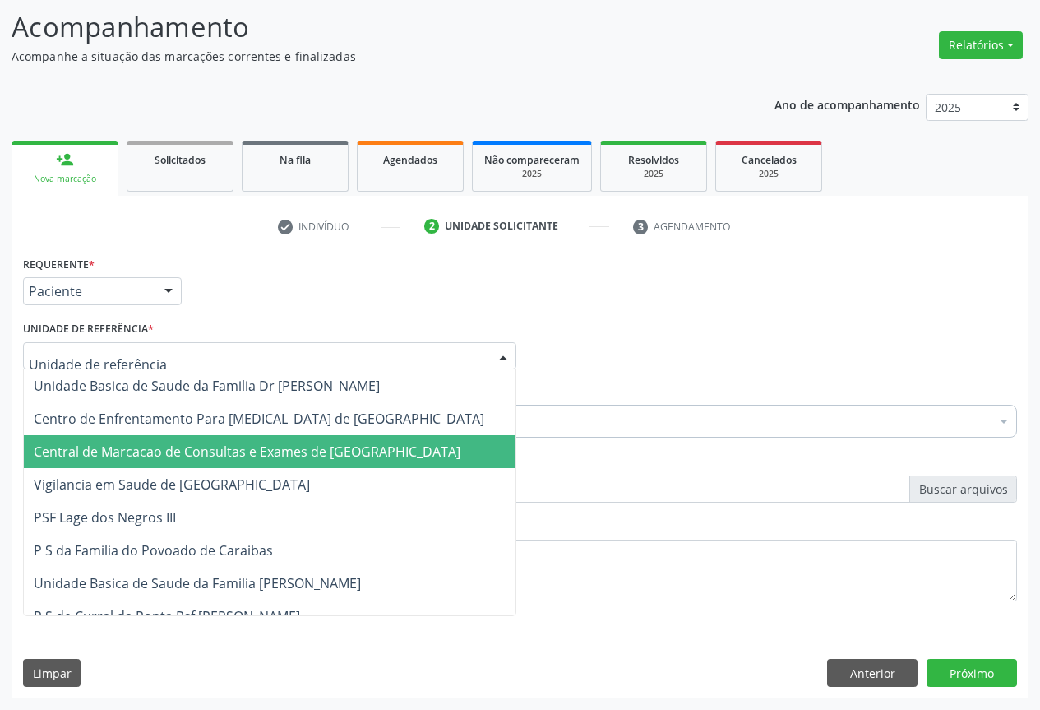
click at [209, 442] on span "Central de Marcacao de Consultas e Exames de [GEOGRAPHIC_DATA]" at bounding box center [270, 451] width 492 height 33
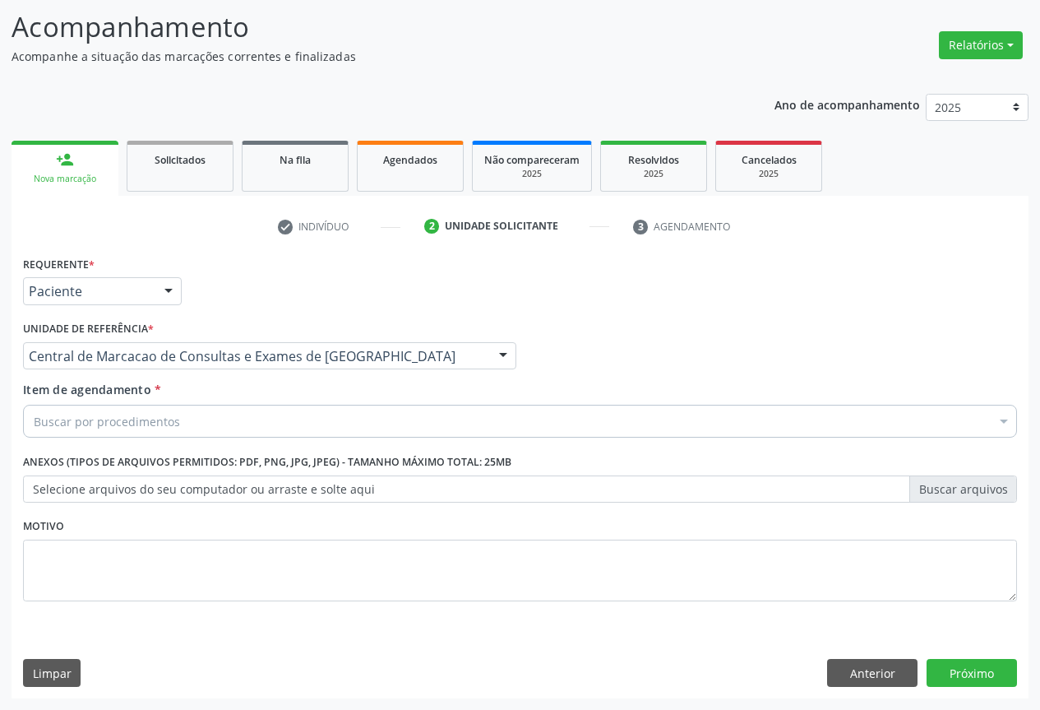
click at [266, 410] on div "Buscar por procedimentos" at bounding box center [520, 421] width 994 height 33
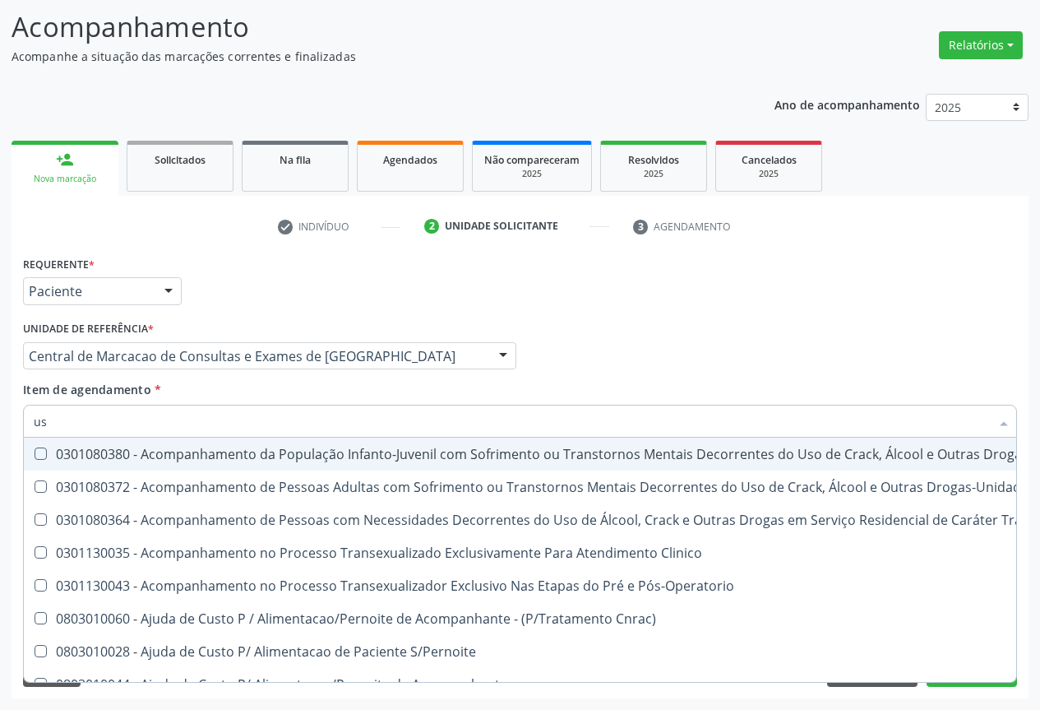
type input "usg"
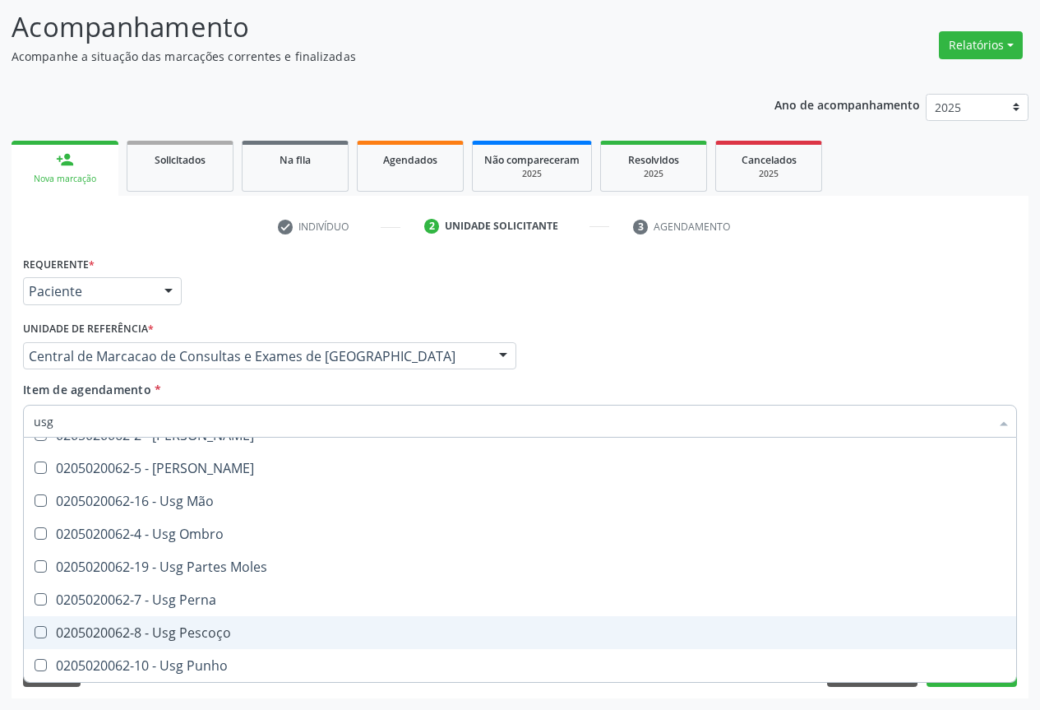
scroll to position [134, 0]
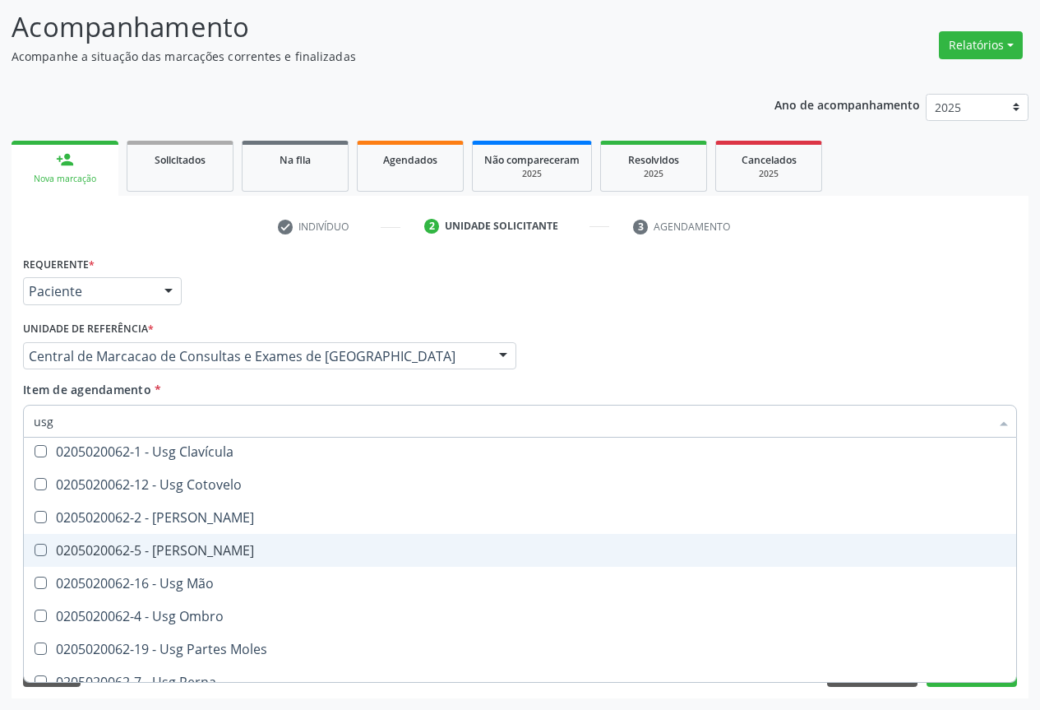
click at [221, 539] on span "0205020062-5 - Usg Joelho" at bounding box center [520, 550] width 993 height 33
checkbox Joelho "true"
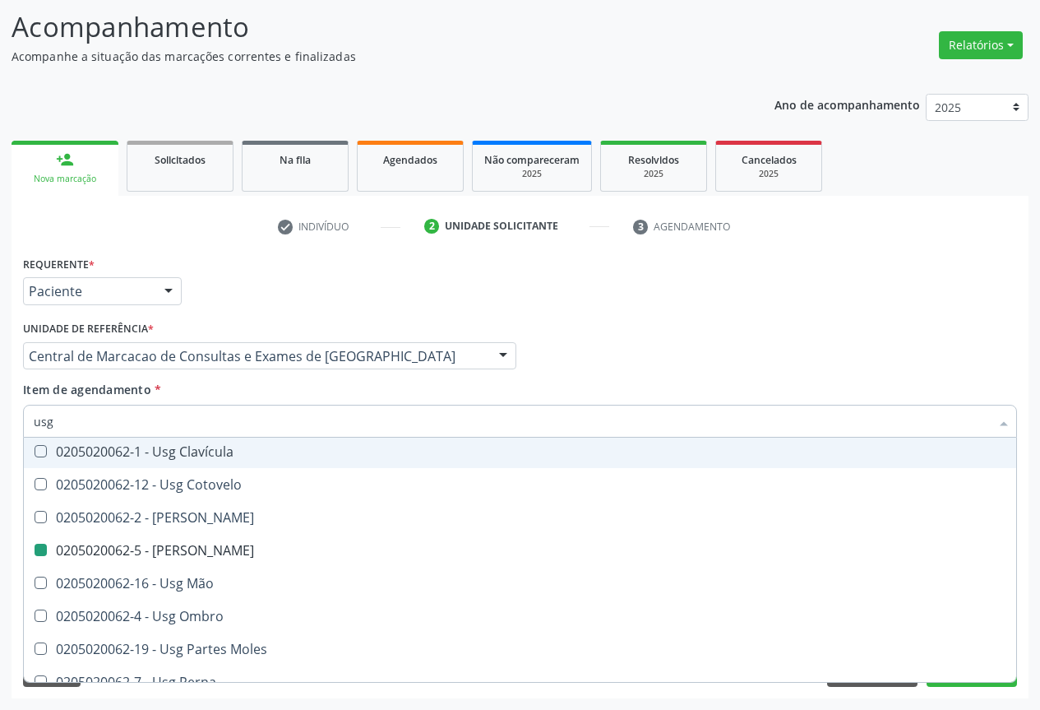
click at [614, 360] on div "Profissional Solicitante Por favor, selecione a Unidade de Atendimento primeiro…" at bounding box center [520, 349] width 1003 height 64
checkbox Braço "true"
checkbox Joelho "false"
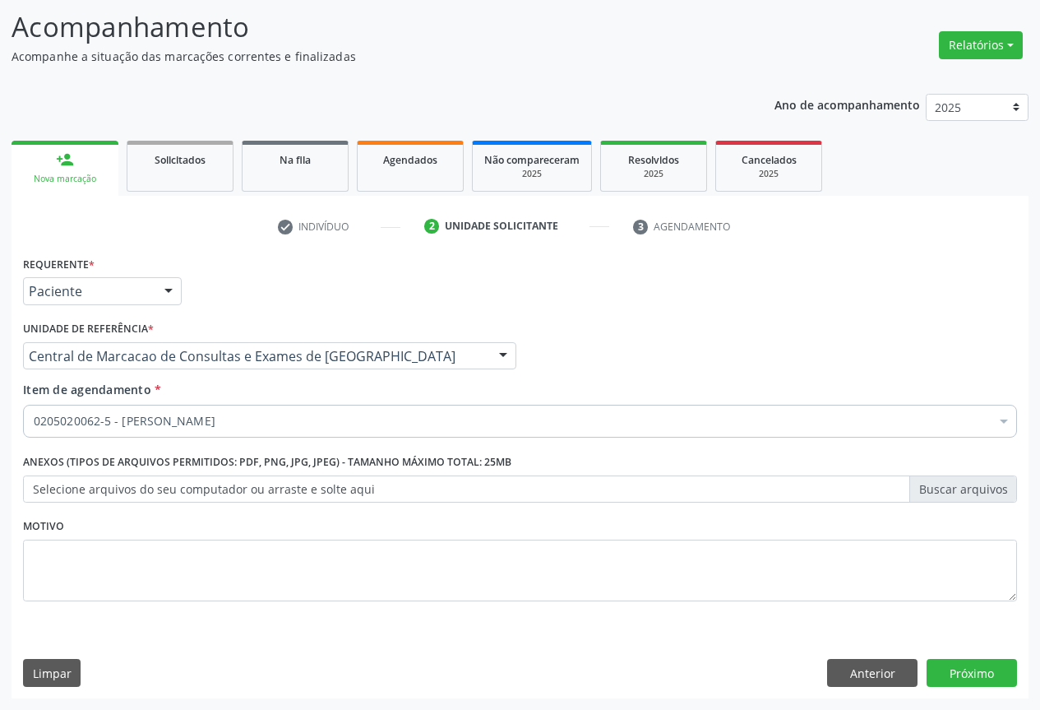
scroll to position [0, 0]
click at [970, 673] on button "Próximo" at bounding box center [972, 673] width 90 height 28
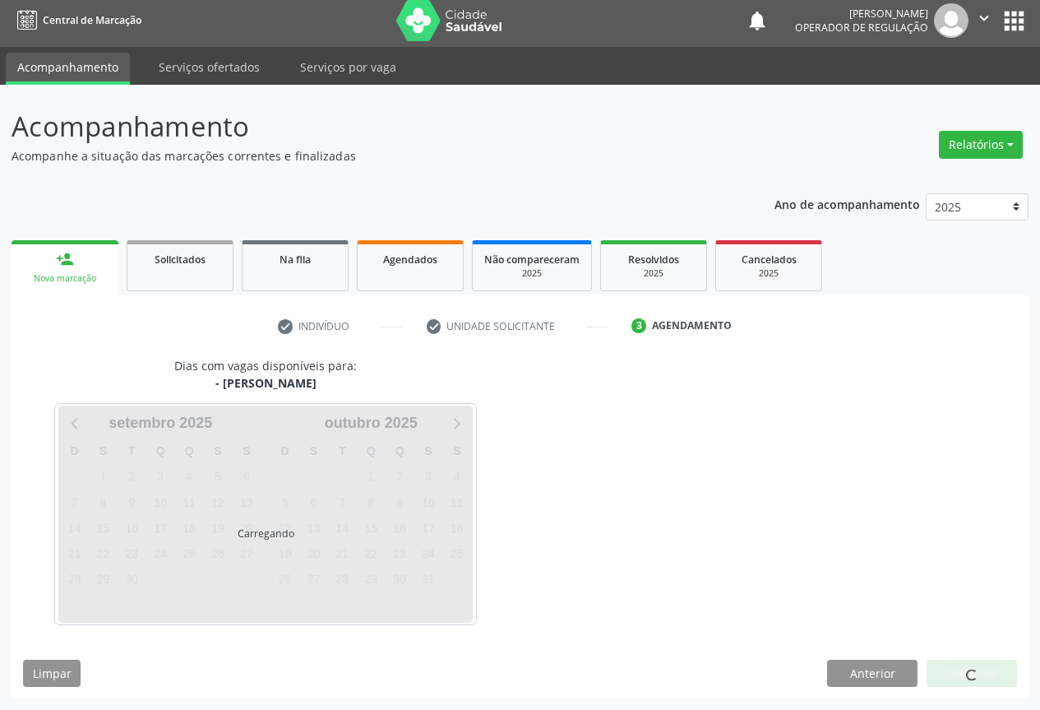
scroll to position [6, 0]
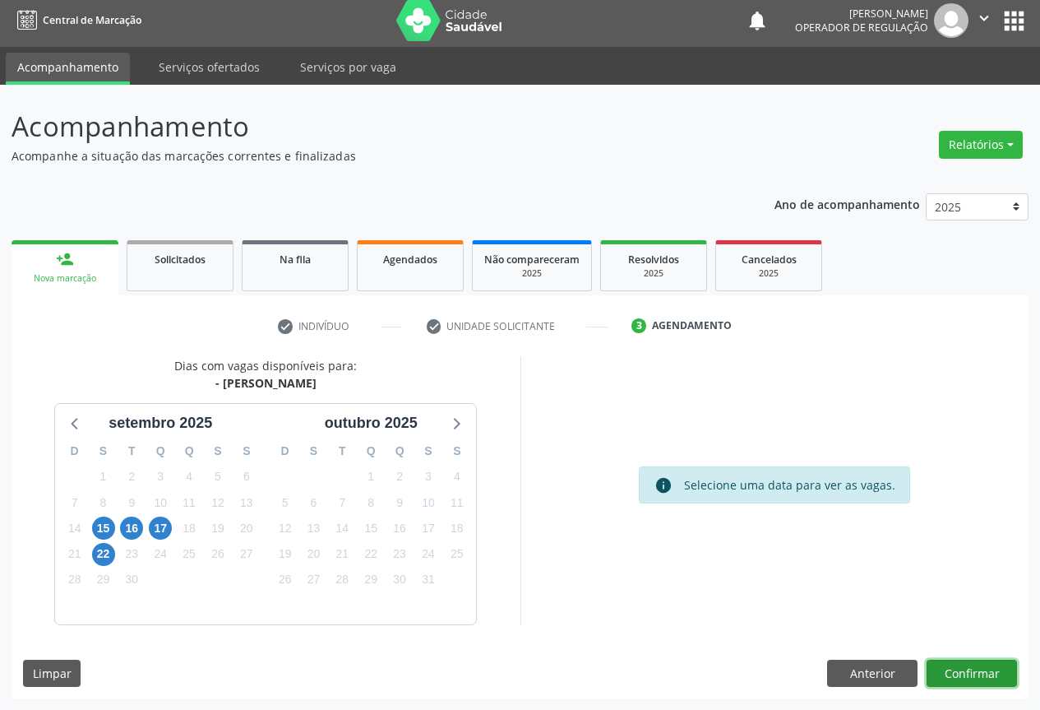
click at [993, 677] on button "Confirmar" at bounding box center [972, 674] width 90 height 28
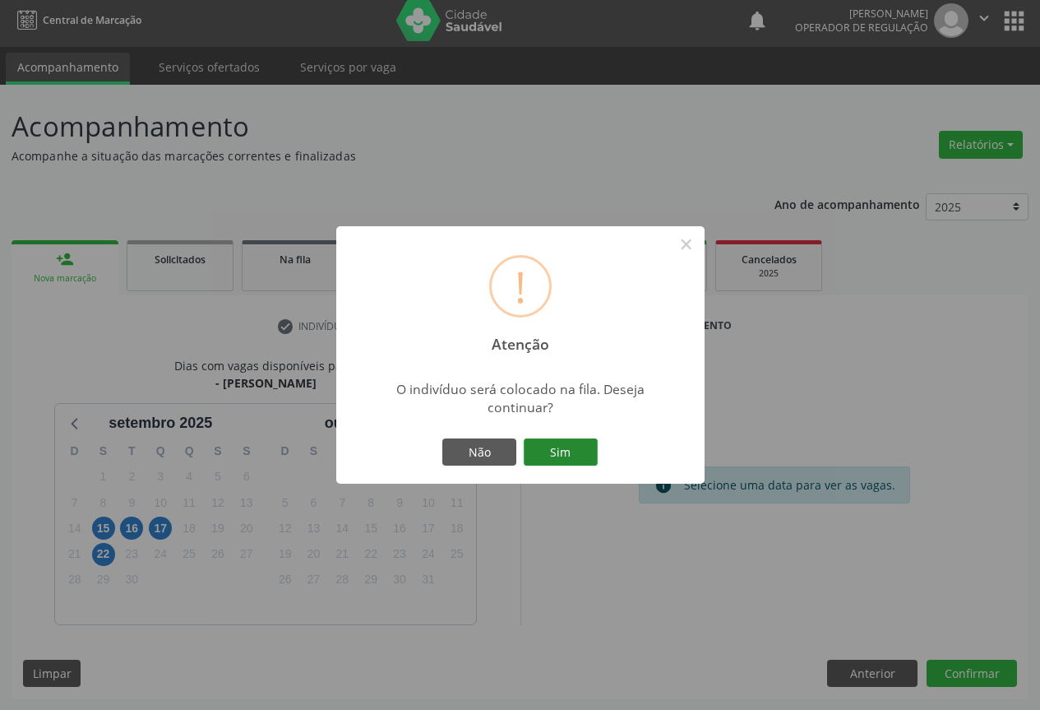
click at [562, 447] on button "Sim" at bounding box center [561, 452] width 74 height 28
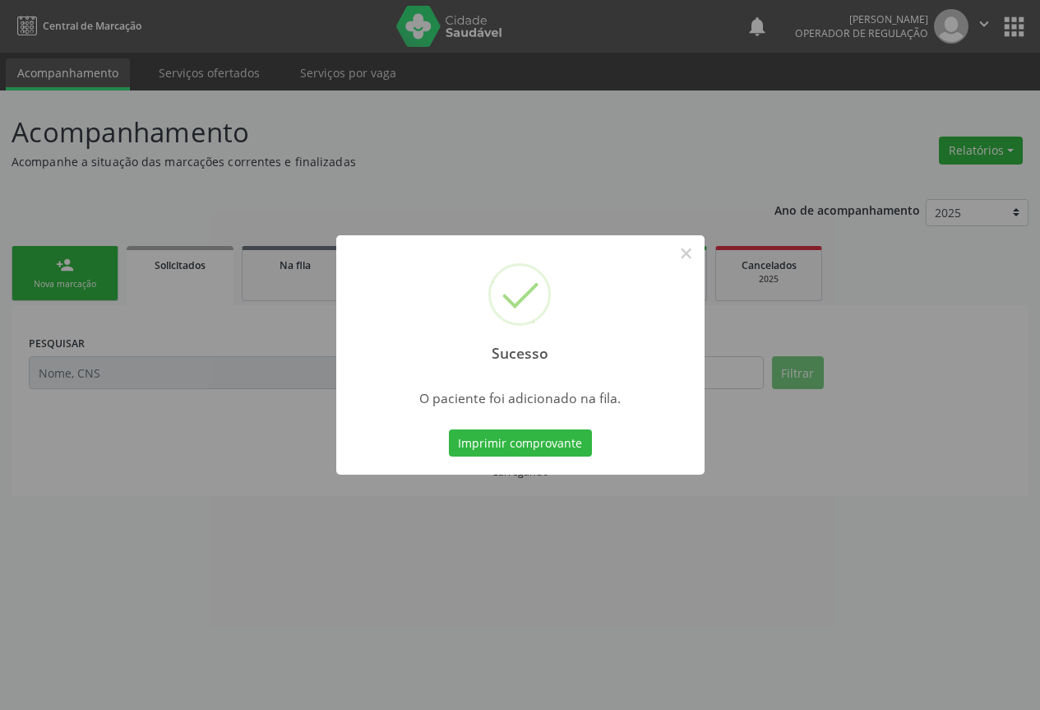
scroll to position [0, 0]
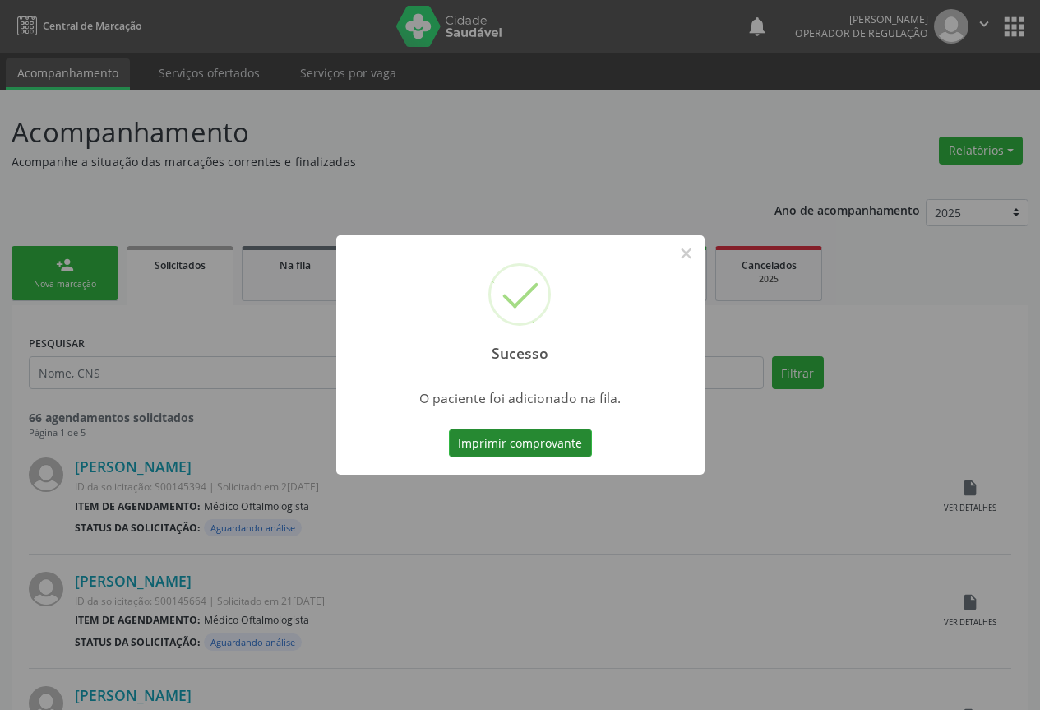
click at [501, 445] on button "Imprimir comprovante" at bounding box center [520, 443] width 143 height 28
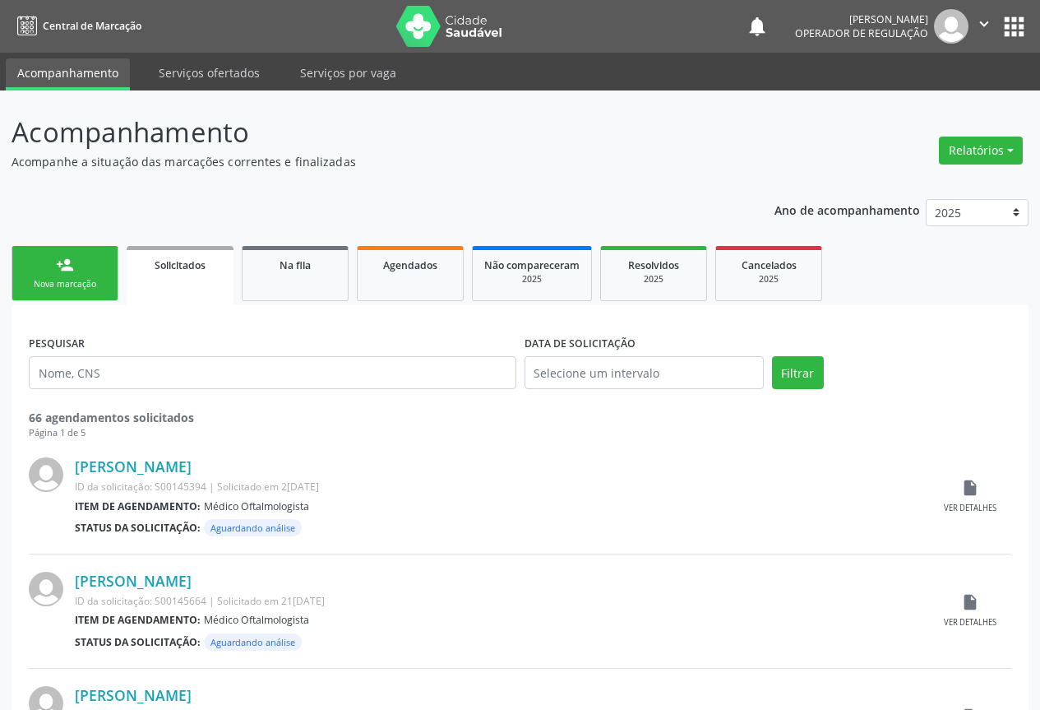
click at [101, 294] on link "person_add Nova marcação" at bounding box center [65, 273] width 107 height 55
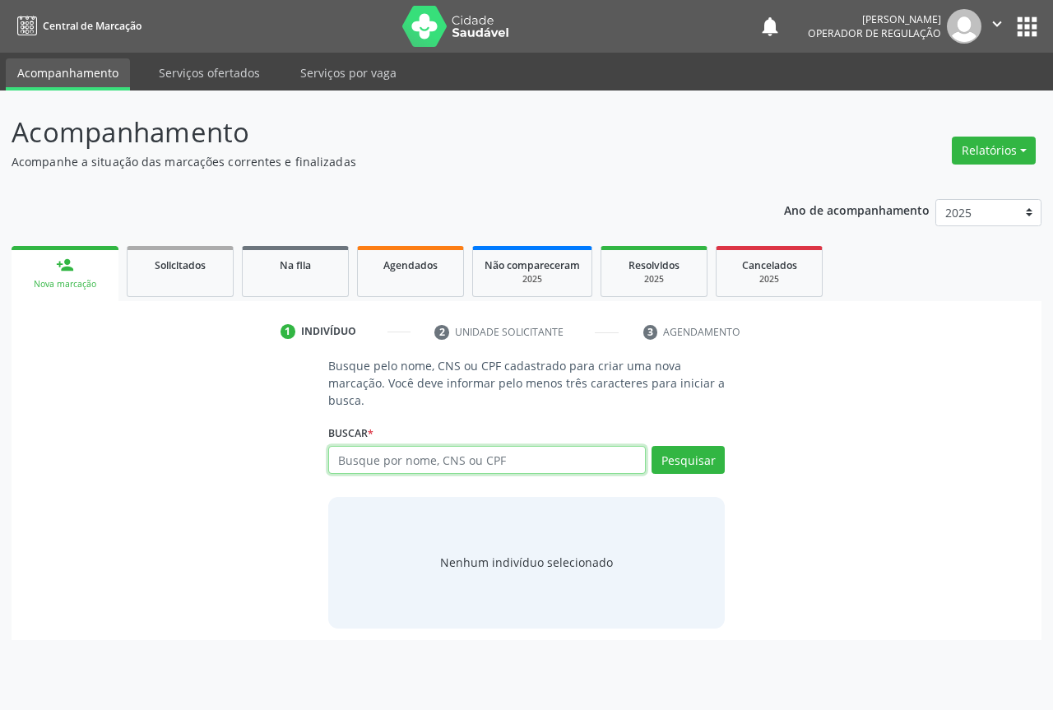
click at [453, 467] on input "text" at bounding box center [486, 460] width 317 height 28
type input "700408921507443"
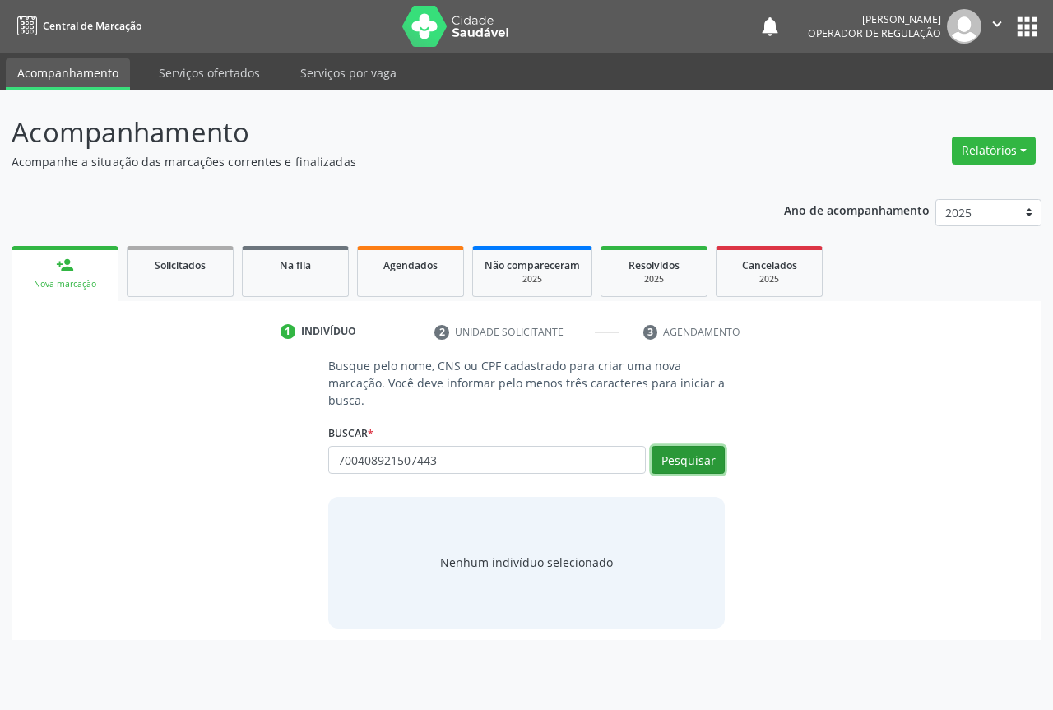
click at [702, 458] on button "Pesquisar" at bounding box center [687, 460] width 73 height 28
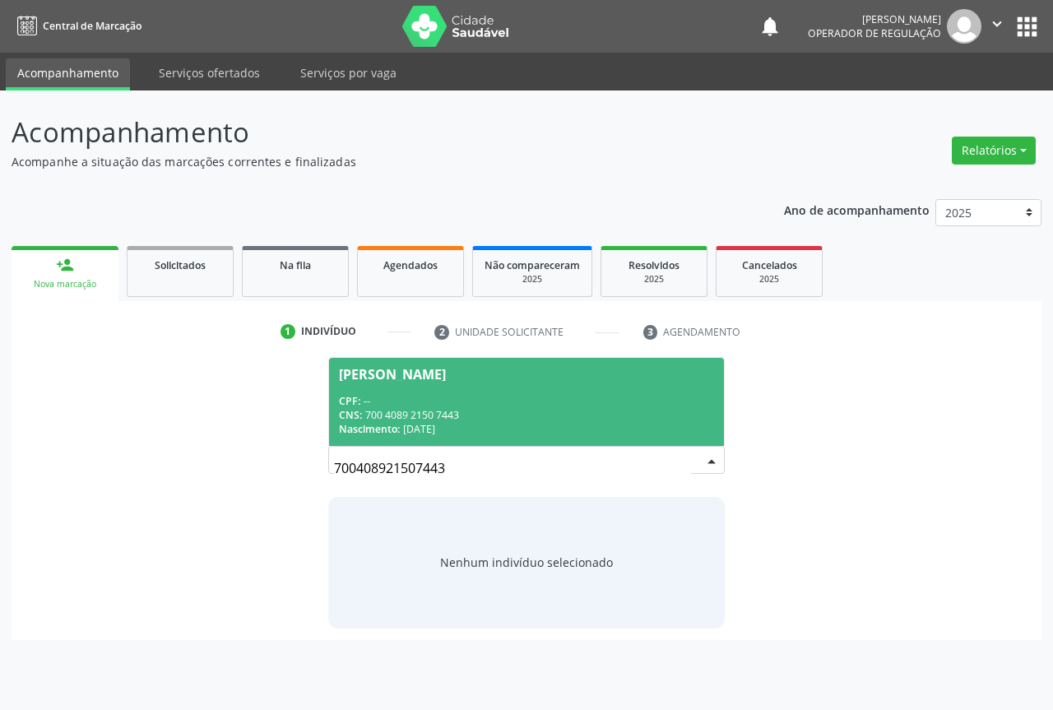
click at [437, 416] on div "CNS: 700 4089 2150 7443" at bounding box center [526, 415] width 375 height 14
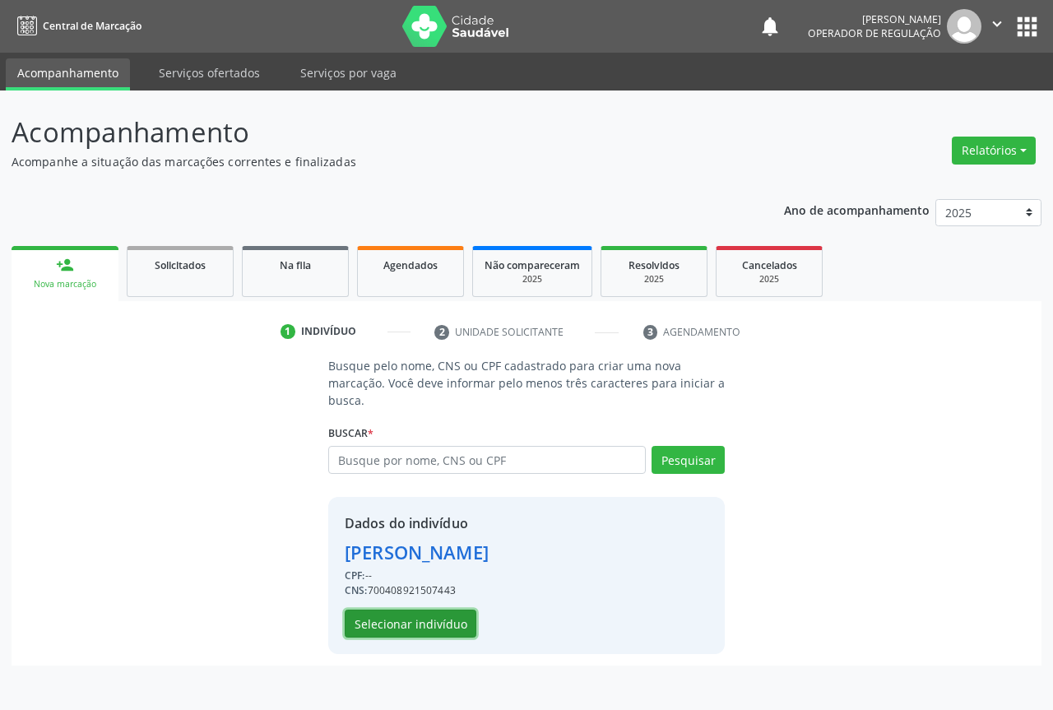
click at [401, 620] on button "Selecionar indivíduo" at bounding box center [411, 623] width 132 height 28
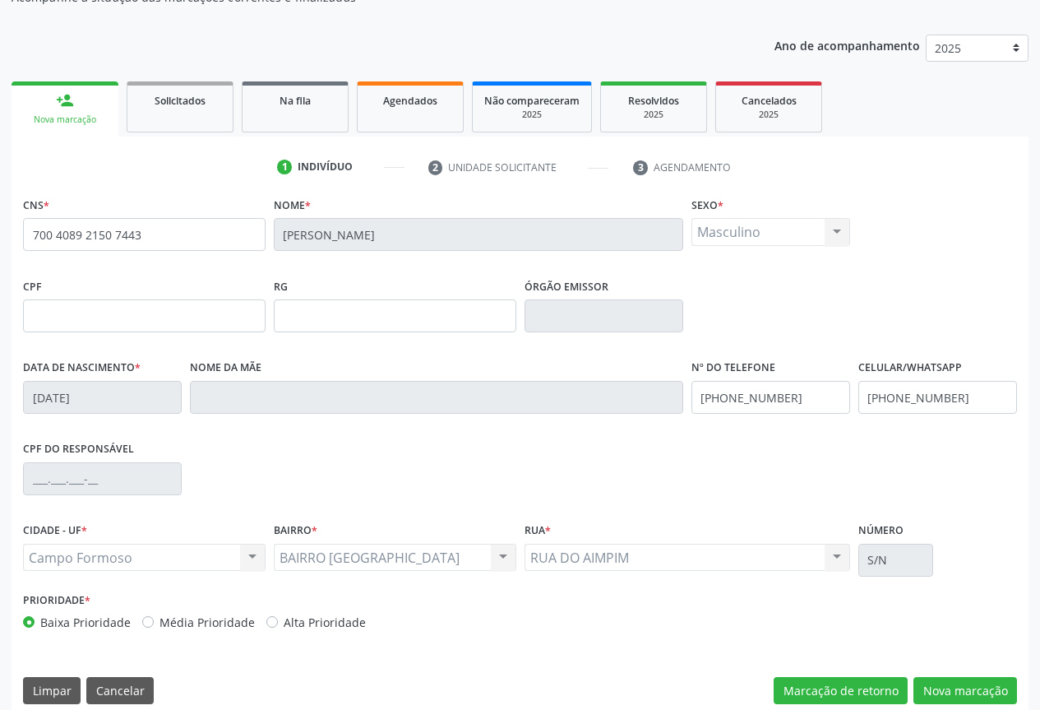
scroll to position [182, 0]
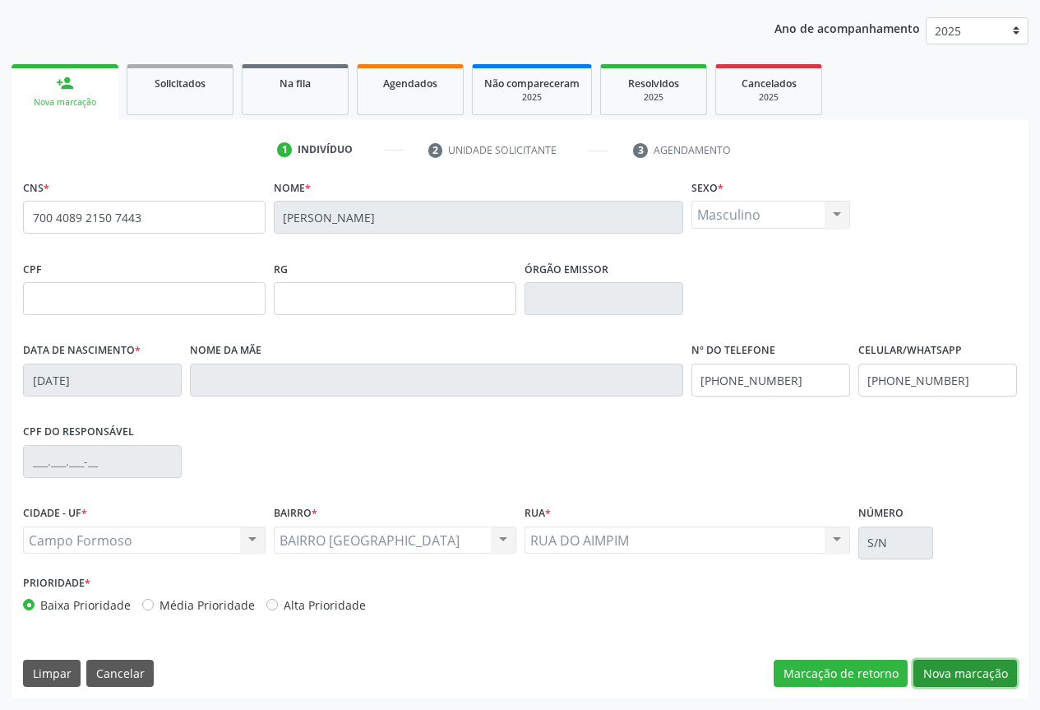
click at [929, 665] on button "Nova marcação" at bounding box center [966, 674] width 104 height 28
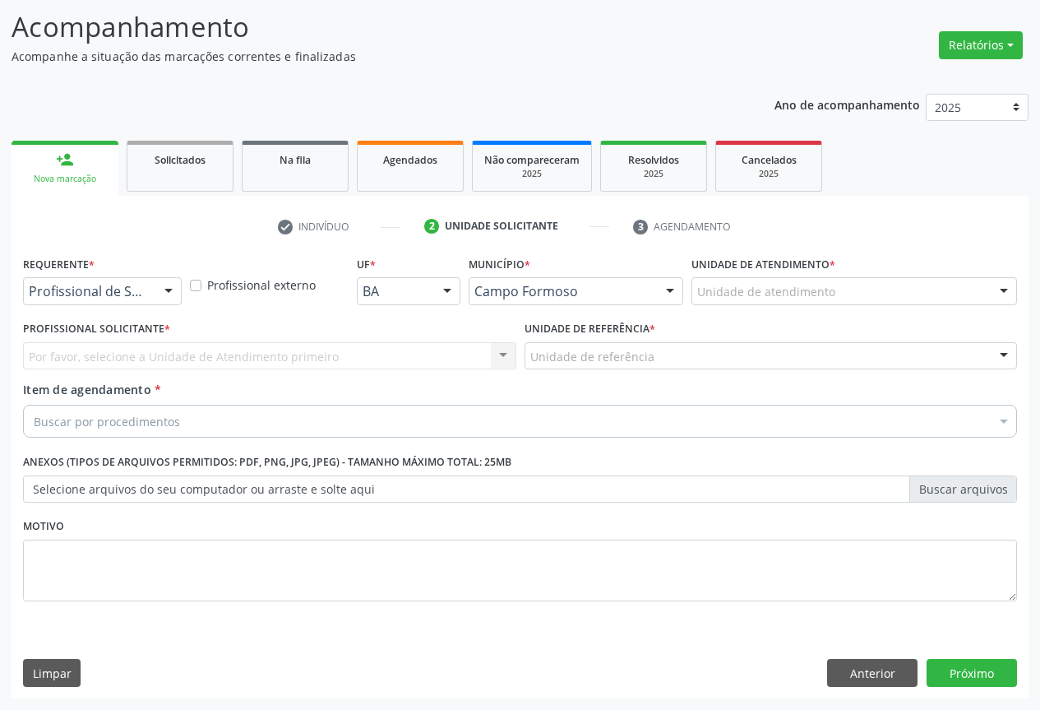
click at [151, 296] on div "Profissional de Saúde" at bounding box center [102, 291] width 159 height 28
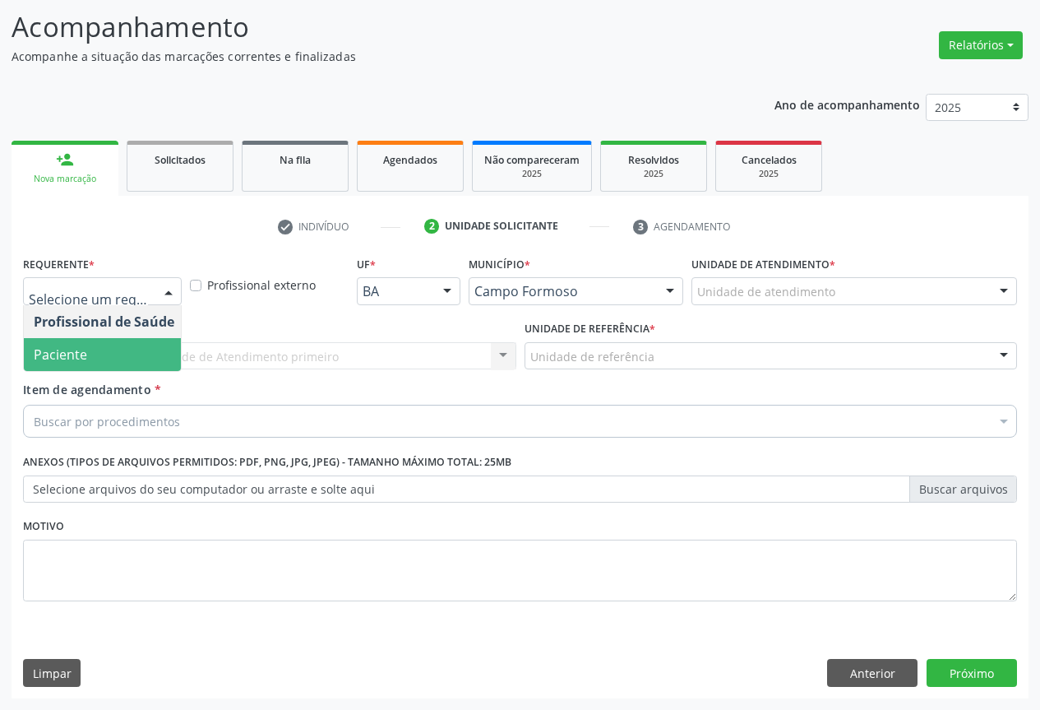
click at [132, 349] on span "Paciente" at bounding box center [104, 354] width 160 height 33
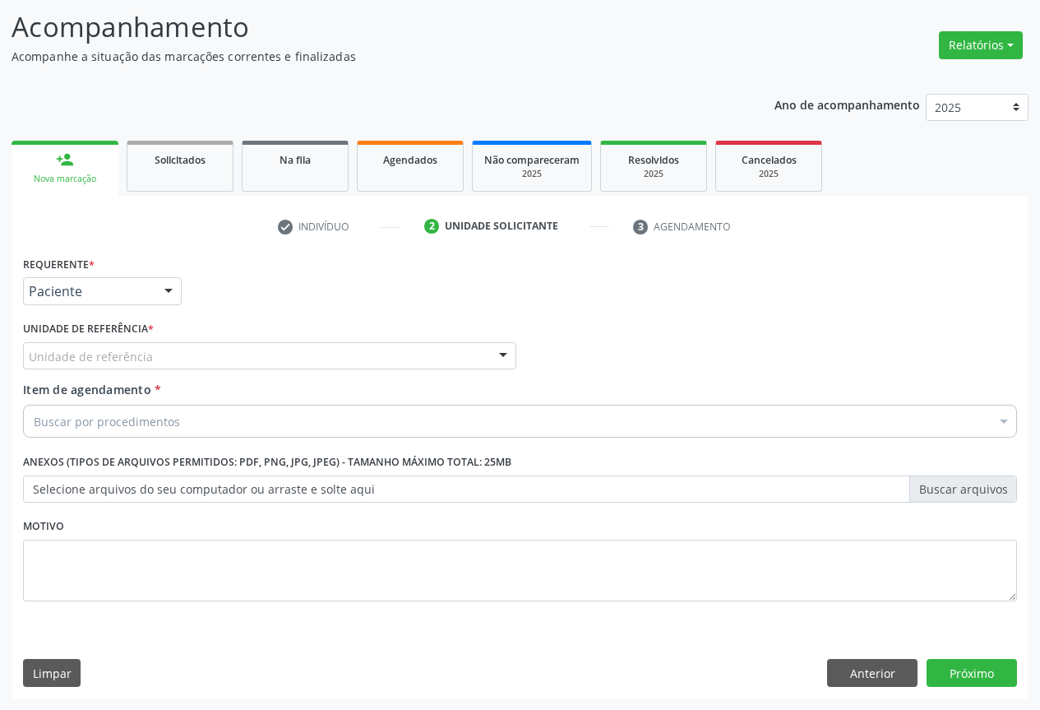
click at [230, 345] on div "Unidade de referência" at bounding box center [269, 356] width 493 height 28
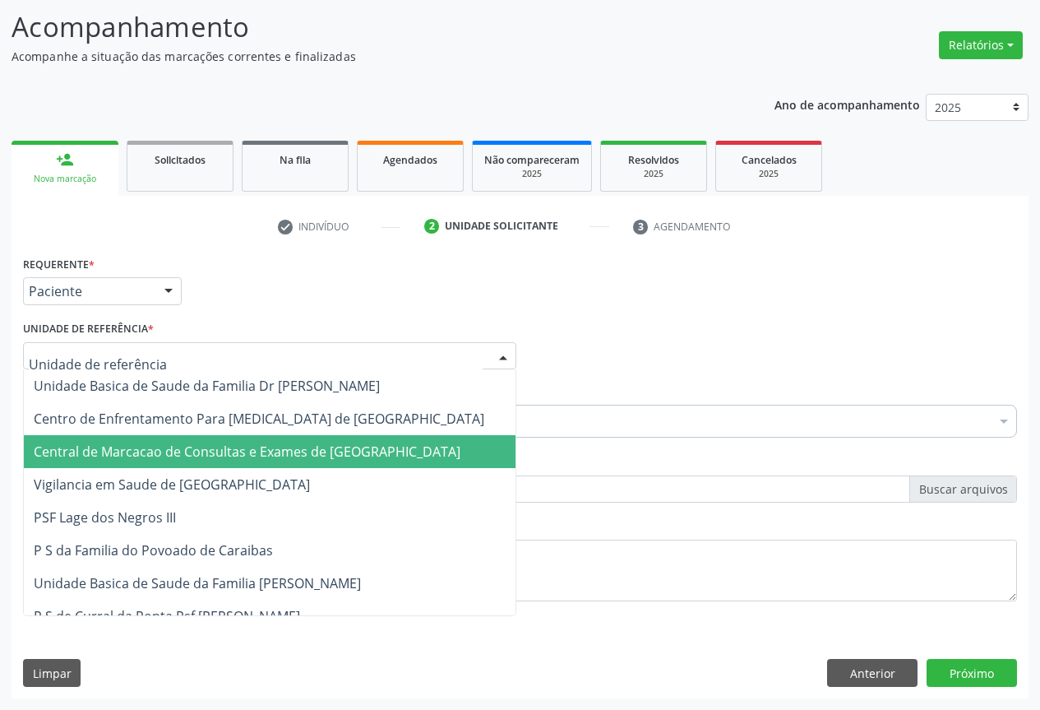
click at [223, 447] on span "Central de Marcacao de Consultas e Exames de [GEOGRAPHIC_DATA]" at bounding box center [247, 451] width 427 height 18
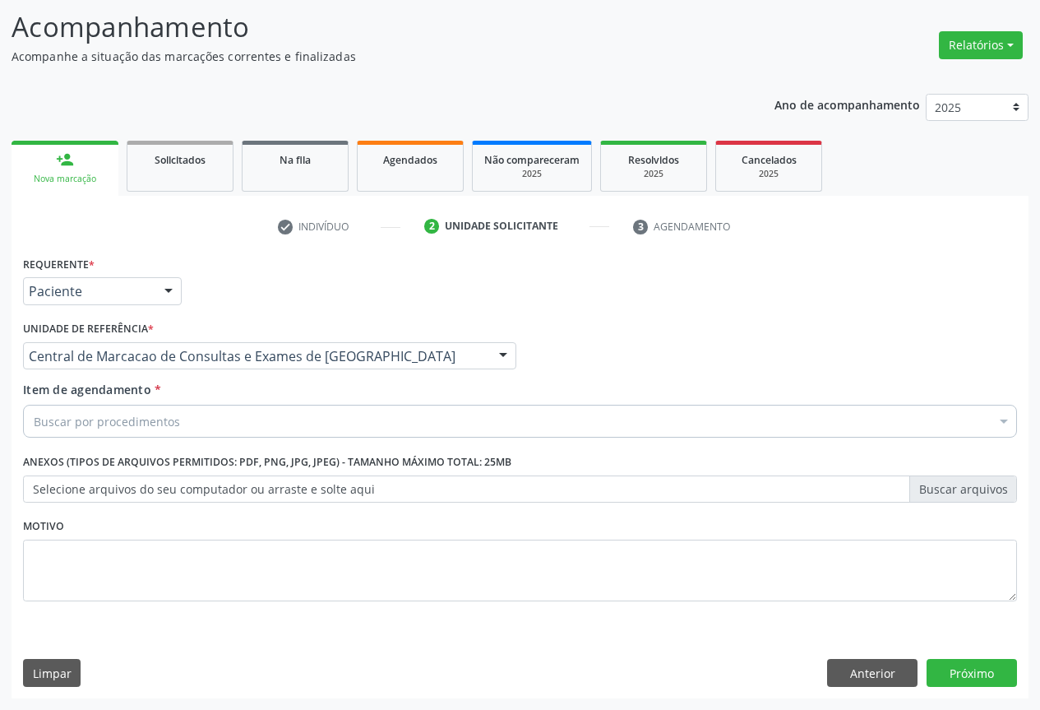
click at [229, 428] on div "Buscar por procedimentos" at bounding box center [520, 421] width 994 height 33
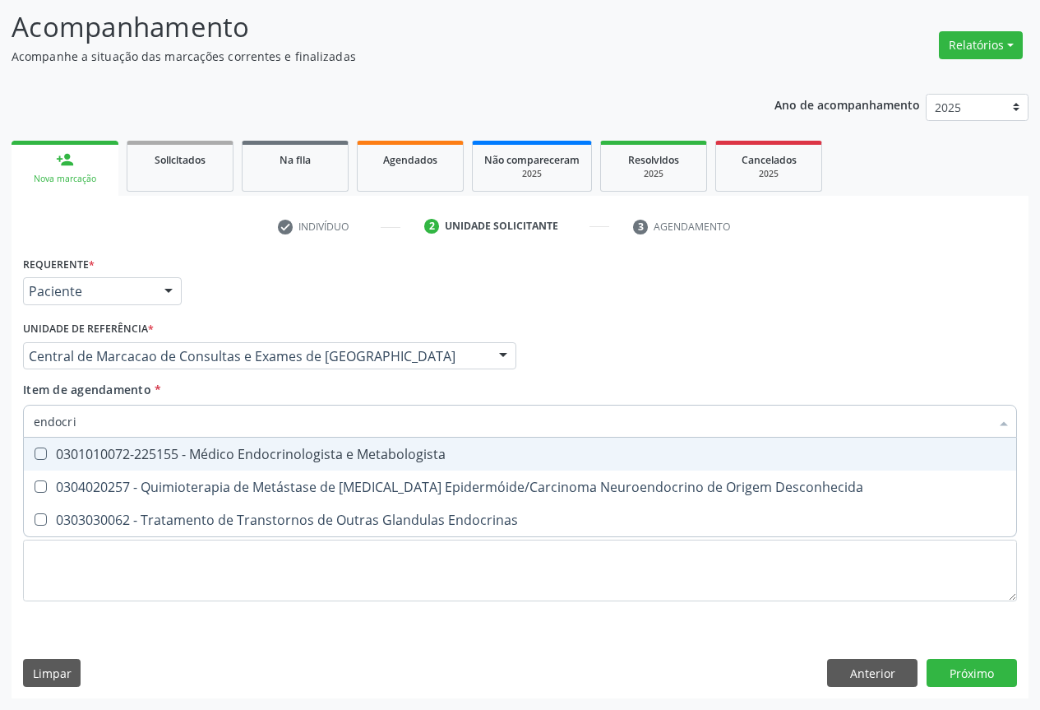
type input "endocrin"
click at [253, 450] on div "0301010072-225155 - Médico Endocrinologista e Metabologista" at bounding box center [520, 453] width 973 height 13
checkbox Metabologista "true"
click at [633, 345] on div "Profissional Solicitante Por favor, selecione a Unidade de Atendimento primeiro…" at bounding box center [520, 349] width 1003 height 64
checkbox Desconhecida "true"
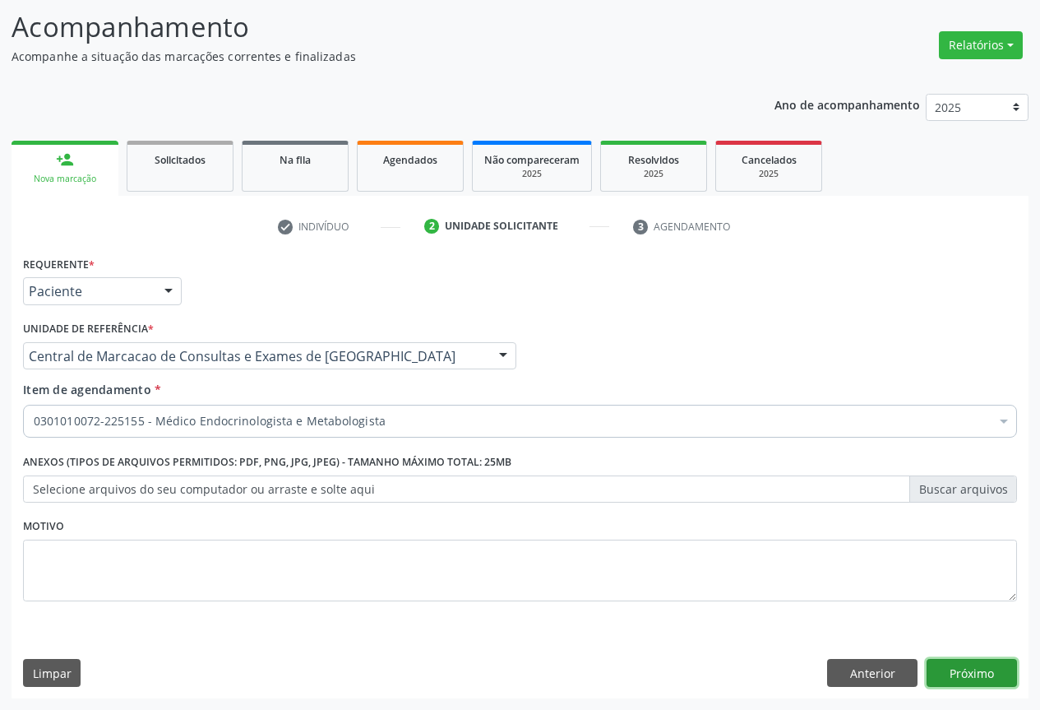
click at [970, 669] on button "Próximo" at bounding box center [972, 673] width 90 height 28
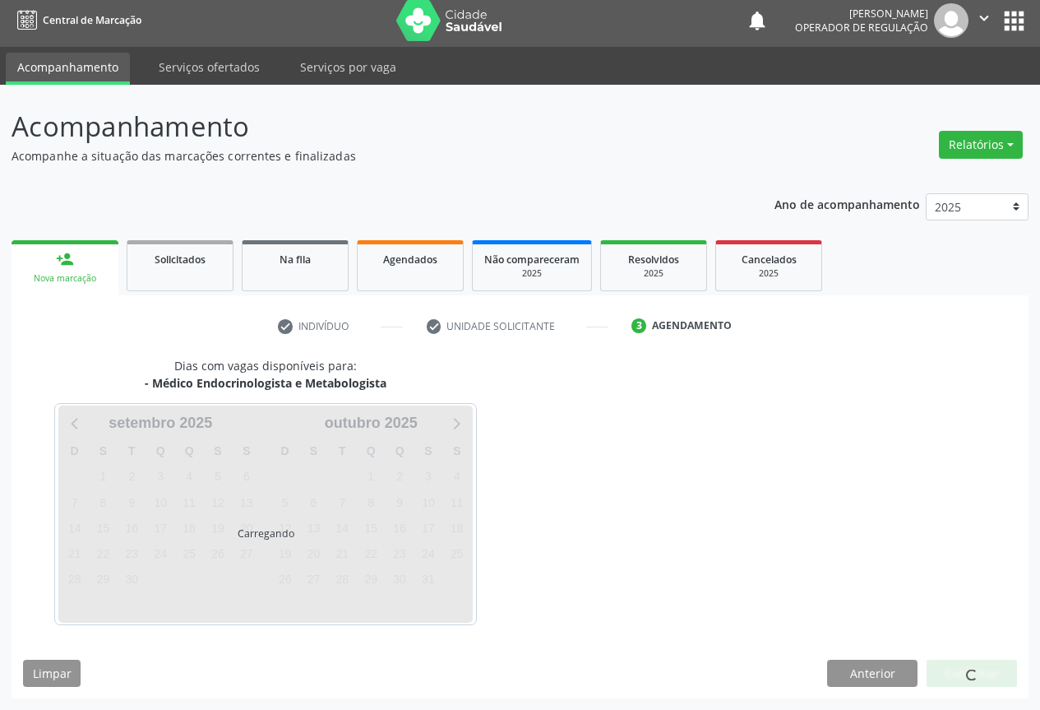
scroll to position [6, 0]
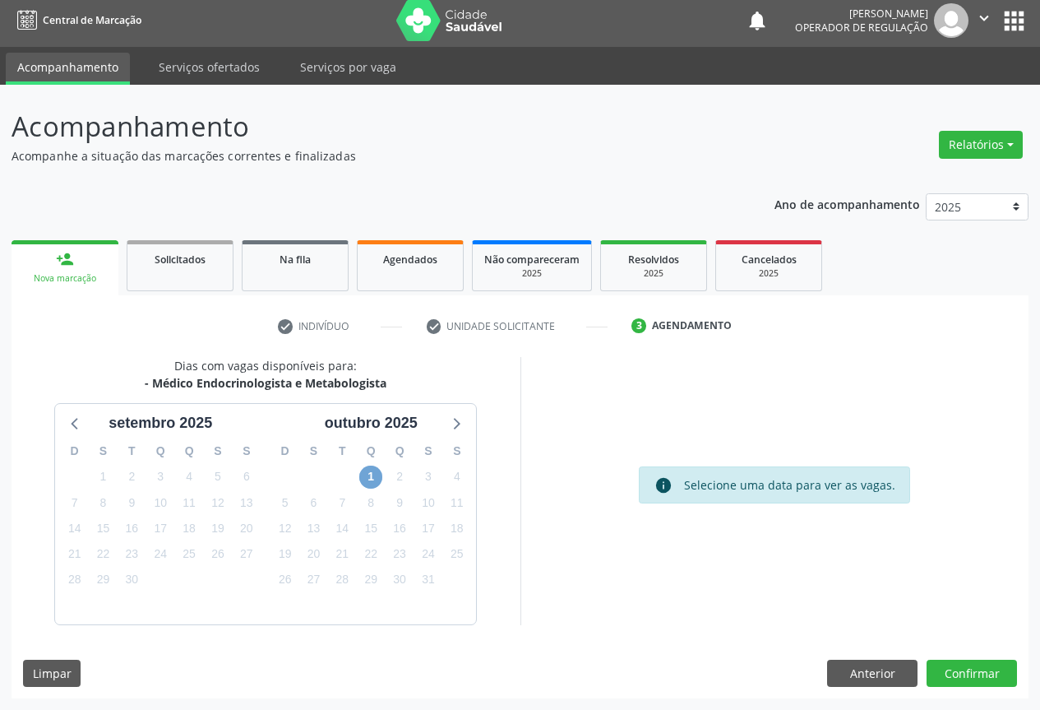
click at [368, 479] on span "1" at bounding box center [370, 476] width 23 height 23
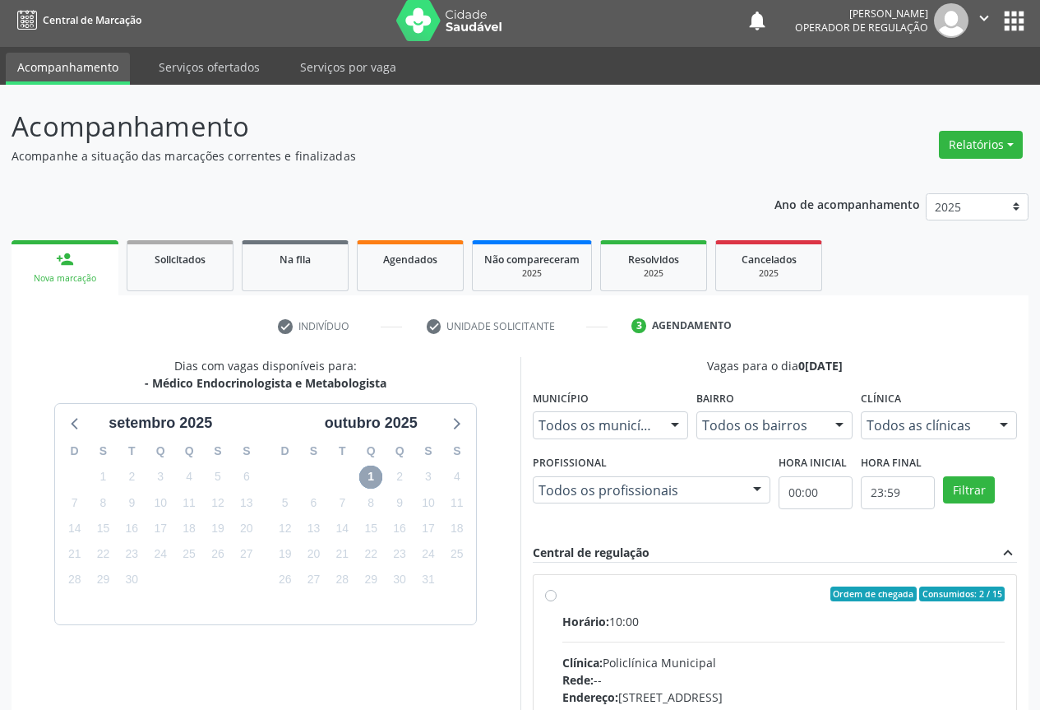
scroll to position [243, 0]
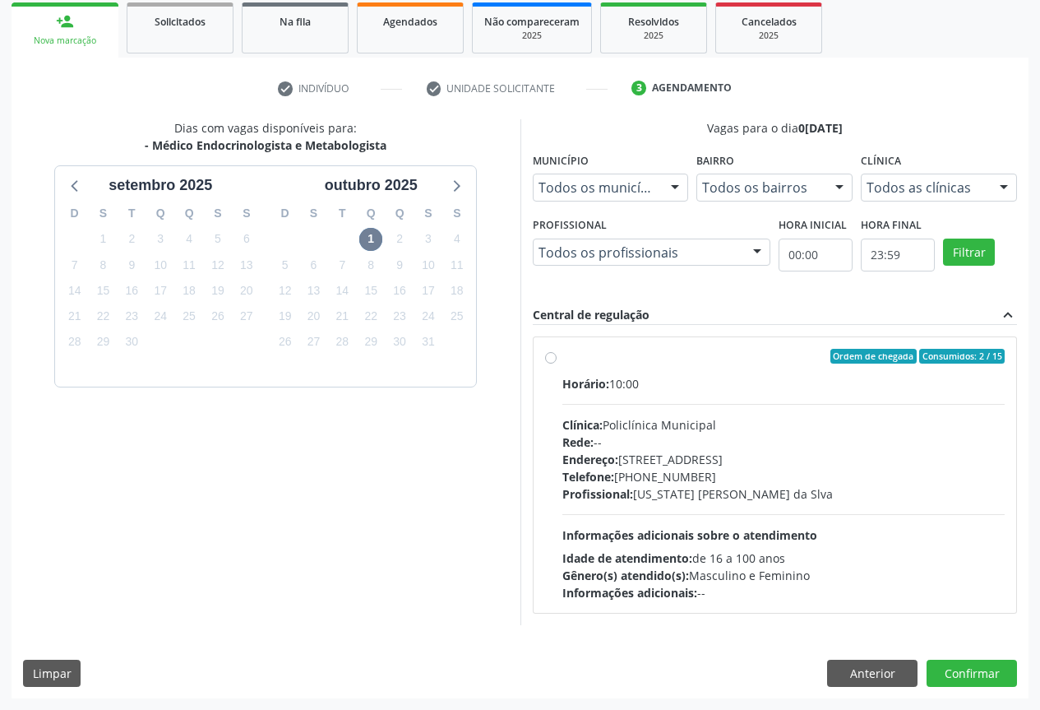
click at [660, 464] on div "Endereço: Predio, nº 386, Centro, Campo Formoso - BA" at bounding box center [784, 459] width 443 height 17
click at [557, 364] on input "Ordem de chegada Consumidos: 2 / 15 Horário: 10:00 Clínica: Policlínica Municip…" at bounding box center [551, 356] width 12 height 15
radio input "true"
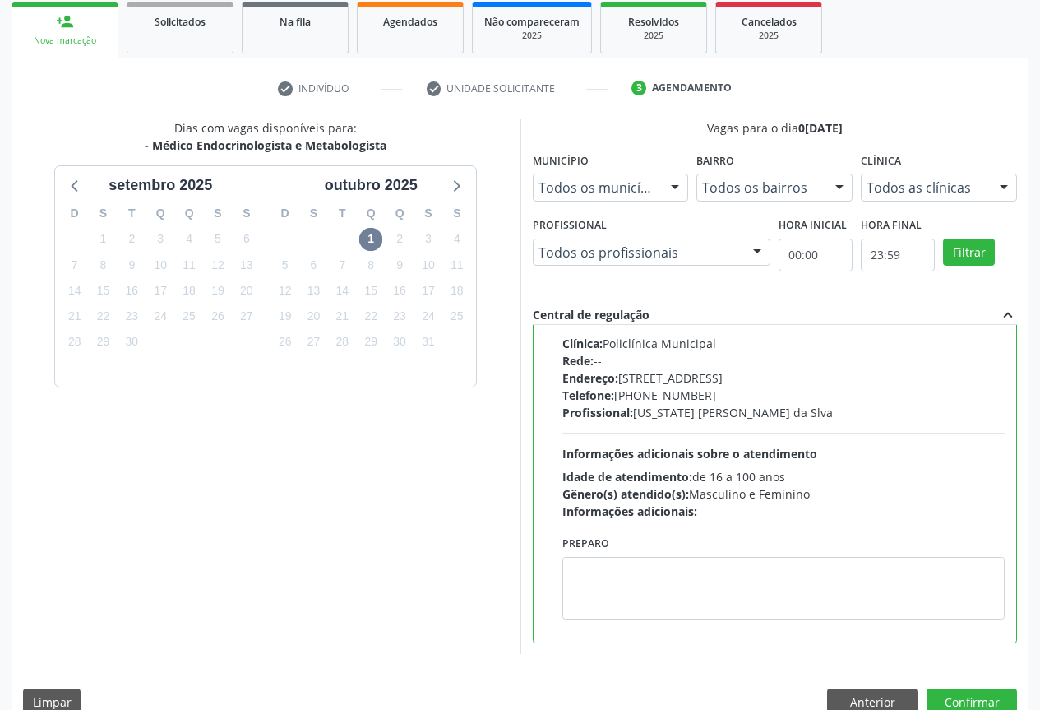
scroll to position [273, 0]
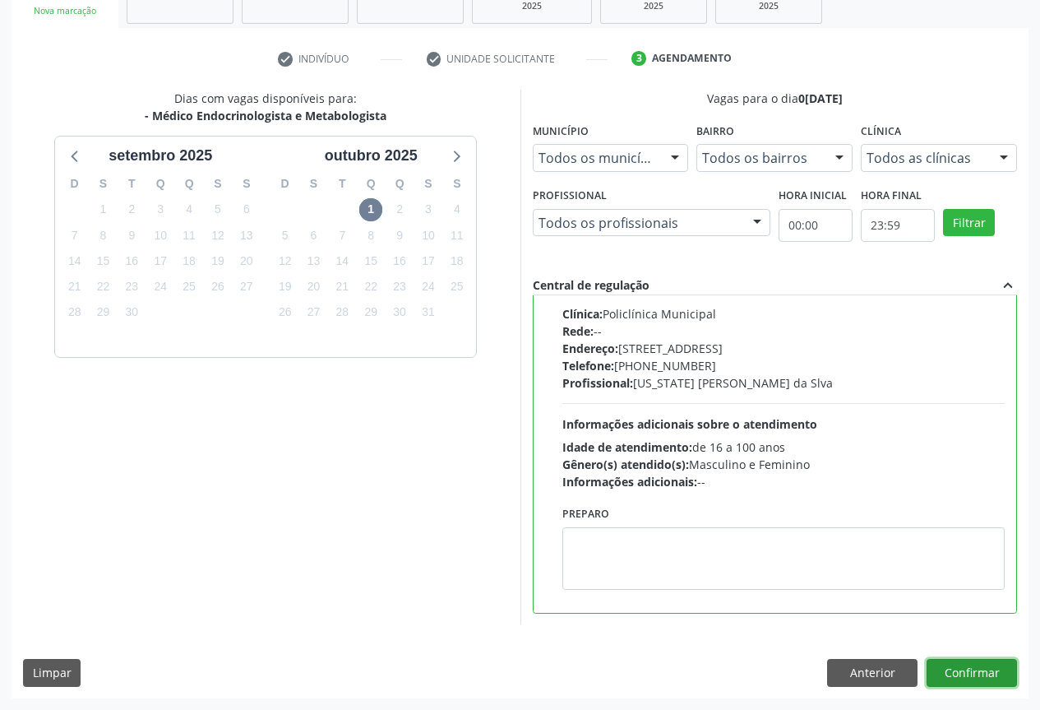
click at [939, 678] on button "Confirmar" at bounding box center [972, 673] width 90 height 28
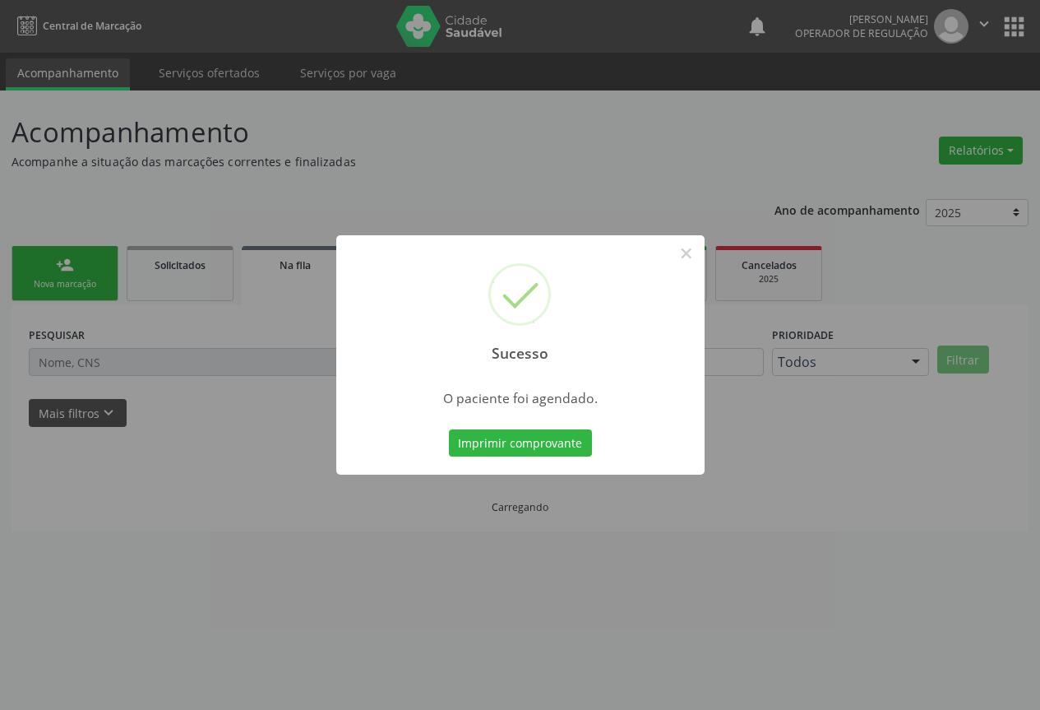
scroll to position [0, 0]
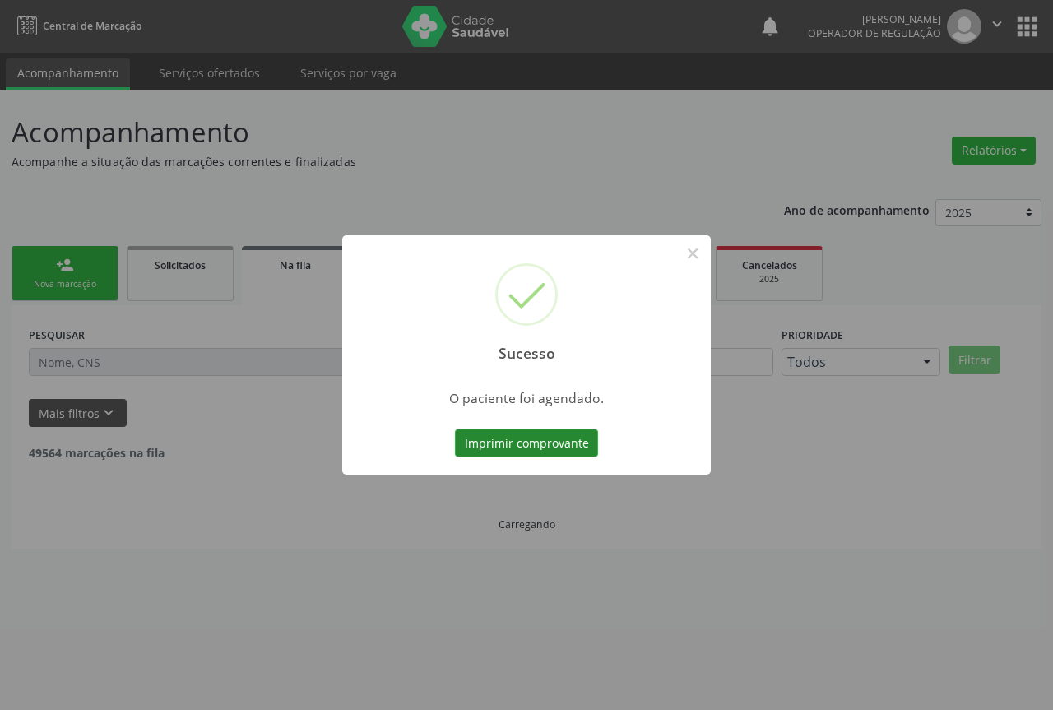
click at [513, 437] on button "Imprimir comprovante" at bounding box center [526, 443] width 143 height 28
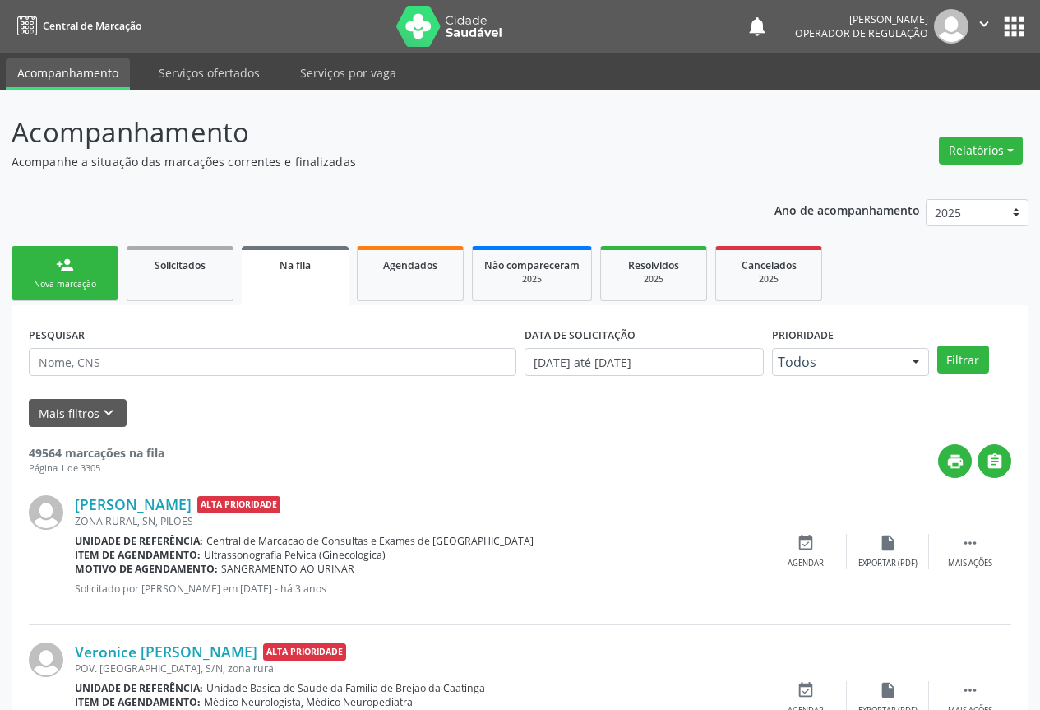
click at [68, 277] on link "person_add Nova marcação" at bounding box center [65, 273] width 107 height 55
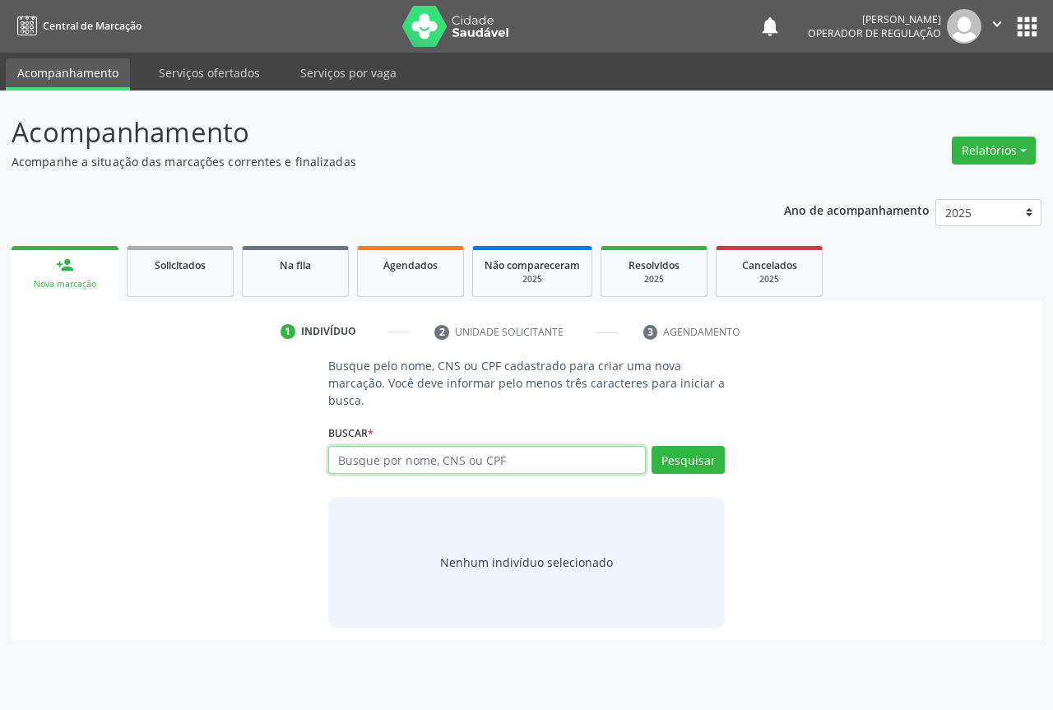
click at [402, 456] on input "text" at bounding box center [486, 460] width 317 height 28
paste input "700 4089 2150 7443"
type input "700 4089 2150 7443"
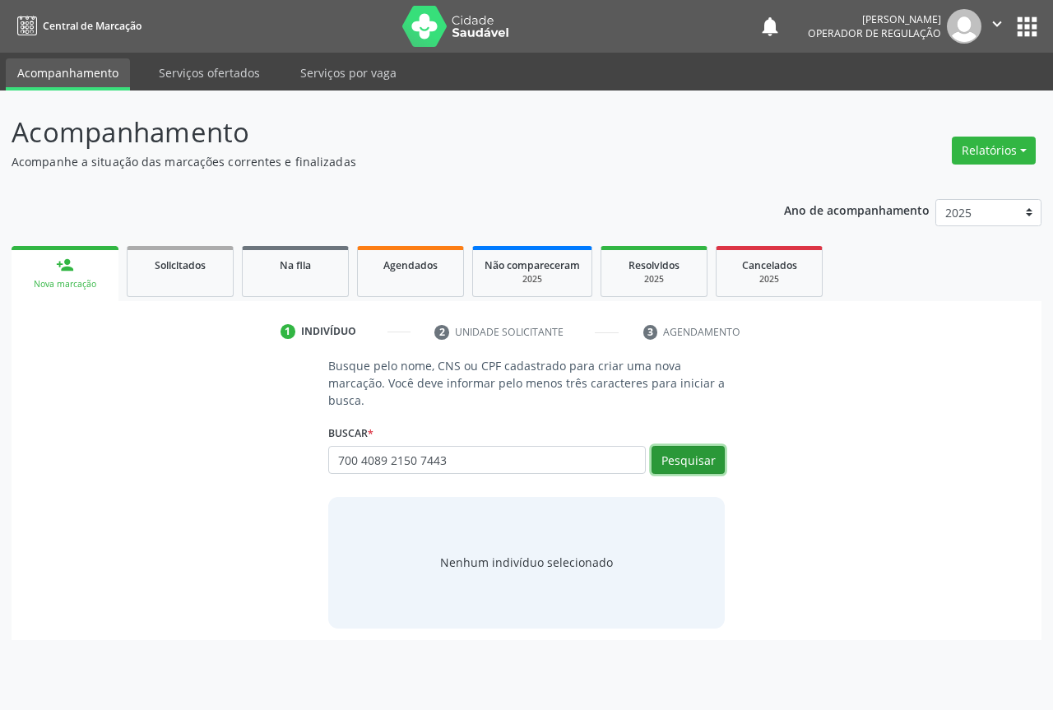
click at [677, 447] on button "Pesquisar" at bounding box center [687, 460] width 73 height 28
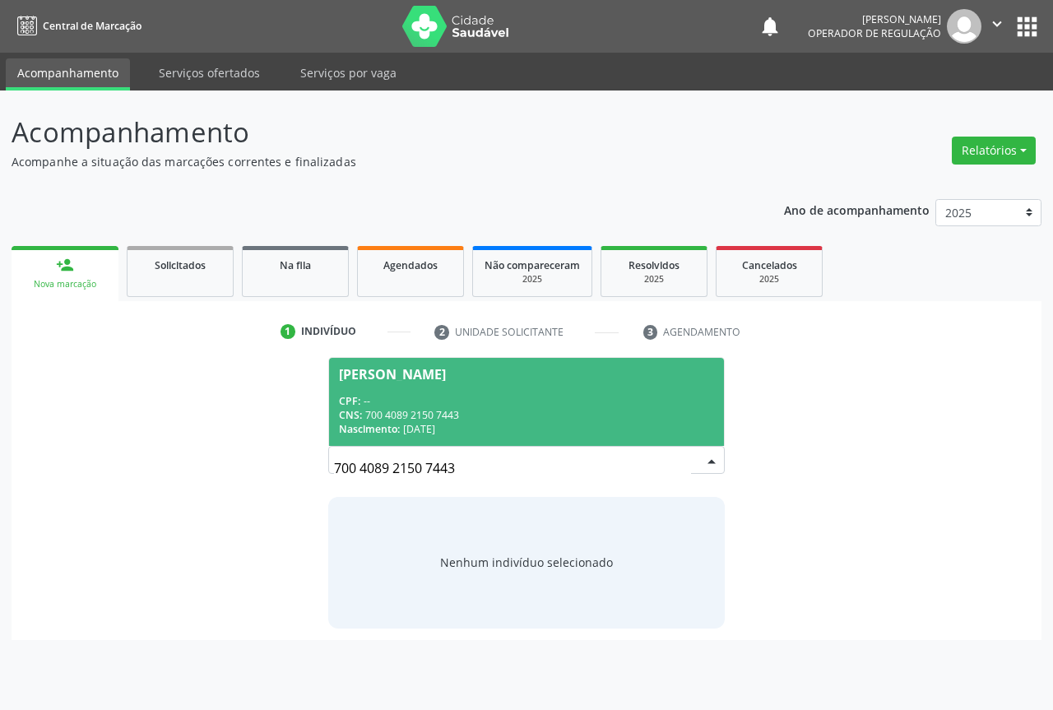
click at [586, 388] on span "Jose da Silva CPF: -- CNS: 700 4089 2150 7443 Nascimento: 05/12/1968" at bounding box center [526, 402] width 395 height 88
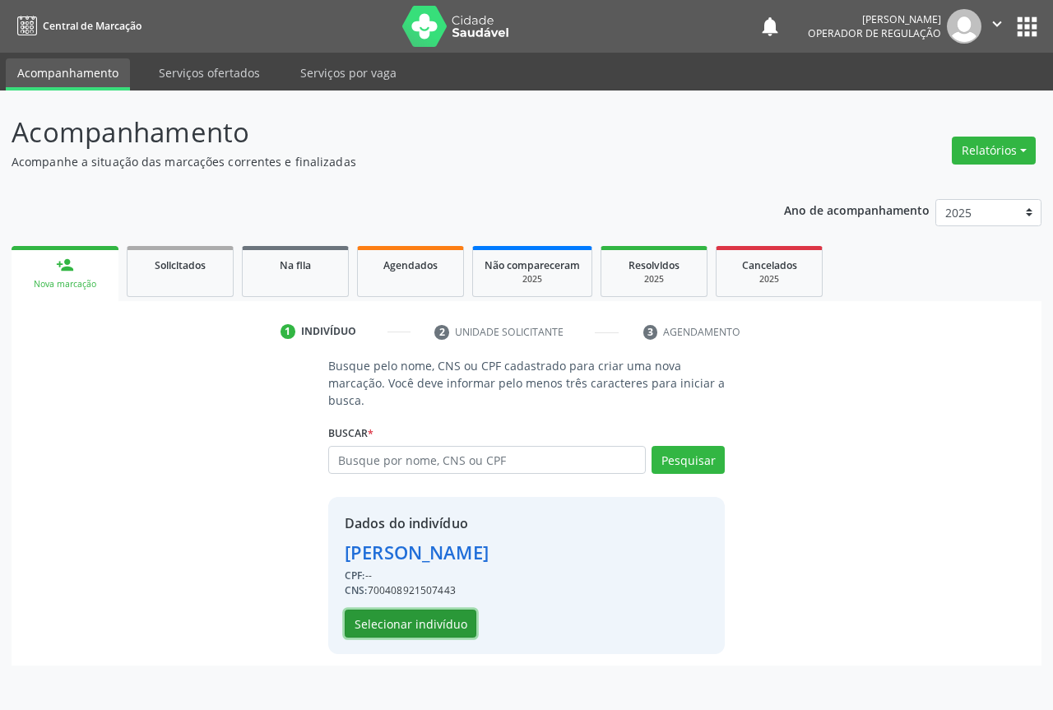
click at [422, 623] on button "Selecionar indivíduo" at bounding box center [411, 623] width 132 height 28
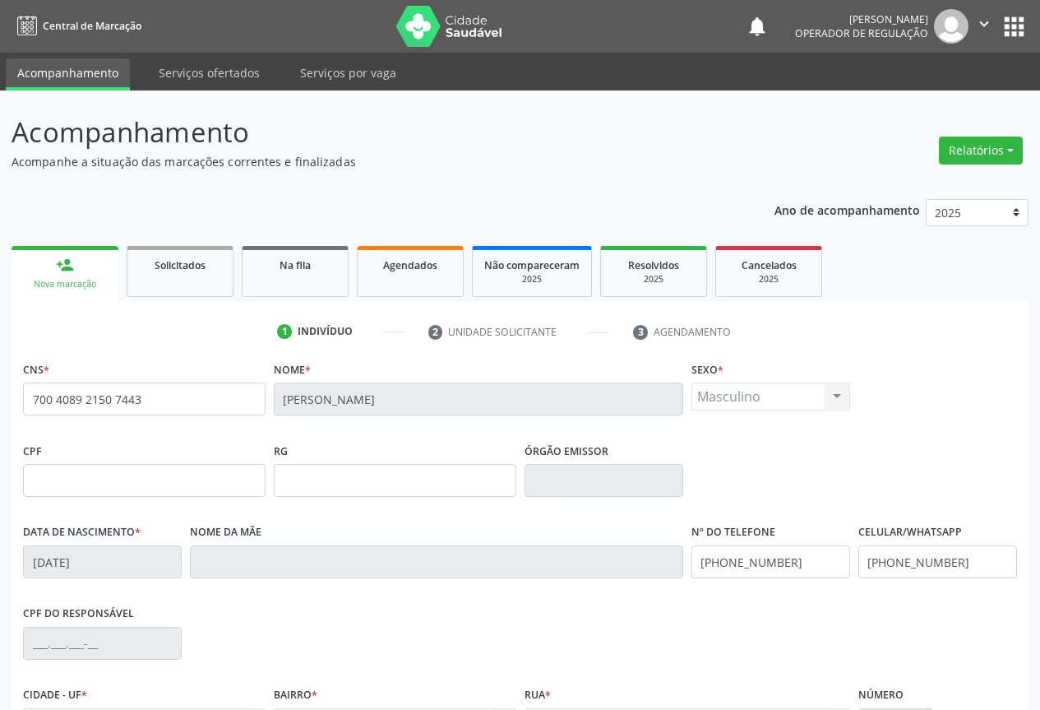
scroll to position [182, 0]
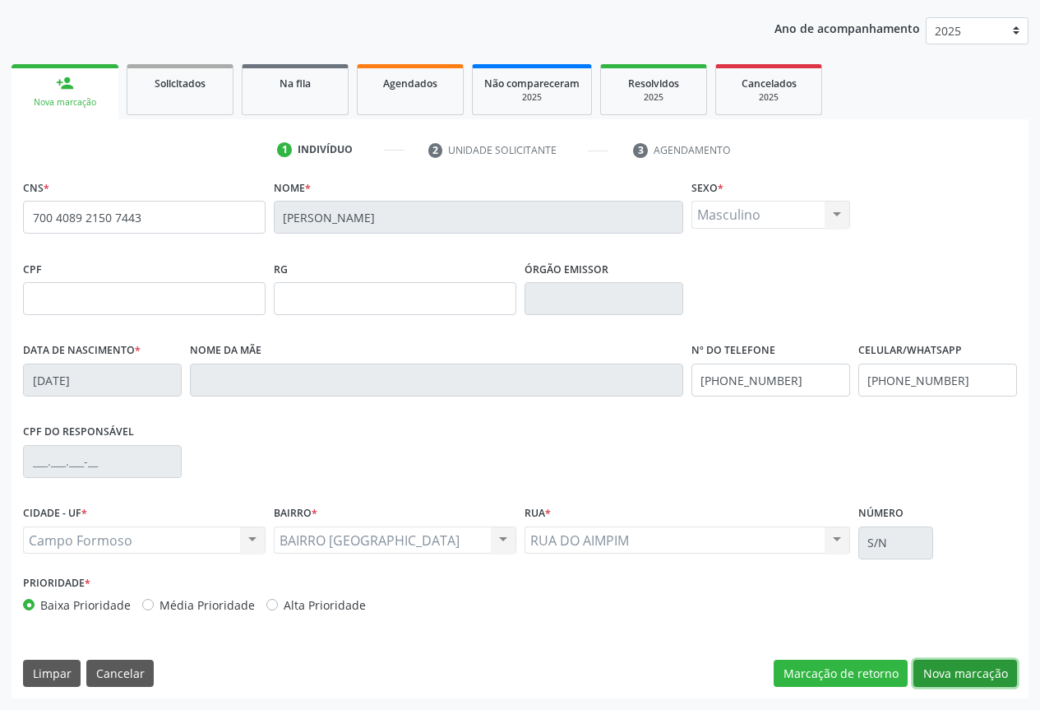
click at [921, 668] on button "Nova marcação" at bounding box center [966, 674] width 104 height 28
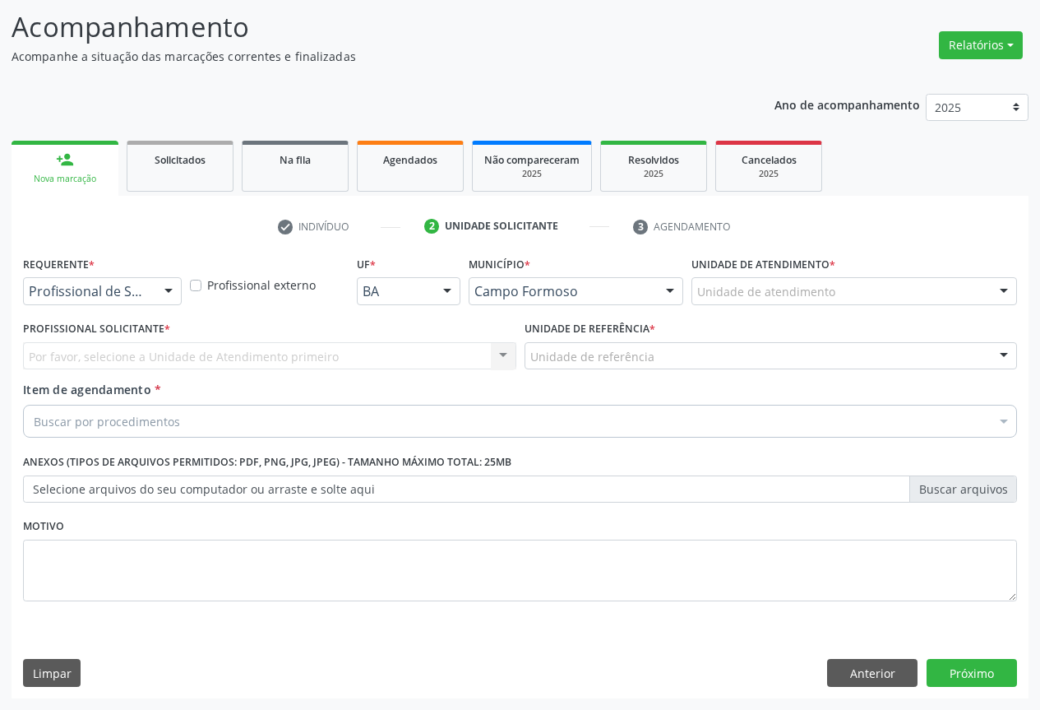
click at [162, 298] on div at bounding box center [168, 292] width 25 height 28
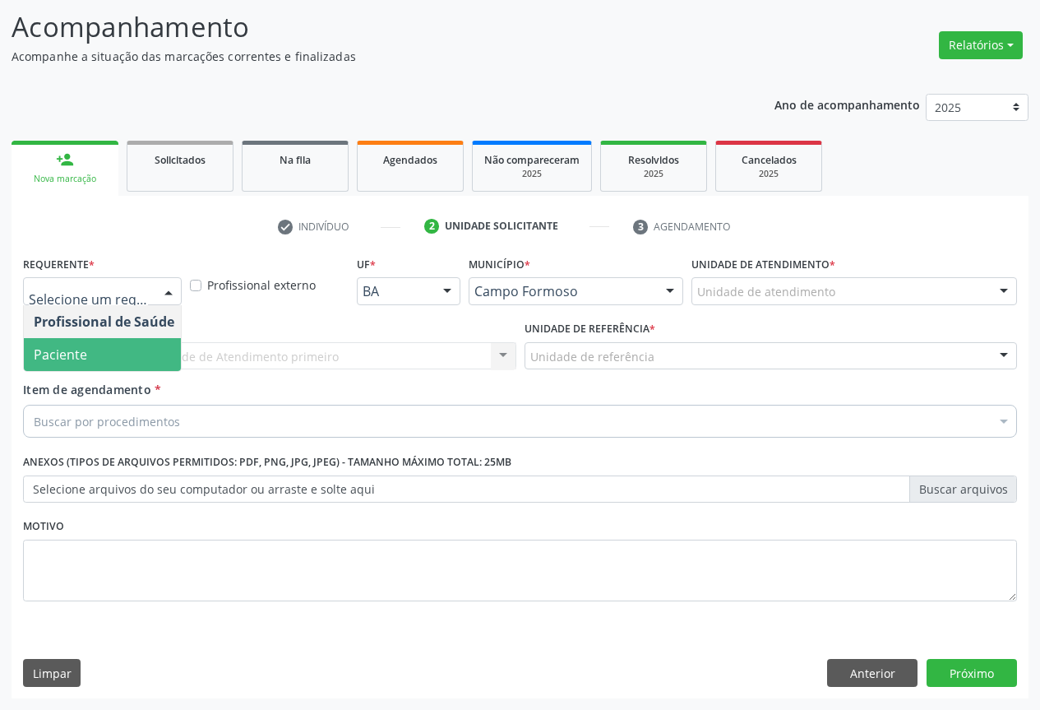
click at [147, 350] on span "Paciente" at bounding box center [104, 354] width 160 height 33
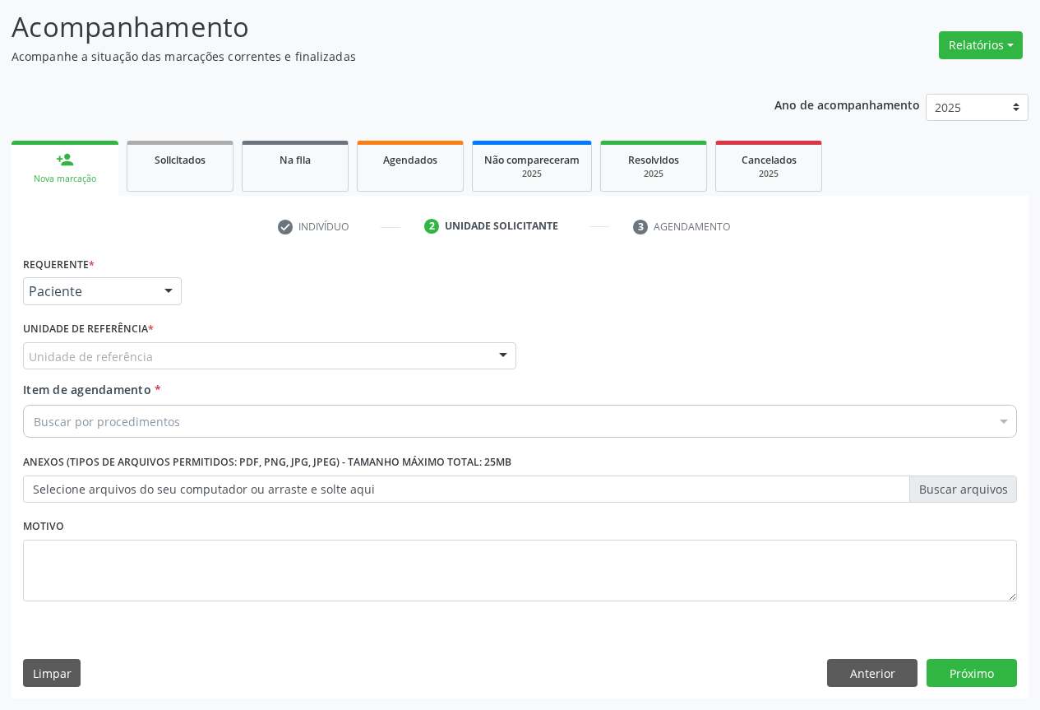
click at [221, 359] on div "Unidade de referência" at bounding box center [269, 356] width 493 height 28
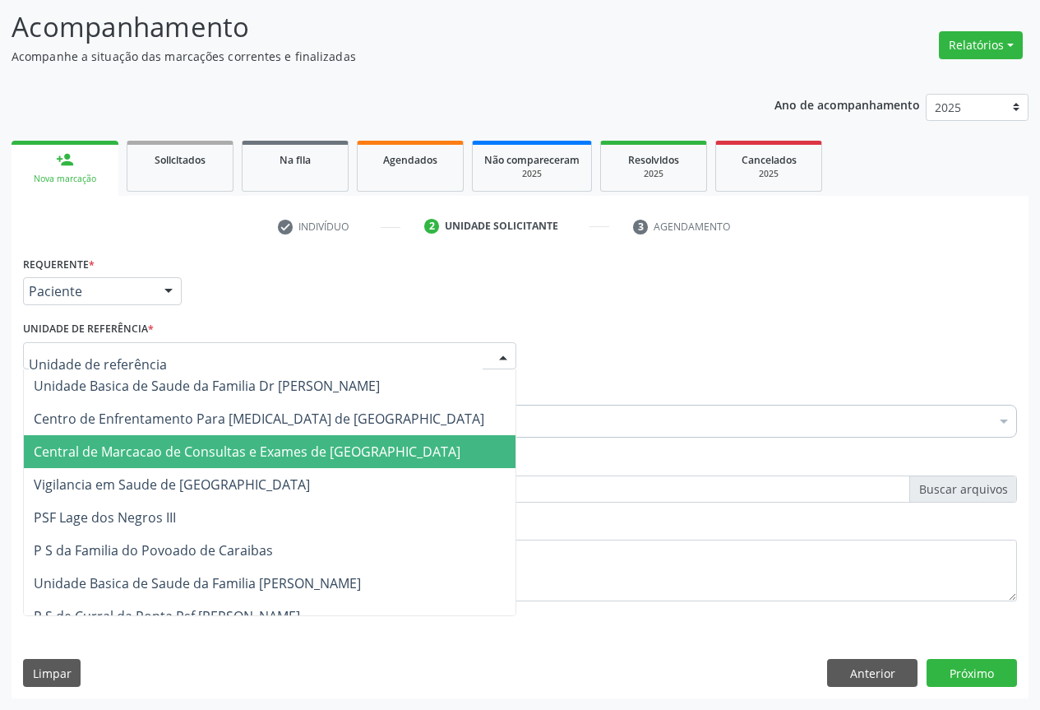
drag, startPoint x: 232, startPoint y: 446, endPoint x: 241, endPoint y: 428, distance: 20.2
click at [232, 447] on span "Central de Marcacao de Consultas e Exames de [GEOGRAPHIC_DATA]" at bounding box center [247, 451] width 427 height 18
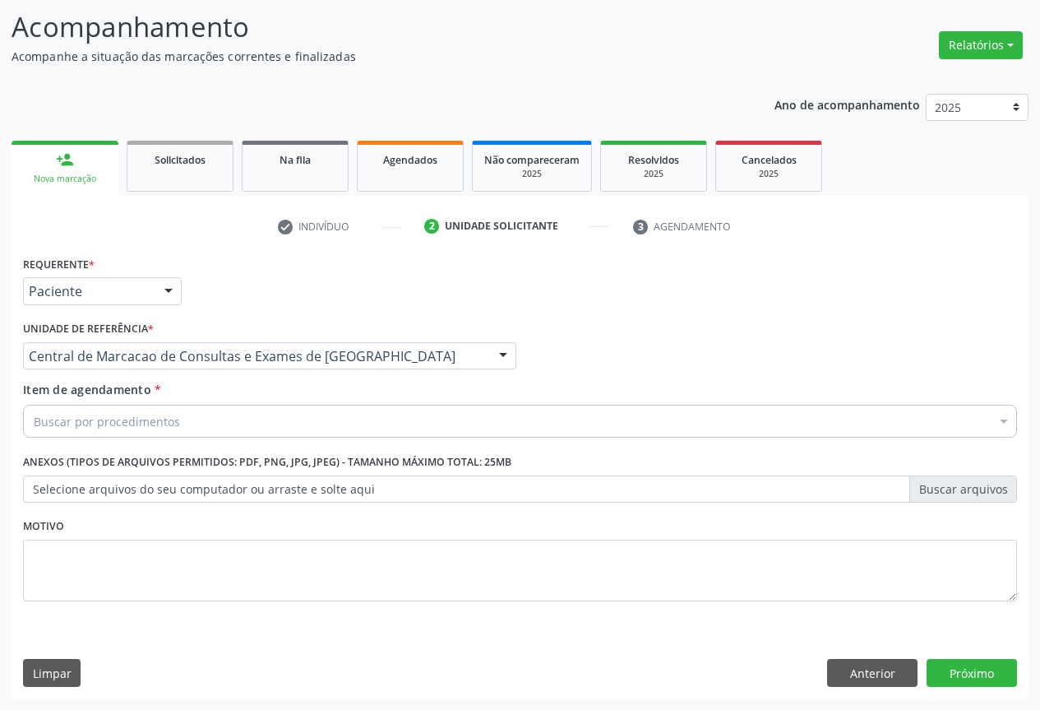
click at [248, 419] on div "Buscar por procedimentos" at bounding box center [520, 421] width 994 height 33
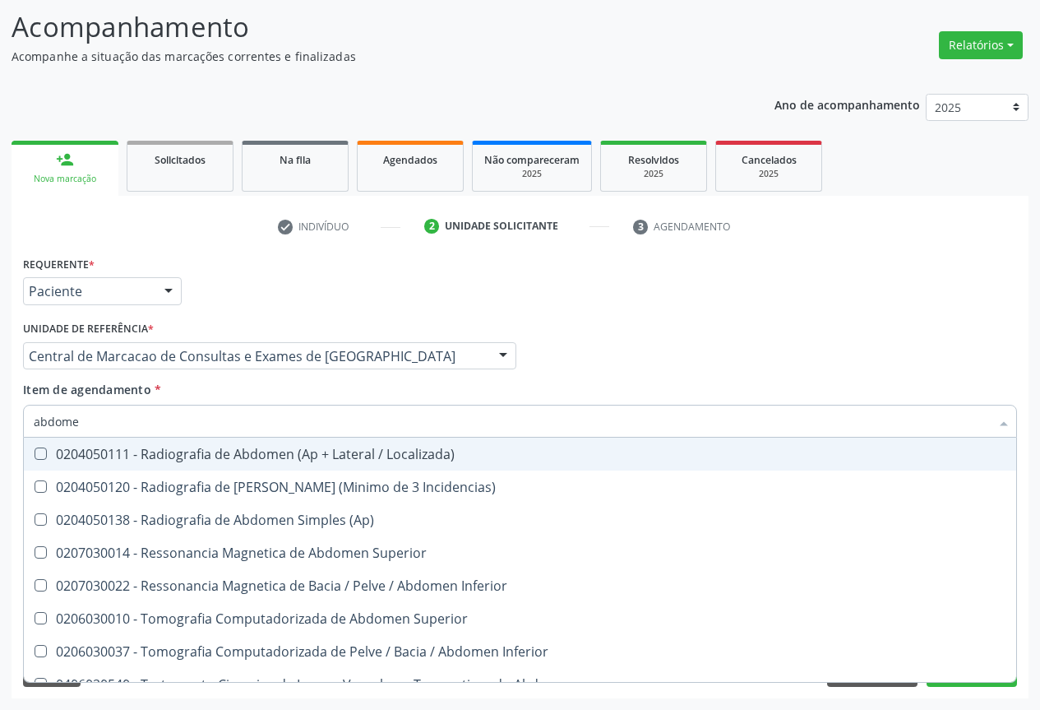
type input "abdomen"
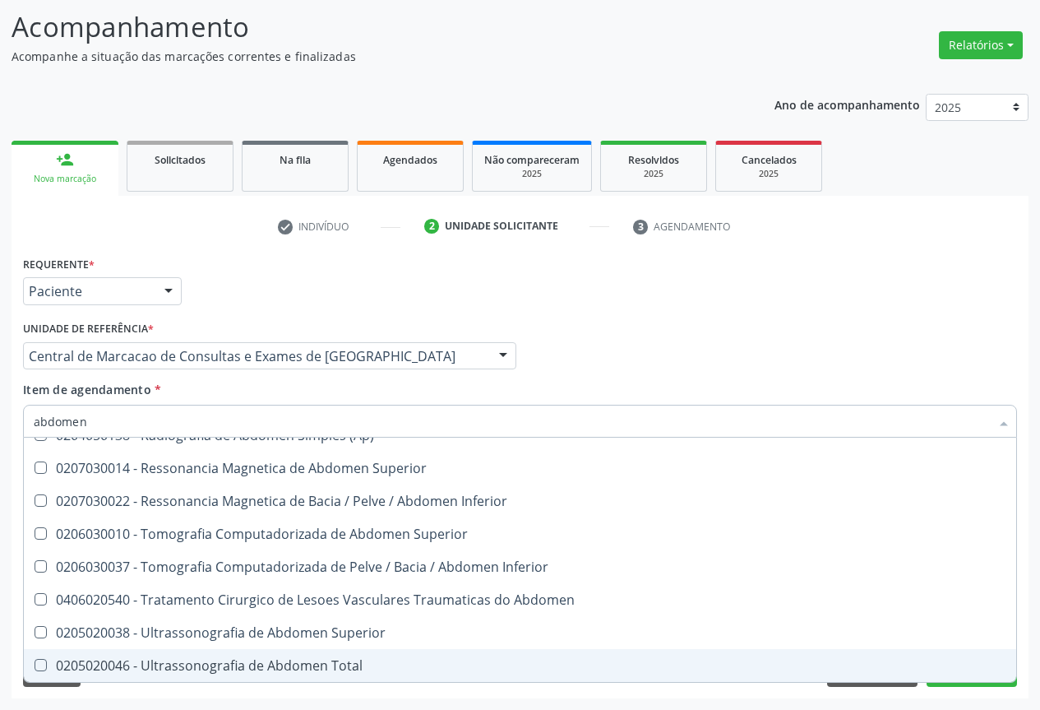
click at [252, 660] on div "0205020046 - Ultrassonografia de Abdomen Total" at bounding box center [520, 665] width 973 height 13
checkbox Total "true"
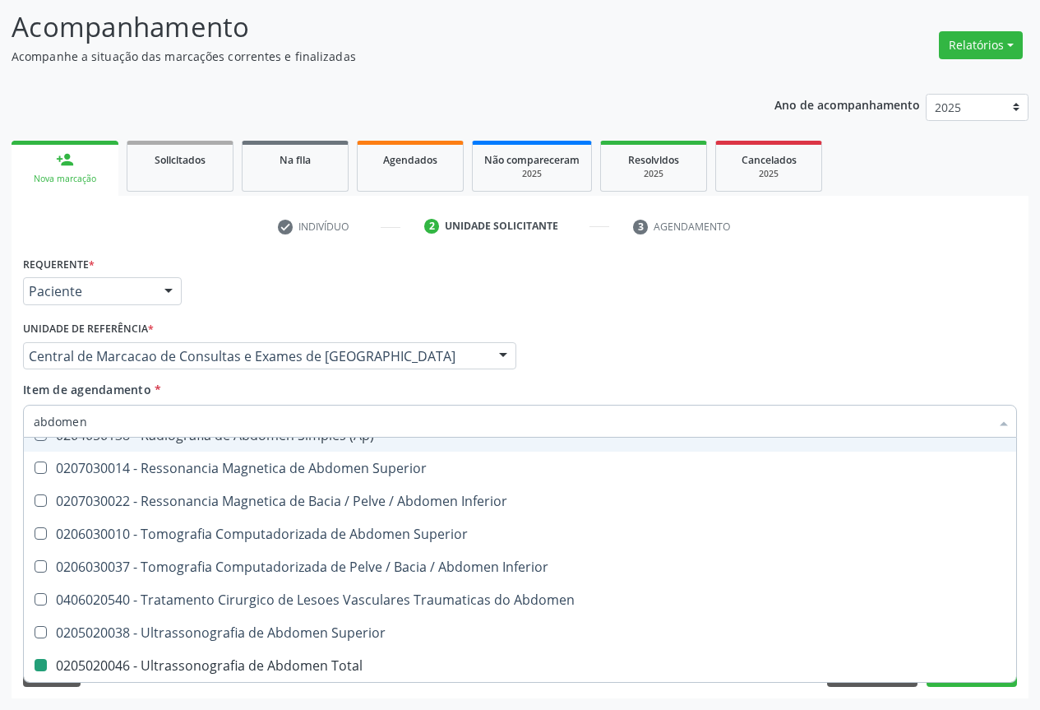
click at [581, 384] on div "Item de agendamento * abdomen Desfazer seleção 0204050111 - Radiografia de Abdo…" at bounding box center [520, 407] width 994 height 52
checkbox Incidencias\) "true"
checkbox Total "false"
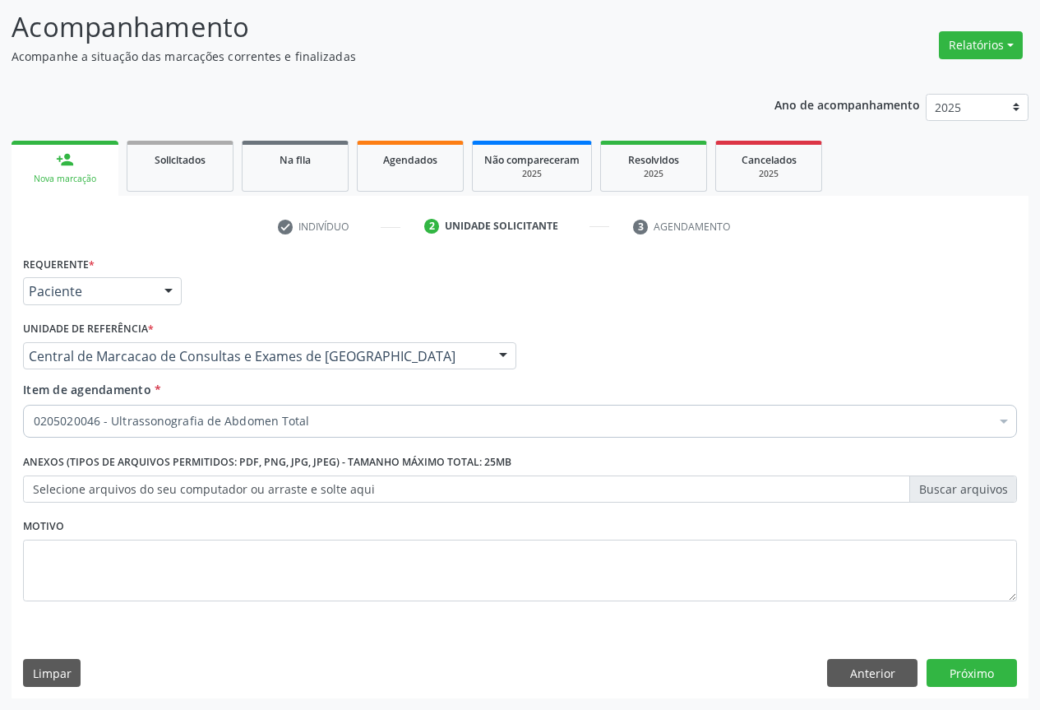
scroll to position [0, 0]
click at [969, 669] on button "Próximo" at bounding box center [972, 673] width 90 height 28
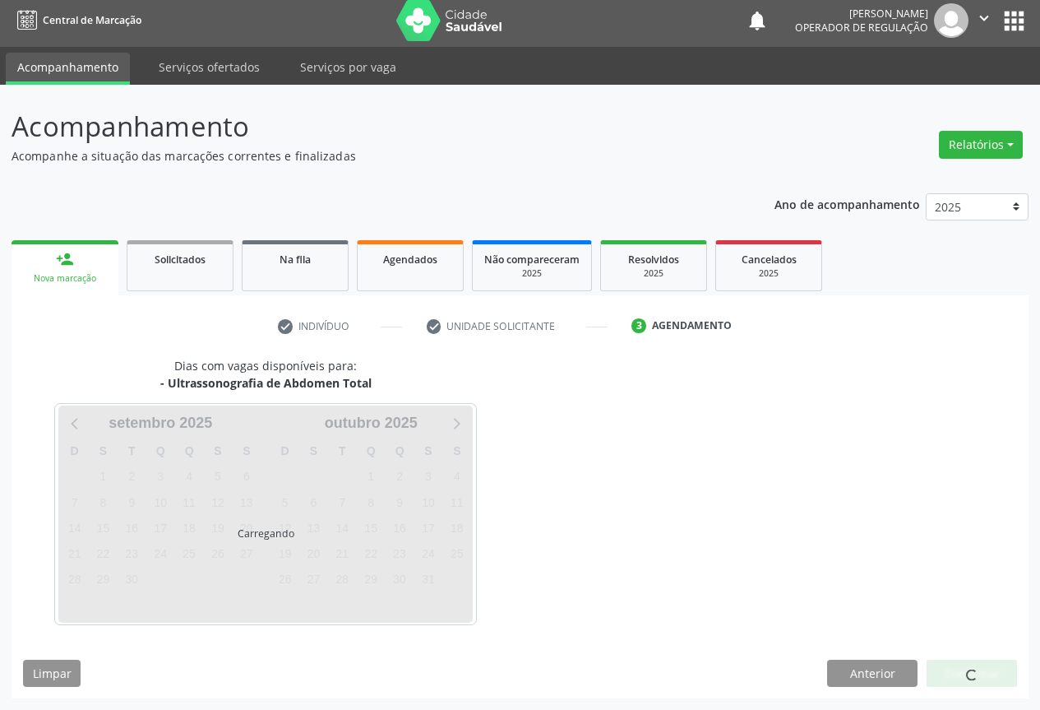
scroll to position [6, 0]
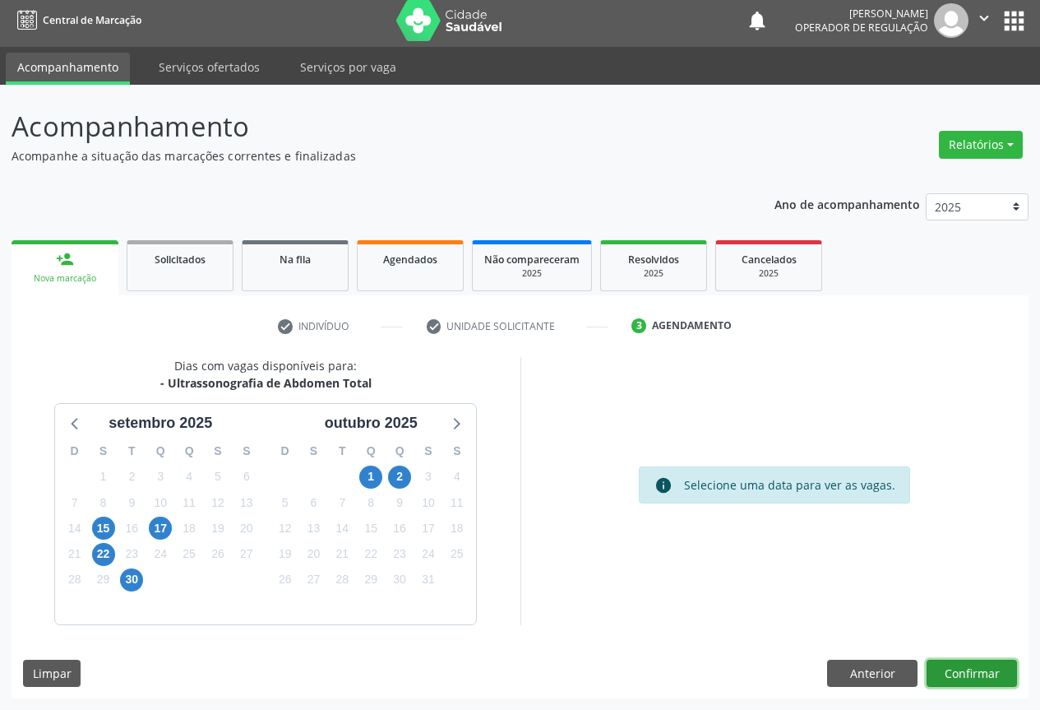
click at [961, 662] on button "Confirmar" at bounding box center [972, 674] width 90 height 28
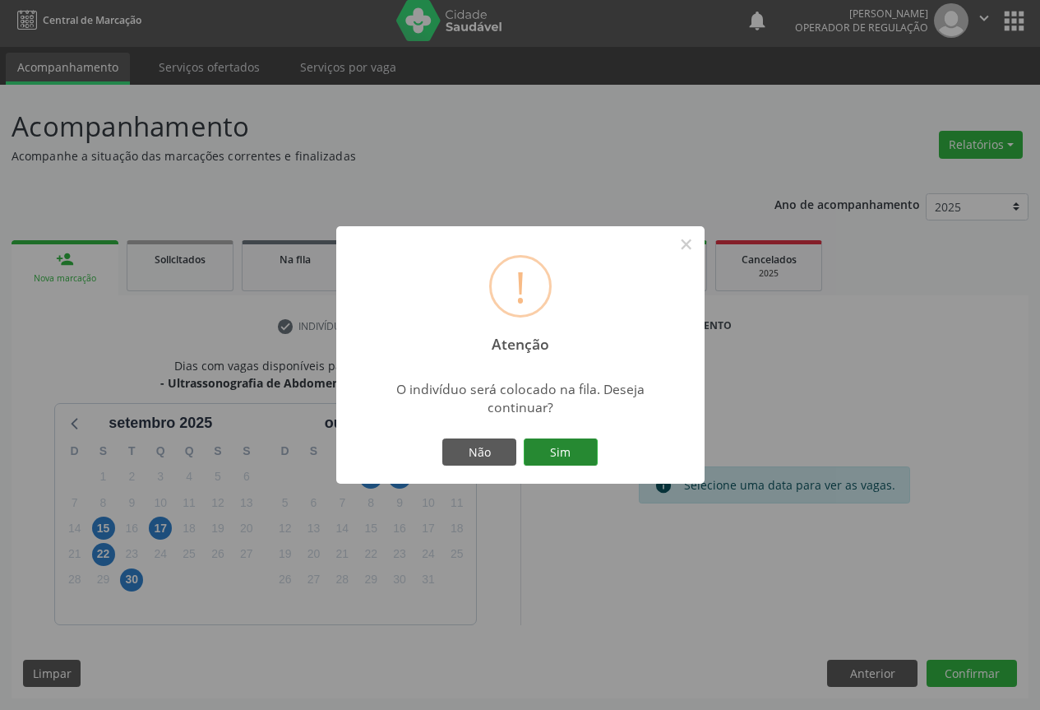
click at [569, 444] on button "Sim" at bounding box center [561, 452] width 74 height 28
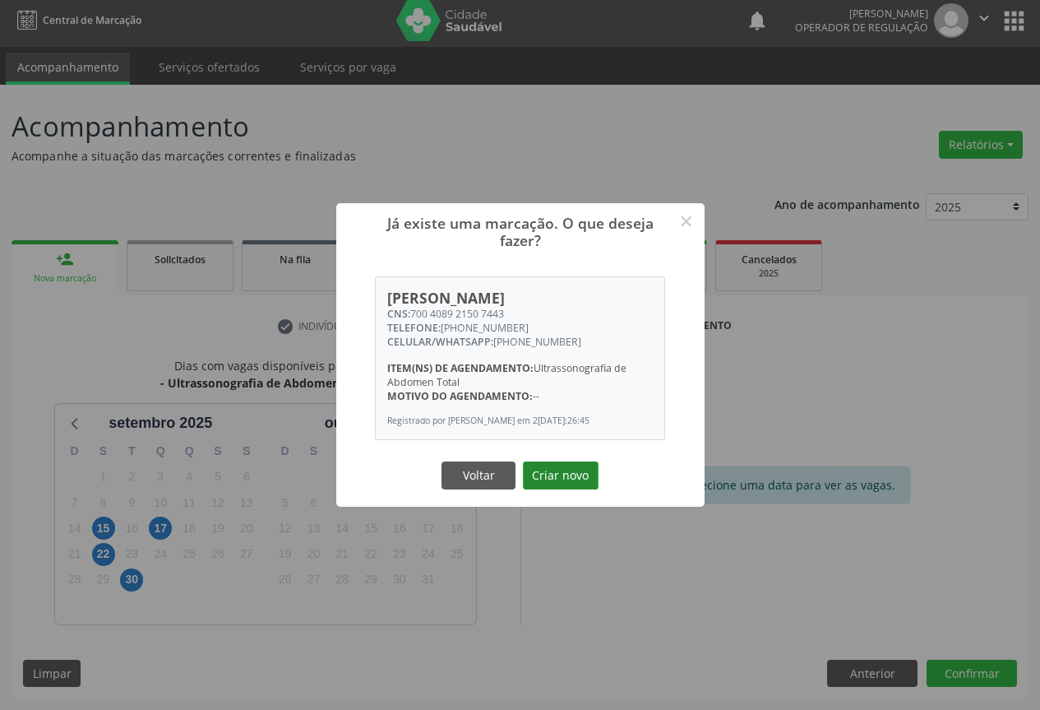
click at [553, 465] on button "Criar novo" at bounding box center [561, 475] width 76 height 28
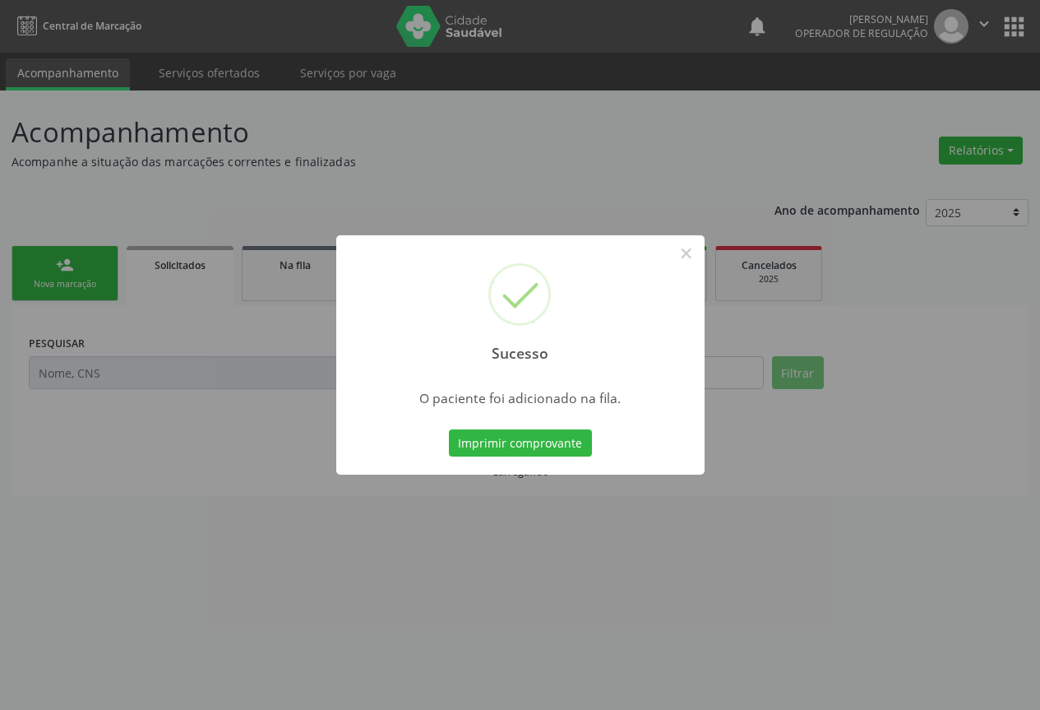
scroll to position [0, 0]
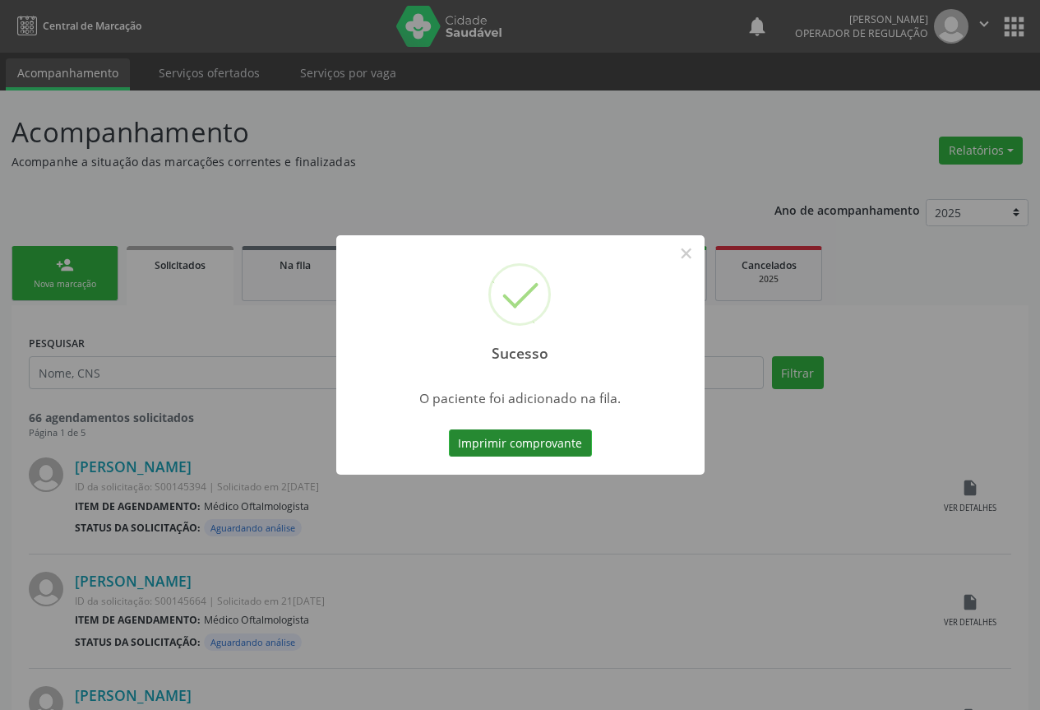
click at [533, 446] on button "Imprimir comprovante" at bounding box center [520, 443] width 143 height 28
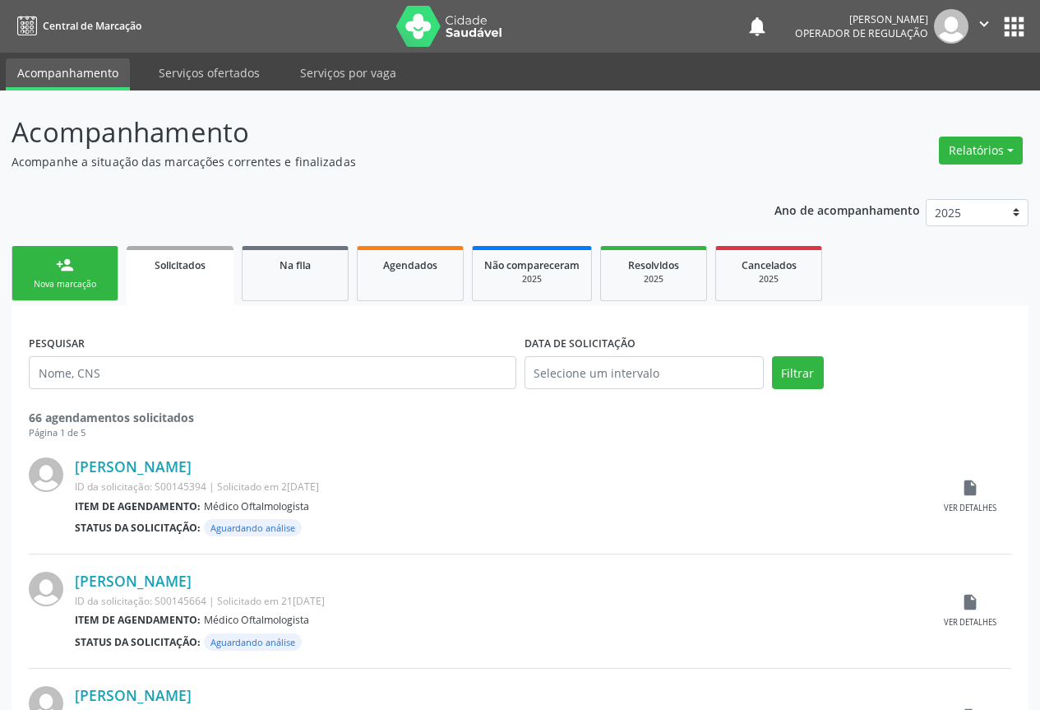
click at [53, 257] on link "person_add Nova marcação" at bounding box center [65, 273] width 107 height 55
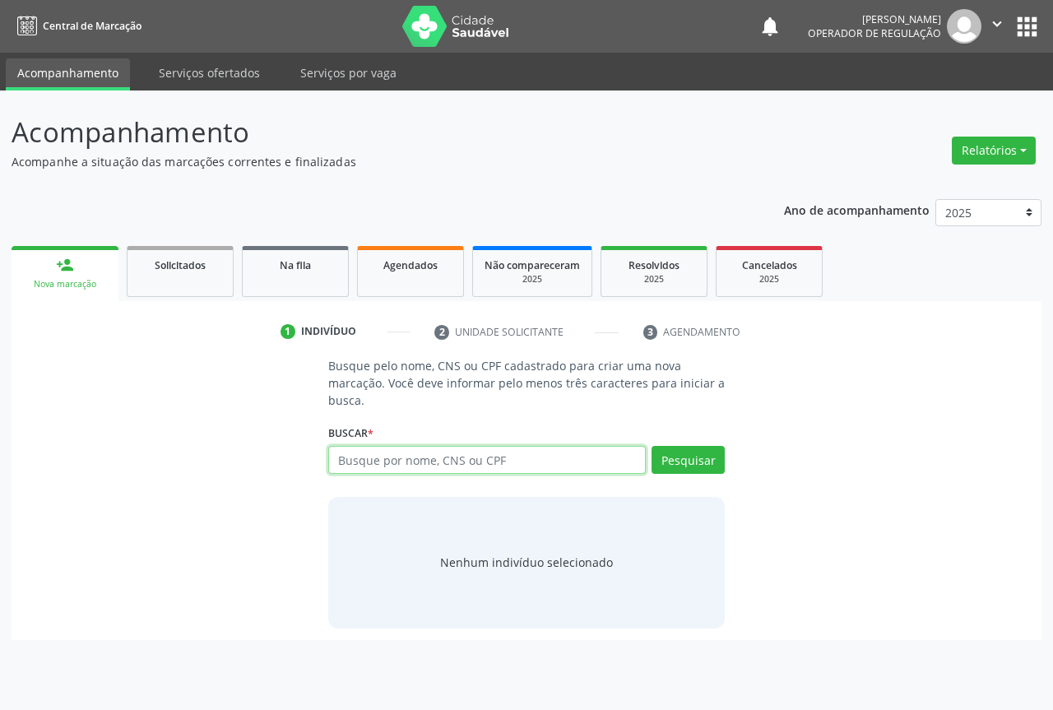
click at [357, 462] on input "text" at bounding box center [486, 460] width 317 height 28
click at [376, 470] on input "text" at bounding box center [486, 460] width 317 height 28
type input "702409067876728"
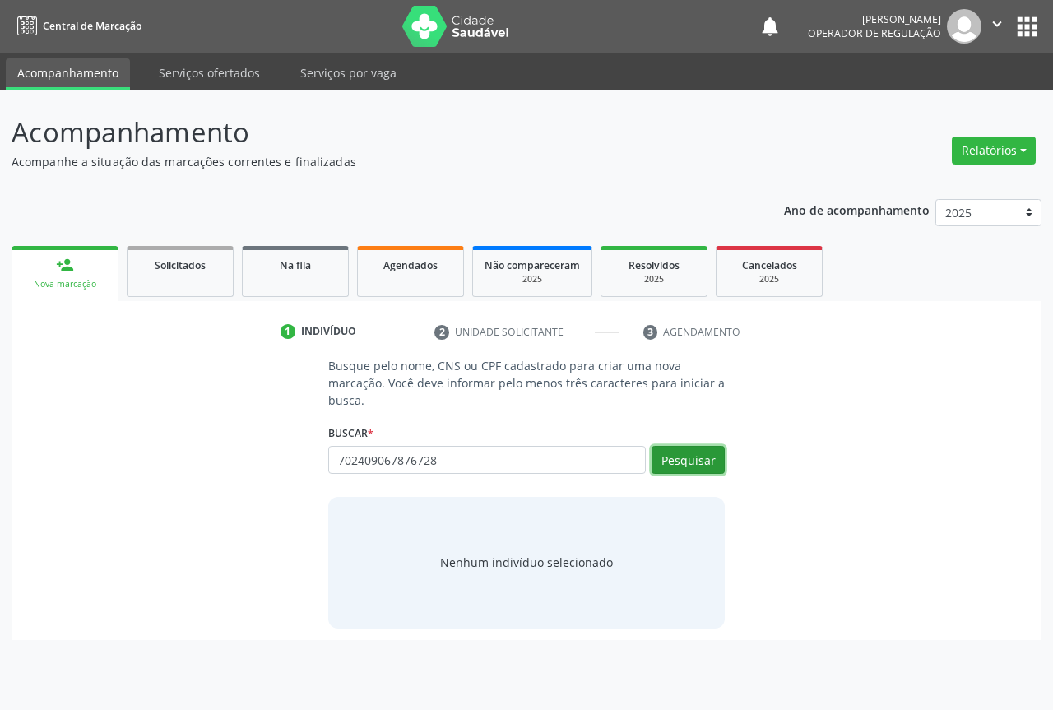
click at [704, 464] on button "Pesquisar" at bounding box center [687, 460] width 73 height 28
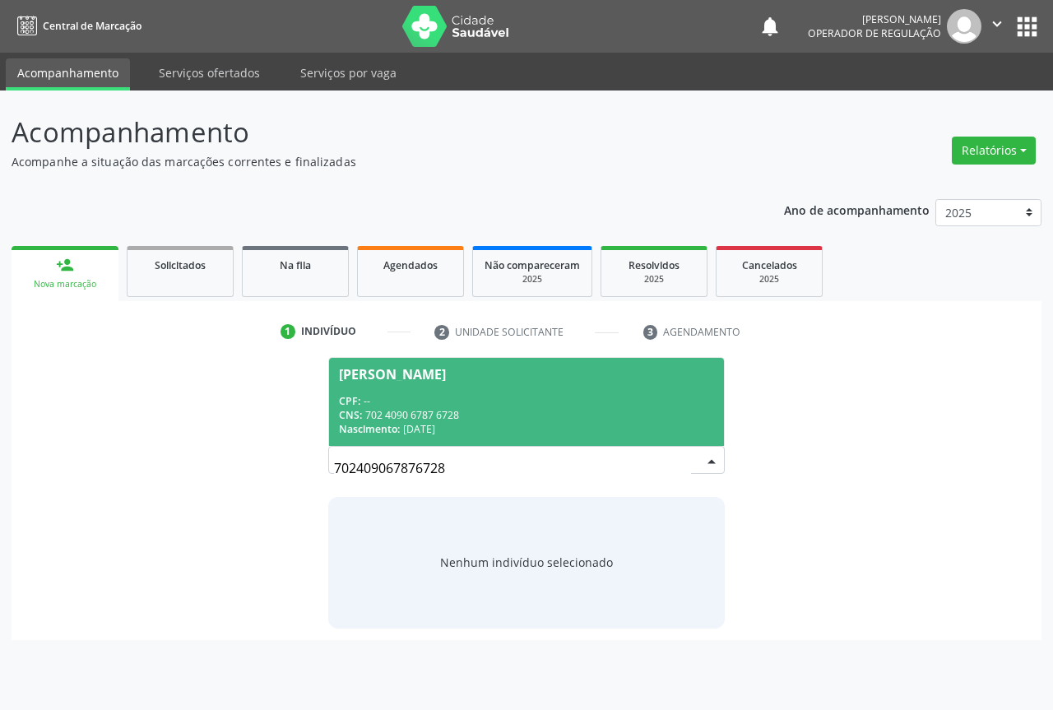
click at [442, 395] on div "CPF: --" at bounding box center [526, 401] width 375 height 14
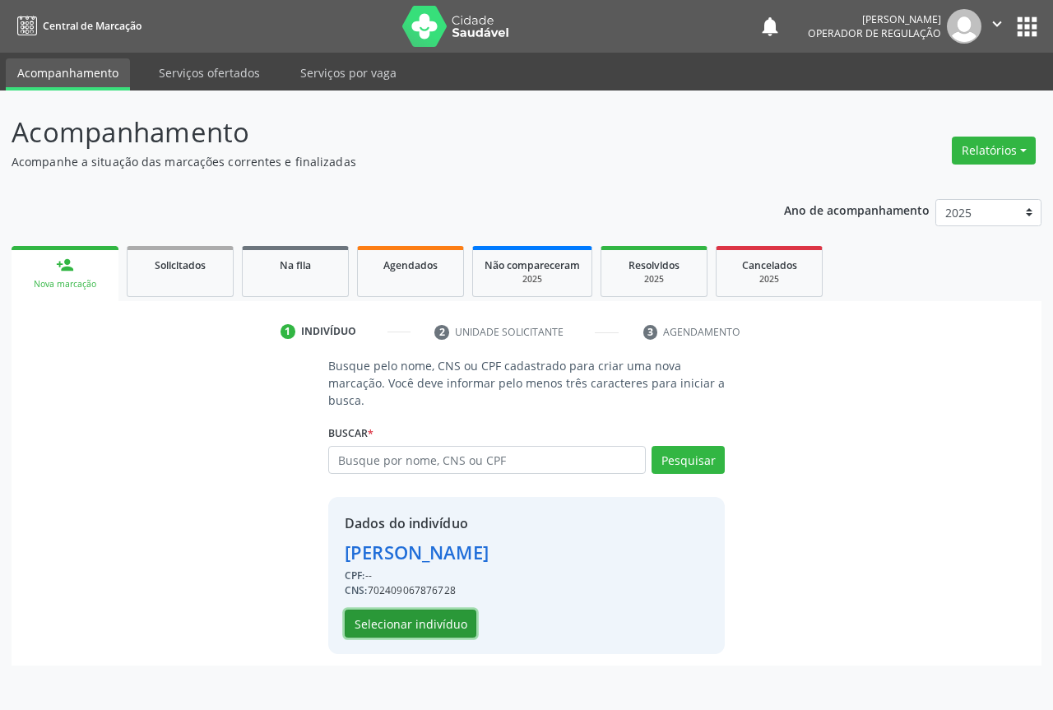
click at [405, 630] on button "Selecionar indivíduo" at bounding box center [411, 623] width 132 height 28
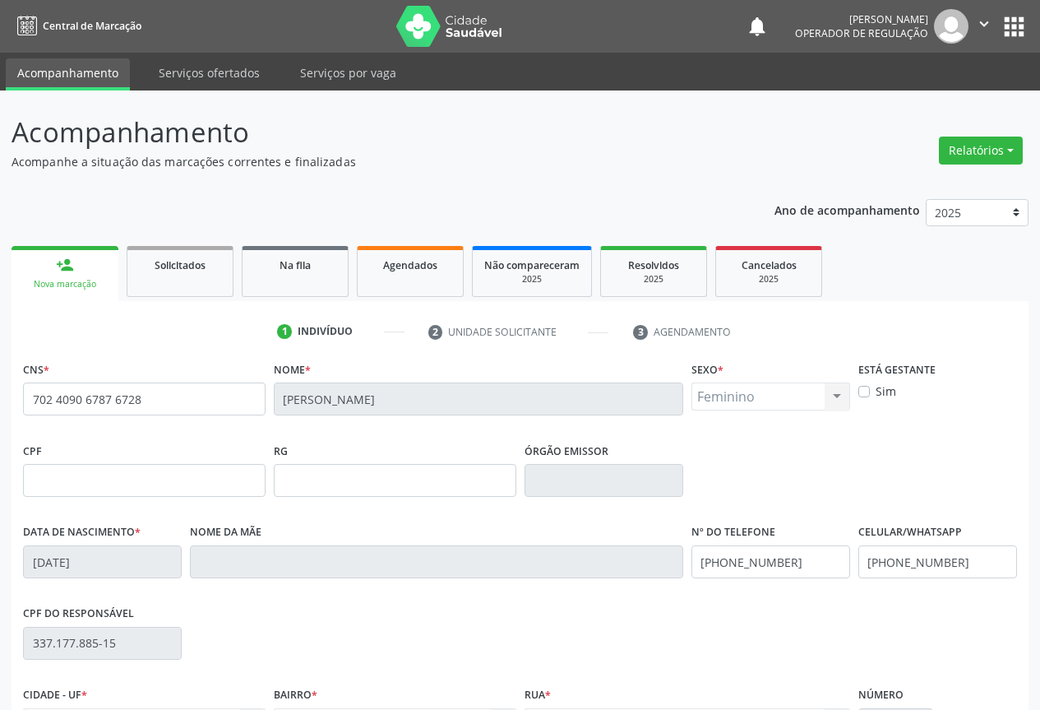
scroll to position [164, 0]
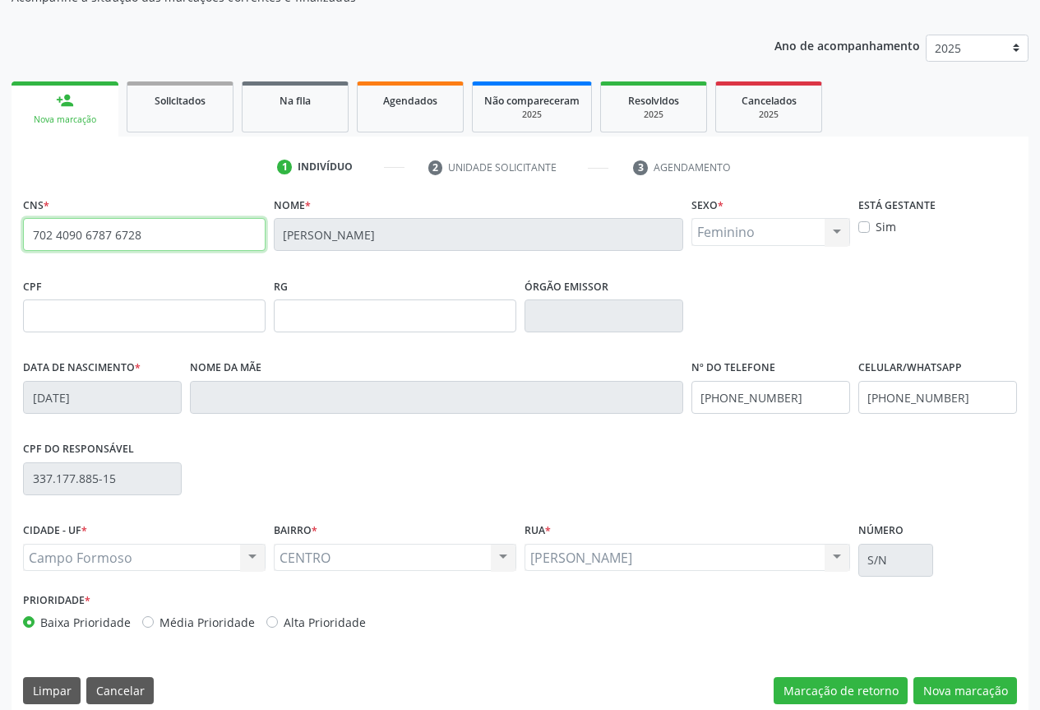
click at [178, 243] on input "702 4090 6787 6728" at bounding box center [144, 234] width 243 height 33
click at [988, 693] on button "Nova marcação" at bounding box center [966, 691] width 104 height 28
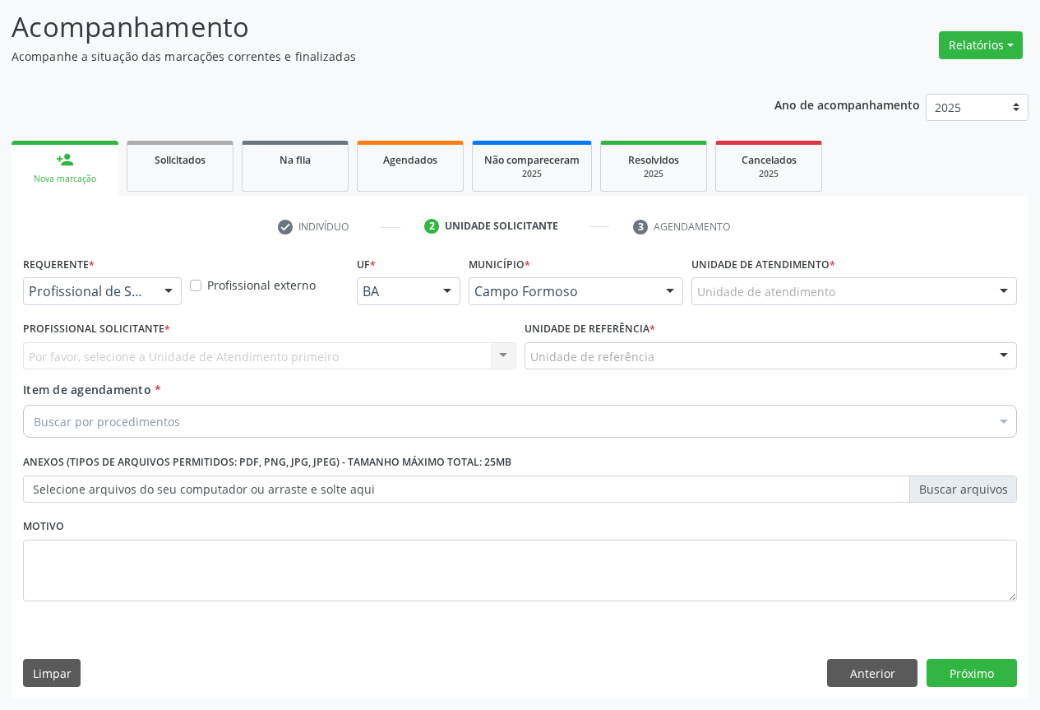
scroll to position [105, 0]
click at [167, 289] on div at bounding box center [168, 292] width 25 height 28
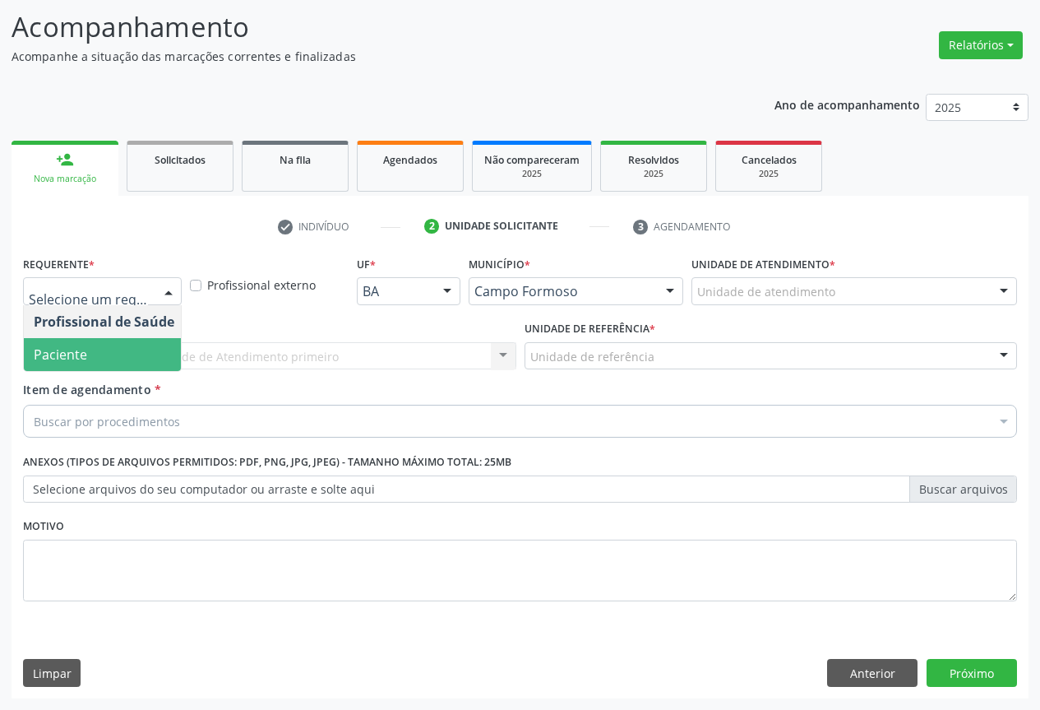
click at [87, 360] on span "Paciente" at bounding box center [104, 354] width 160 height 33
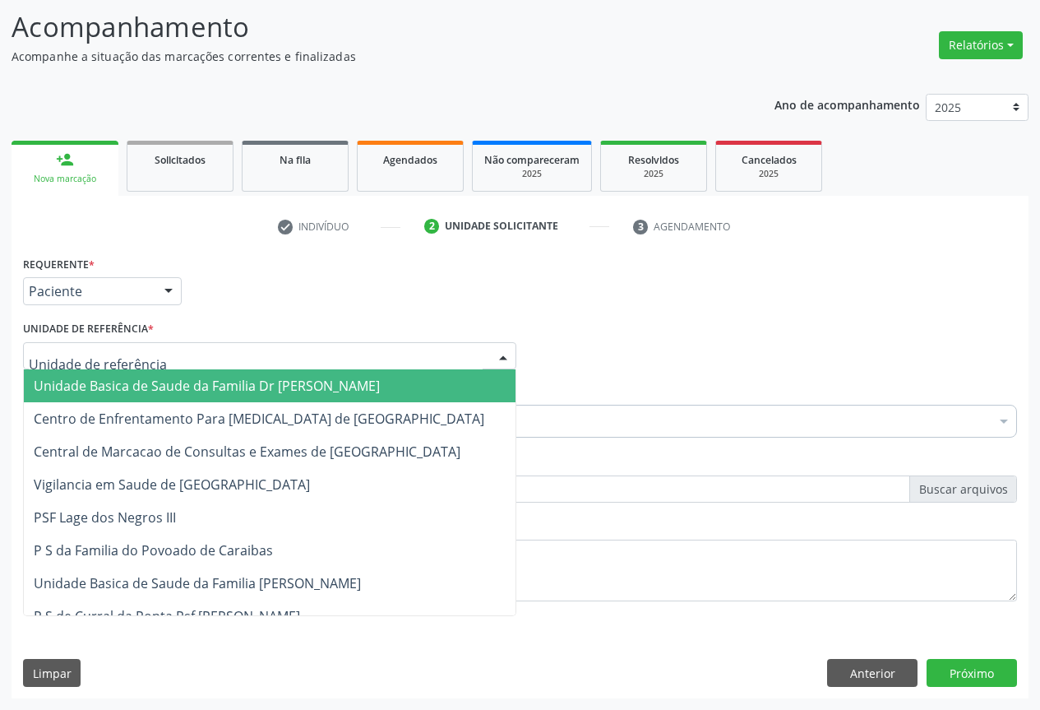
click at [197, 359] on div at bounding box center [269, 356] width 493 height 28
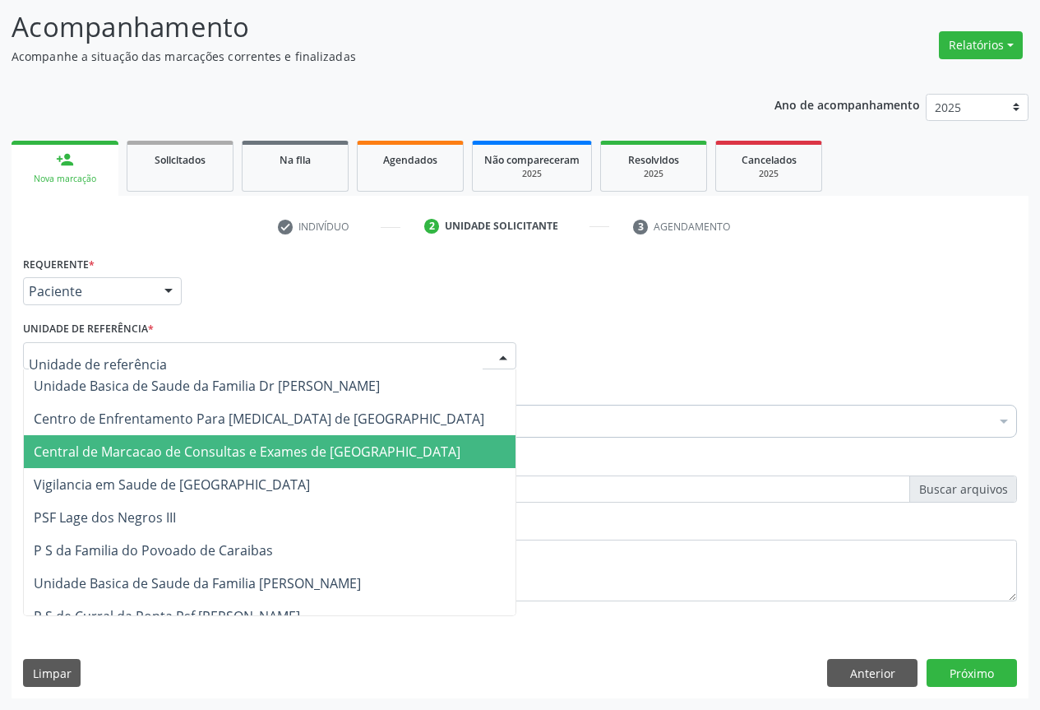
click at [206, 447] on span "Central de Marcacao de Consultas e Exames de [GEOGRAPHIC_DATA]" at bounding box center [247, 451] width 427 height 18
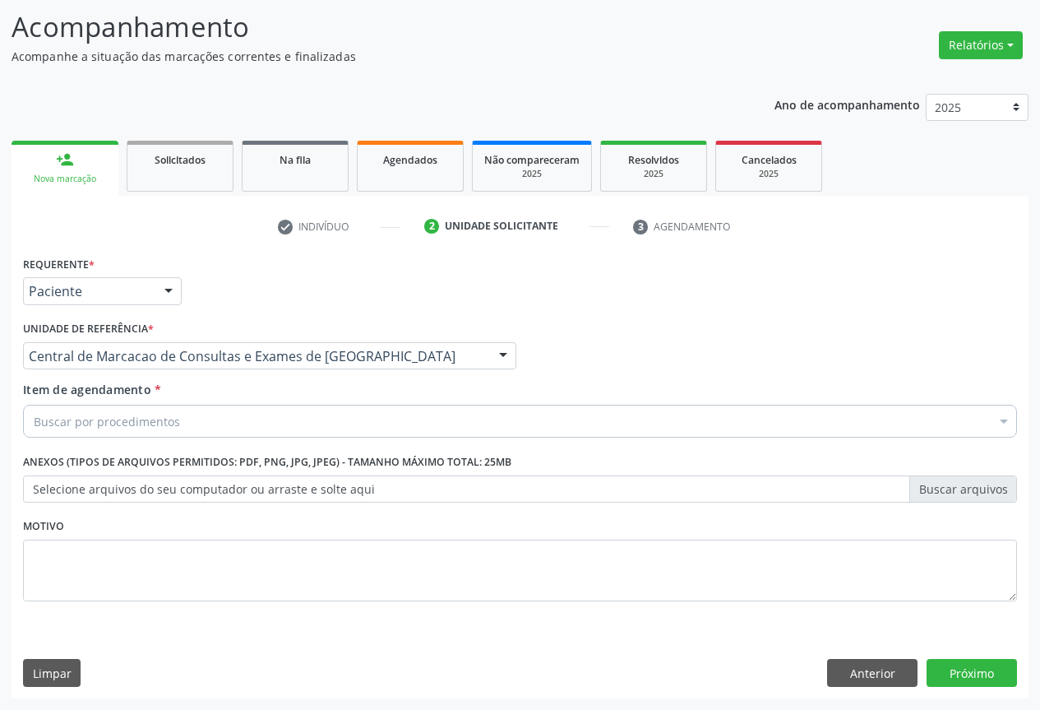
click at [211, 418] on div "Buscar por procedimentos" at bounding box center [520, 421] width 994 height 33
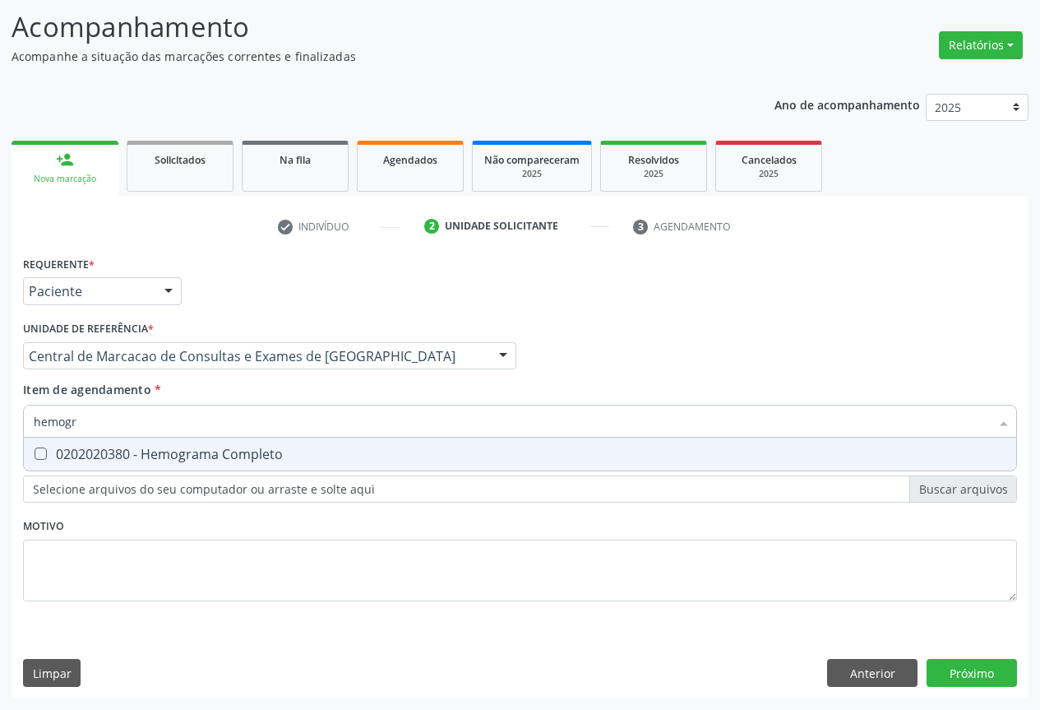
type input "hemogra"
click at [183, 458] on div "0202020380 - Hemograma Completo" at bounding box center [520, 453] width 973 height 13
checkbox Completo "true"
click at [177, 420] on input "hemogra" at bounding box center [512, 421] width 956 height 33
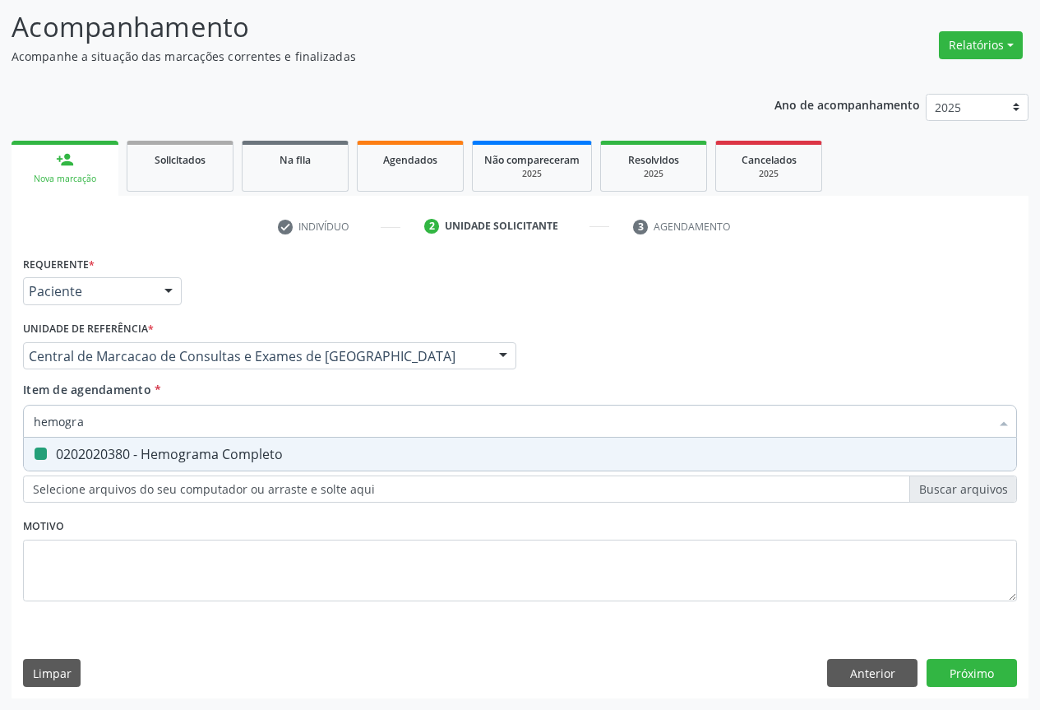
type input "c"
checkbox Completo "false"
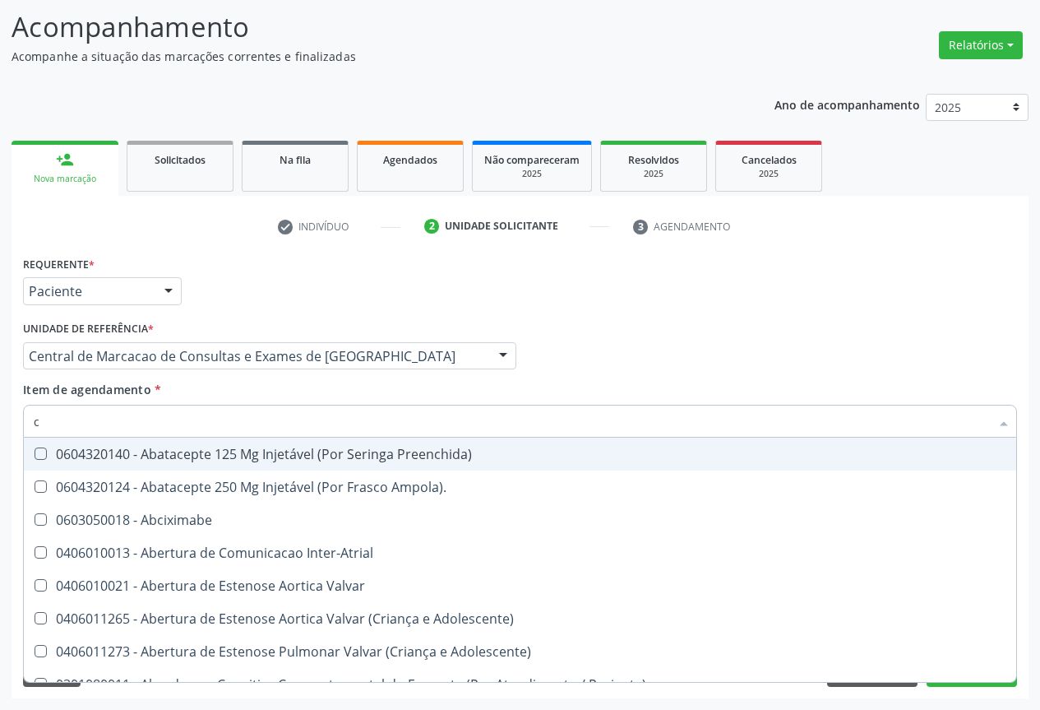
type input "co"
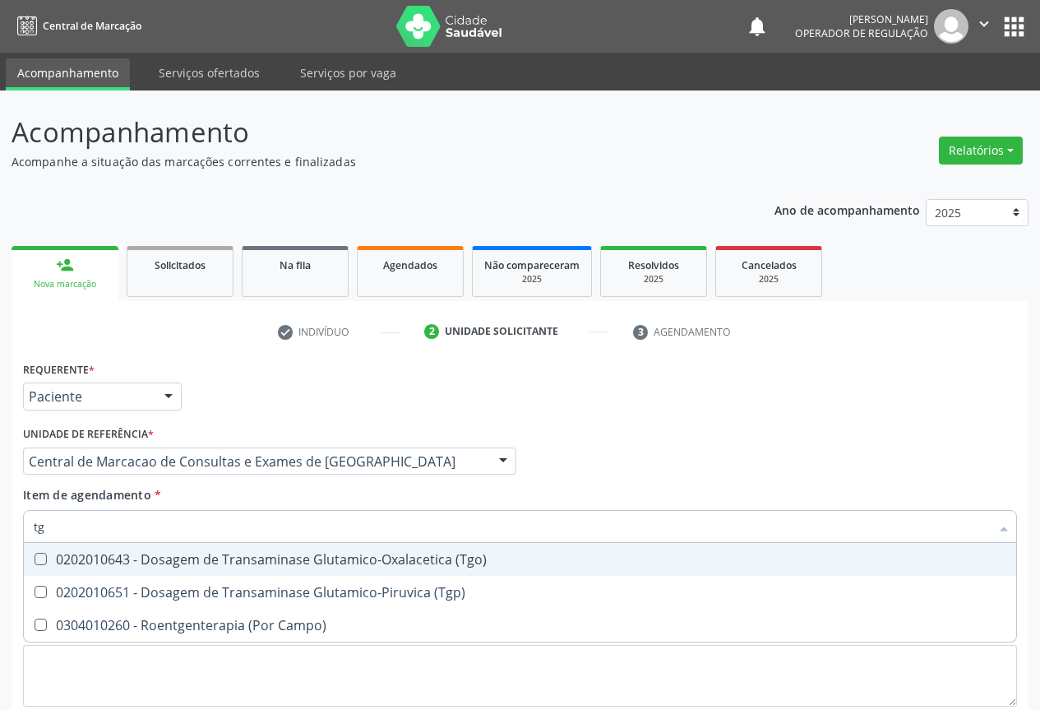
scroll to position [105, 0]
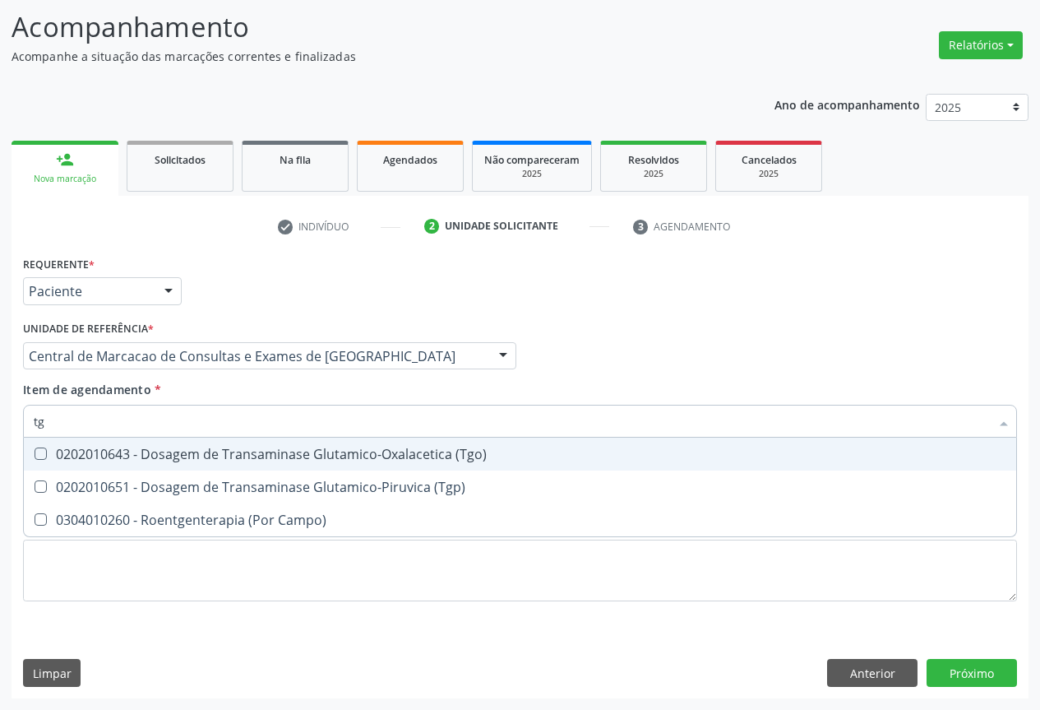
click at [117, 455] on div "0202010643 - Dosagem de Transaminase Glutamico-Oxalacetica (Tgo)" at bounding box center [520, 453] width 973 height 13
checkbox \(Tgo\) "true"
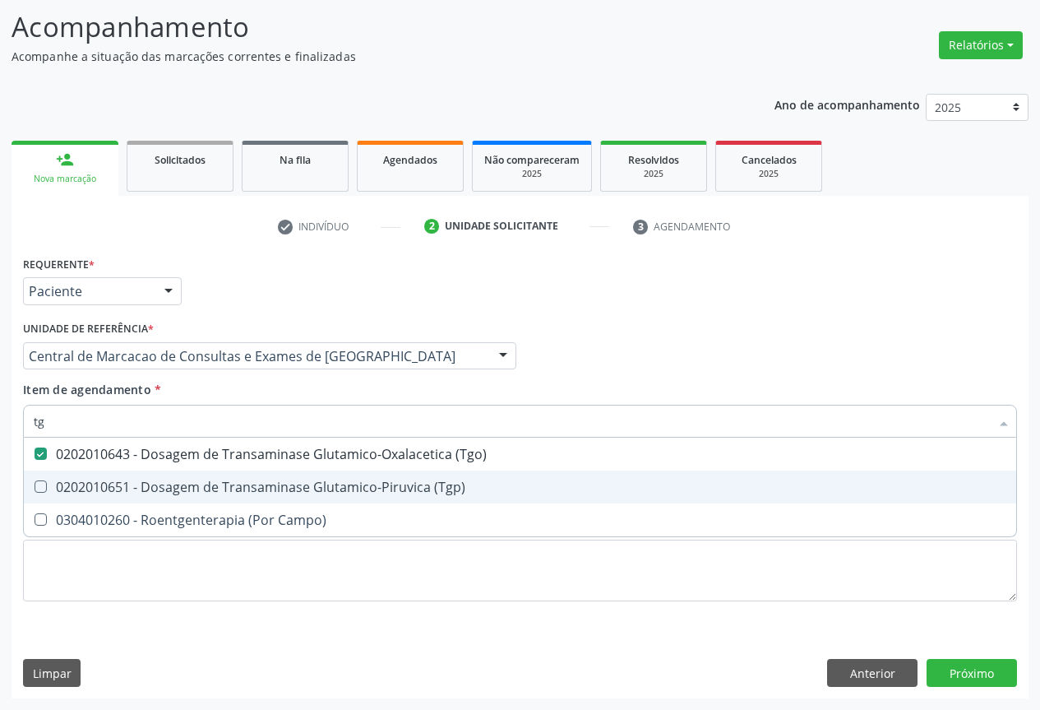
click at [117, 477] on span "0202010651 - Dosagem de Transaminase Glutamico-Piruvica (Tgp)" at bounding box center [520, 486] width 993 height 33
checkbox \(Tgp\) "true"
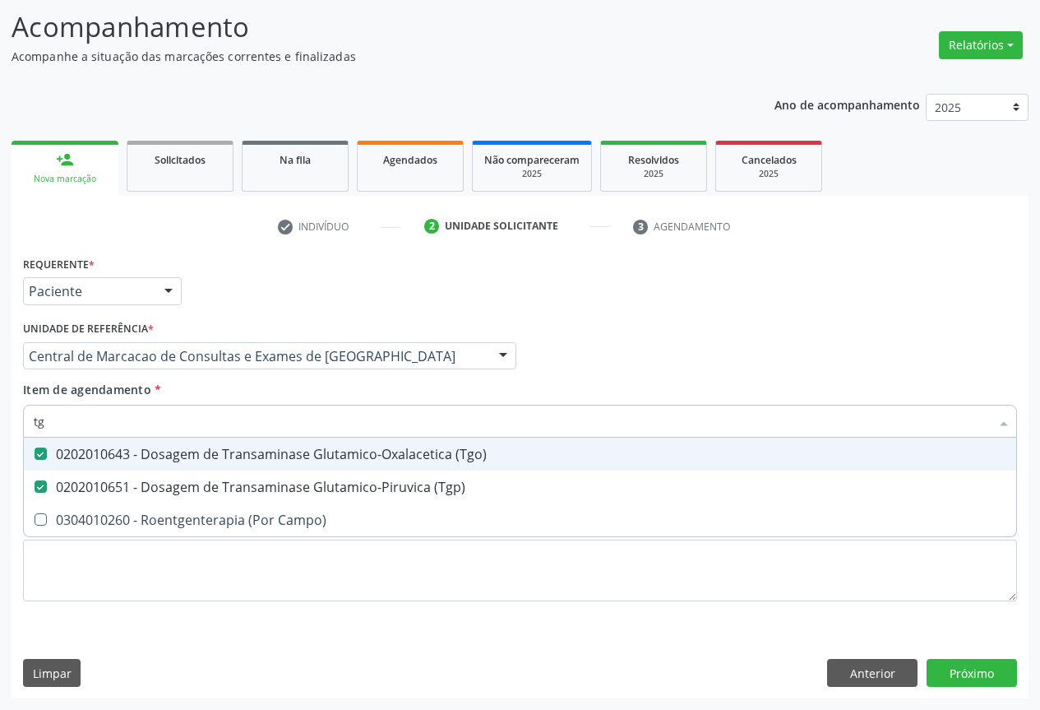
click at [116, 423] on input "tg" at bounding box center [512, 421] width 956 height 33
type input "p"
checkbox \(Tgo\) "false"
checkbox \(Tgp\) "false"
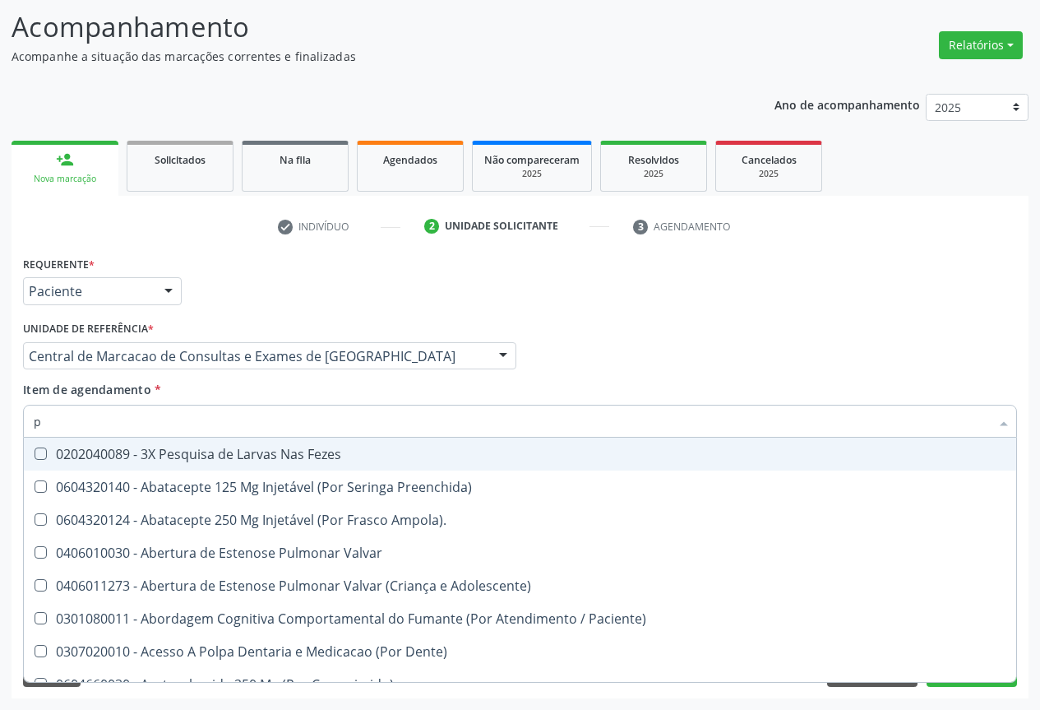
type input "po"
checkbox \(Tgp\) "false"
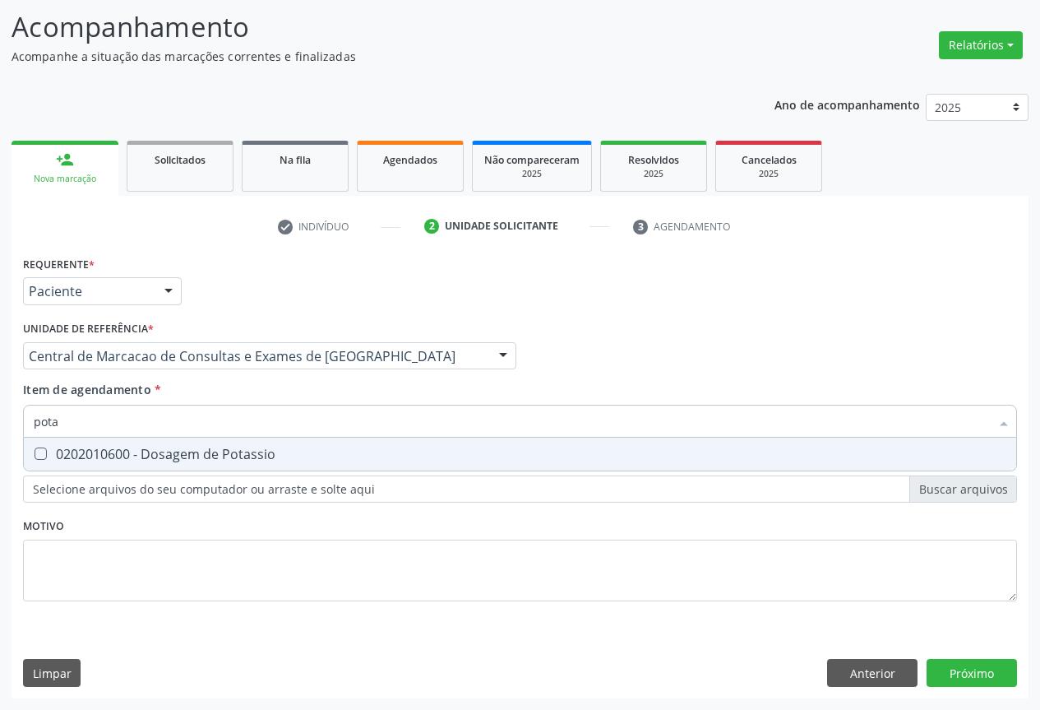
type input "potas"
click at [112, 449] on div "0202010600 - Dosagem de Potassio" at bounding box center [520, 453] width 973 height 13
checkbox Potassio "true"
click at [114, 422] on input "potas" at bounding box center [512, 421] width 956 height 33
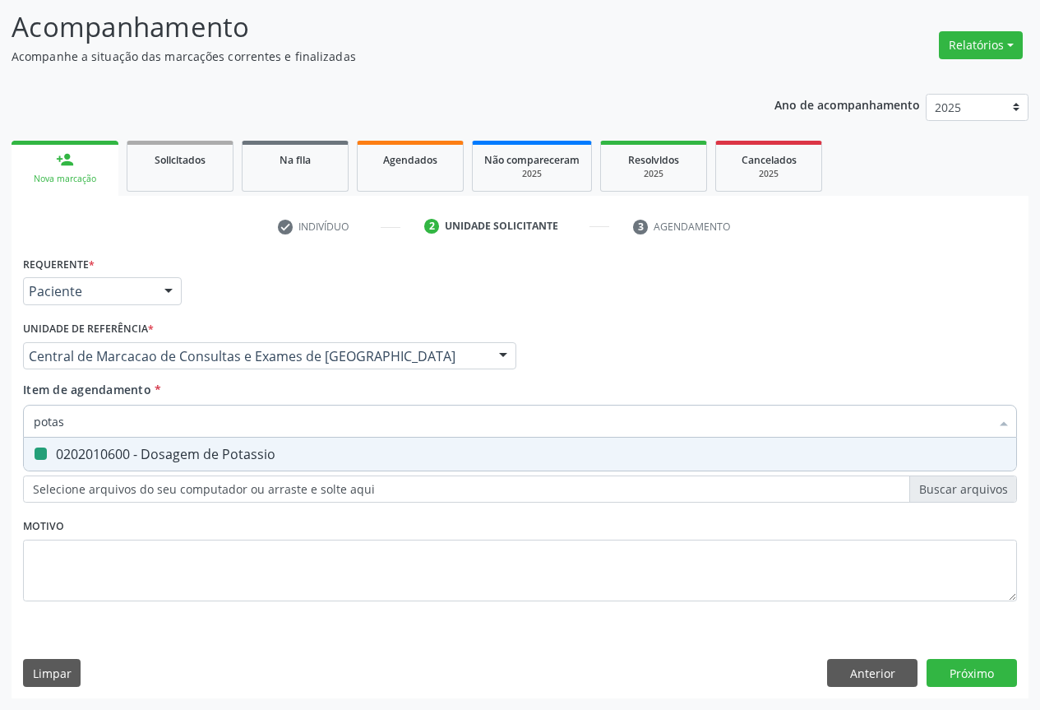
type input "a"
checkbox Potassio "false"
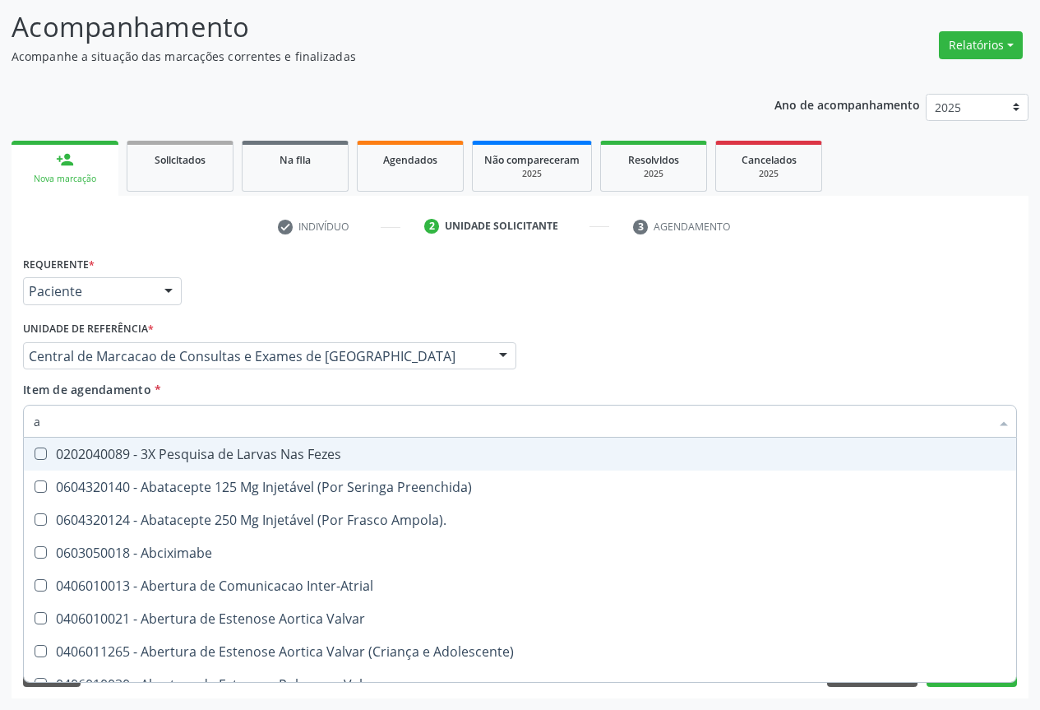
type input "ac"
checkbox Paciente "true"
checkbox Urina "false"
checkbox População "true"
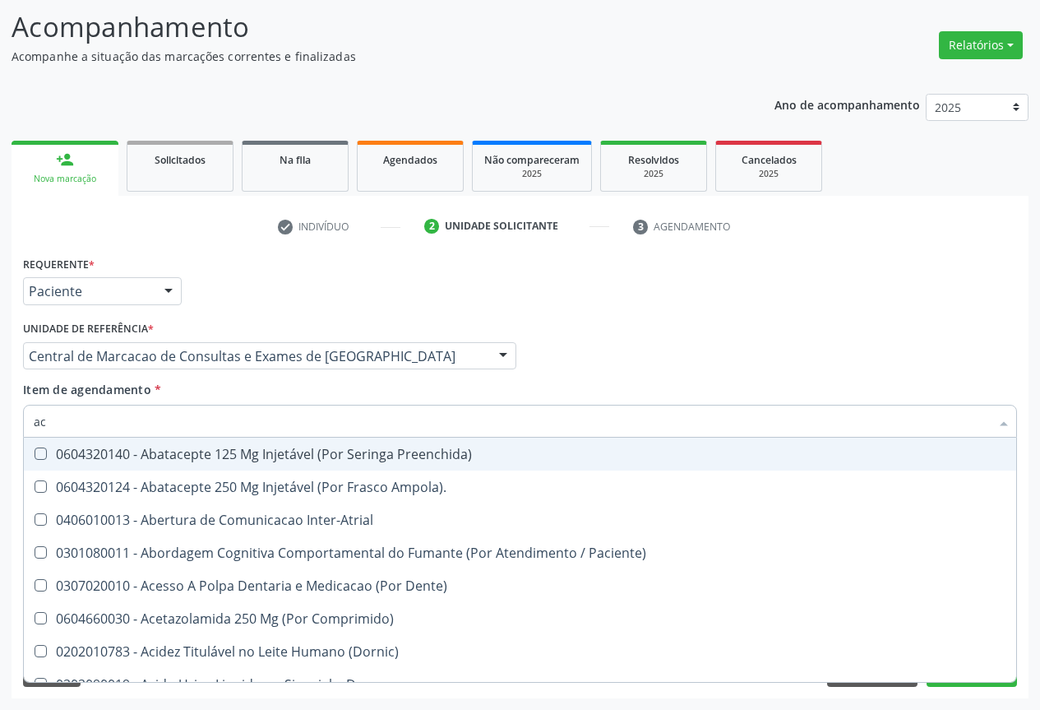
type input "aci"
checkbox Urina "false"
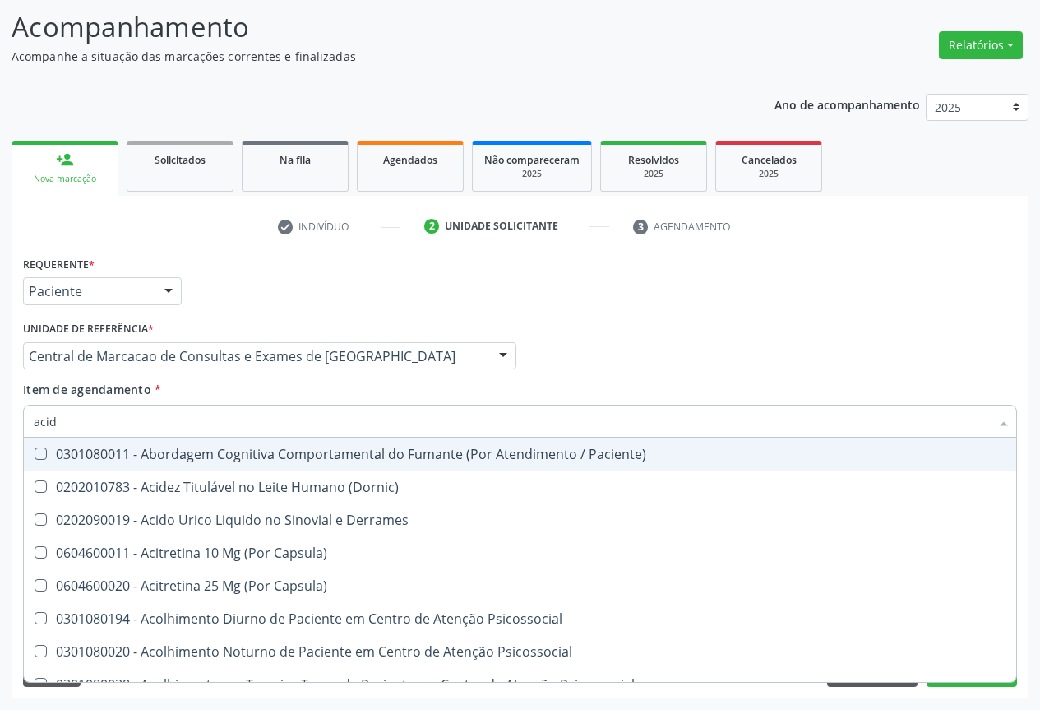
type input "acido"
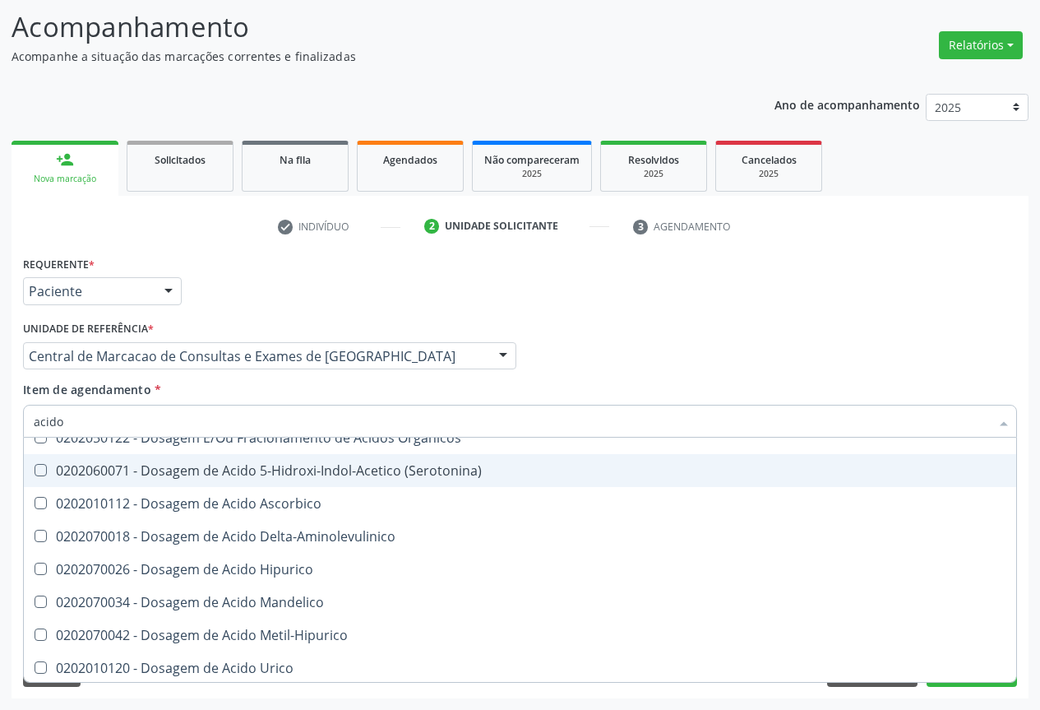
scroll to position [164, 0]
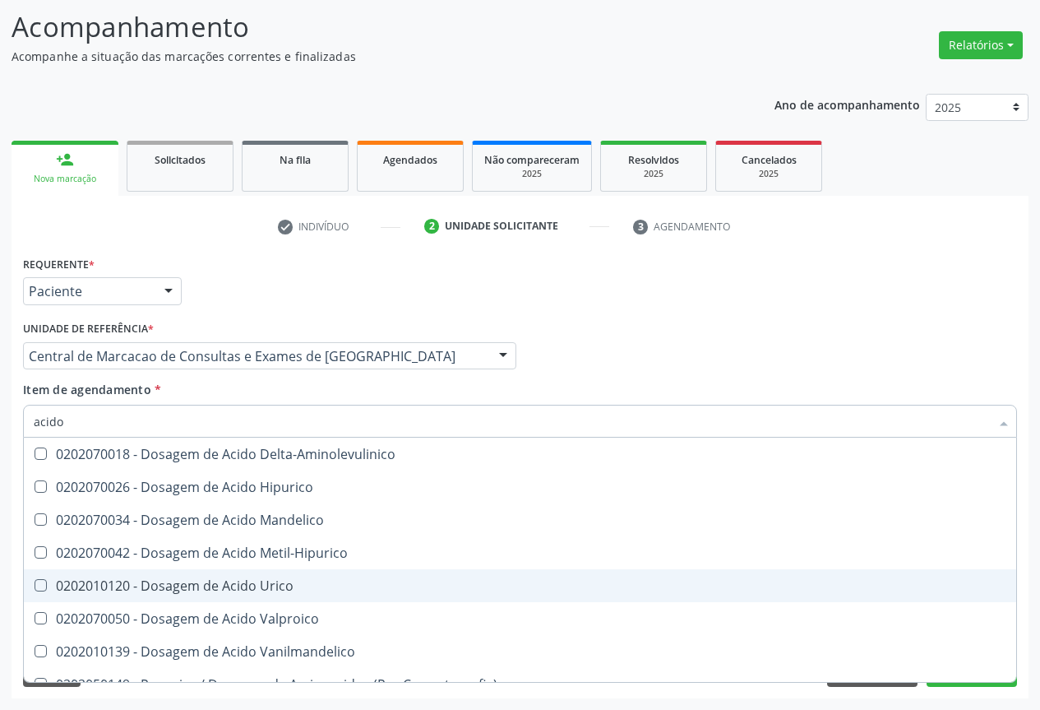
click at [121, 583] on div "0202010120 - Dosagem de Acido Urico" at bounding box center [520, 585] width 973 height 13
checkbox Urico "true"
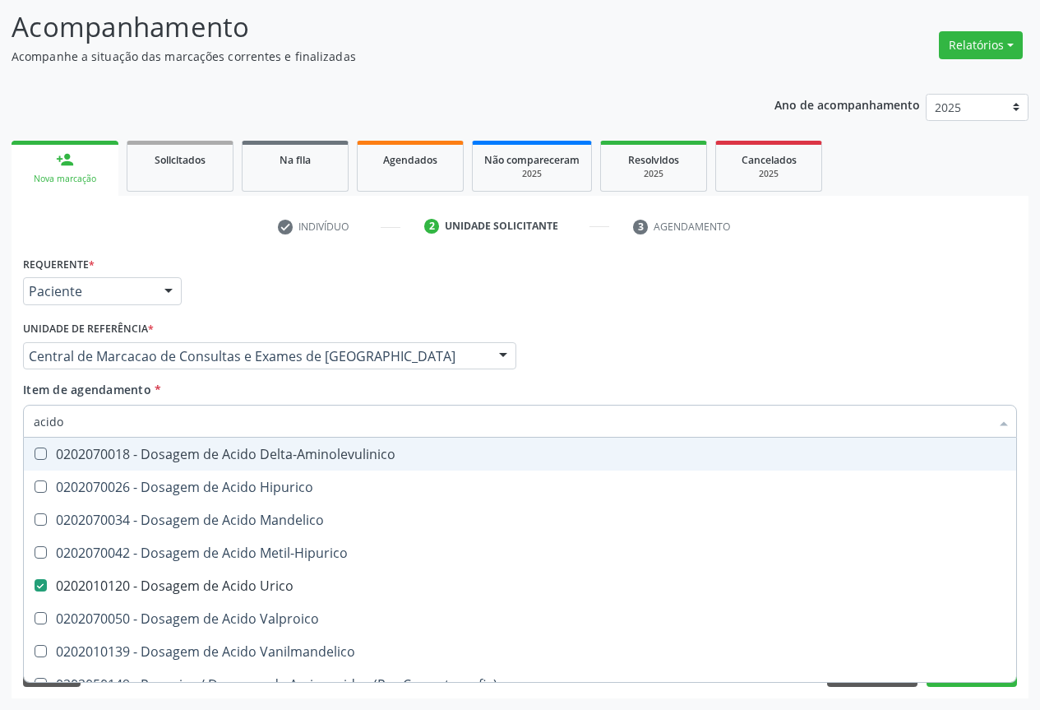
click at [100, 423] on input "acido" at bounding box center [512, 421] width 956 height 33
type input "gl"
checkbox Urico "false"
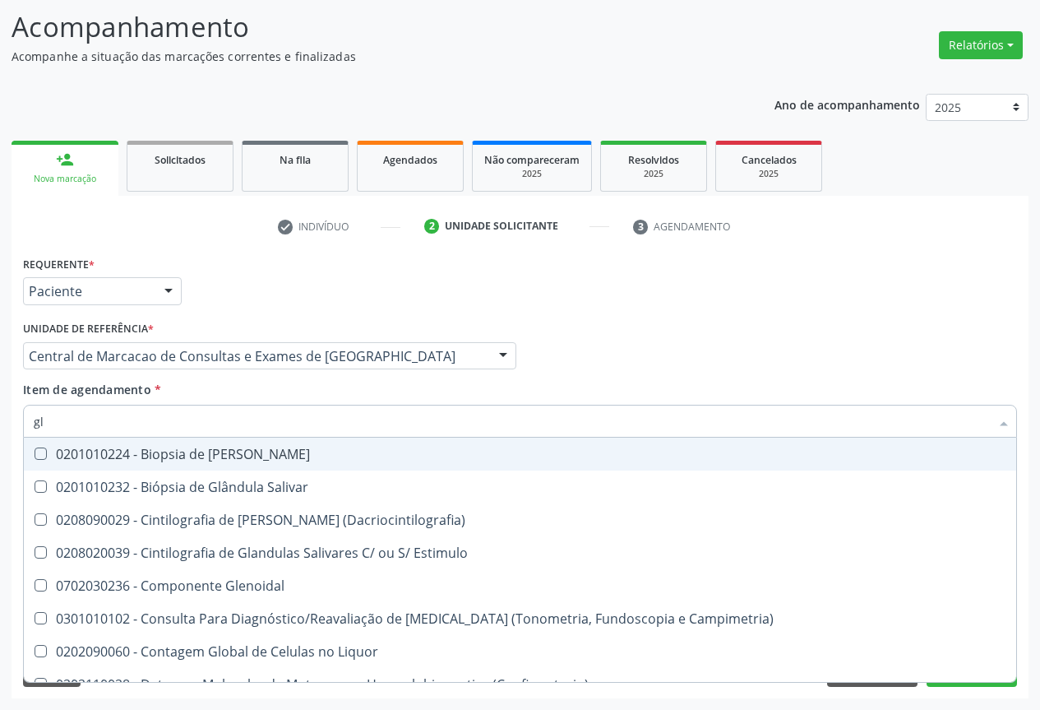
type input "gli"
checkbox Dosagens\) "true"
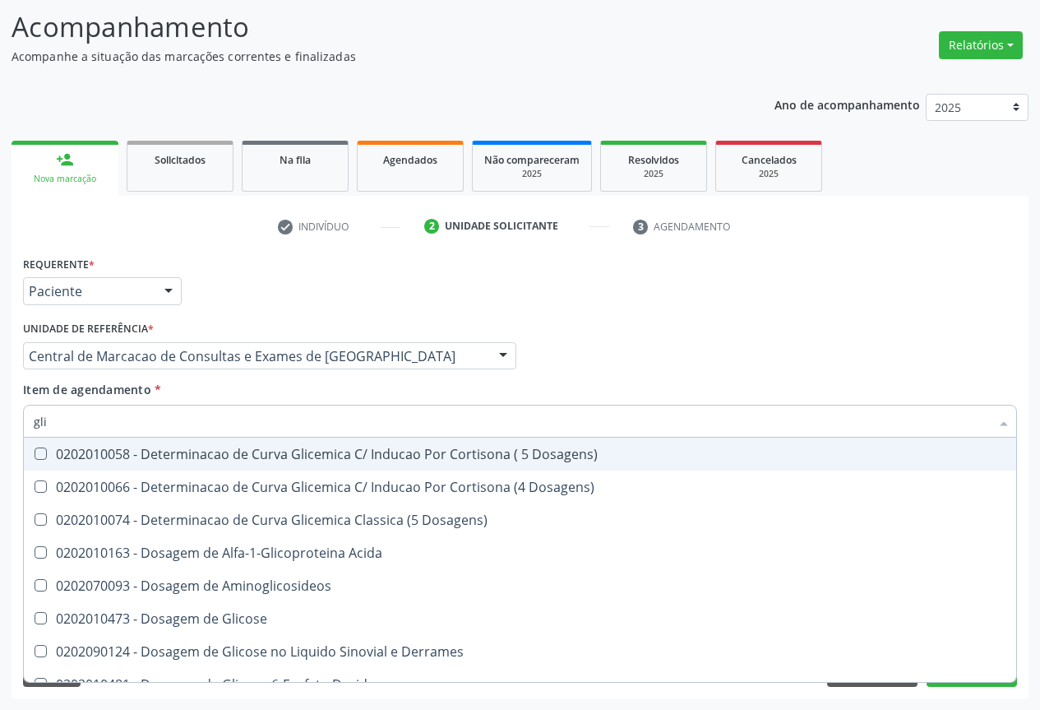
type input "glic"
checkbox Glicosilada "true"
checkbox Triglicerideos "false"
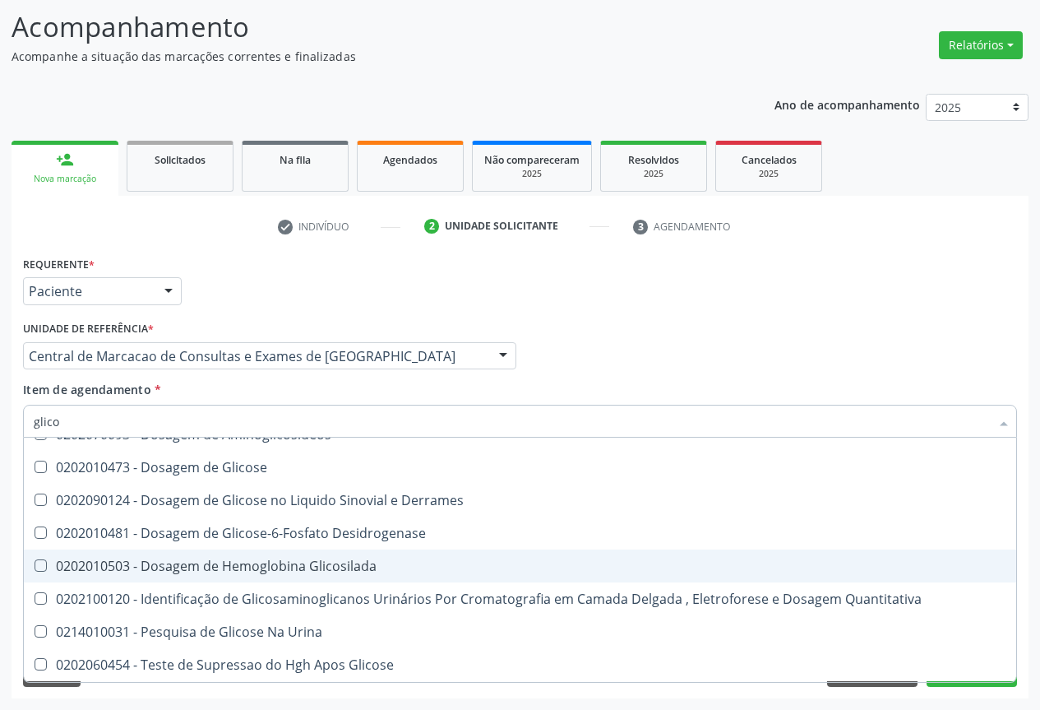
type input "glicos"
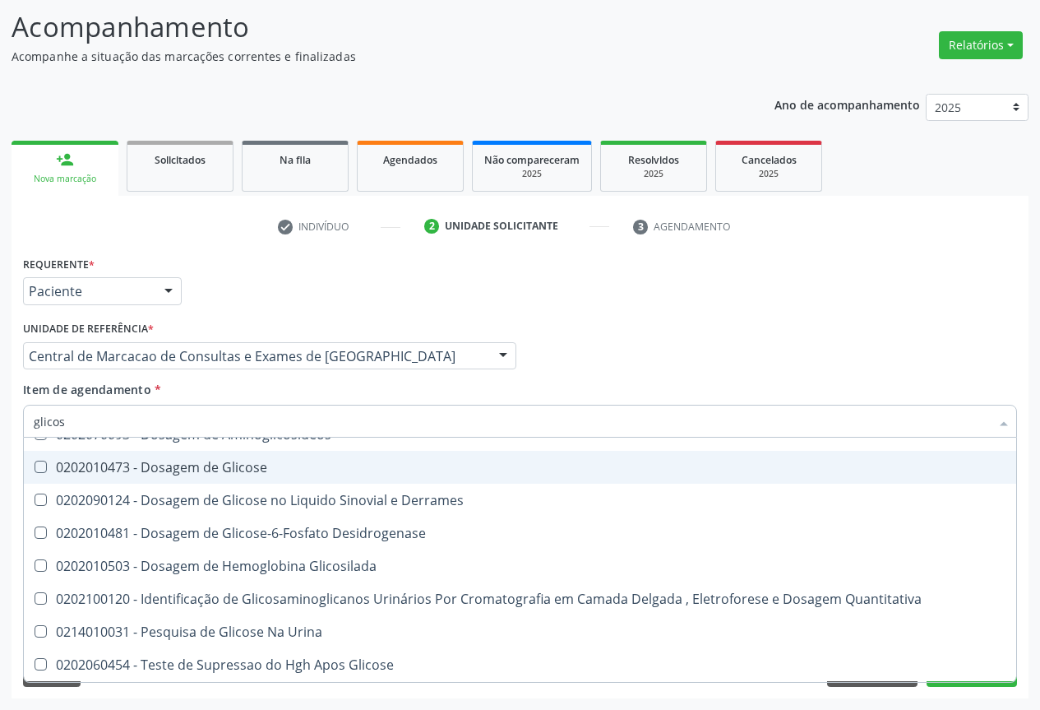
click at [105, 461] on div "0202010473 - Dosagem de Glicose" at bounding box center [520, 467] width 973 height 13
checkbox Glicose "true"
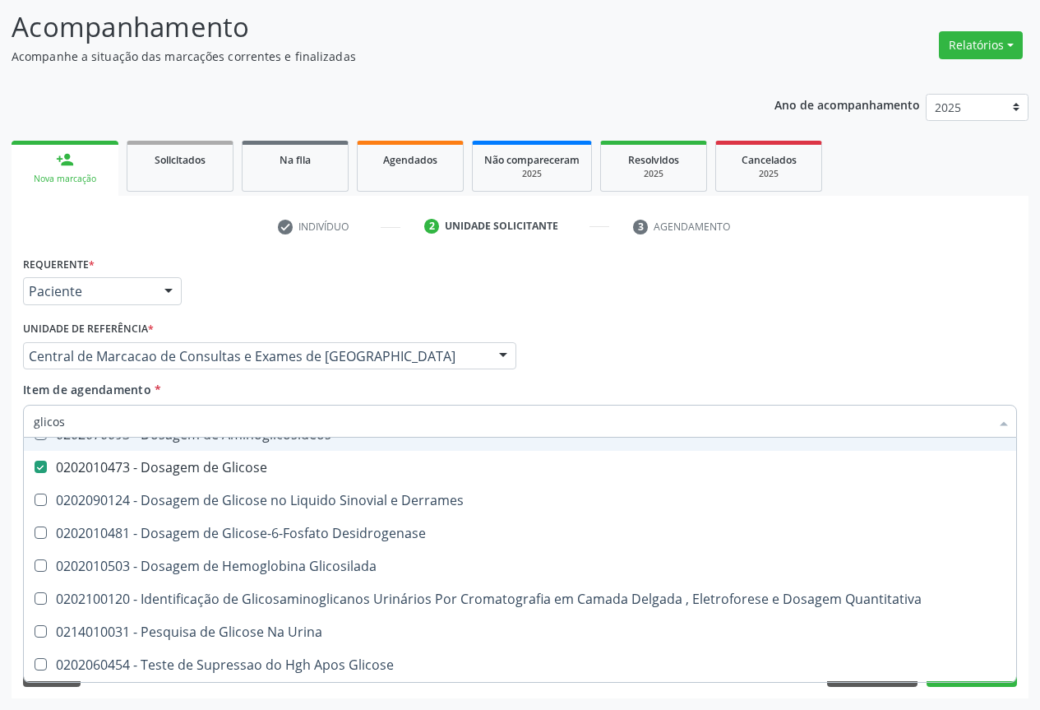
click at [95, 415] on input "glicos" at bounding box center [512, 421] width 956 height 33
type input "fe"
checkbox Glicose "false"
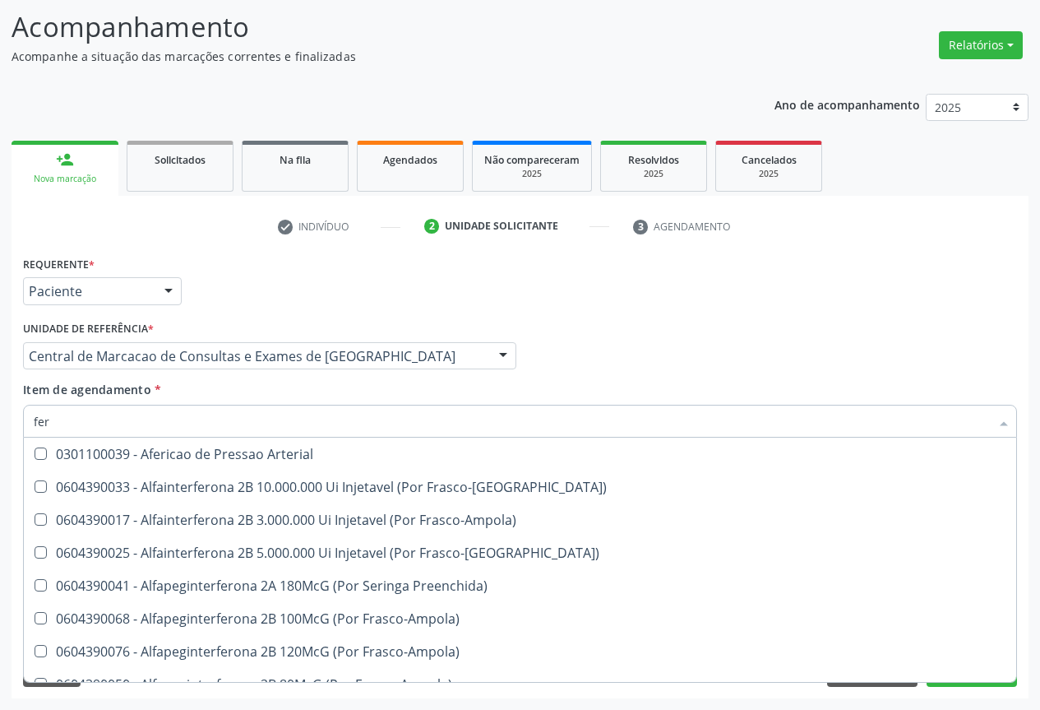
type input "ferr"
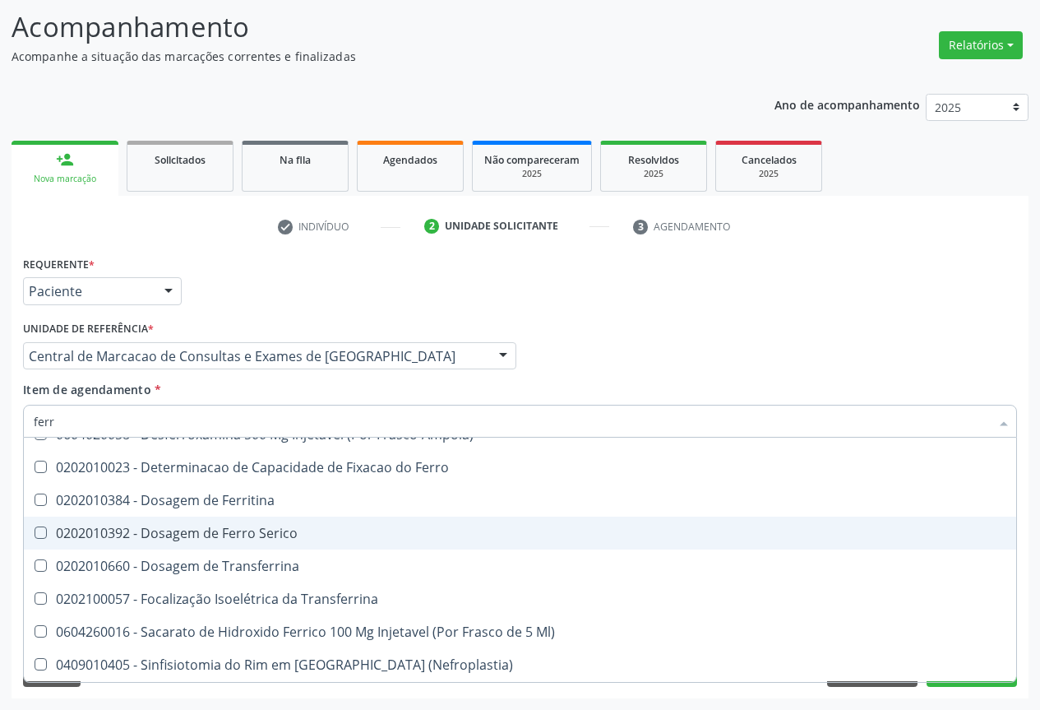
click at [92, 521] on span "0202010392 - Dosagem de Ferro Serico" at bounding box center [520, 532] width 993 height 33
checkbox Serico "true"
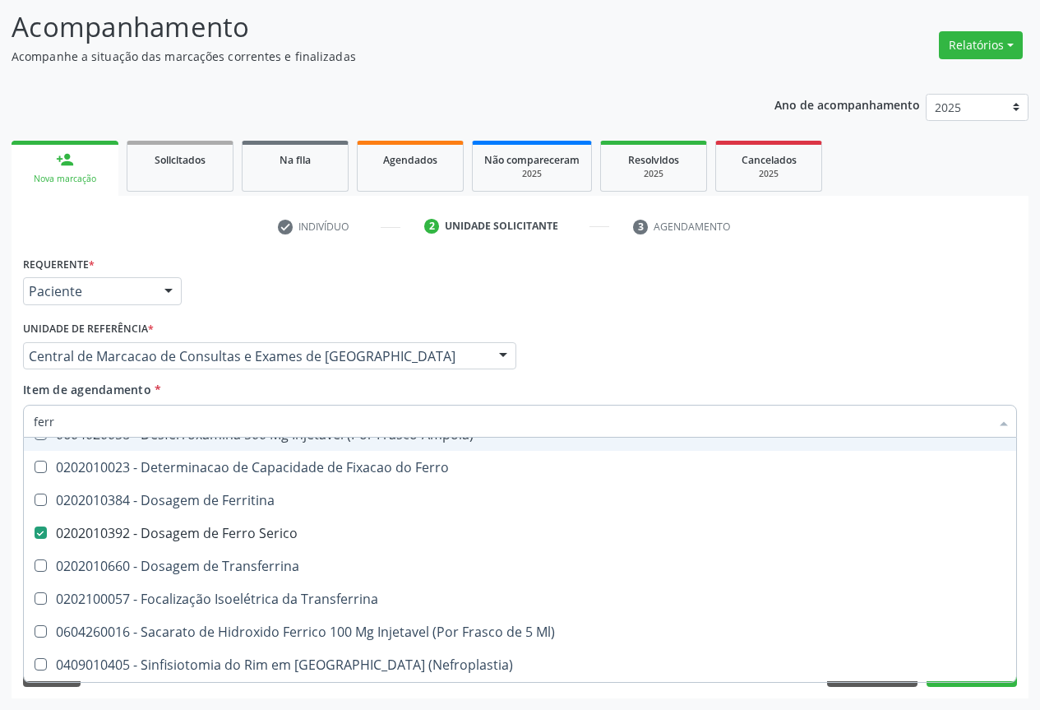
click at [88, 417] on input "ferr" at bounding box center [512, 421] width 956 height 33
type input "fe"
checkbox Serico "false"
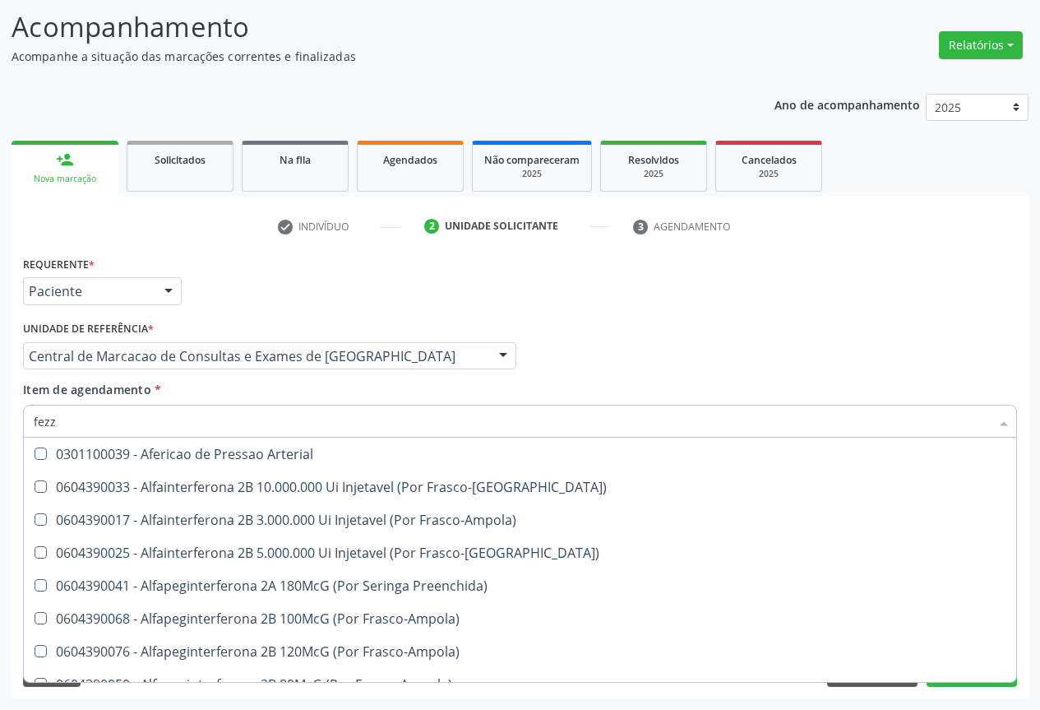
scroll to position [0, 0]
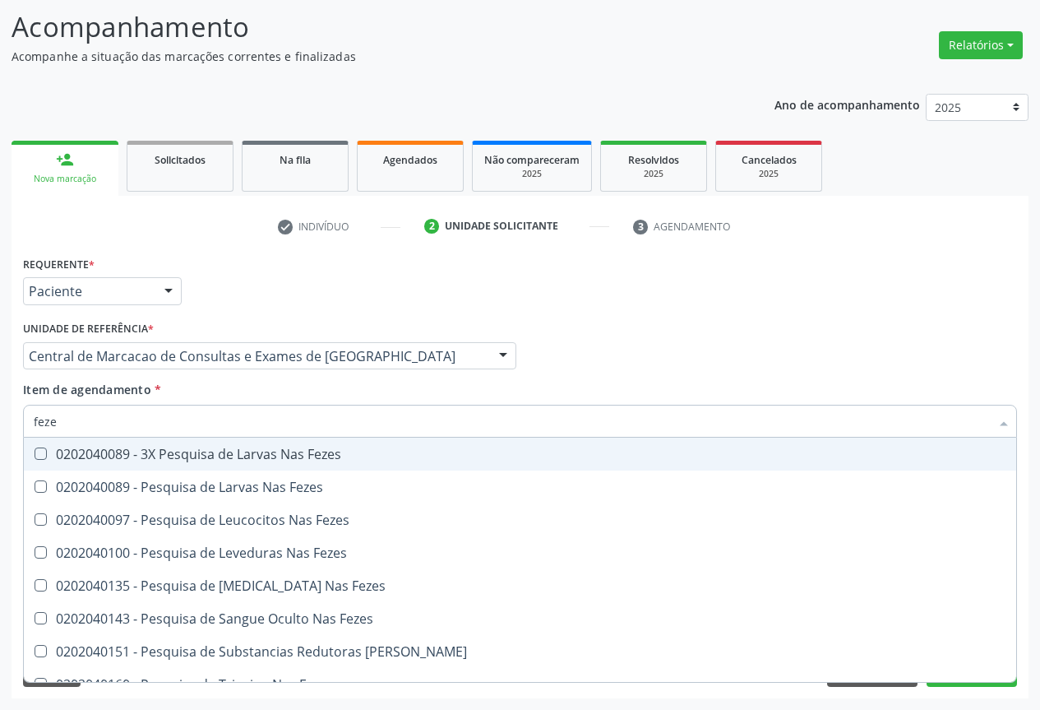
type input "fezes"
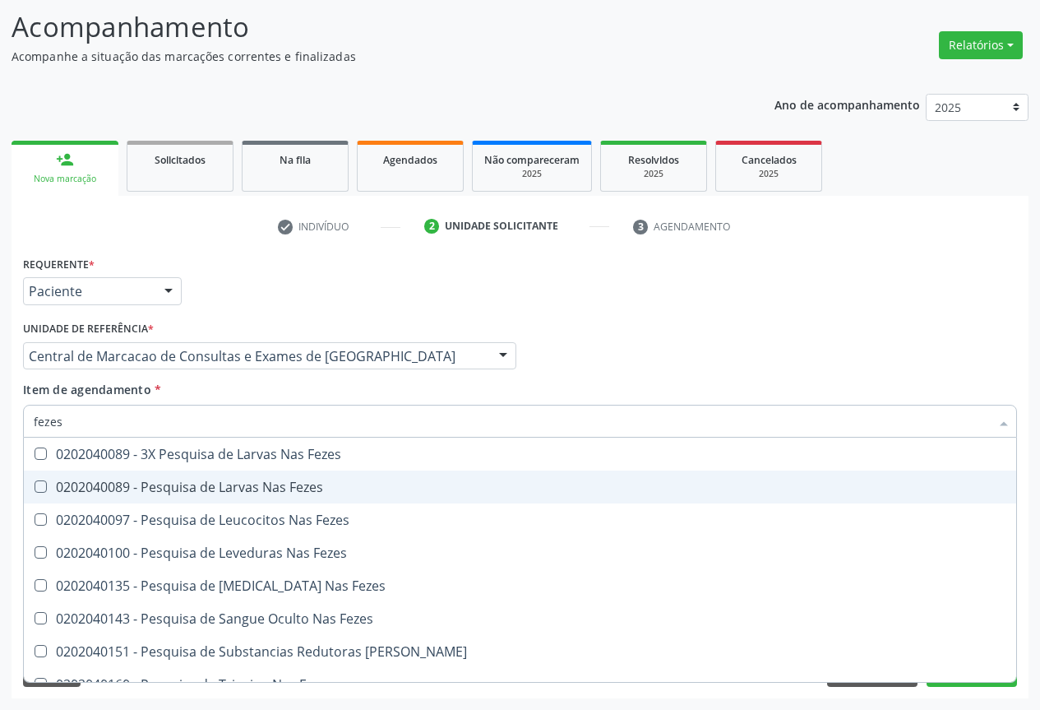
click at [100, 480] on div "0202040089 - Pesquisa de Larvas Nas Fezes" at bounding box center [520, 486] width 973 height 13
checkbox Fezes "true"
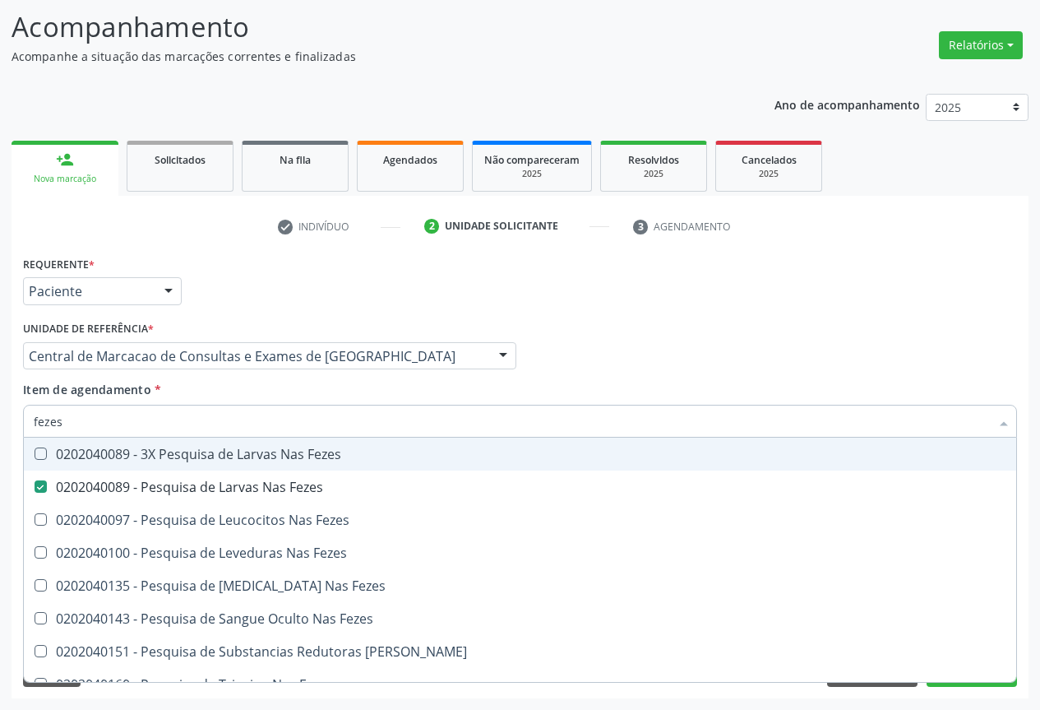
click at [93, 429] on input "fezes" at bounding box center [512, 421] width 956 height 33
click at [517, 278] on div "Requerente * Paciente Profissional de Saúde Paciente Nenhum resultado encontrad…" at bounding box center [520, 284] width 1003 height 64
checkbox Fezes "true"
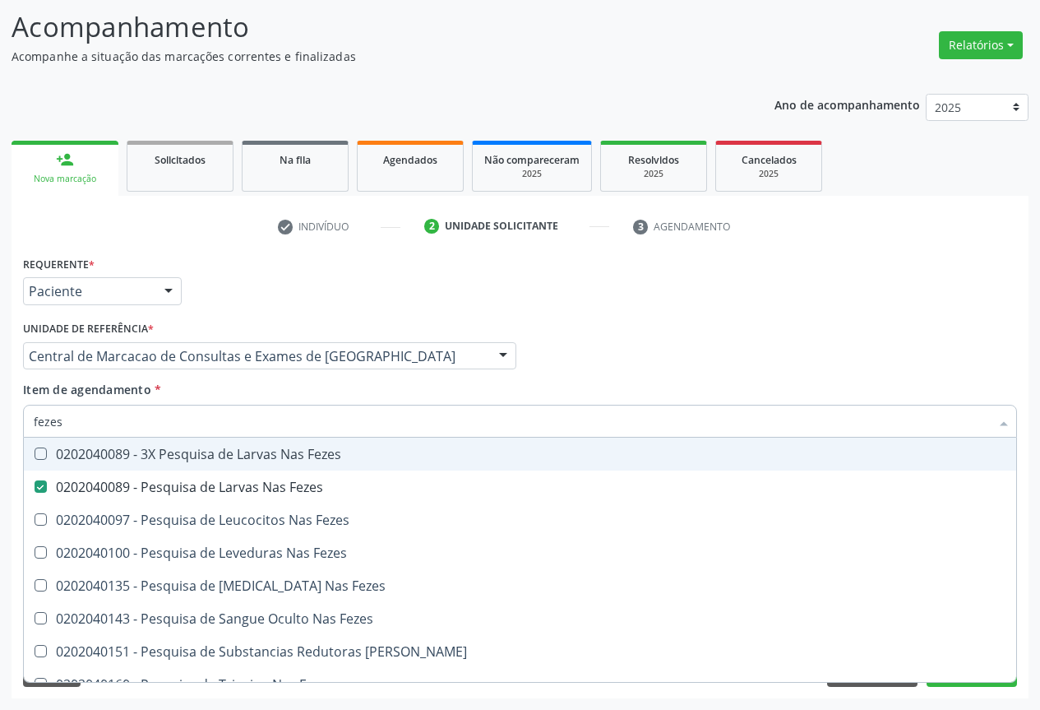
checkbox Fezes "true"
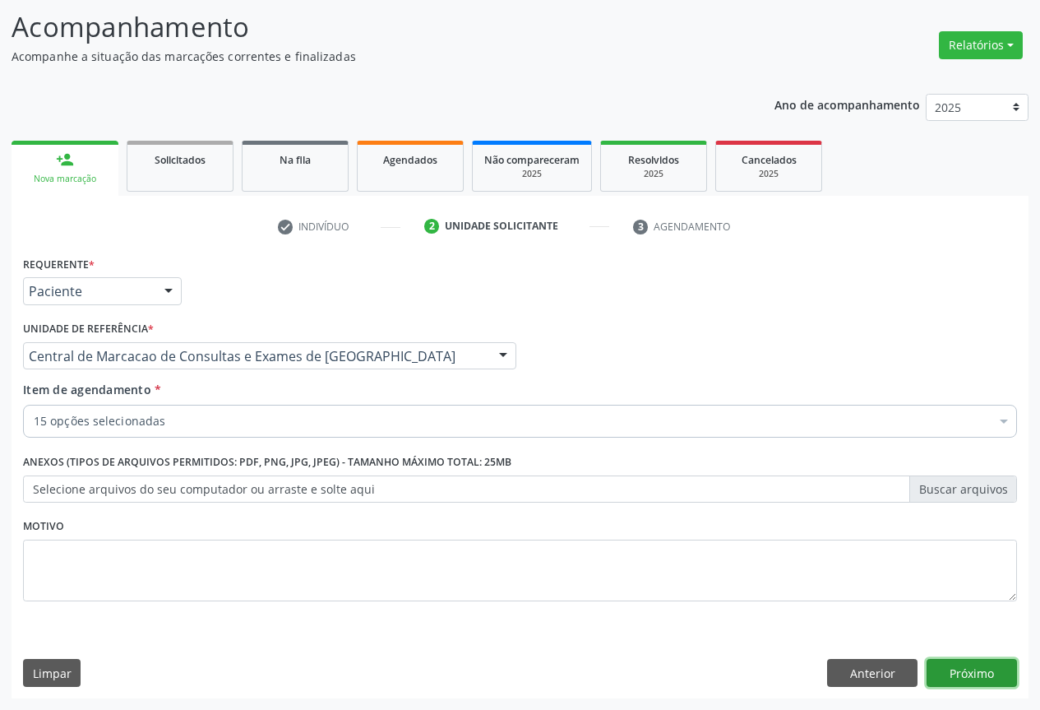
click at [984, 671] on button "Próximo" at bounding box center [972, 673] width 90 height 28
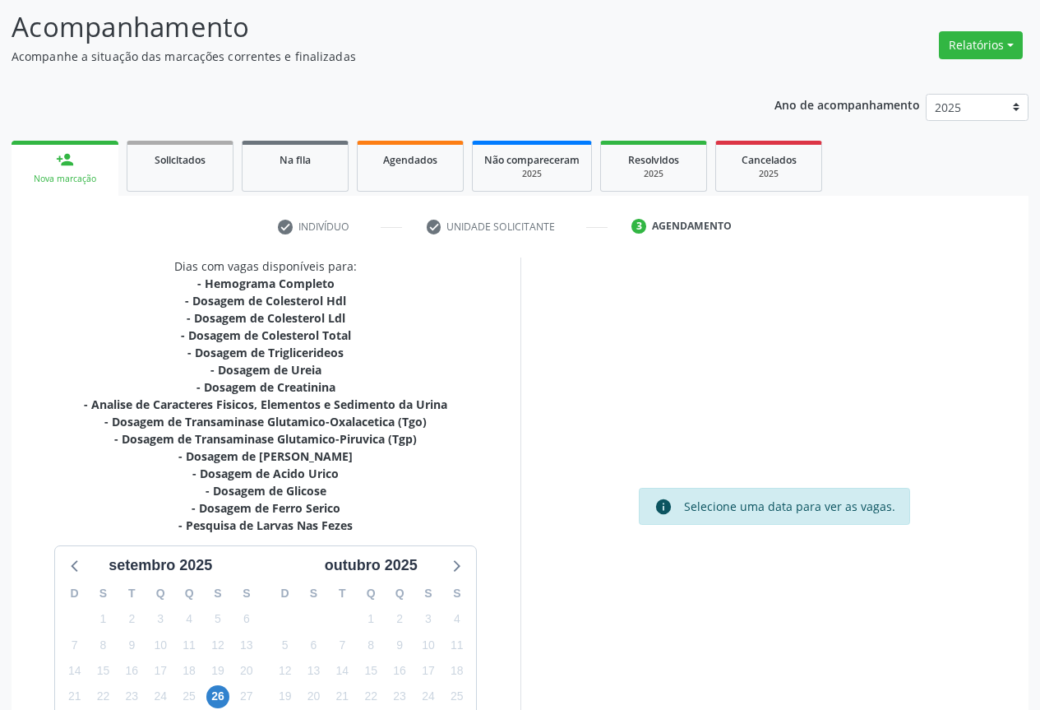
scroll to position [248, 0]
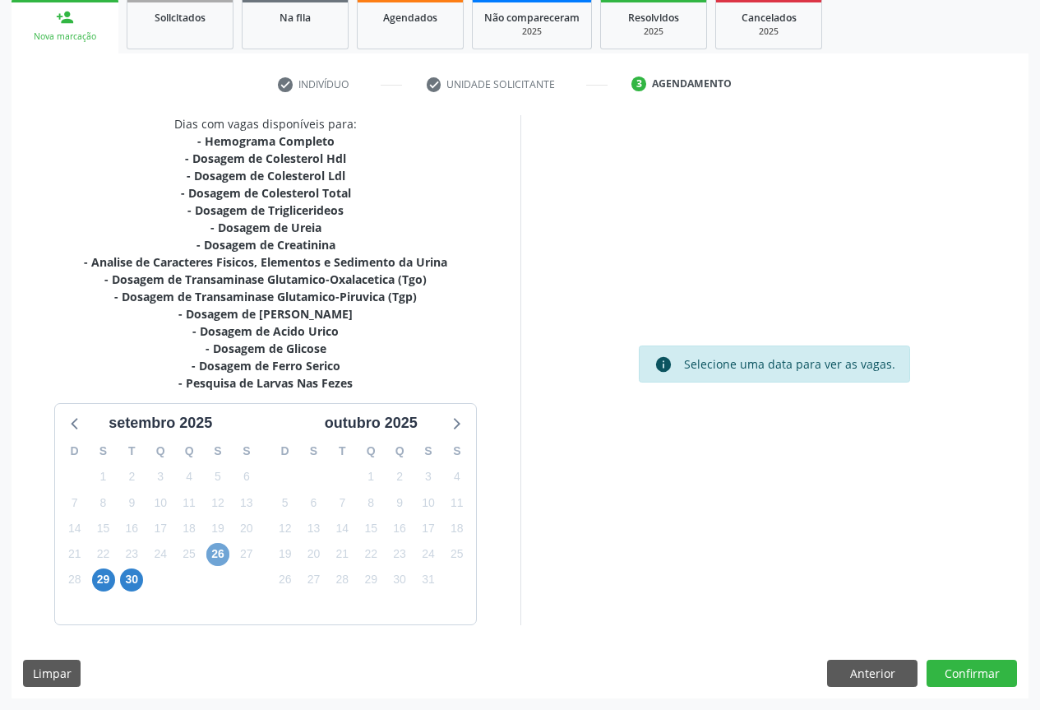
click at [214, 557] on span "26" at bounding box center [217, 554] width 23 height 23
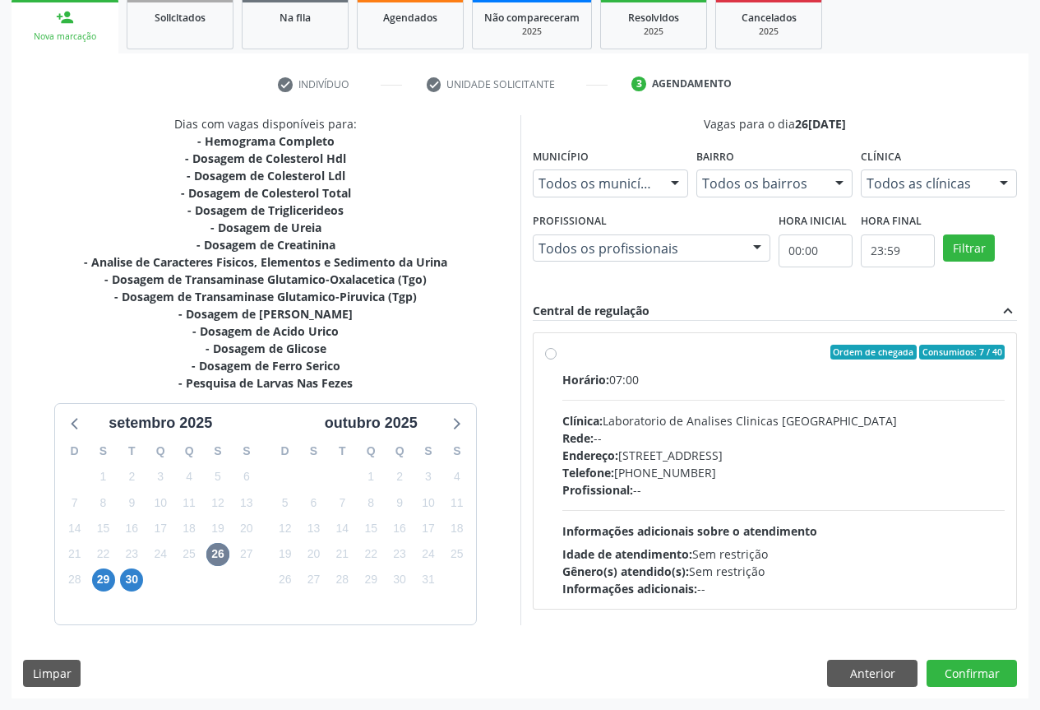
click at [724, 478] on div "Telefone: (74) 36453588" at bounding box center [784, 472] width 443 height 17
click at [557, 359] on input "Ordem de chegada Consumidos: 7 / 40 Horário: 07:00 Clínica: Laboratorio de Anal…" at bounding box center [551, 352] width 12 height 15
radio input "true"
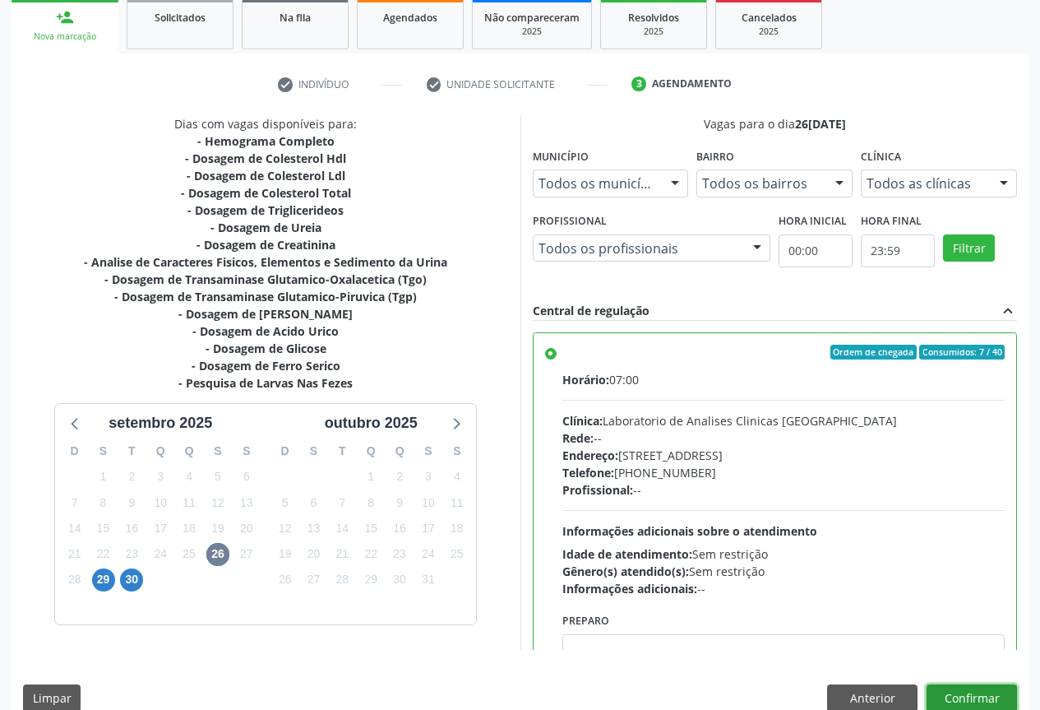
click at [963, 688] on button "Confirmar" at bounding box center [972, 698] width 90 height 28
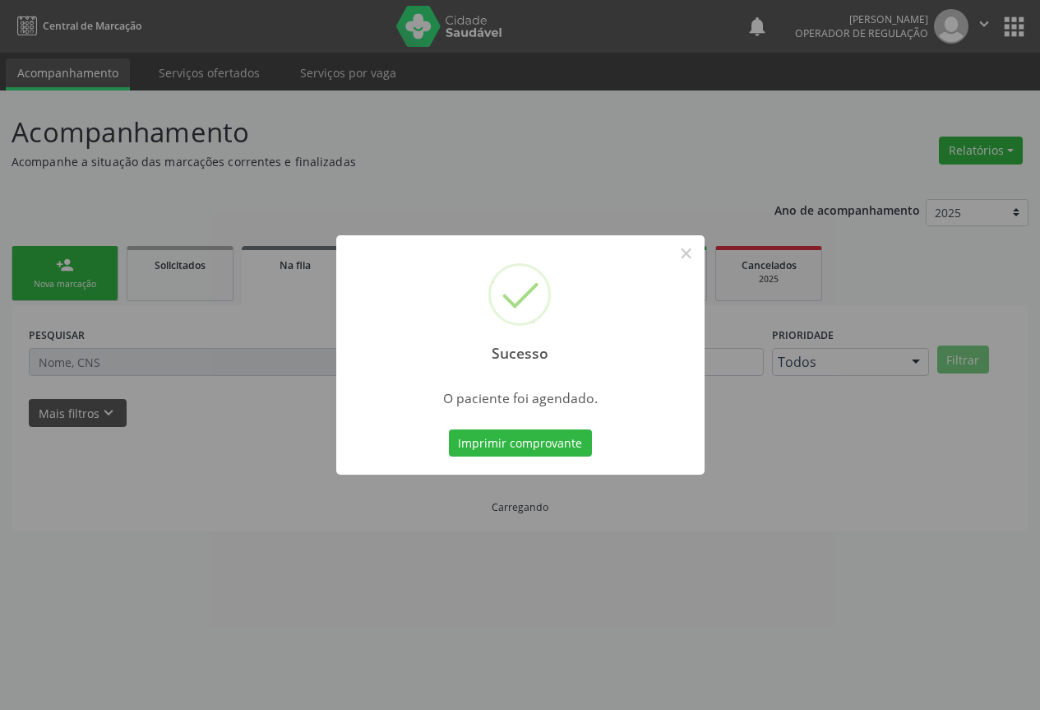
scroll to position [0, 0]
click at [511, 436] on button "Imprimir comprovante" at bounding box center [520, 443] width 143 height 28
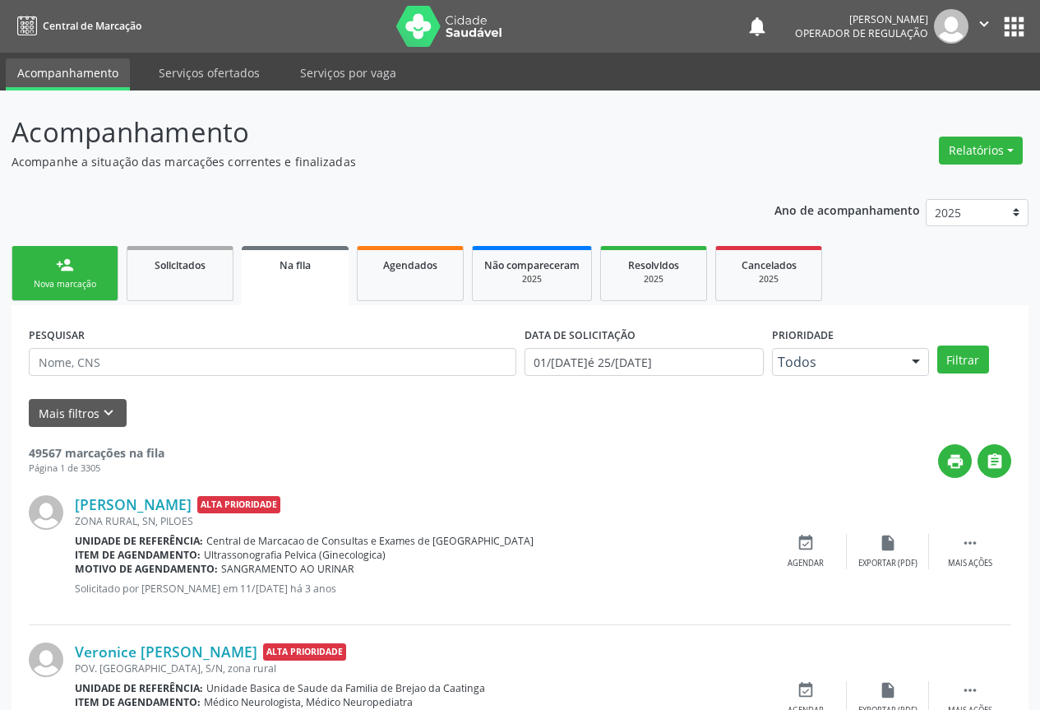
click at [88, 289] on div "Nova marcação" at bounding box center [65, 284] width 82 height 12
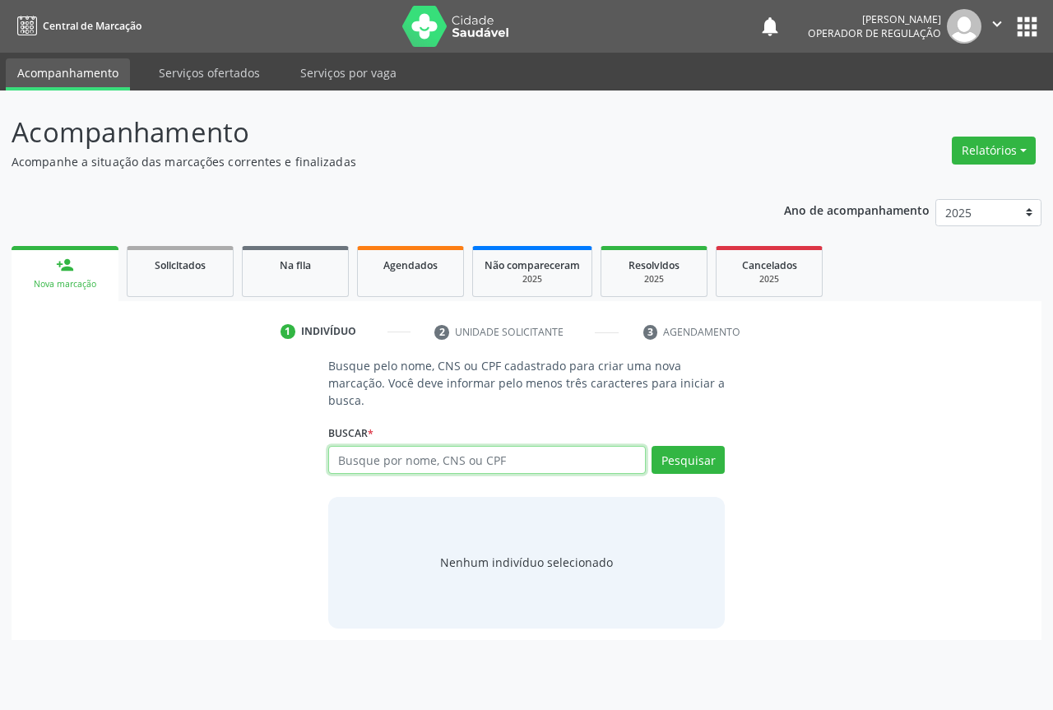
click at [405, 464] on input "text" at bounding box center [486, 460] width 317 height 28
paste input "702 4090 6787 6728"
type input "702 4090 6787 6728"
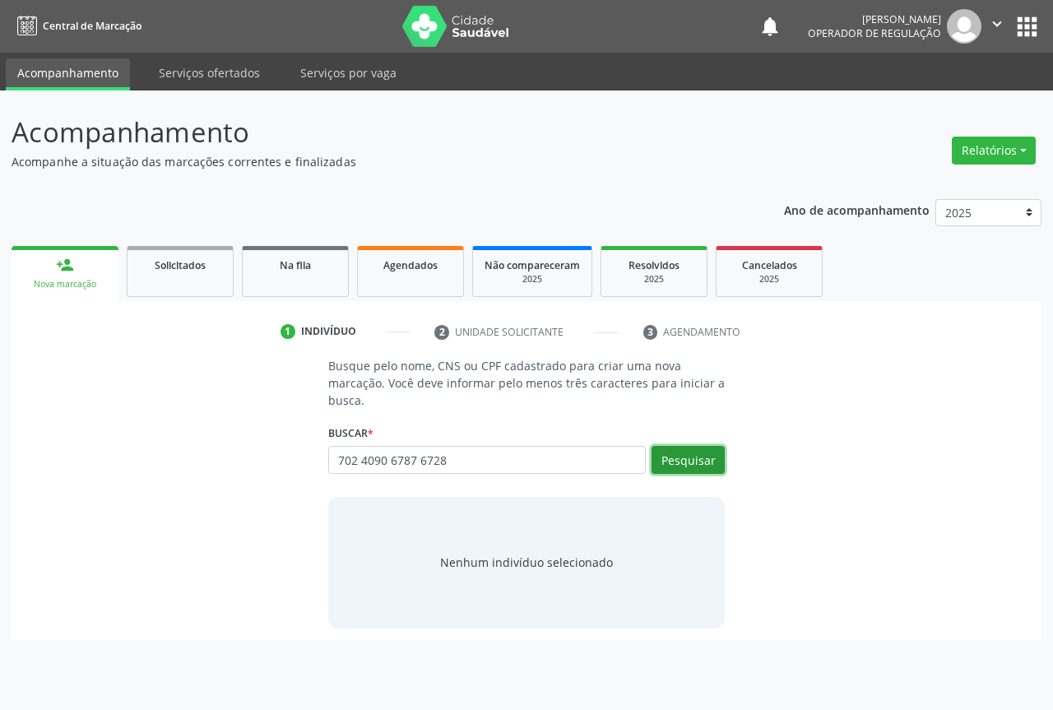
click at [668, 459] on button "Pesquisar" at bounding box center [687, 460] width 73 height 28
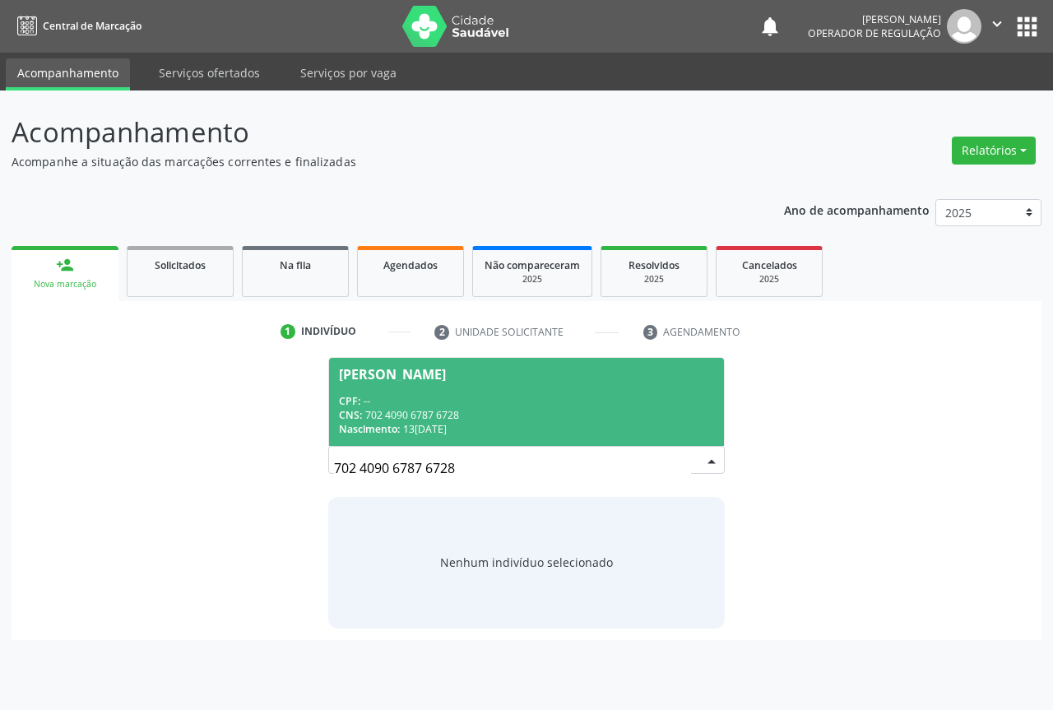
click at [344, 406] on span "CPF:" at bounding box center [349, 401] width 21 height 14
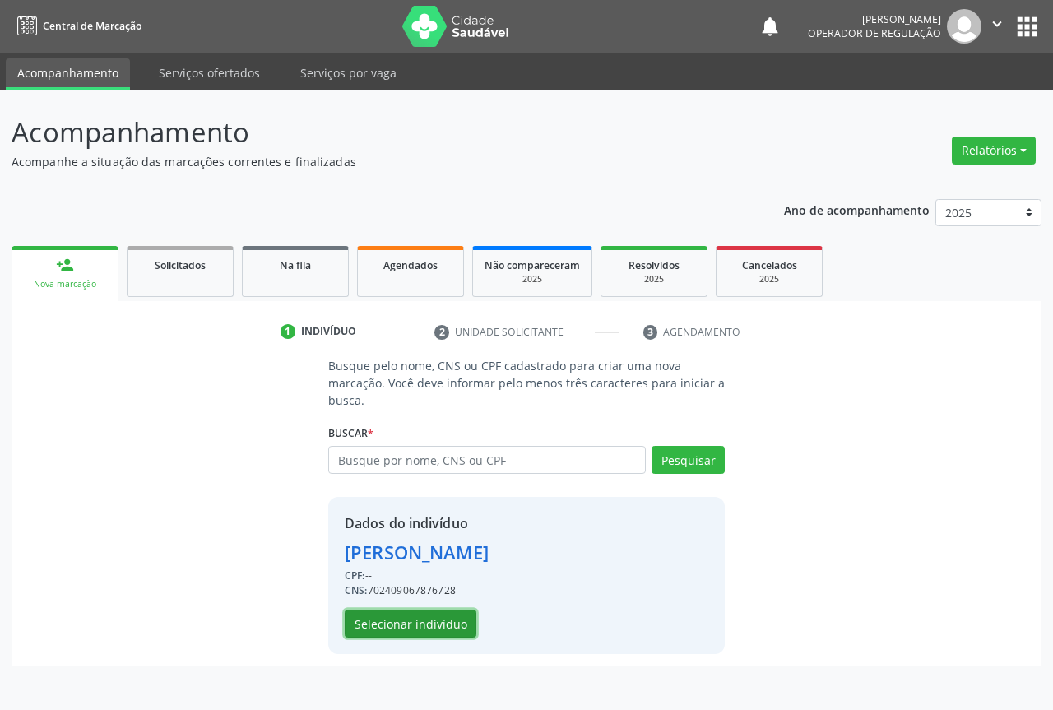
click at [387, 627] on button "Selecionar indivíduo" at bounding box center [411, 623] width 132 height 28
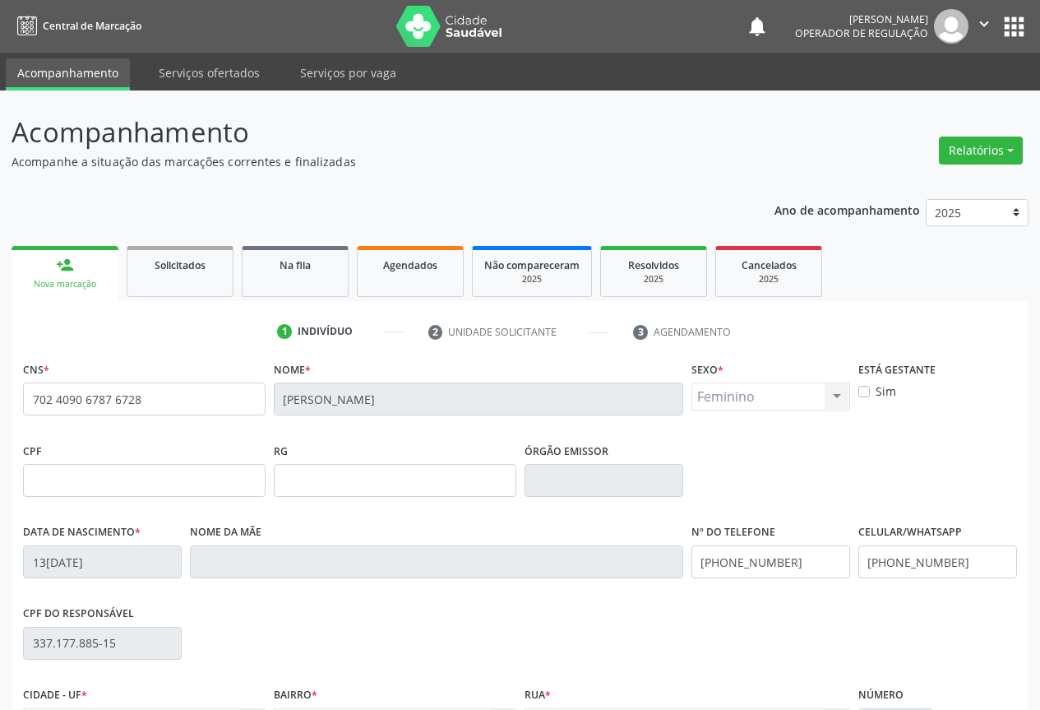
scroll to position [182, 0]
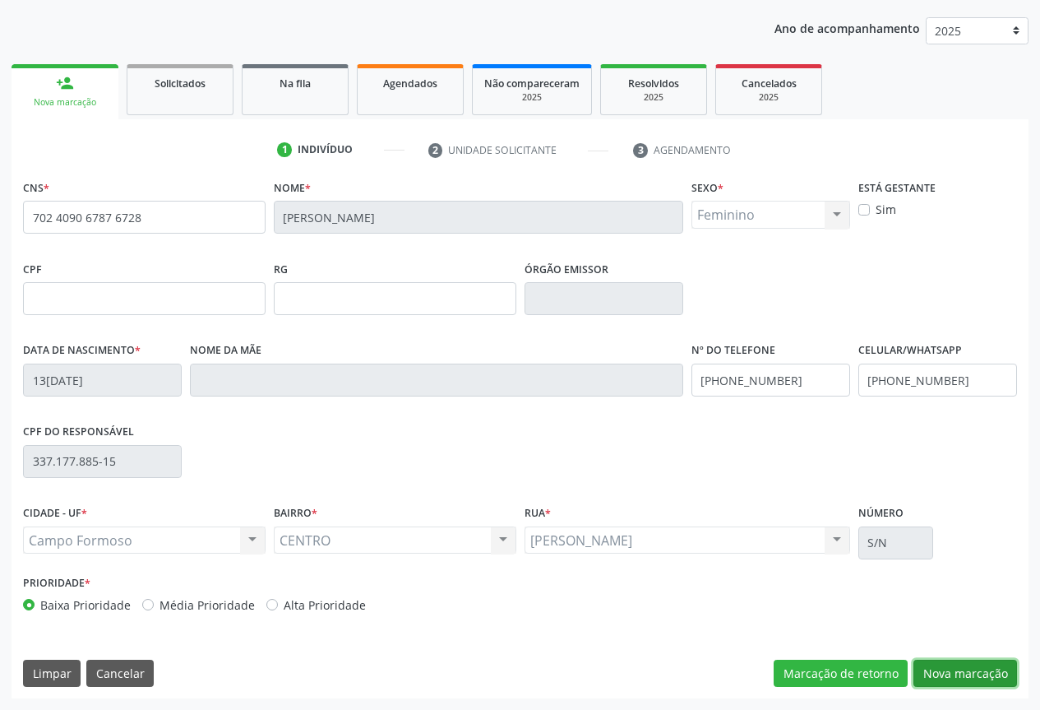
click at [945, 665] on button "Nova marcação" at bounding box center [966, 674] width 104 height 28
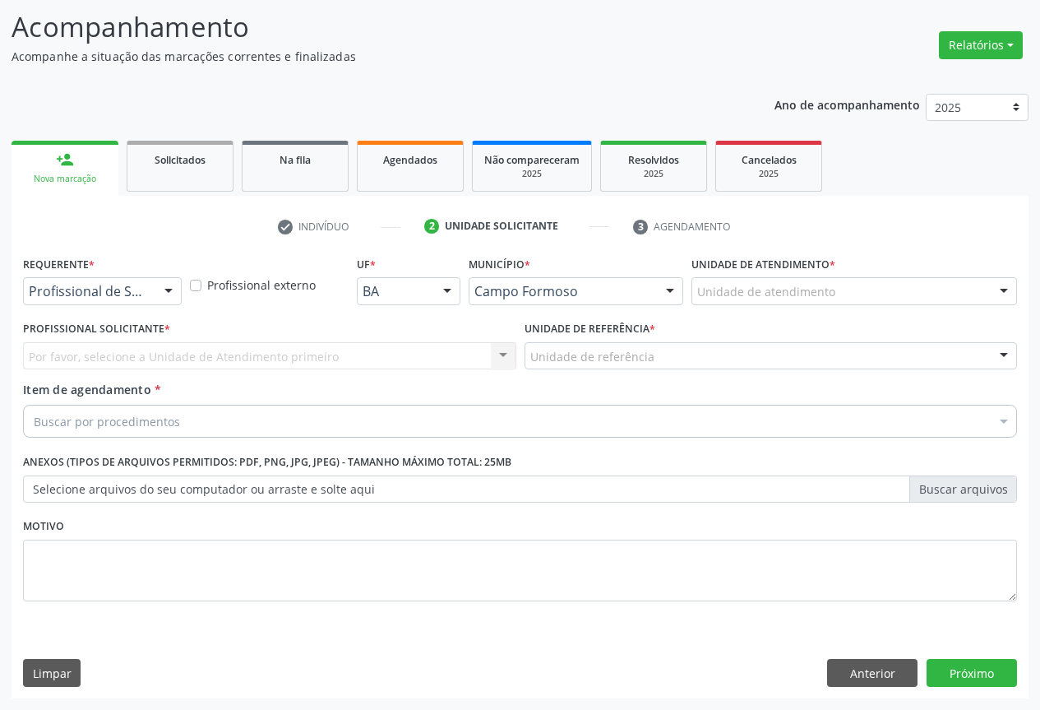
scroll to position [105, 0]
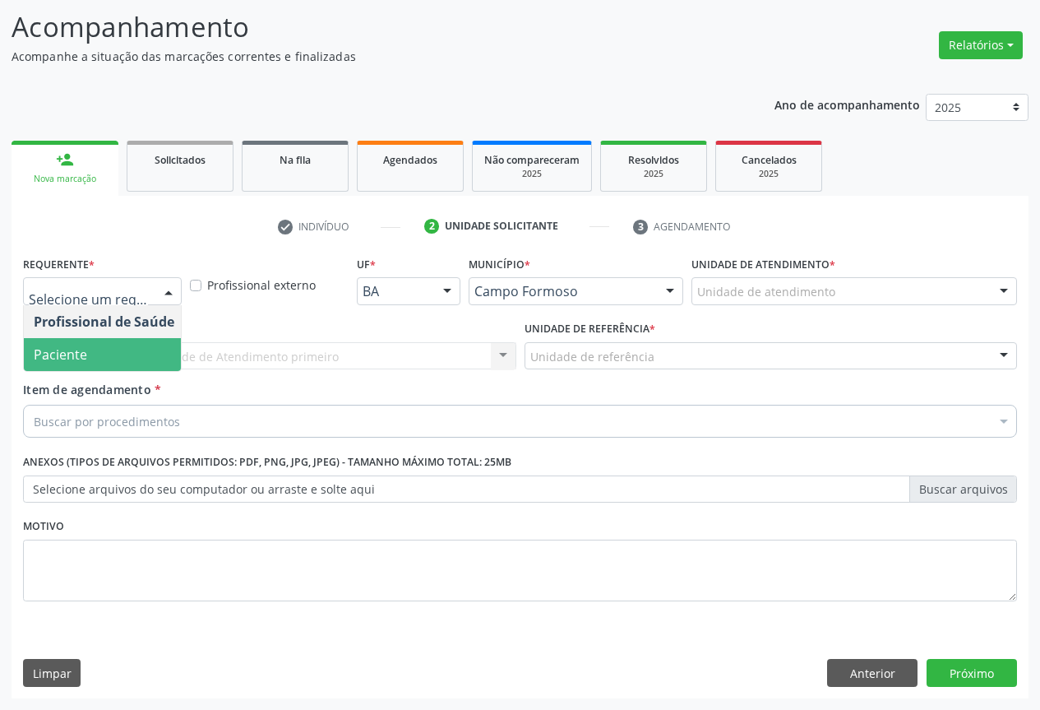
click at [86, 354] on span "Paciente" at bounding box center [104, 354] width 160 height 33
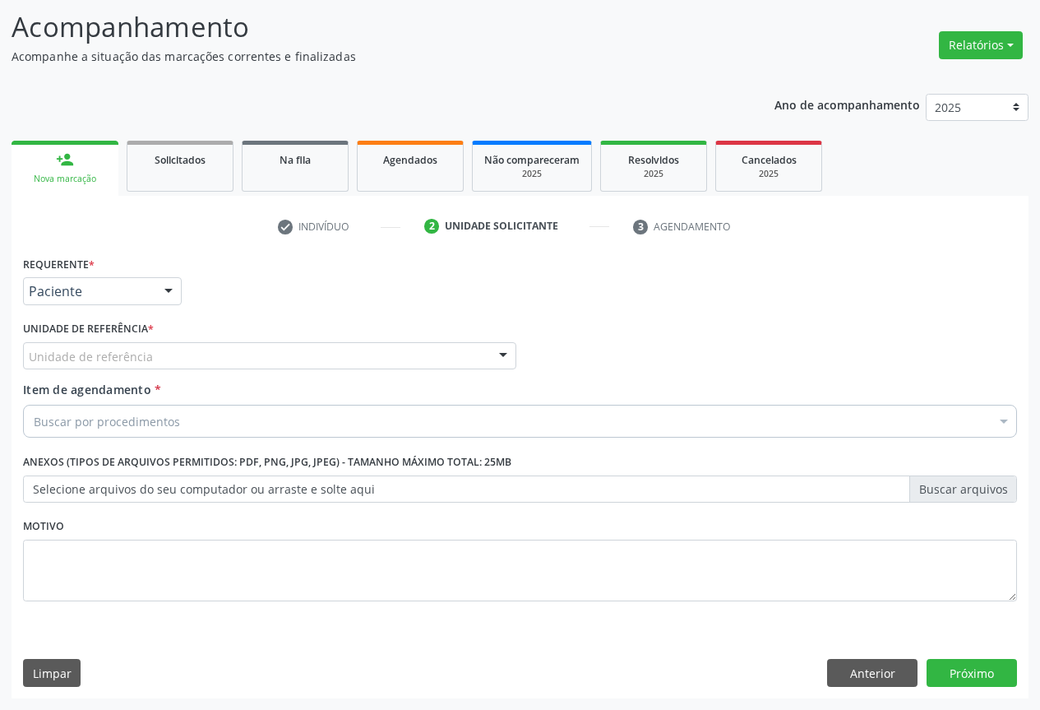
click at [149, 349] on div "Unidade de referência" at bounding box center [269, 356] width 493 height 28
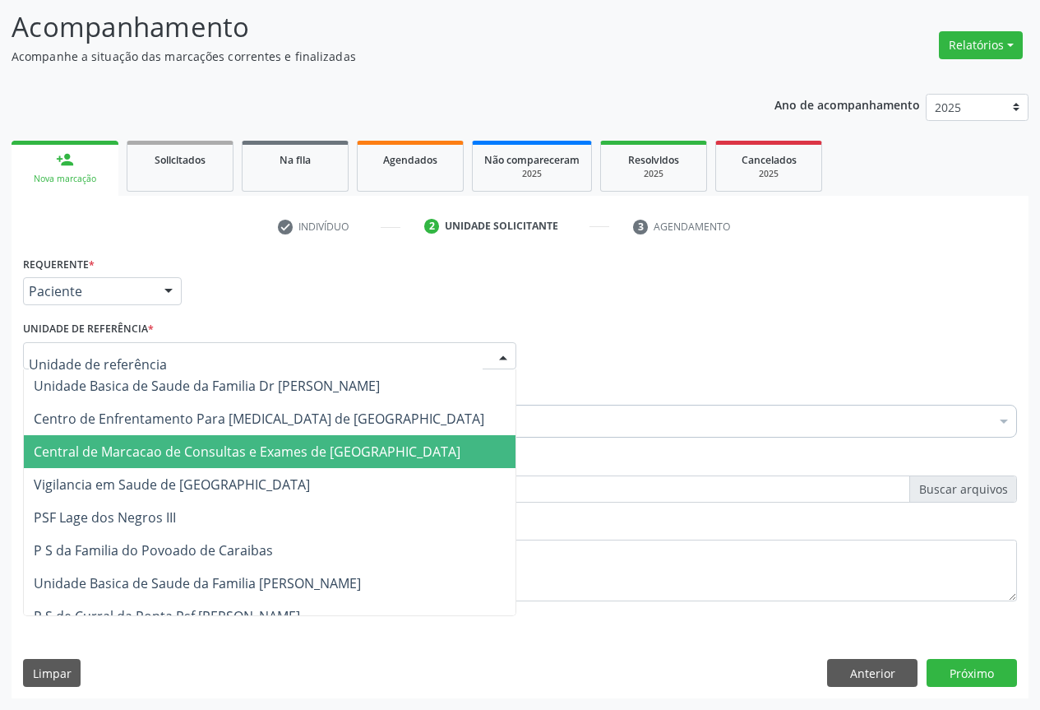
click at [156, 446] on span "Central de Marcacao de Consultas e Exames de [GEOGRAPHIC_DATA]" at bounding box center [247, 451] width 427 height 18
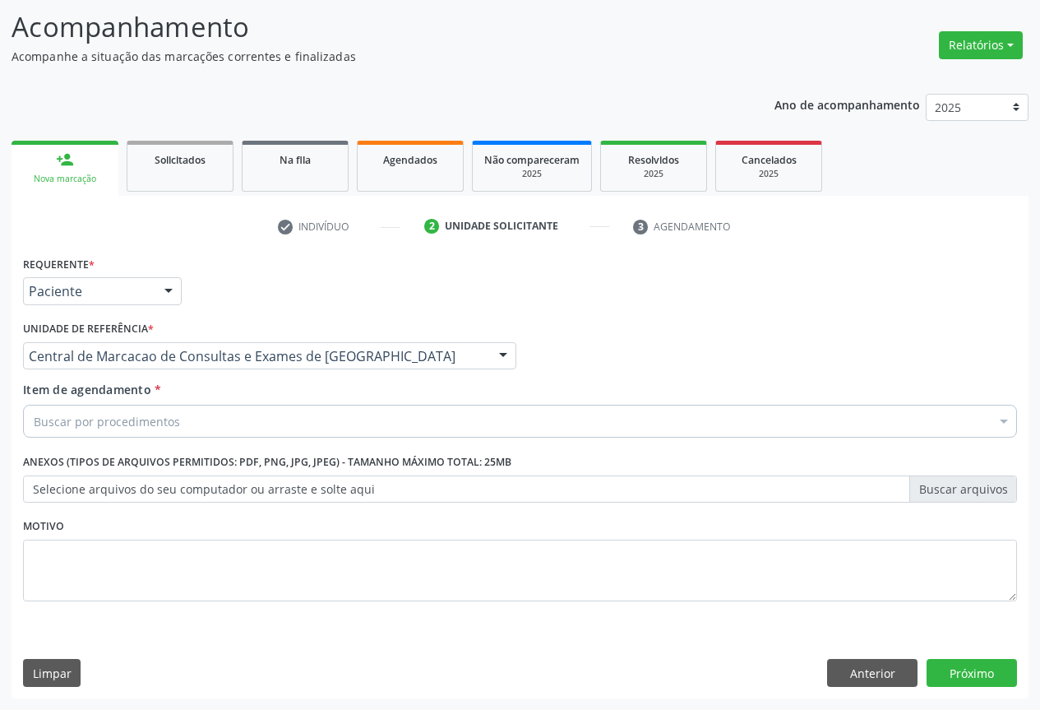
click at [180, 405] on div "Buscar por procedimentos" at bounding box center [520, 421] width 994 height 33
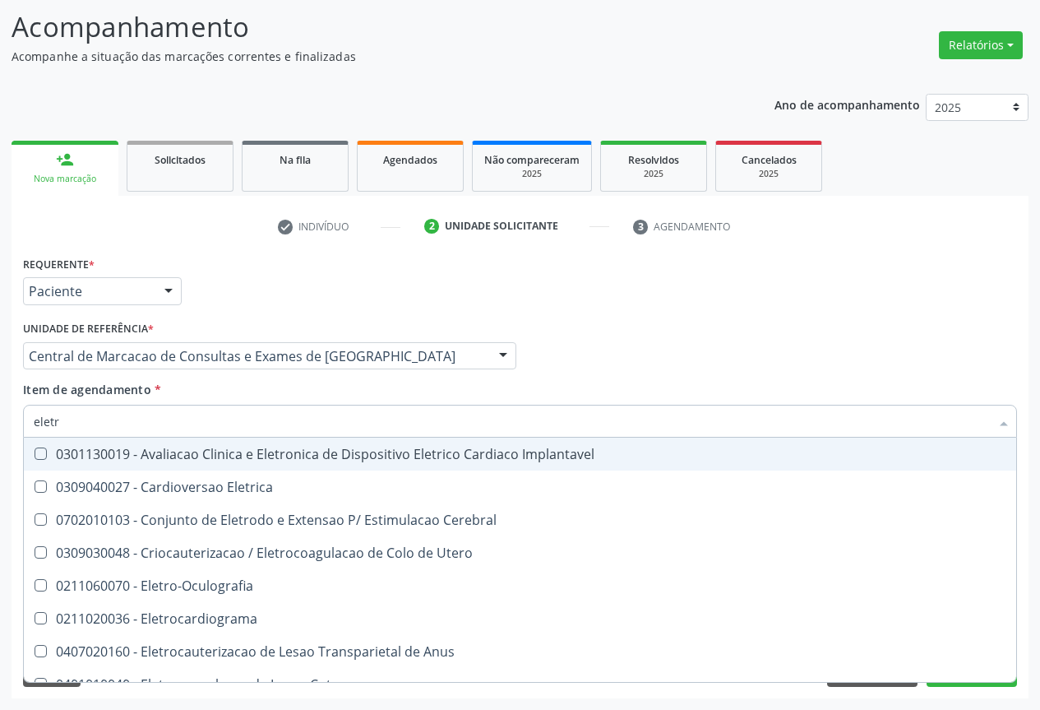
type input "eletro"
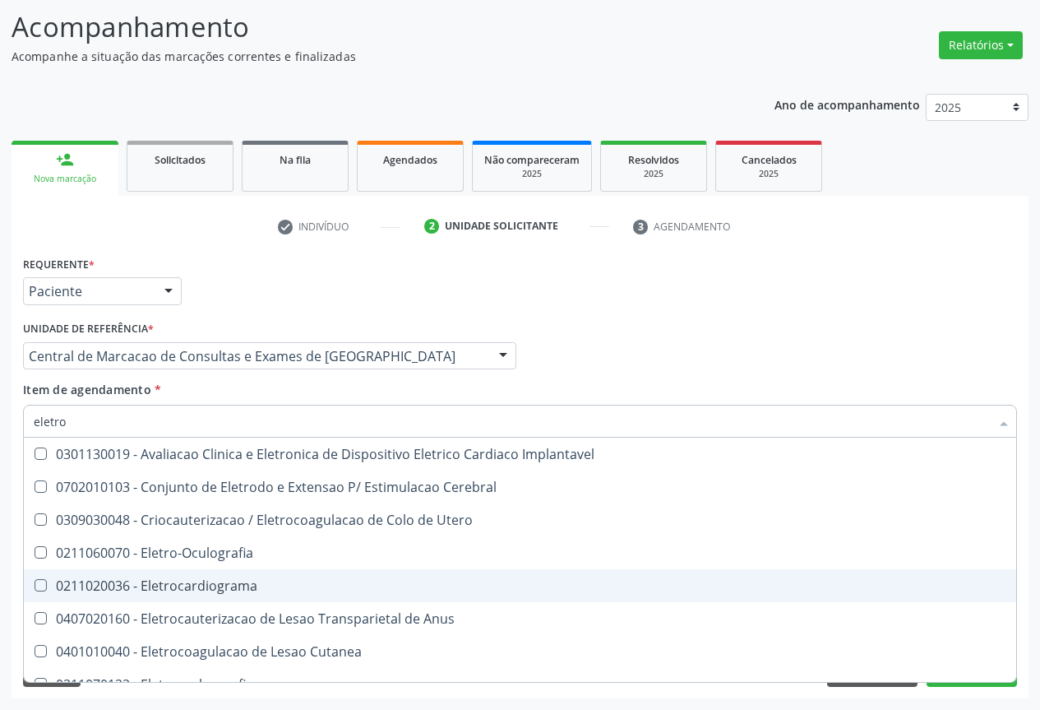
click at [184, 579] on div "0211020036 - Eletrocardiograma" at bounding box center [520, 585] width 973 height 13
checkbox Eletrocardiograma "true"
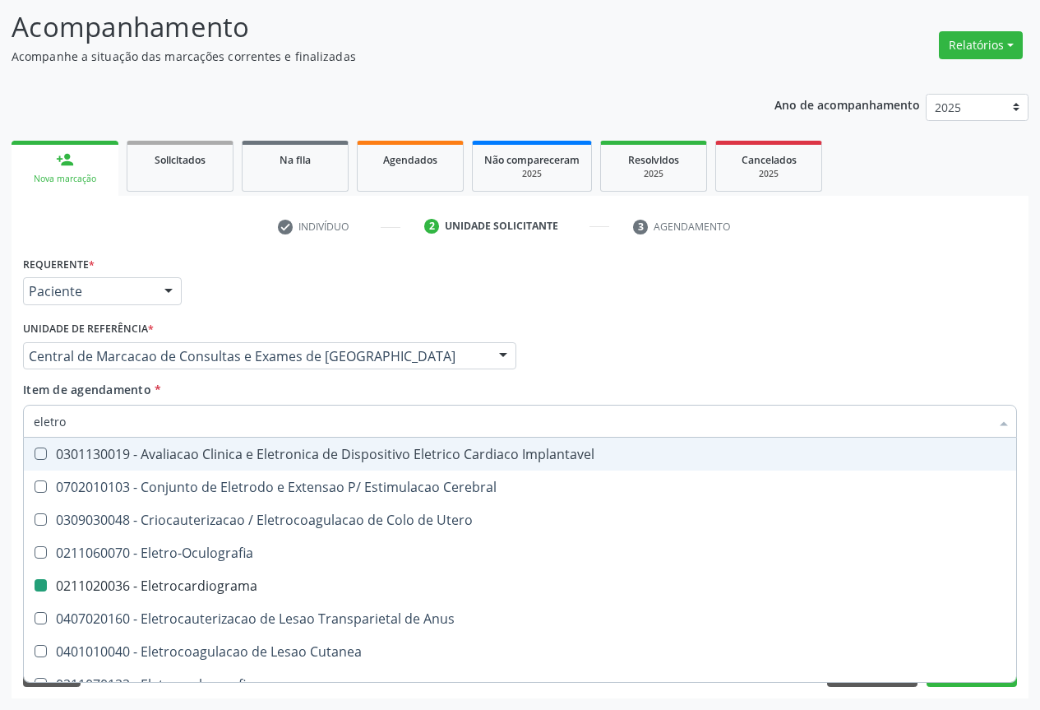
click at [558, 293] on div "Requerente * Paciente Profissional de Saúde Paciente Nenhum resultado encontrad…" at bounding box center [520, 284] width 1003 height 64
checkbox Cerebral "true"
checkbox Eletrocardiograma "false"
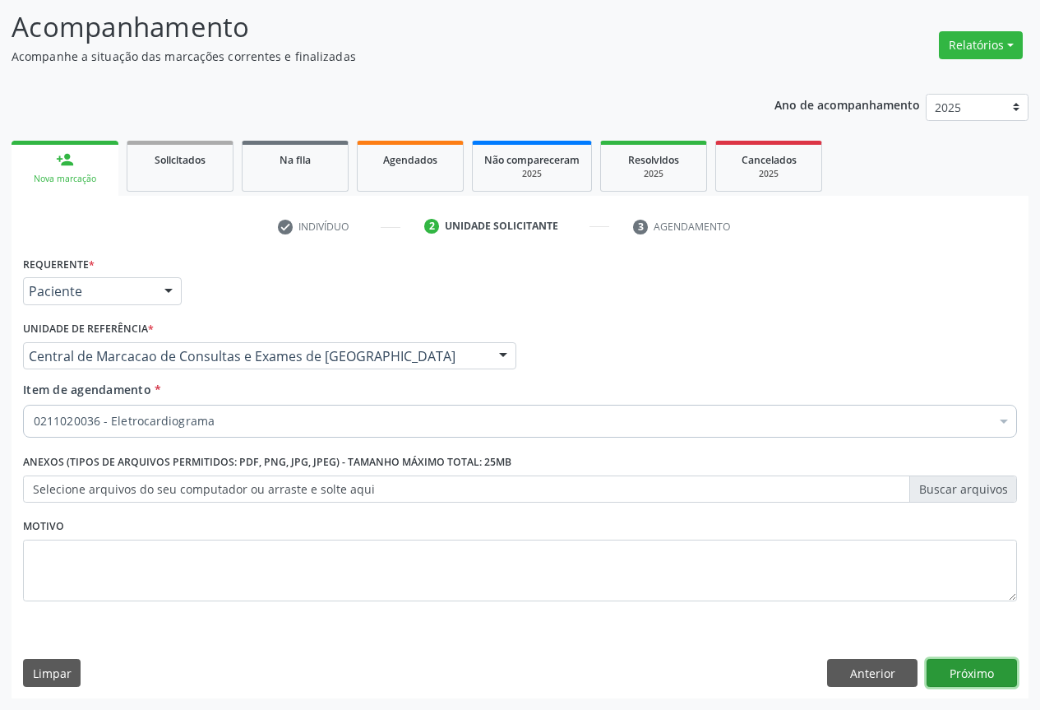
click at [971, 670] on button "Próximo" at bounding box center [972, 673] width 90 height 28
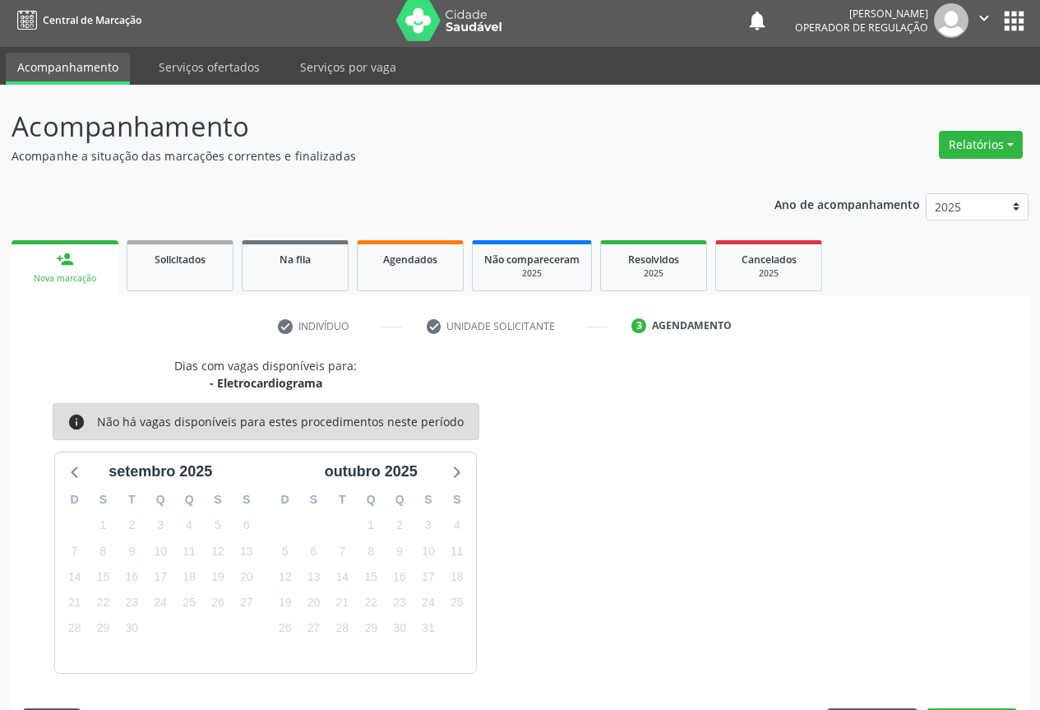
scroll to position [54, 0]
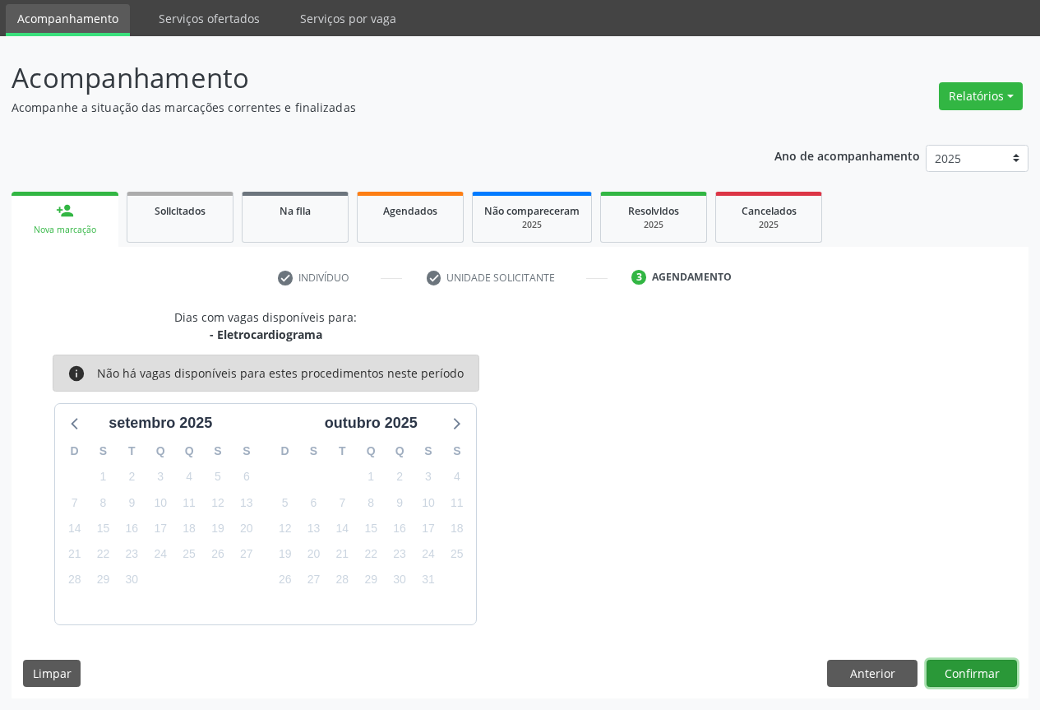
click at [956, 674] on button "Confirmar" at bounding box center [972, 674] width 90 height 28
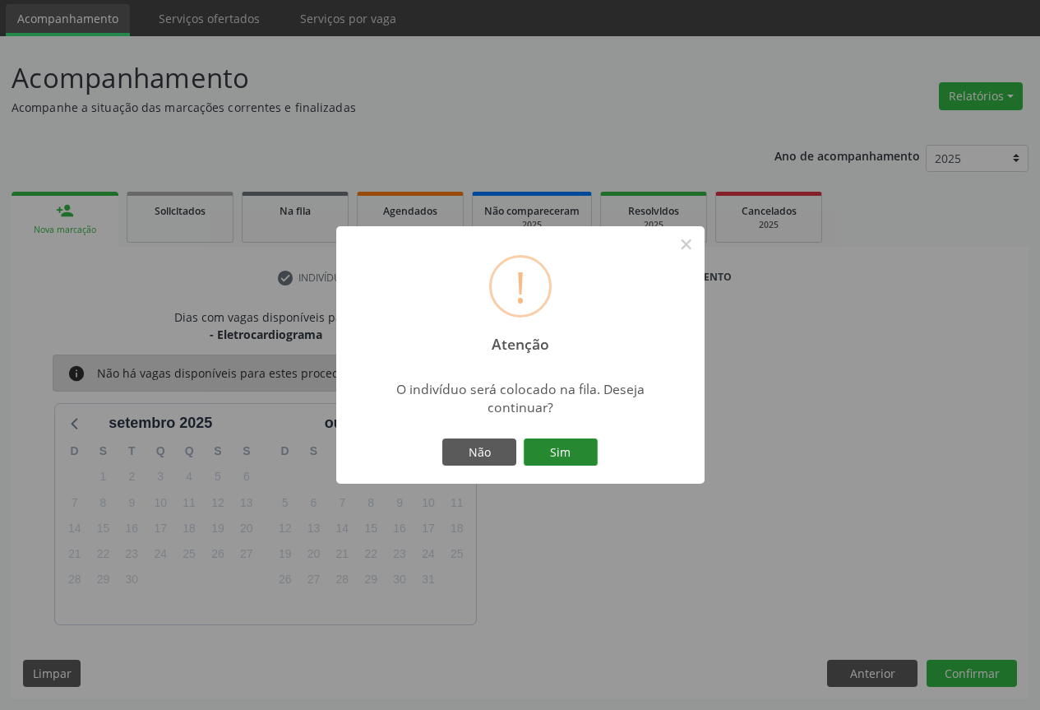
click at [565, 448] on button "Sim" at bounding box center [561, 452] width 74 height 28
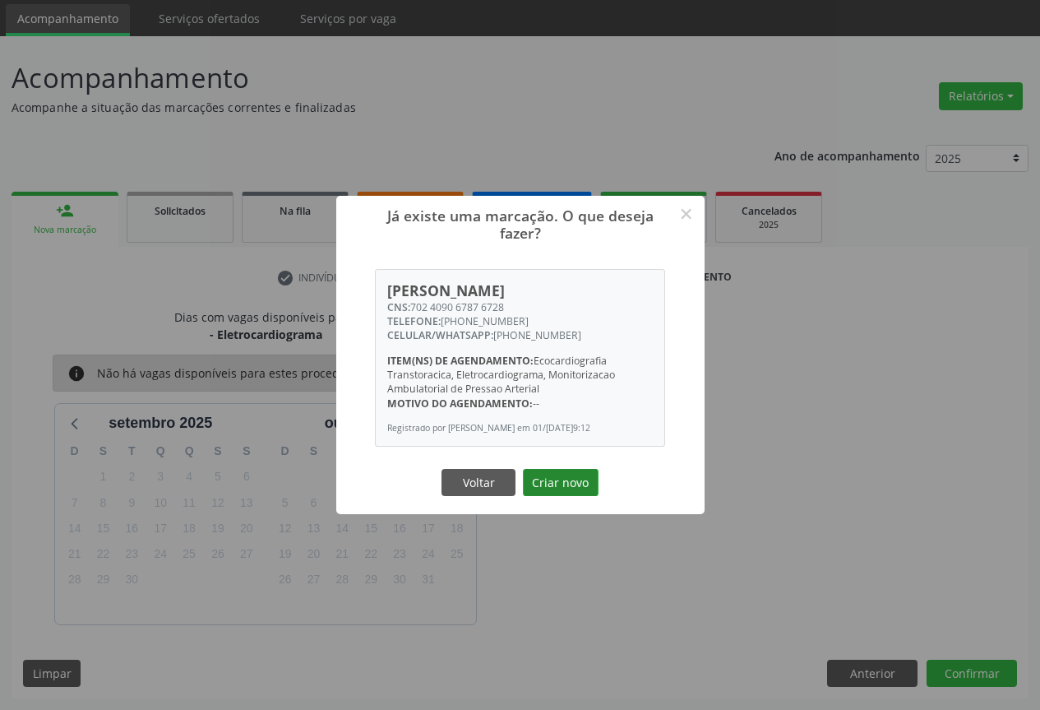
click at [559, 489] on button "Criar novo" at bounding box center [561, 483] width 76 height 28
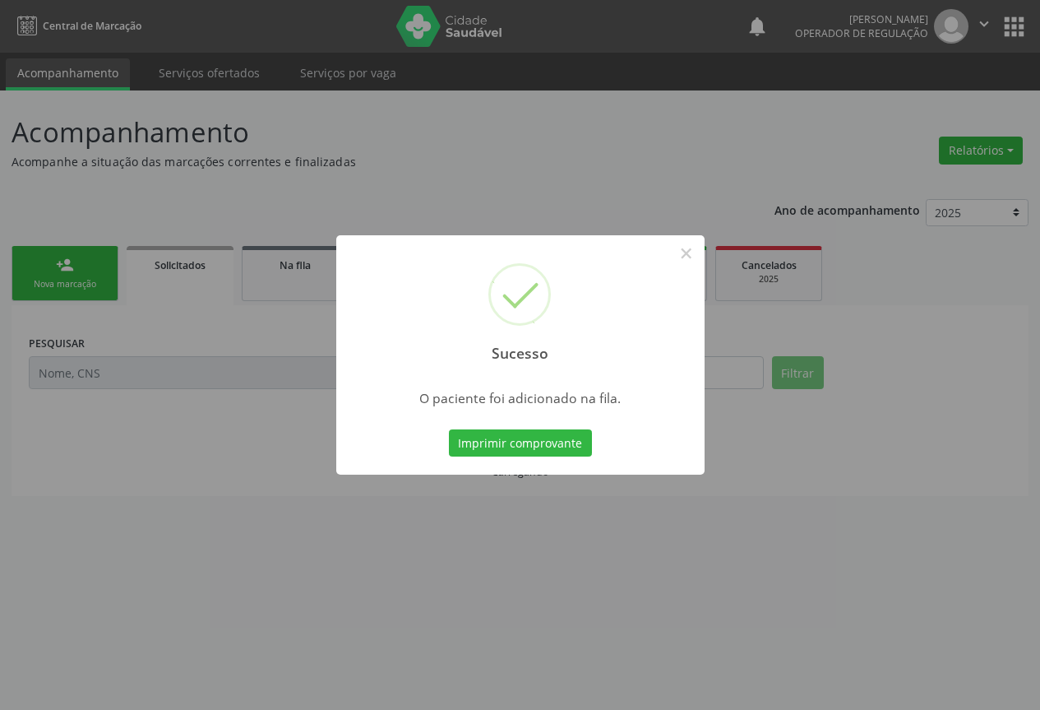
scroll to position [0, 0]
click at [572, 441] on button "Imprimir comprovante" at bounding box center [520, 443] width 143 height 28
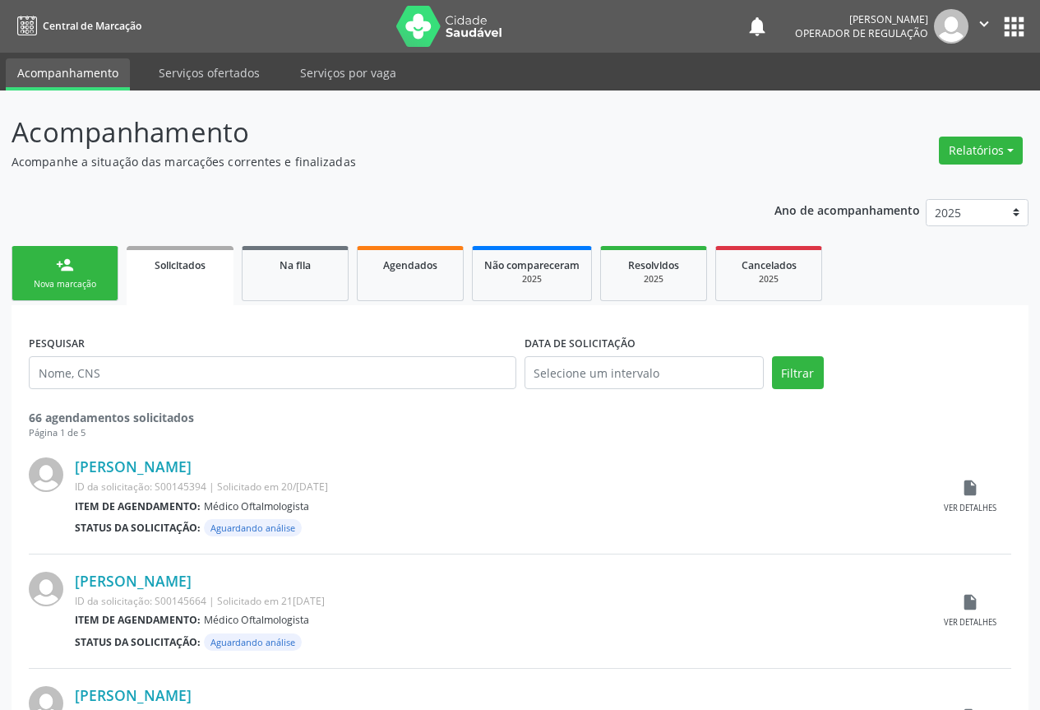
click at [985, 21] on div "Sucesso × O paciente foi adicionado na fila. Imprimir comprovante Cancel" at bounding box center [520, 355] width 1040 height 710
click at [984, 23] on div "Sucesso × O paciente foi adicionado na fila. Imprimir comprovante Cancel" at bounding box center [520, 355] width 1040 height 710
click at [974, 22] on div "Sucesso × O paciente foi adicionado na fila. Imprimir comprovante Cancel" at bounding box center [520, 355] width 1040 height 710
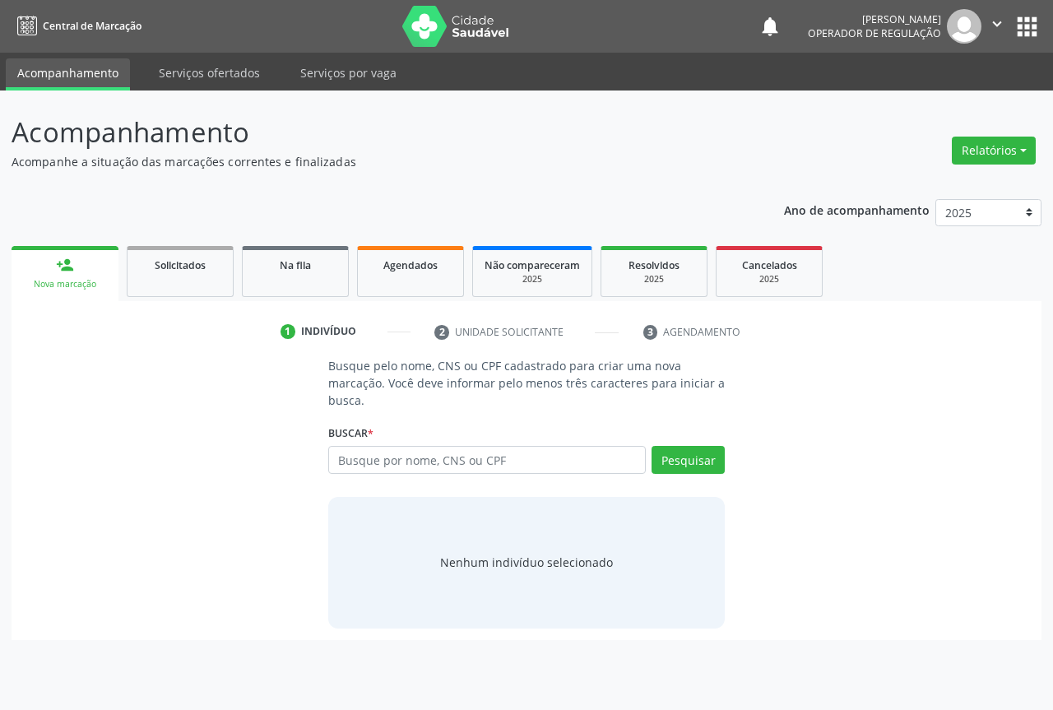
click at [990, 21] on icon "" at bounding box center [997, 24] width 18 height 18
click at [953, 88] on ul "Configurações Sair" at bounding box center [954, 83] width 115 height 72
click at [926, 109] on link "Sair" at bounding box center [954, 100] width 113 height 23
